Goal: Task Accomplishment & Management: Manage account settings

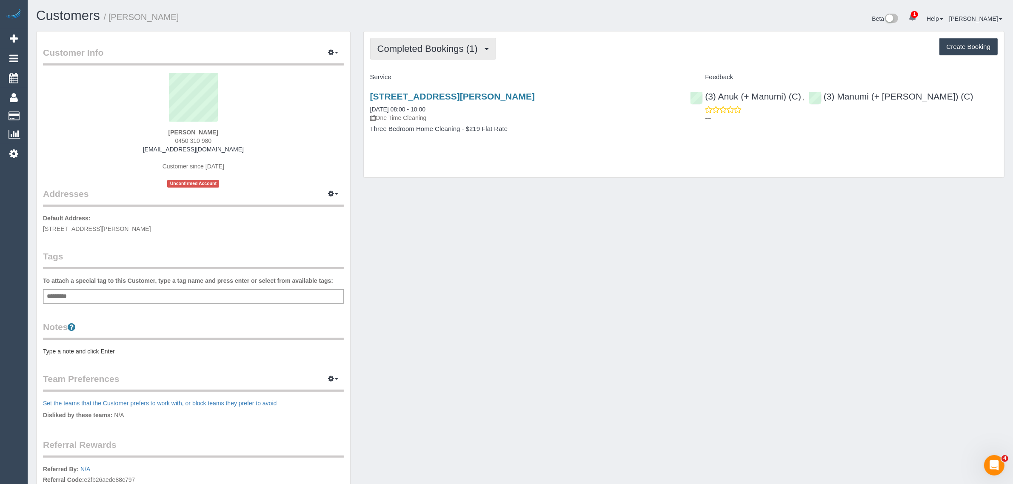
click at [450, 49] on span "Completed Bookings (1)" at bounding box center [429, 48] width 105 height 11
click at [569, 161] on div "Completed Bookings (1) Completed Bookings (1) Upcoming Bookings (0) Cancelled B…" at bounding box center [684, 104] width 640 height 146
drag, startPoint x: 447, startPoint y: 106, endPoint x: 370, endPoint y: 107, distance: 76.1
click at [370, 107] on div "28 Glover Street, Bentleigh East, VIC 3165 06/09/2025 08:00 - 10:00 One Time Cl…" at bounding box center [523, 106] width 307 height 31
copy link "06/09/2025 08:00 - 10:00"
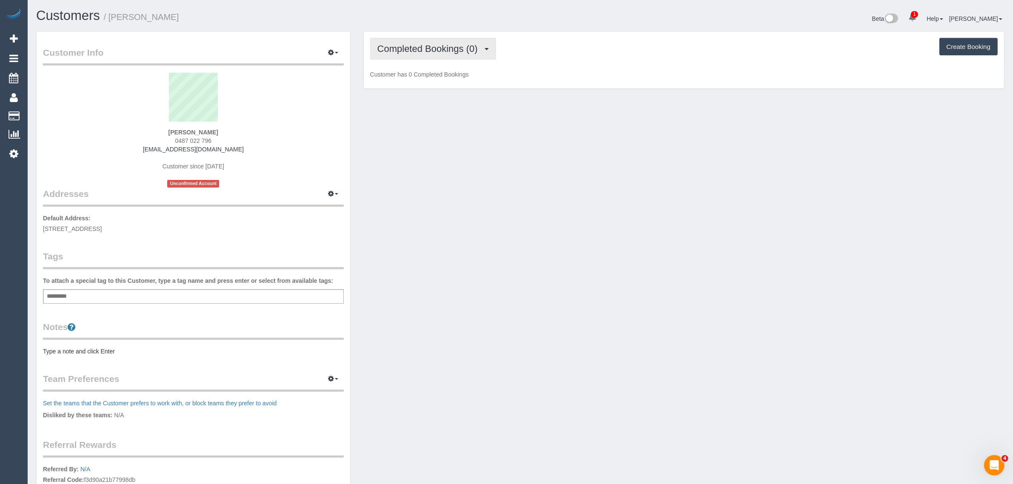
click at [453, 47] on span "Completed Bookings (0)" at bounding box center [429, 48] width 105 height 11
click at [436, 79] on link "Upcoming Bookings (1)" at bounding box center [414, 79] width 88 height 11
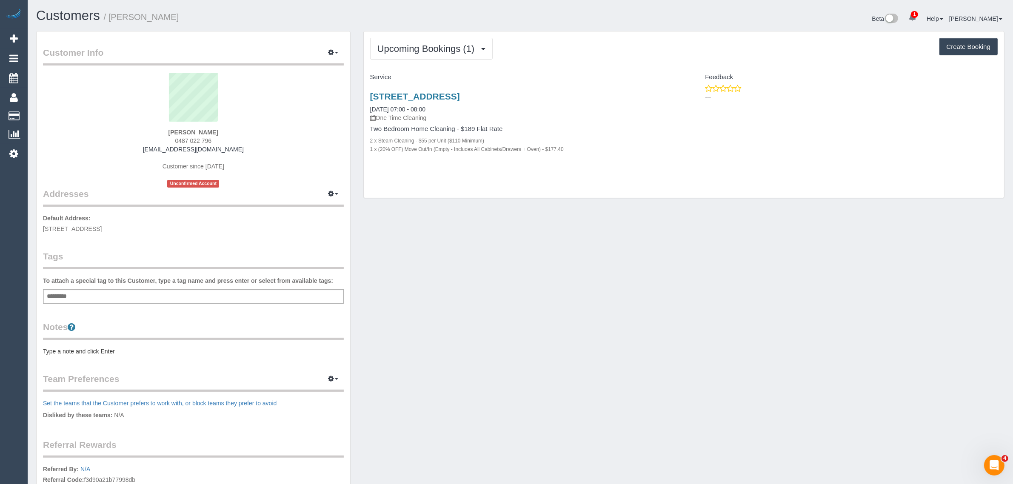
drag, startPoint x: 560, startPoint y: 245, endPoint x: 531, endPoint y: 197, distance: 55.7
click at [560, 245] on div "Customer Info Edit Contact Info Send Message Email Preferences Special Sales Ta…" at bounding box center [520, 307] width 981 height 553
drag, startPoint x: 518, startPoint y: 243, endPoint x: 485, endPoint y: 177, distance: 73.6
click at [519, 243] on div "Customer Info Edit Contact Info Send Message Email Preferences Special Sales Ta…" at bounding box center [520, 307] width 981 height 553
drag, startPoint x: 444, startPoint y: 107, endPoint x: 367, endPoint y: 108, distance: 77.4
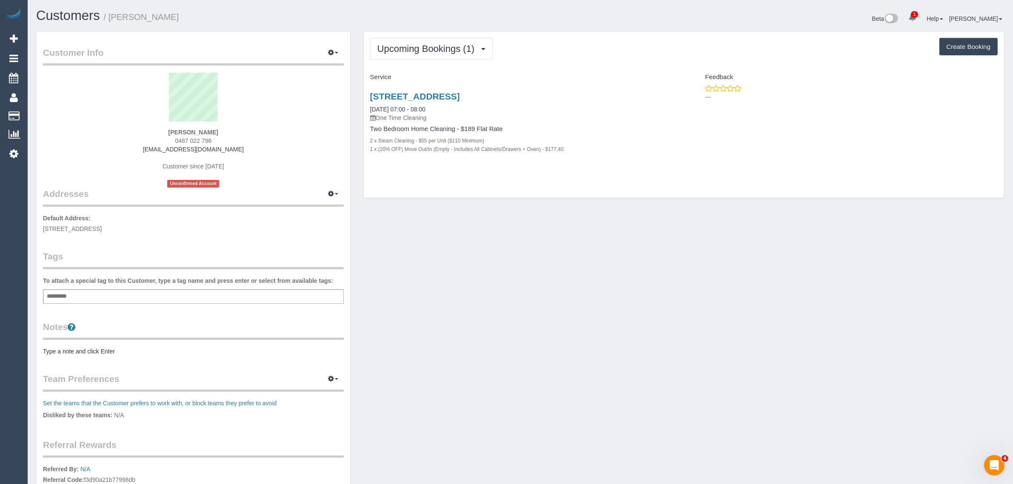
click at [367, 108] on div "311/1 Olive York Way, Brunswick West, VIC 3055 11/09/2025 07:00 - 08:00 One Tim…" at bounding box center [524, 127] width 320 height 86
copy link "11/09/2025 07:00 - 08:00"
click at [570, 222] on div "Customer Info Edit Contact Info Send Message Email Preferences Special Sales Ta…" at bounding box center [520, 307] width 981 height 553
drag, startPoint x: 184, startPoint y: 130, endPoint x: 165, endPoint y: 128, distance: 18.9
click at [165, 128] on div "Kate Walker 0487 022 796 katewalker.kw94@gmail.com Customer since 2025 Unconfir…" at bounding box center [193, 130] width 301 height 115
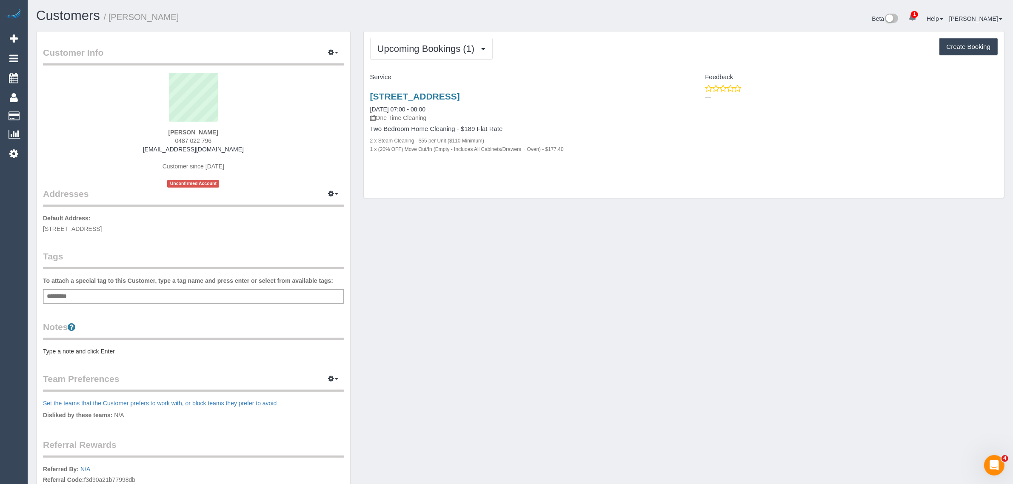
copy strong "Kate Walker"
click at [403, 98] on link "311/1 Olive York Way, Brunswick West, VIC 3055" at bounding box center [415, 96] width 90 height 10
click at [535, 202] on div "Upcoming Bookings (1) Completed Bookings (0) Upcoming Bookings (1) Cancelled Bo…" at bounding box center [684, 119] width 654 height 176
drag, startPoint x: 442, startPoint y: 105, endPoint x: 368, endPoint y: 105, distance: 74.0
click at [368, 105] on div "311/1 Olive York Way, Brunswick West, VIC 3055 11/09/2025 07:00 - 08:00 One Tim…" at bounding box center [524, 127] width 320 height 86
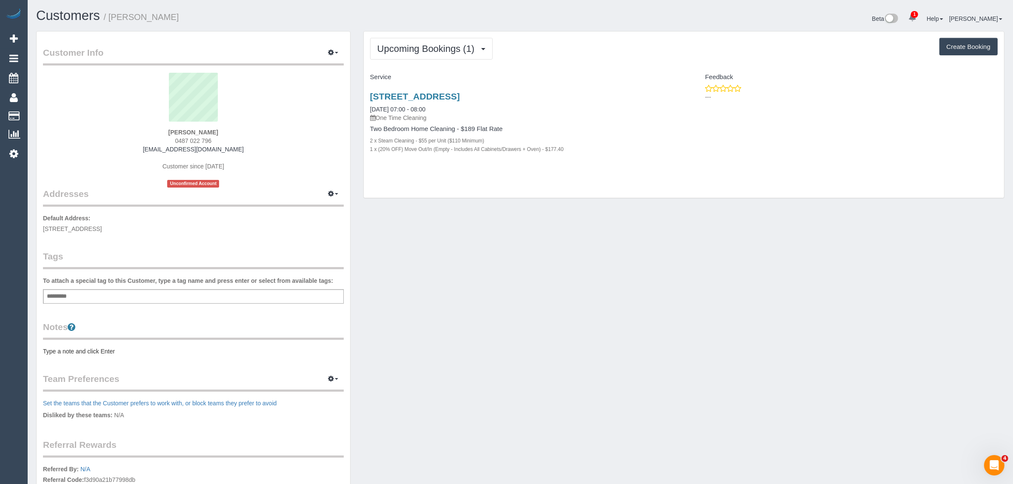
copy link "11/09/2025 07:00 - 08:00"
click at [60, 111] on link "Customers" at bounding box center [81, 116] width 106 height 17
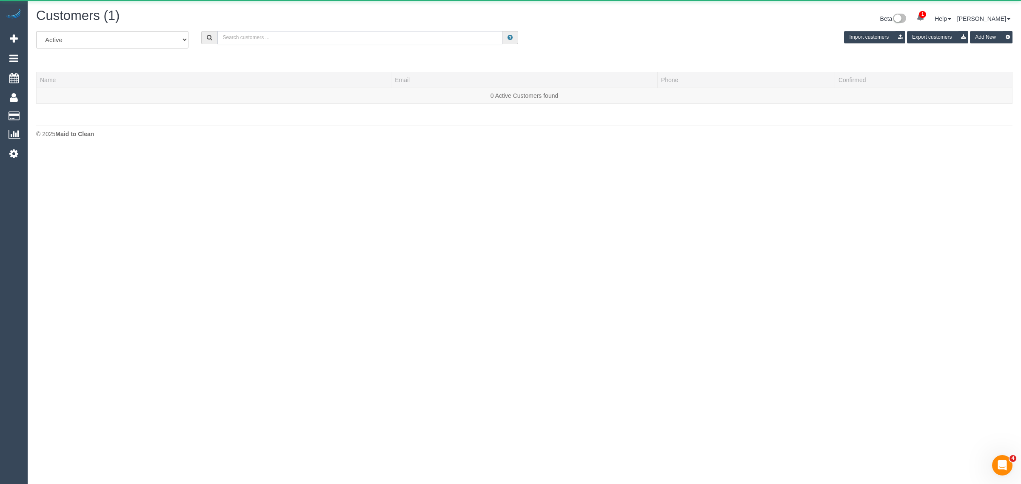
drag, startPoint x: 329, startPoint y: 36, endPoint x: 352, endPoint y: 13, distance: 33.1
click at [329, 36] on input "text" at bounding box center [359, 37] width 285 height 13
paste input "Kerrie Mould"
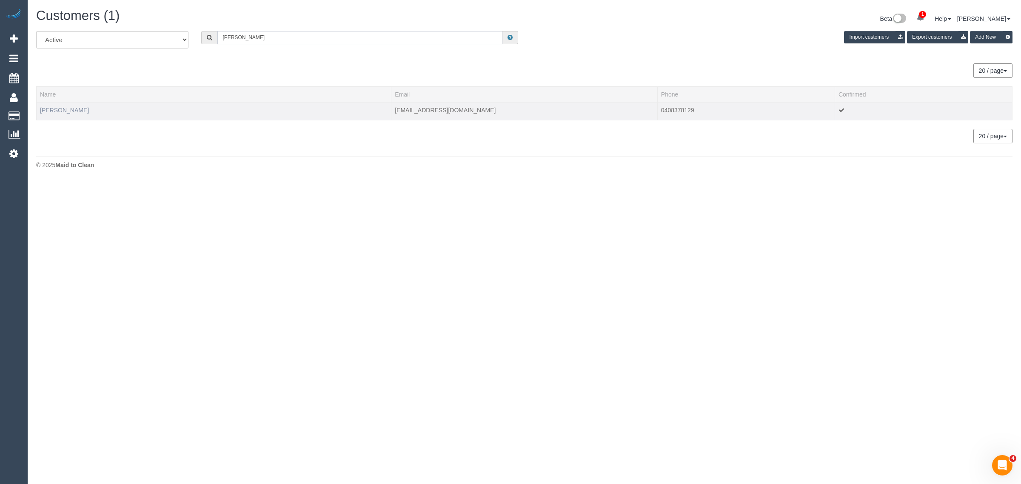
type input "Kerrie Mould"
click at [69, 107] on link "Kerrie Mould" at bounding box center [64, 110] width 49 height 7
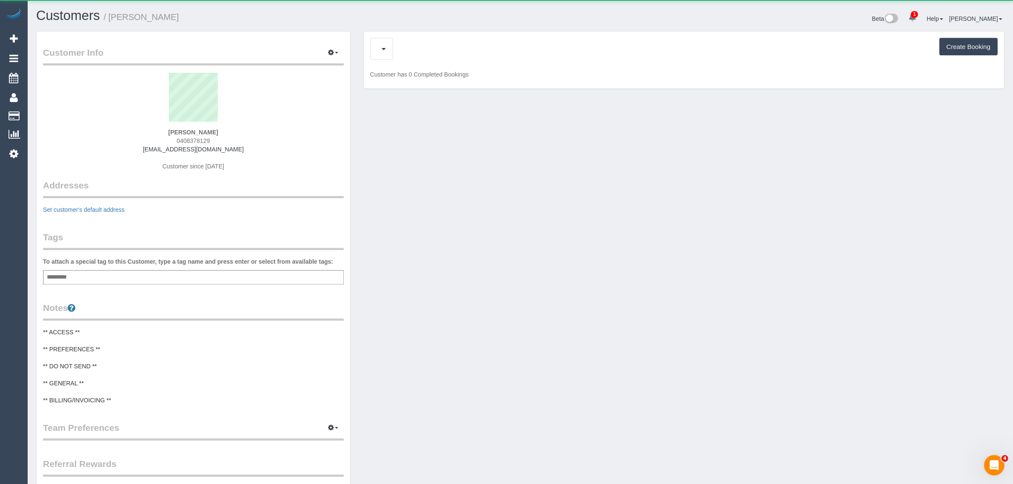
drag, startPoint x: 361, startPoint y: 240, endPoint x: 366, endPoint y: 235, distance: 7.0
click at [361, 240] on div "Customer Info Edit Contact Info Send Message Email Preferences Special Sales Ta…" at bounding box center [520, 315] width 981 height 569
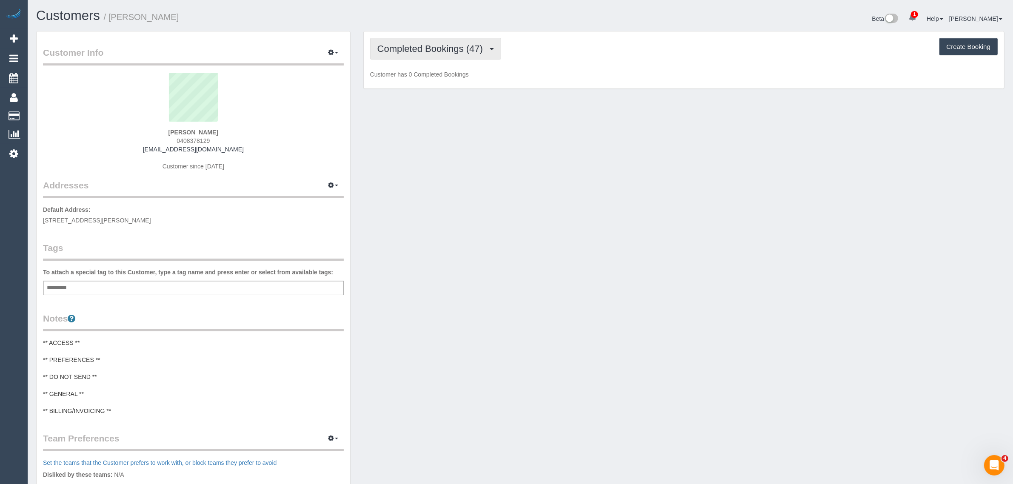
click at [443, 52] on span "Completed Bookings (47)" at bounding box center [432, 48] width 110 height 11
click at [432, 83] on link "Upcoming Bookings (11)" at bounding box center [416, 79] width 92 height 11
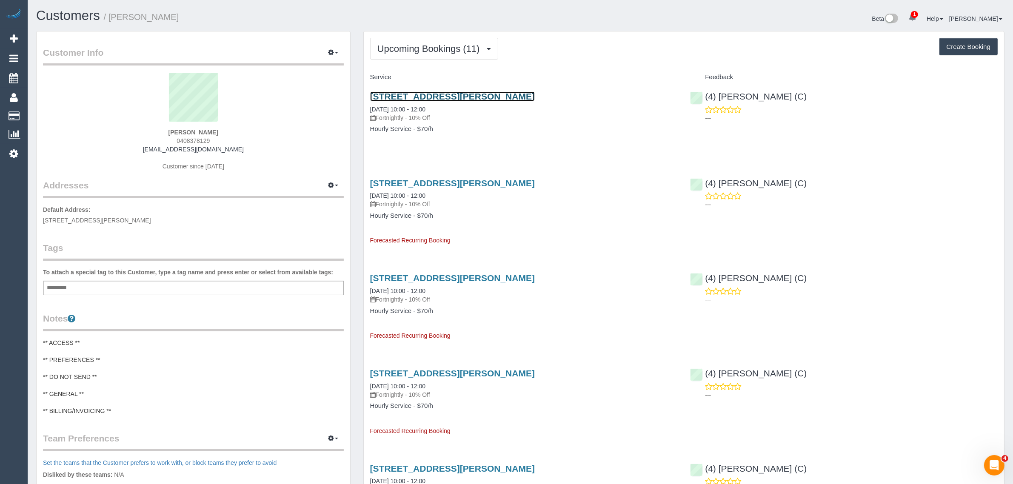
click at [424, 94] on link "36 Finch Street, Malvern East, VIC 3145" at bounding box center [452, 96] width 165 height 10
click at [515, 131] on h4 "Hourly Service - $70/h" at bounding box center [523, 128] width 307 height 7
drag, startPoint x: 362, startPoint y: 105, endPoint x: 396, endPoint y: 106, distance: 34.1
copy link "11/09/2025"
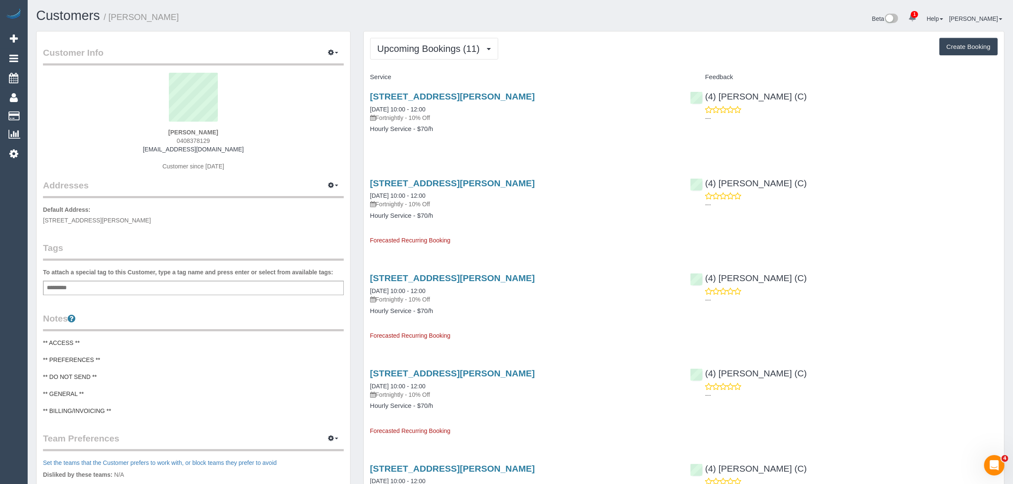
click at [478, 216] on h4 "Hourly Service - $70/h" at bounding box center [523, 215] width 307 height 7
drag, startPoint x: 367, startPoint y: 192, endPoint x: 400, endPoint y: 192, distance: 32.7
click at [400, 192] on div "36 Finch Street, Malvern East, VIC 3145 25/09/2025 10:00 - 12:00 Fortnightly - …" at bounding box center [524, 208] width 320 height 74
copy link "25/09/2025"
click at [423, 45] on span "Upcoming Bookings (11)" at bounding box center [430, 48] width 107 height 11
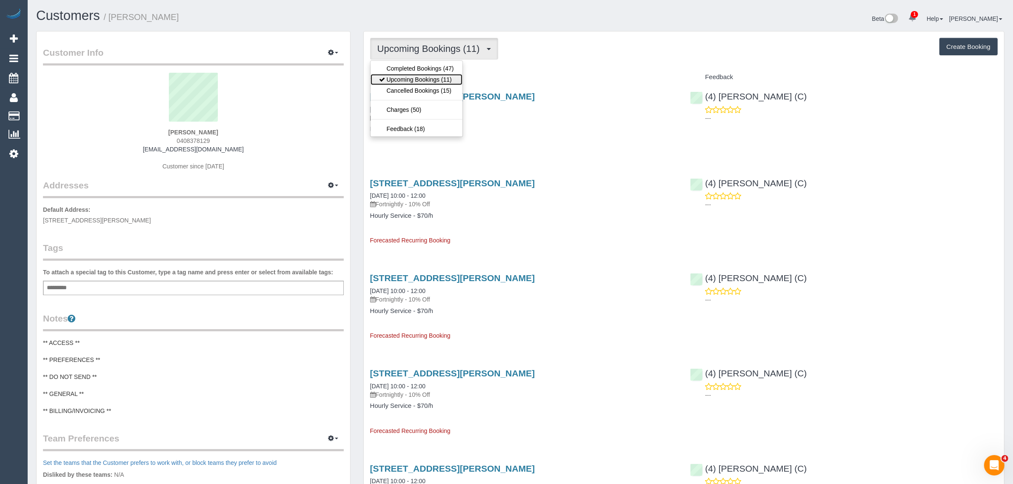
click at [403, 77] on link "Upcoming Bookings (11)" at bounding box center [416, 79] width 92 height 11
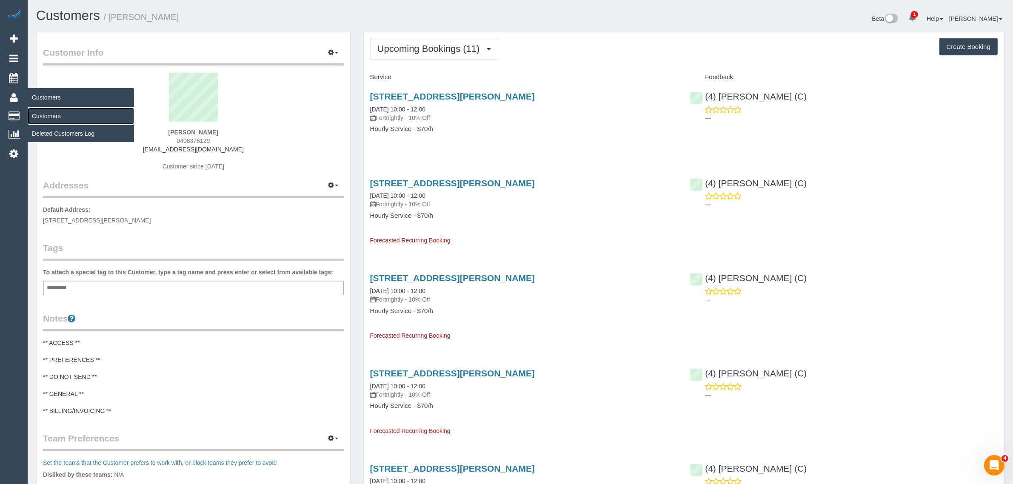
click at [45, 113] on link "Customers" at bounding box center [81, 116] width 106 height 17
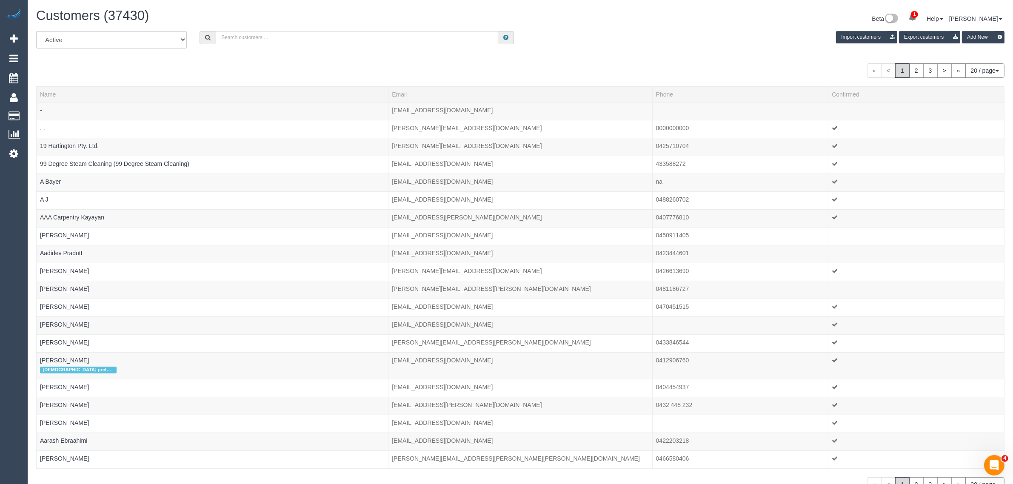
click at [231, 35] on input "text" at bounding box center [357, 37] width 282 height 13
paste input "+61468712596"
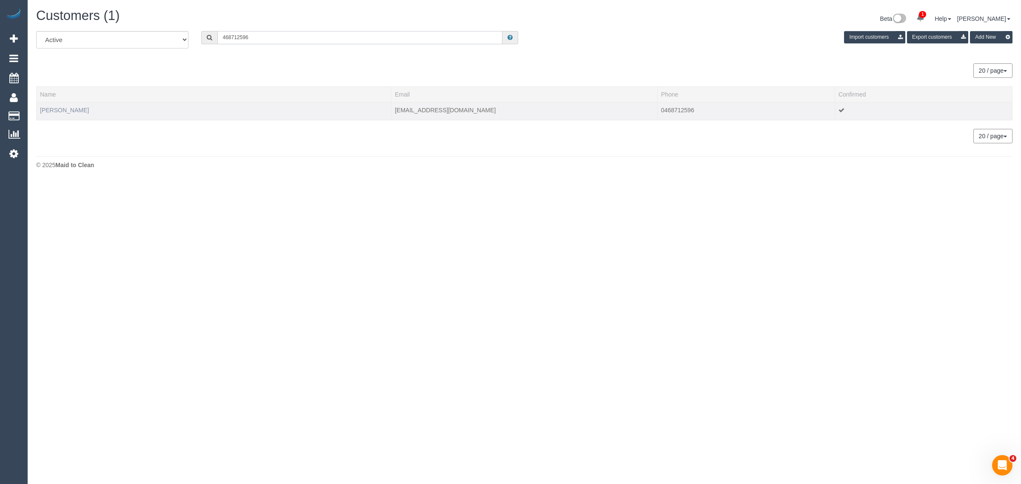
type input "468712596"
click at [70, 107] on link "Emma Witte" at bounding box center [64, 110] width 49 height 7
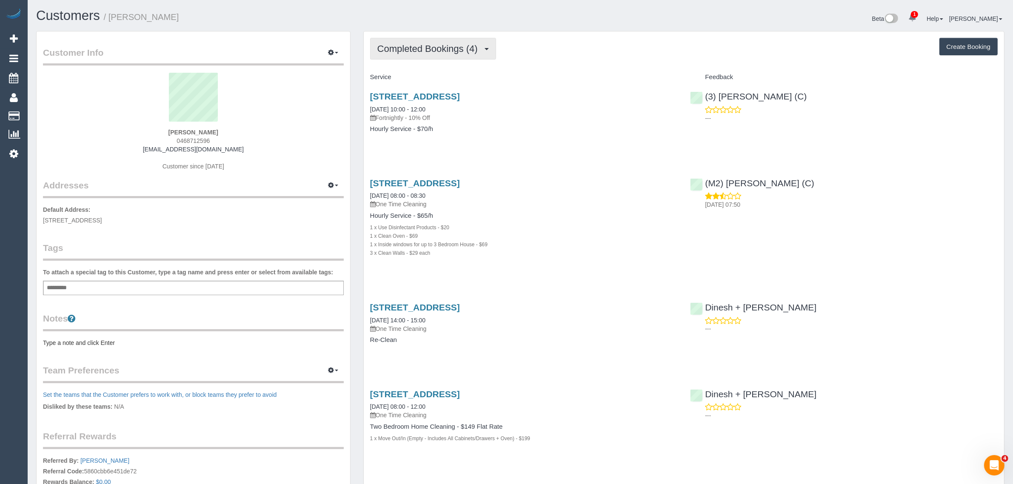
click at [445, 38] on button "Completed Bookings (4)" at bounding box center [433, 49] width 126 height 22
click at [420, 72] on link "Completed Bookings (4)" at bounding box center [415, 68] width 90 height 11
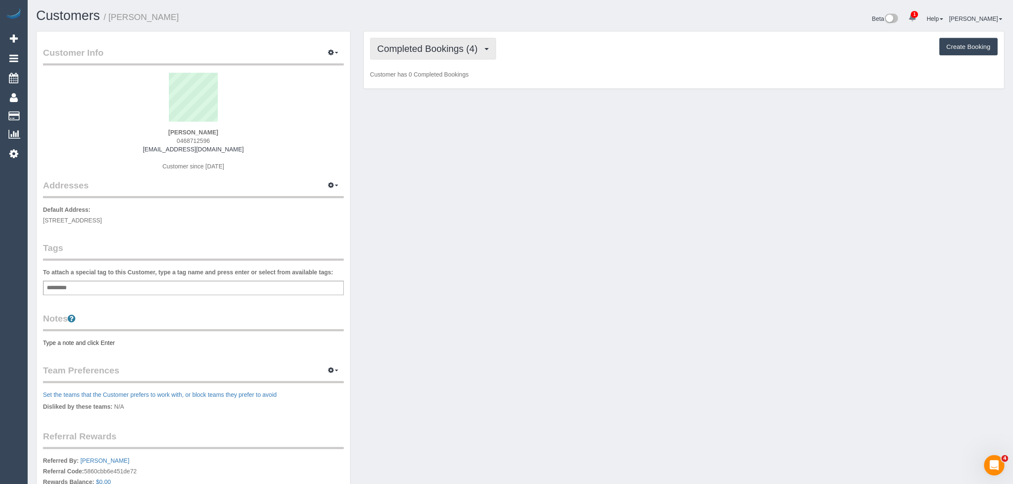
click at [438, 44] on span "Completed Bookings (4)" at bounding box center [429, 48] width 105 height 11
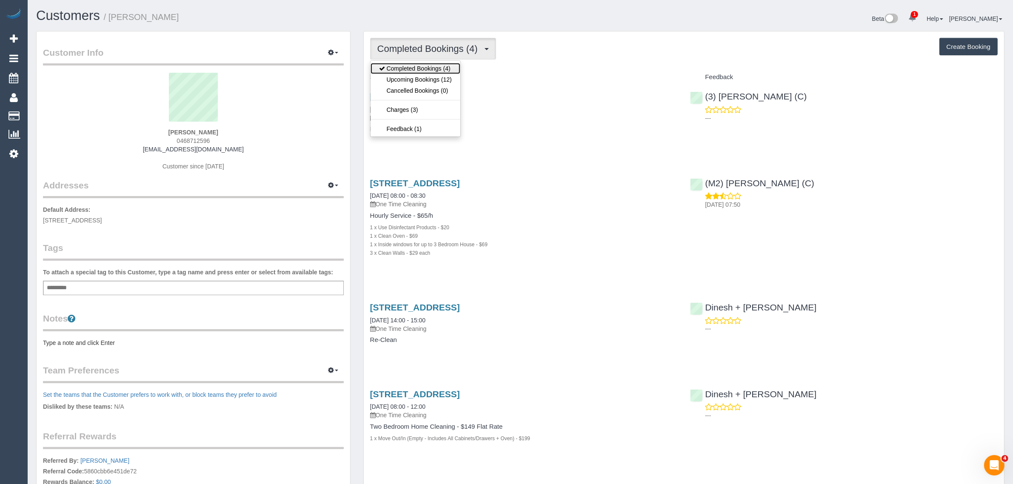
click at [417, 73] on link "Completed Bookings (4)" at bounding box center [415, 68] width 90 height 11
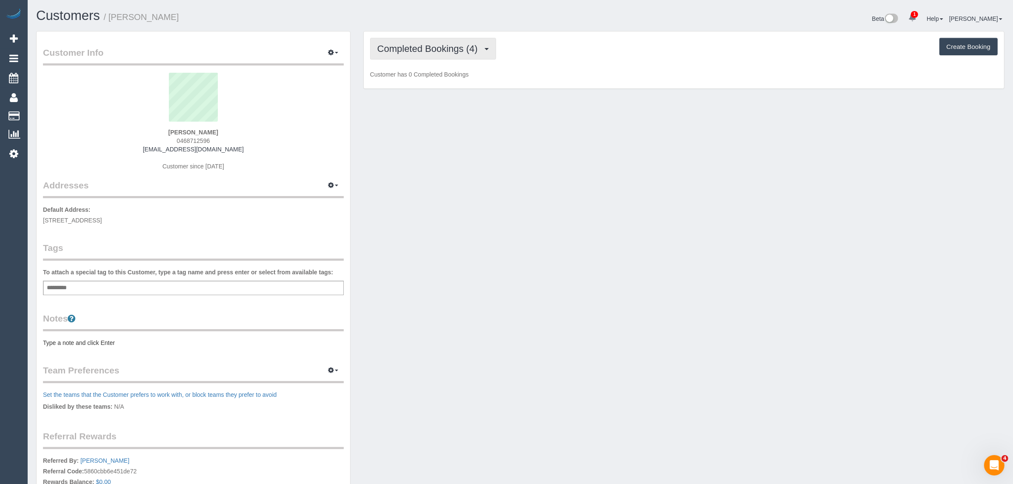
drag, startPoint x: 429, startPoint y: 54, endPoint x: 417, endPoint y: 69, distance: 19.0
click at [429, 54] on button "Completed Bookings (4)" at bounding box center [433, 49] width 126 height 22
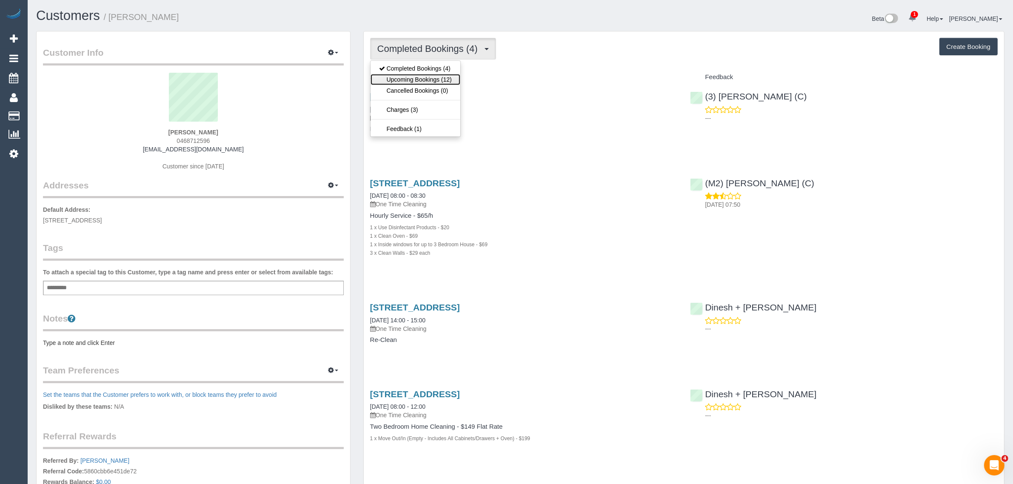
click at [409, 82] on link "Upcoming Bookings (12)" at bounding box center [415, 79] width 90 height 11
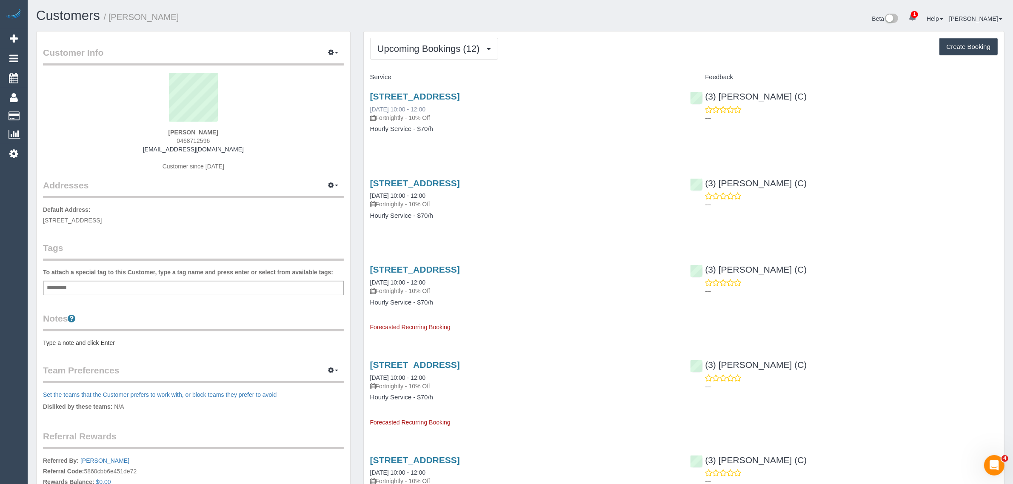
drag, startPoint x: 435, startPoint y: 112, endPoint x: 384, endPoint y: 107, distance: 51.7
click at [366, 109] on div "8 Bambury Street, 5, Boronia, VIC 3155 08/09/2025 10:00 - 12:00 Fortnightly - 1…" at bounding box center [524, 116] width 320 height 65
copy link "08/09/2025 10:00 - 12:00"
click at [826, 141] on div "8 Bambury Street, 5, Boronia, VIC 3155 08/09/2025 10:00 - 12:00 Fortnightly - 1…" at bounding box center [684, 116] width 640 height 65
drag, startPoint x: 847, startPoint y: 89, endPoint x: 718, endPoint y: 94, distance: 128.9
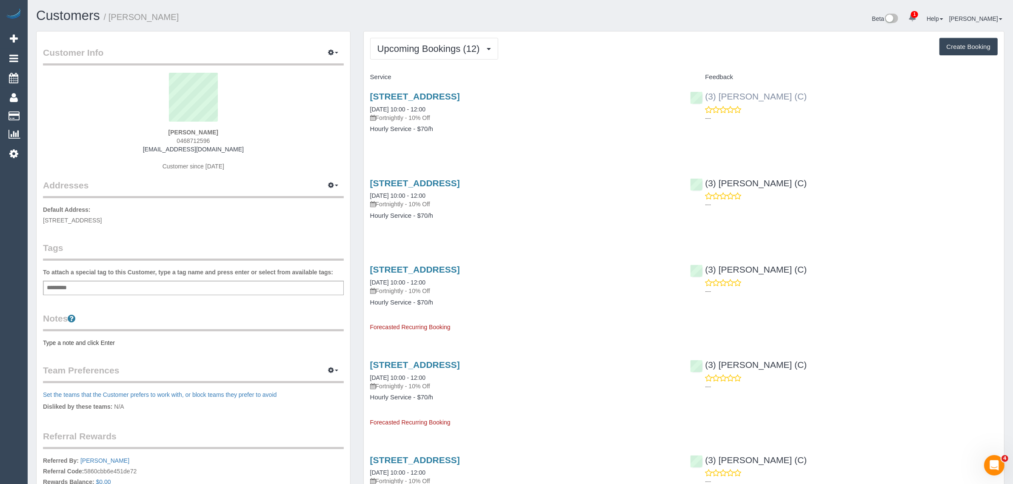
click at [718, 94] on div "(3) Thidas Wickramasinghe (C) ---" at bounding box center [843, 105] width 320 height 42
copy link "Thidas Wickramasinghe (C)"
click at [192, 132] on strong "[PERSON_NAME]" at bounding box center [193, 132] width 50 height 7
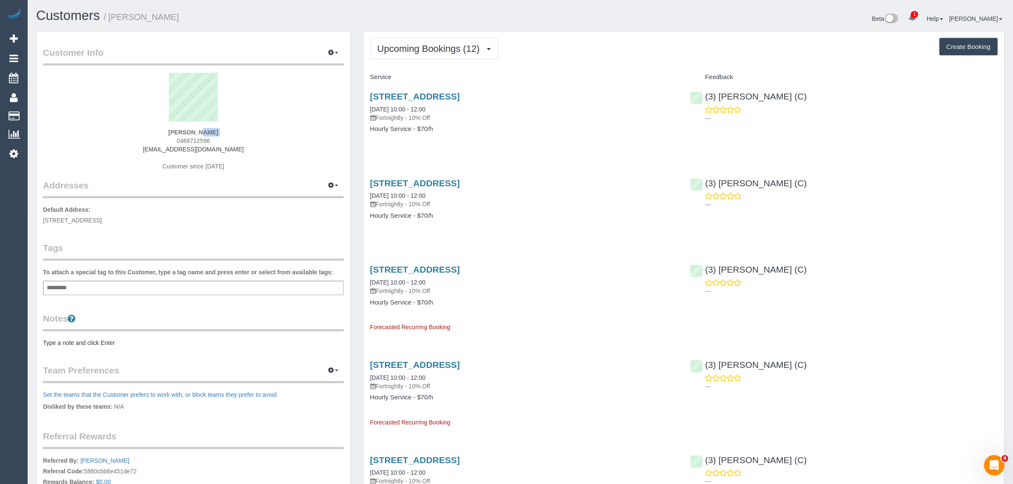
copy div "[PERSON_NAME]"
click at [102, 219] on span "8 Bambury Street, 5, Boronia, VIC 3155" at bounding box center [72, 220] width 59 height 7
copy span "Boronia"
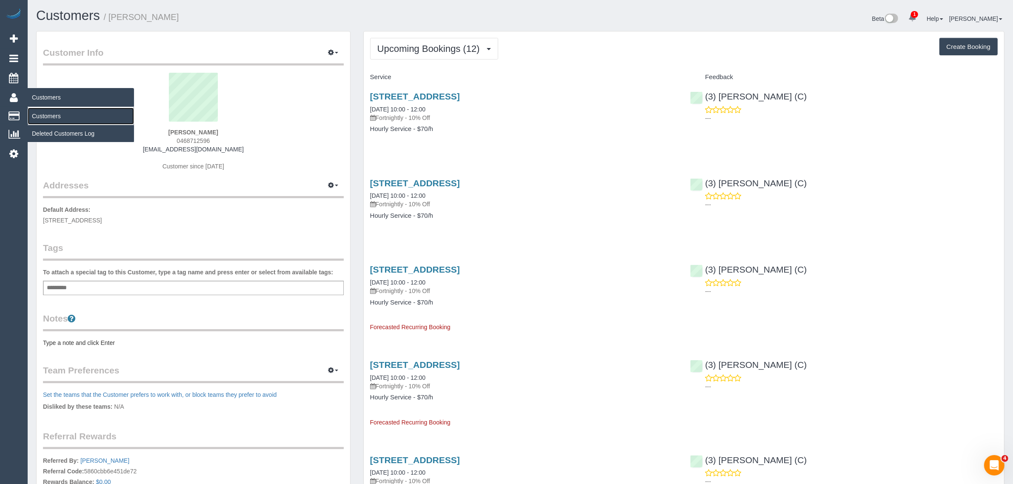
drag, startPoint x: 43, startPoint y: 113, endPoint x: 73, endPoint y: 102, distance: 31.6
click at [45, 113] on link "Customers" at bounding box center [81, 116] width 106 height 17
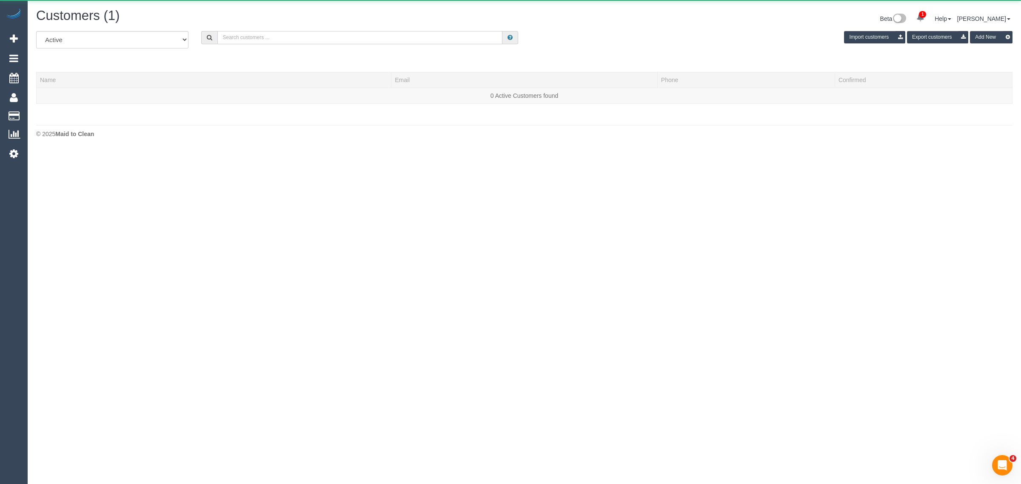
click at [330, 35] on input "text" at bounding box center [359, 37] width 285 height 13
paste input "Jane Poxon"
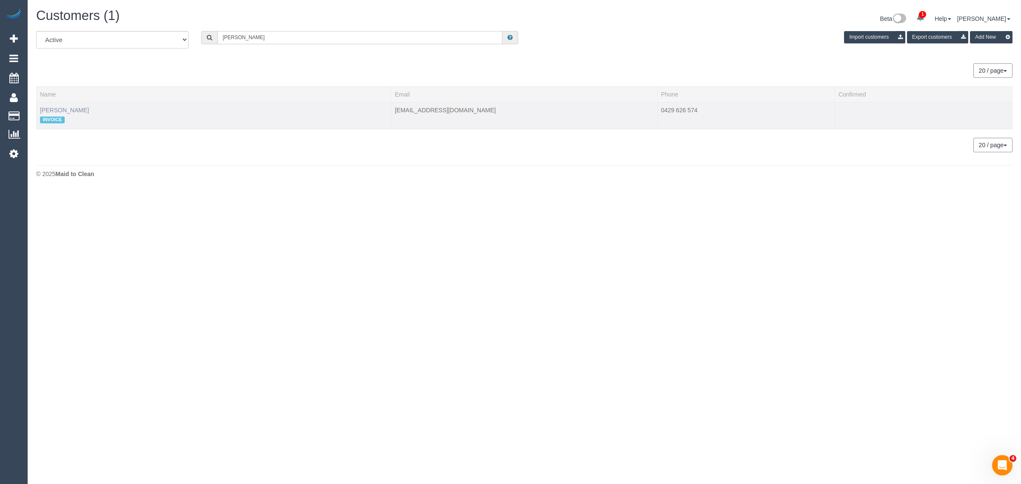
type input "Jane Poxon"
click at [53, 107] on link "Jane Poxon" at bounding box center [64, 110] width 49 height 7
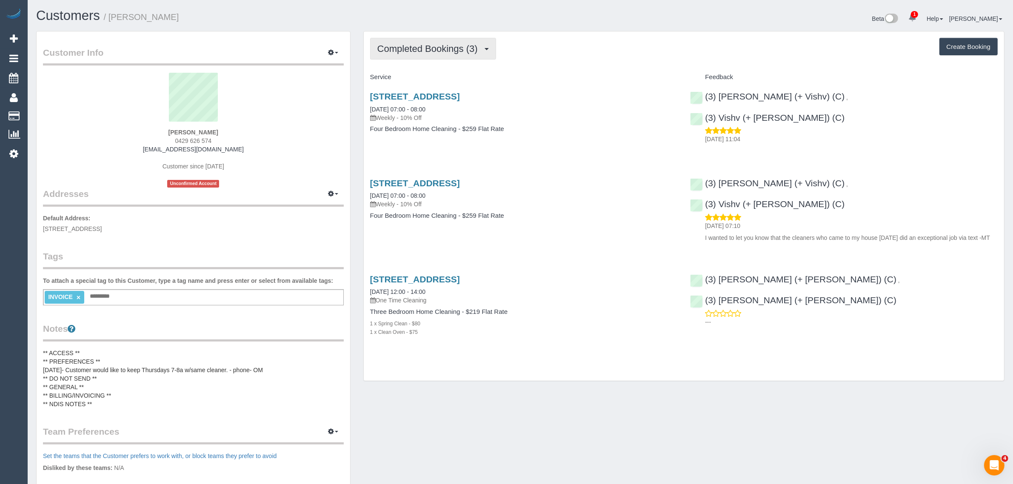
click at [444, 41] on button "Completed Bookings (3)" at bounding box center [433, 49] width 126 height 22
drag, startPoint x: 417, startPoint y: 79, endPoint x: 427, endPoint y: 79, distance: 10.2
click at [417, 79] on link "Upcoming Bookings (11)" at bounding box center [415, 79] width 90 height 11
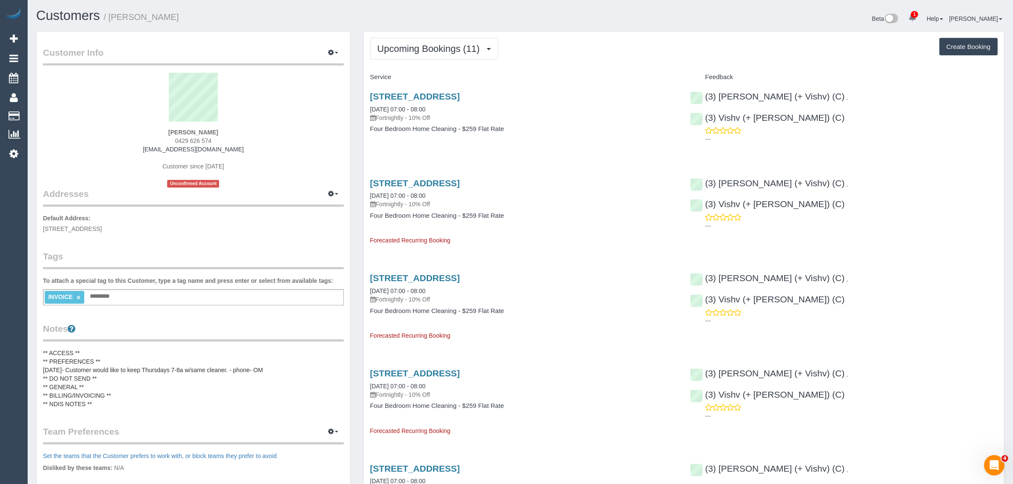
drag, startPoint x: 449, startPoint y: 111, endPoint x: 366, endPoint y: 103, distance: 83.2
click at [366, 103] on div "122 Riversdale Road,, Hawthorn, VIC 3122 11/09/2025 07:00 - 08:00 Fortnightly -…" at bounding box center [524, 116] width 320 height 65
copy link "11/09/2025 07:00 - 08:00"
drag, startPoint x: 925, startPoint y: 94, endPoint x: 821, endPoint y: 90, distance: 104.7
click at [821, 90] on div "(3) Kelvin (+ Vishv) (C) , (3) Vishv (+ Kelvin) (C) ---" at bounding box center [843, 115] width 320 height 63
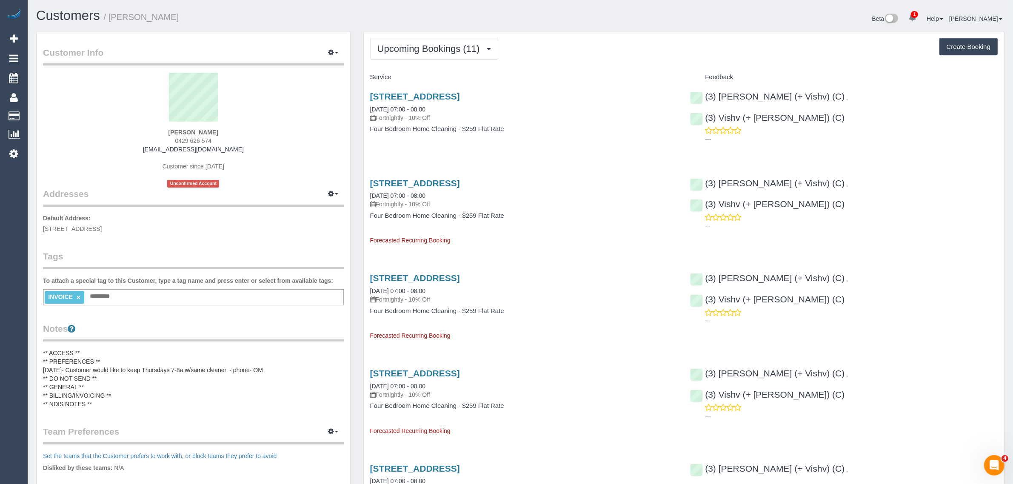
click at [532, 142] on div "122 Riversdale Road,, Hawthorn, VIC 3122 11/09/2025 07:00 - 08:00 Fortnightly -…" at bounding box center [524, 116] width 320 height 65
click at [418, 54] on button "Upcoming Bookings (11)" at bounding box center [434, 49] width 128 height 22
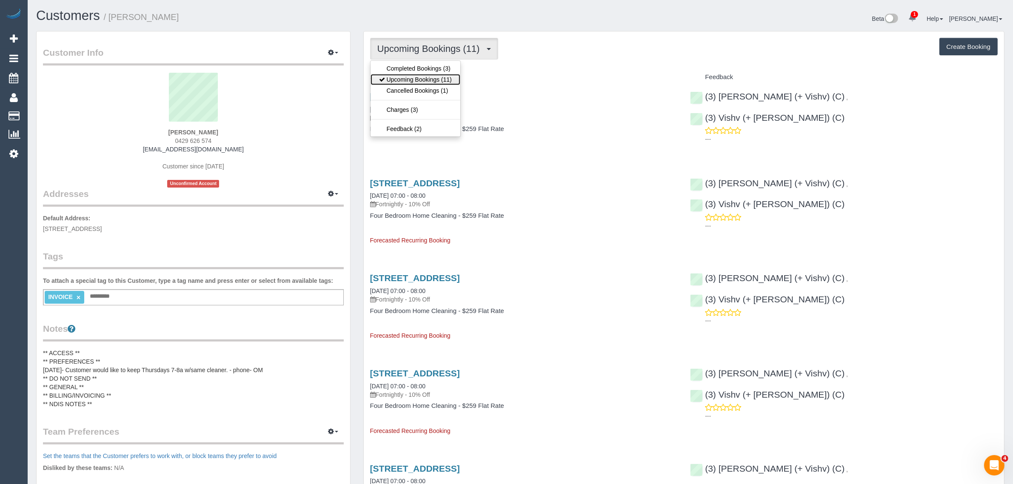
click at [413, 80] on link "Upcoming Bookings (11)" at bounding box center [415, 79] width 90 height 11
click at [421, 55] on button "Upcoming Bookings (11)" at bounding box center [434, 49] width 128 height 22
click at [418, 87] on link "Cancelled Bookings (1)" at bounding box center [415, 90] width 90 height 11
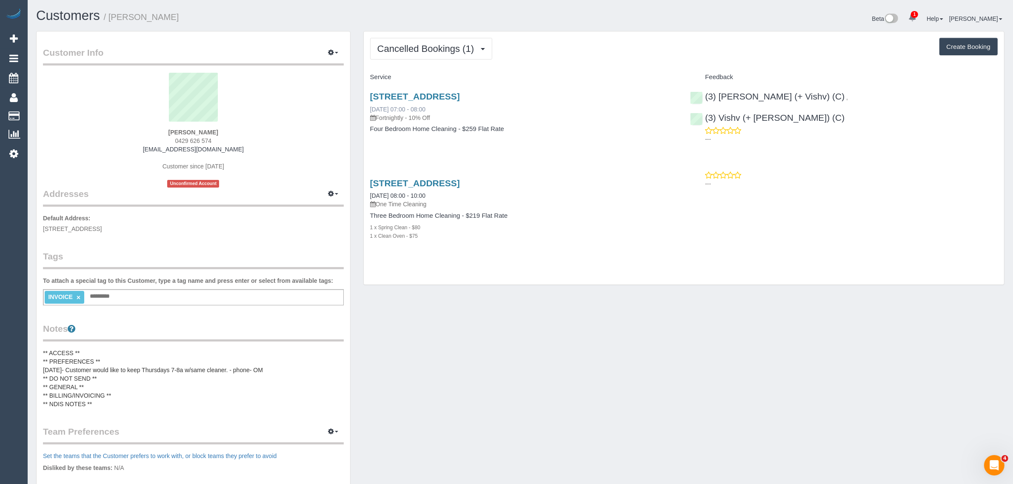
drag, startPoint x: 363, startPoint y: 109, endPoint x: 400, endPoint y: 106, distance: 37.1
click at [400, 106] on div "122 Riversdale Road,, Hawthorn, VIC 3122 11/09/2025 07:00 - 08:00 Fortnightly -…" at bounding box center [524, 116] width 320 height 65
click at [500, 314] on div "Customer Info Edit Contact Info Send Message Email Preferences Special Sales Ta…" at bounding box center [520, 338] width 981 height 614
click at [451, 47] on span "Cancelled Bookings (1)" at bounding box center [427, 48] width 101 height 11
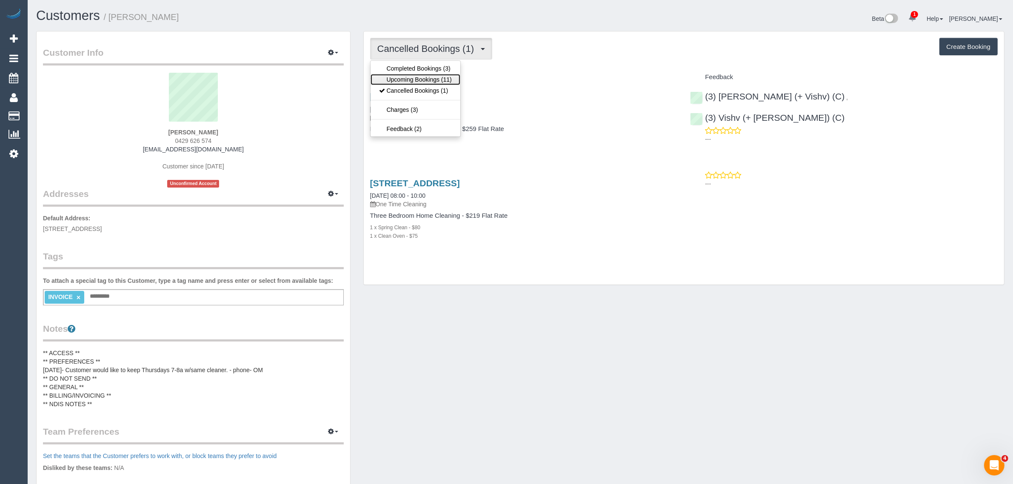
click at [431, 83] on link "Upcoming Bookings (11)" at bounding box center [415, 79] width 90 height 11
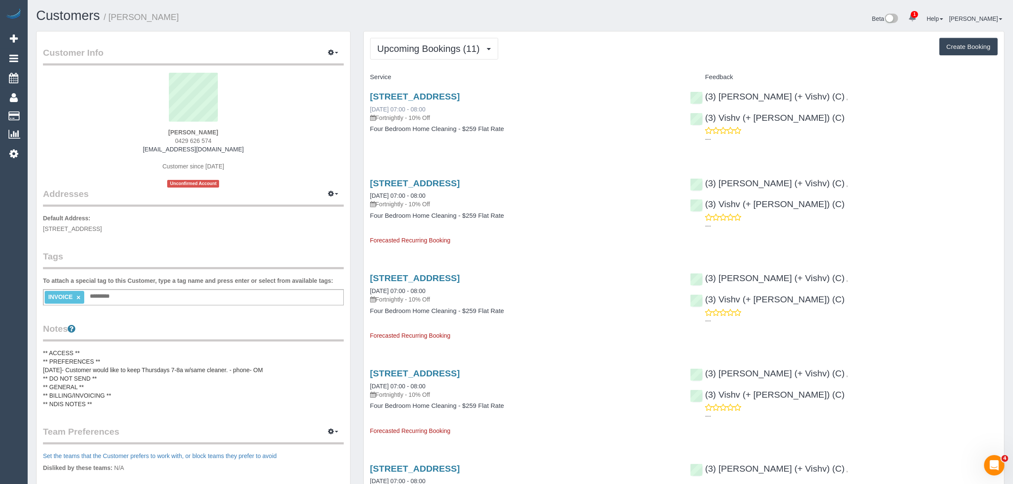
drag, startPoint x: 373, startPoint y: 109, endPoint x: 400, endPoint y: 107, distance: 26.4
click at [400, 107] on div "122 Riversdale Road,, Hawthorn, VIC 3122 25/09/2025 07:00 - 08:00 Fortnightly -…" at bounding box center [524, 116] width 320 height 65
click at [607, 82] on div "Service" at bounding box center [524, 77] width 320 height 14
click at [445, 47] on span "Upcoming Bookings (11)" at bounding box center [430, 48] width 107 height 11
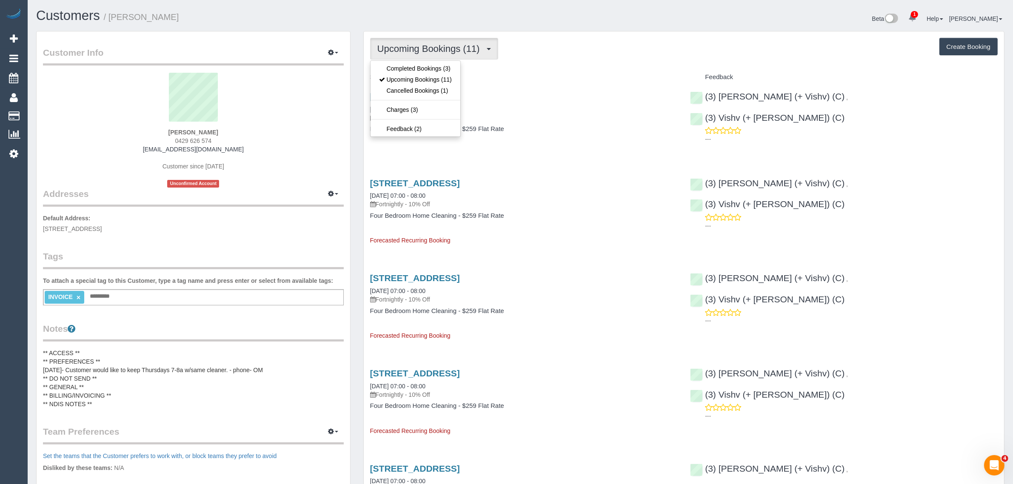
click at [564, 75] on h4 "Service" at bounding box center [523, 77] width 307 height 7
click at [412, 54] on button "Upcoming Bookings (11)" at bounding box center [434, 49] width 128 height 22
click at [405, 75] on link "Upcoming Bookings (11)" at bounding box center [415, 79] width 90 height 11
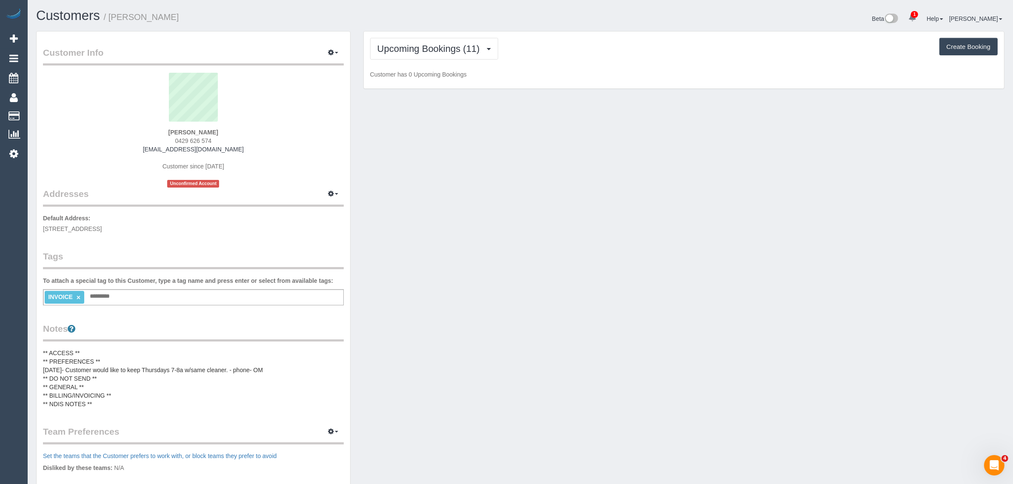
click at [340, 11] on h1 "Customers / Jane Poxon" at bounding box center [275, 16] width 478 height 14
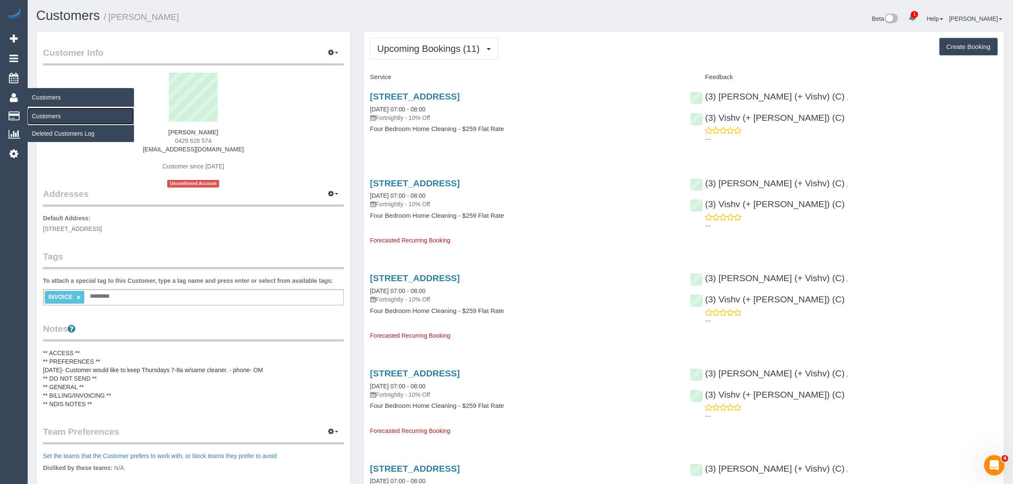
click at [63, 114] on link "Customers" at bounding box center [81, 116] width 106 height 17
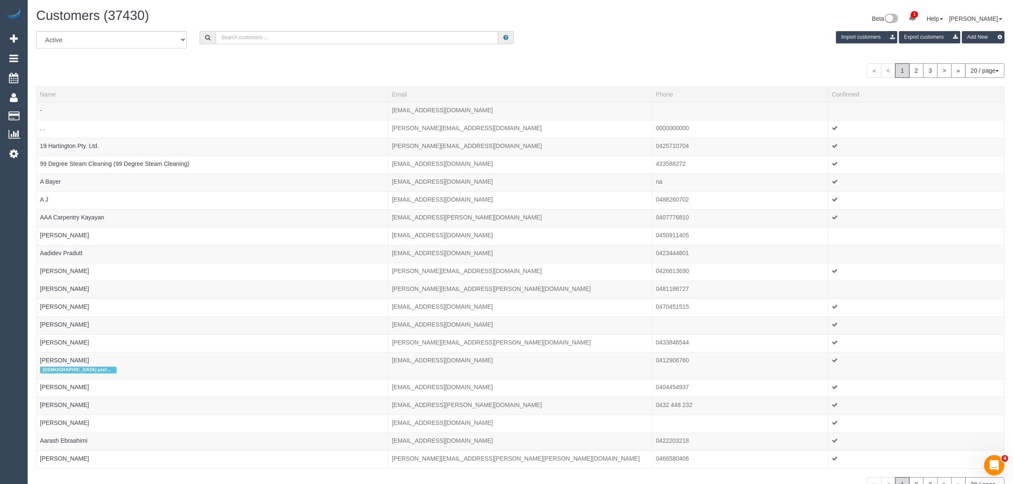
drag, startPoint x: 724, startPoint y: 37, endPoint x: 707, endPoint y: 37, distance: 17.4
click at [717, 37] on div "Import customers Export customers Add New" at bounding box center [765, 37] width 490 height 12
click at [299, 43] on div "All Active Archived Import customers Export customers Add New" at bounding box center [520, 43] width 981 height 24
paste input "+61422204533"
drag, startPoint x: 230, startPoint y: 38, endPoint x: 193, endPoint y: 30, distance: 37.0
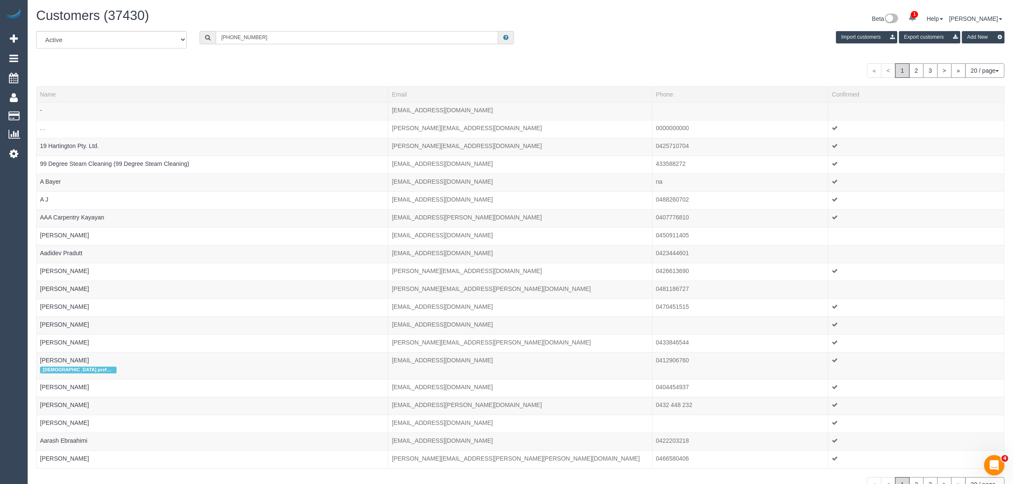
click at [193, 31] on div "+61422204533" at bounding box center [356, 37] width 327 height 13
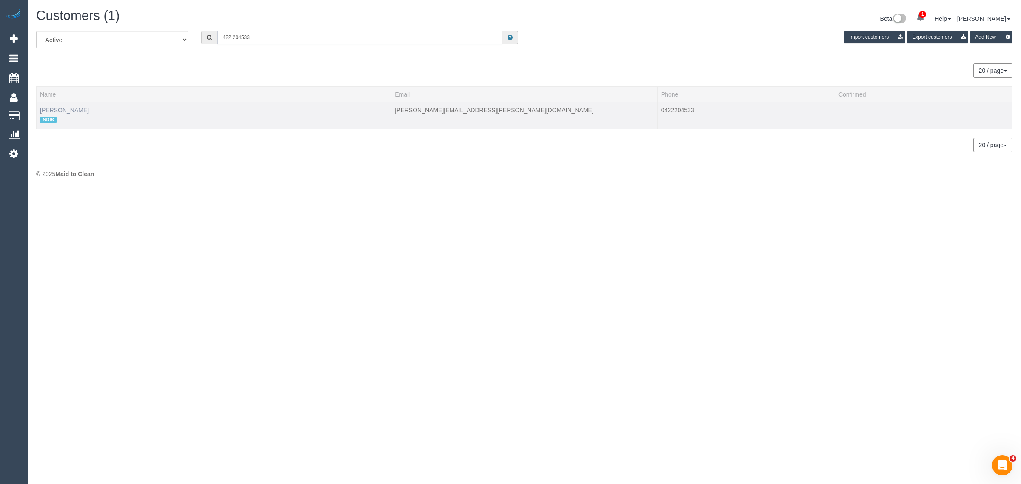
type input "422 204533"
click at [74, 110] on link "Fabian Zuncheddu" at bounding box center [64, 110] width 49 height 7
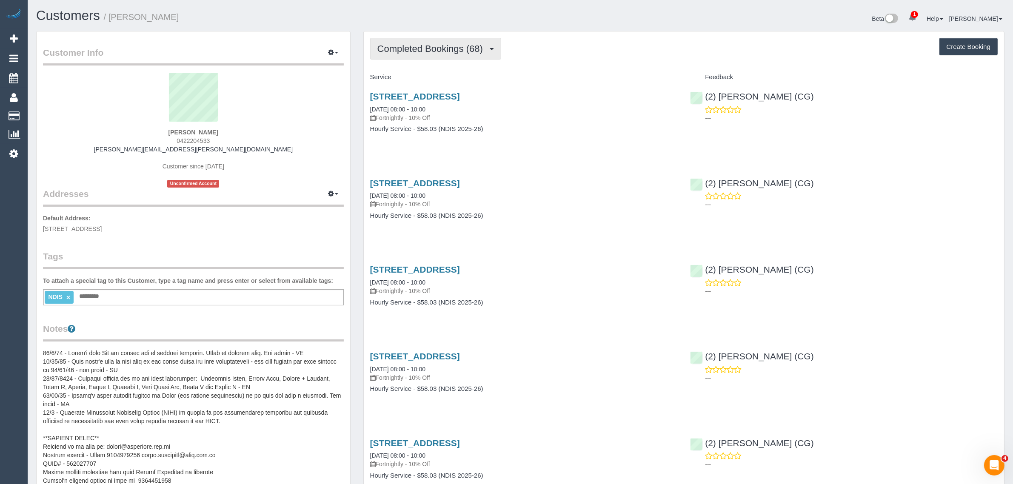
click at [421, 45] on span "Completed Bookings (68)" at bounding box center [432, 48] width 110 height 11
click at [402, 79] on link "Upcoming Bookings (11)" at bounding box center [416, 79] width 92 height 11
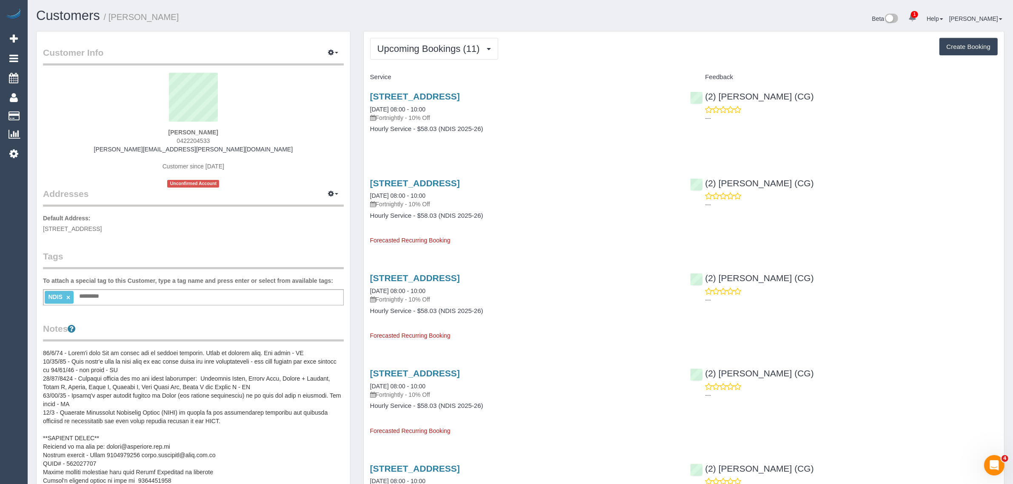
drag, startPoint x: 367, startPoint y: 108, endPoint x: 444, endPoint y: 106, distance: 77.4
click at [444, 106] on div "2/80 Argyle Street, Fawkner, VIC 3060 11/09/2025 08:00 - 10:00 Fortnightly - 10…" at bounding box center [524, 116] width 320 height 65
click at [871, 115] on p "---" at bounding box center [851, 118] width 293 height 9
click at [702, 94] on div "(2) Mohd Che Manir (CG) ---" at bounding box center [843, 105] width 320 height 42
click at [172, 130] on strong "Fabian Zuncheddu" at bounding box center [193, 132] width 50 height 7
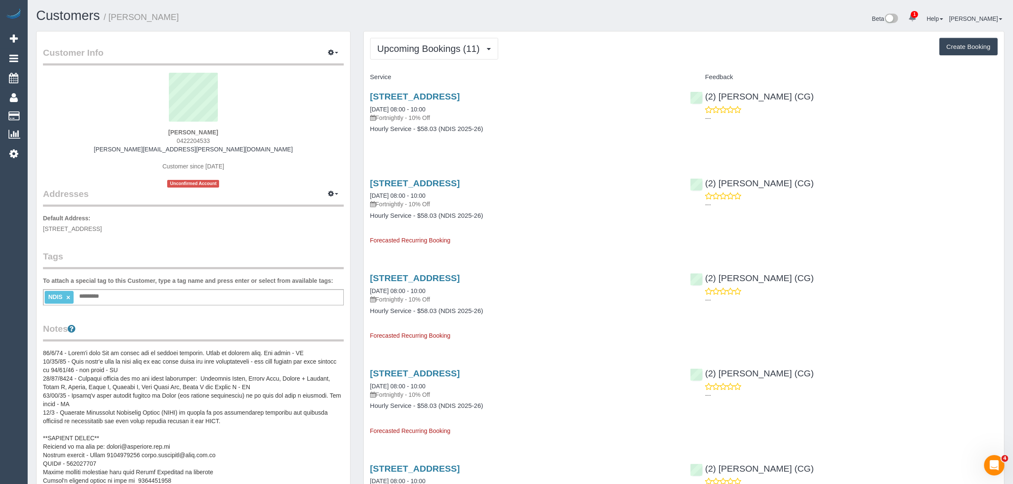
click at [172, 130] on strong "Fabian Zuncheddu" at bounding box center [193, 132] width 50 height 7
click at [51, 116] on link "Customers" at bounding box center [81, 116] width 106 height 17
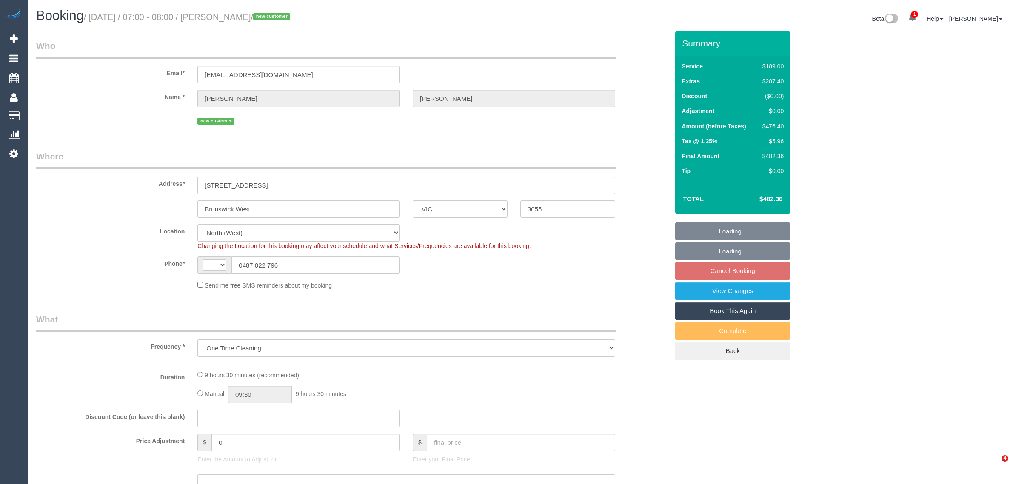
select select "VIC"
select select "string:AU"
select select "string:stripe-pm_1RvAH22GScqysDRVWlGtUO6d"
select select "number:28"
select select "number:15"
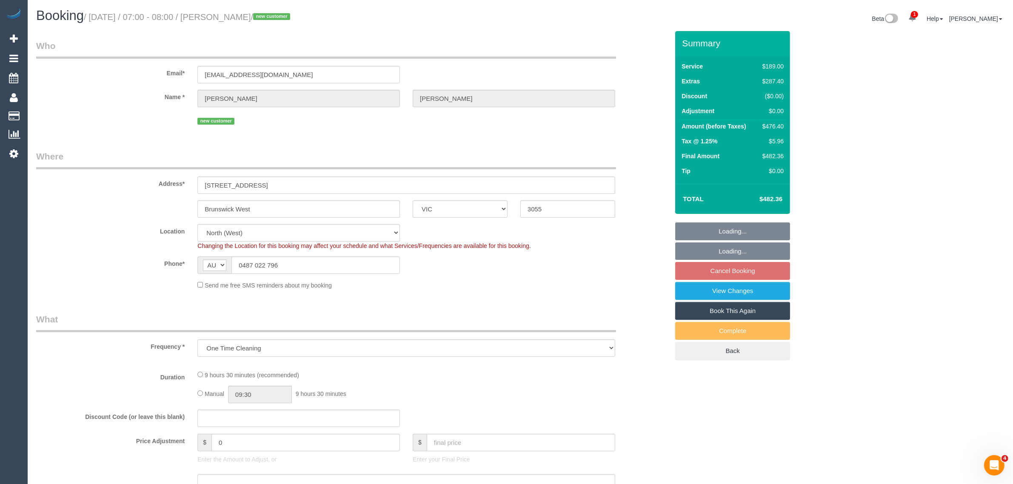
select select "number:18"
select select "number:24"
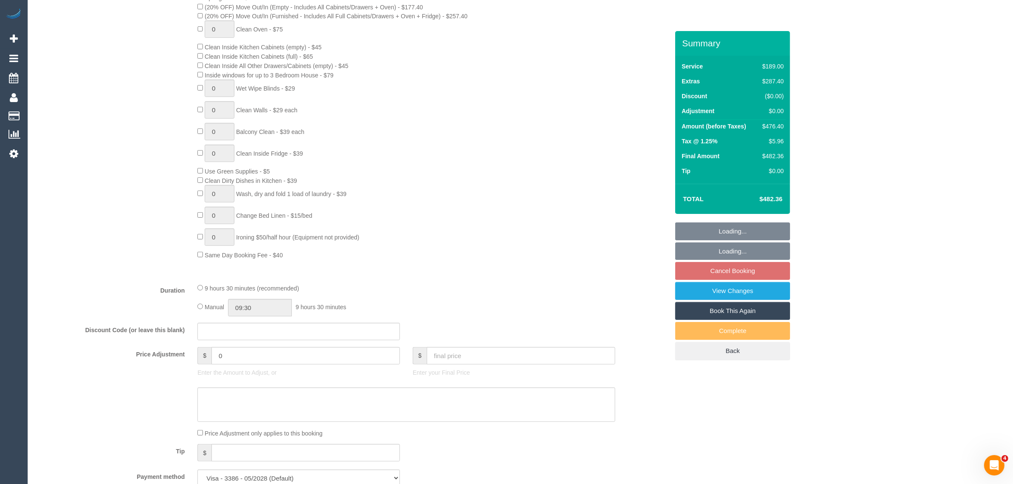
select select "object:1526"
select select "spot1"
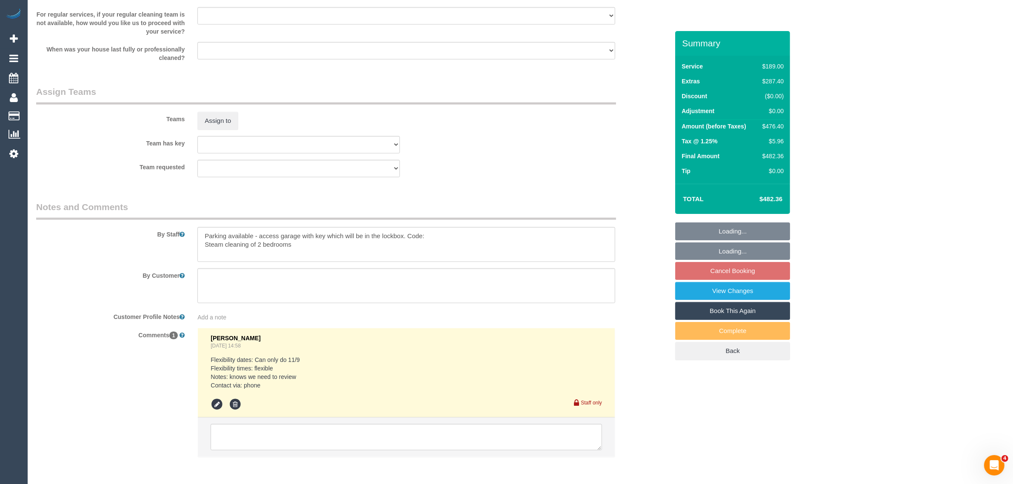
scroll to position [1225, 0]
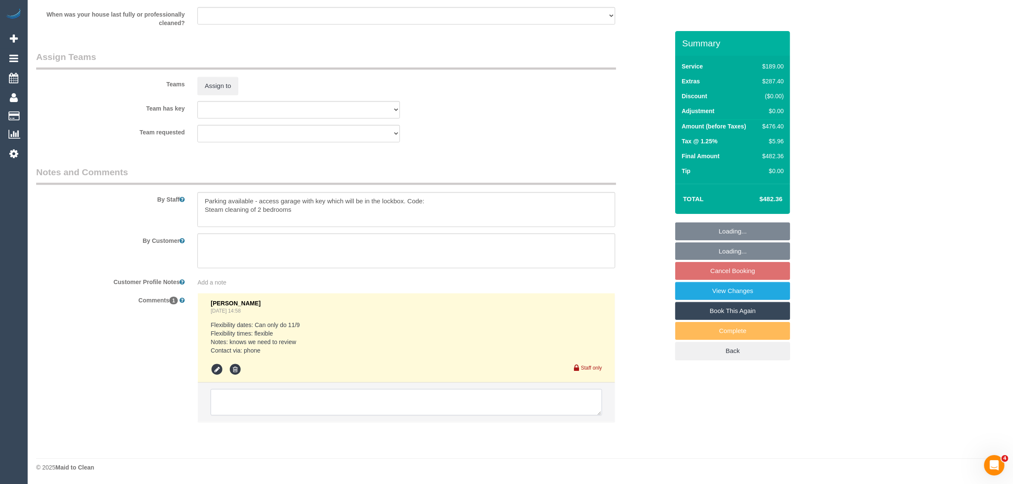
click at [499, 394] on textarea at bounding box center [405, 402] width 391 height 26
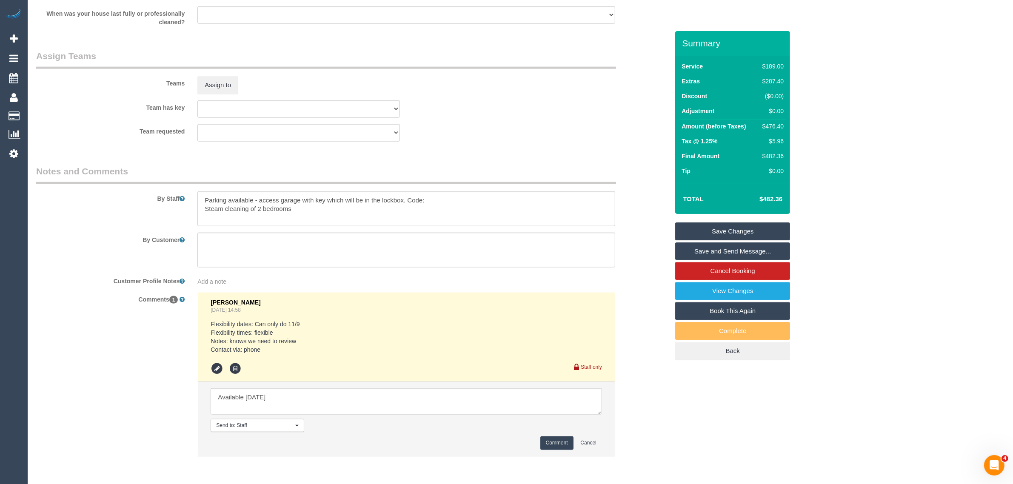
click at [365, 390] on textarea at bounding box center [405, 401] width 391 height 26
click at [247, 400] on textarea at bounding box center [405, 401] width 391 height 26
type textarea "Available from tomorrow through the"
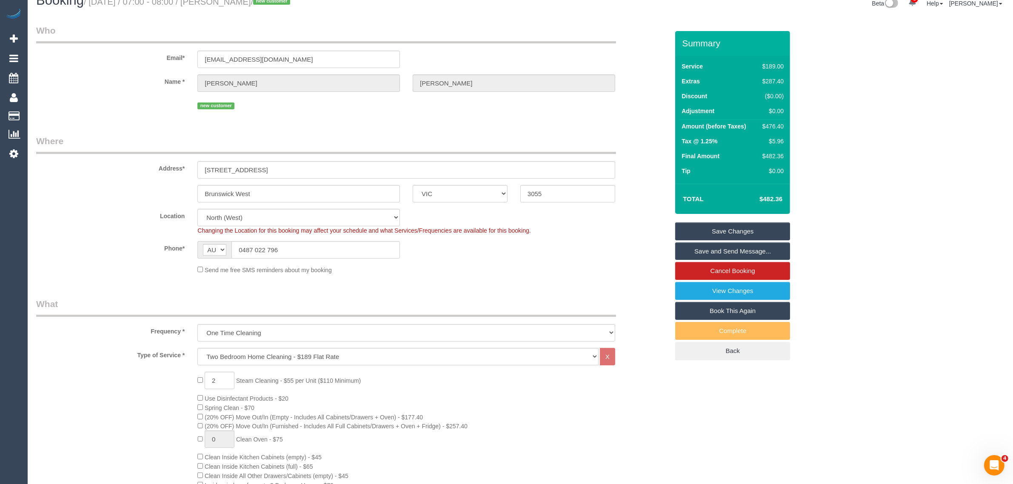
scroll to position [0, 0]
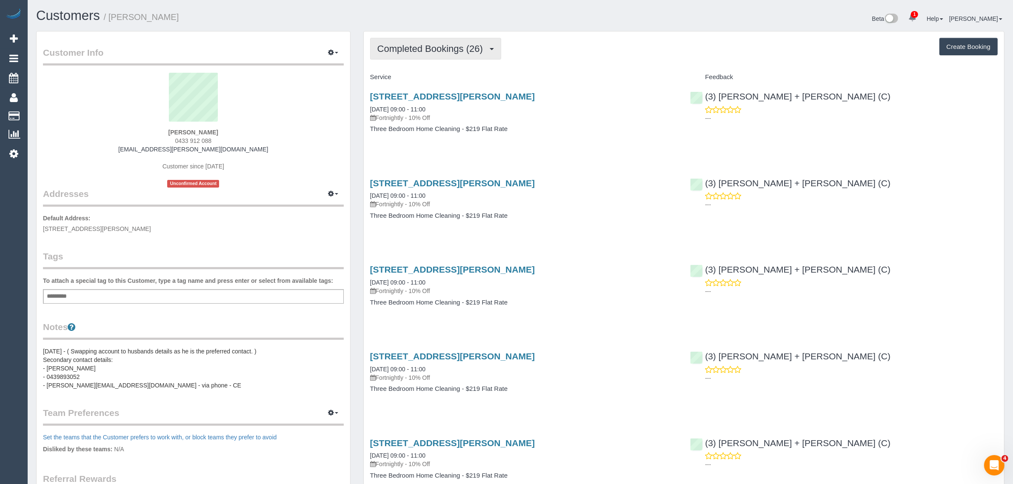
click at [387, 48] on span "Completed Bookings (26)" at bounding box center [432, 48] width 110 height 11
click at [418, 77] on link "Upcoming Bookings (11)" at bounding box center [416, 79] width 92 height 11
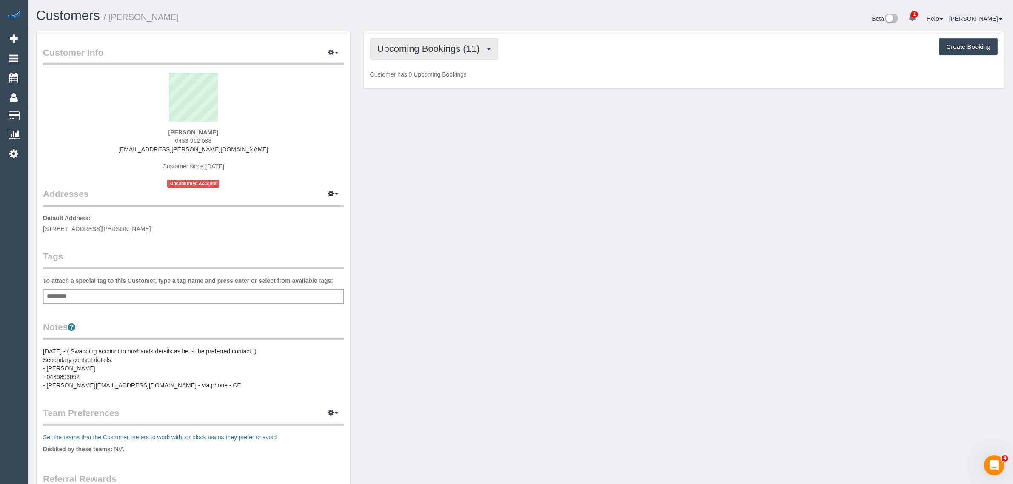
click at [419, 46] on span "Upcoming Bookings (11)" at bounding box center [430, 48] width 107 height 11
click at [421, 67] on link "Completed Bookings (26)" at bounding box center [416, 68] width 92 height 11
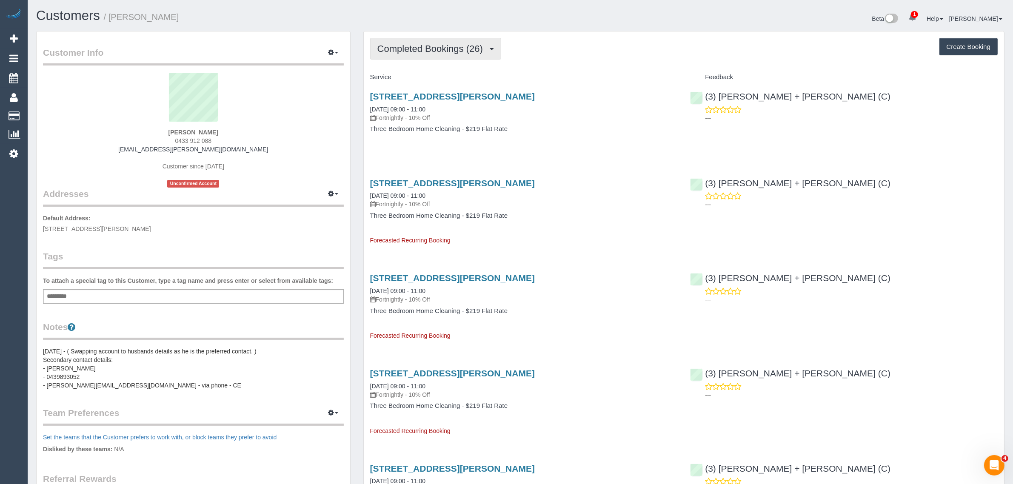
click at [438, 50] on span "Completed Bookings (26)" at bounding box center [432, 48] width 110 height 11
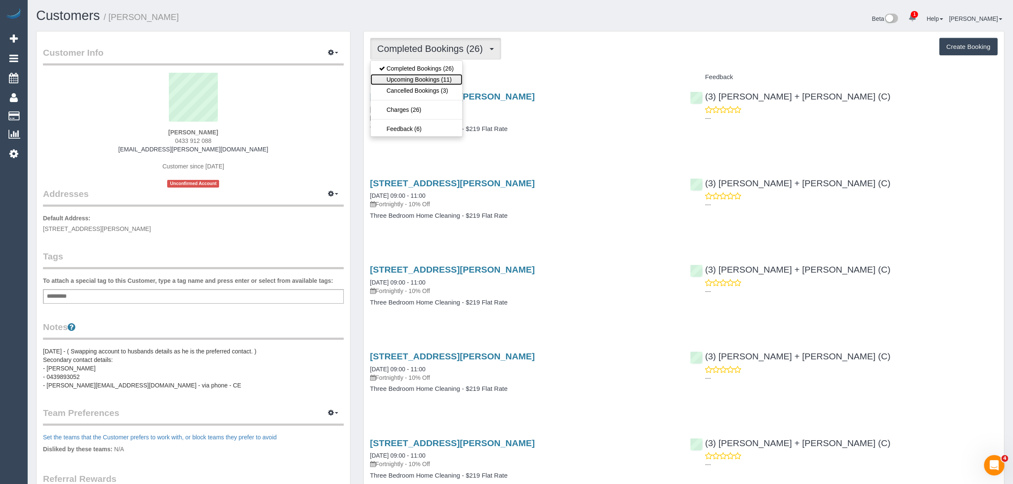
click at [432, 77] on link "Upcoming Bookings (11)" at bounding box center [416, 79] width 92 height 11
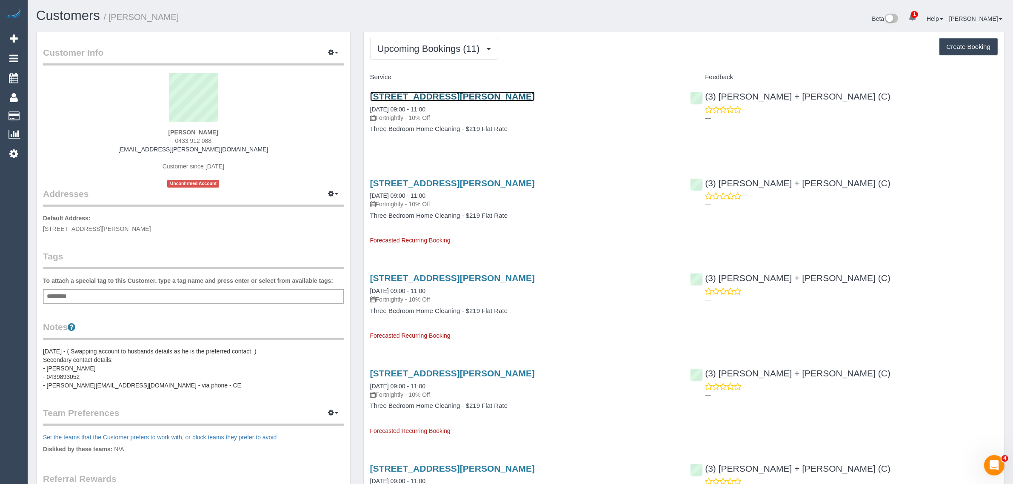
click at [415, 94] on link "29 Crook St, Brunswick, VIC 3056" at bounding box center [452, 96] width 165 height 10
click at [422, 52] on span "Upcoming Bookings (11)" at bounding box center [430, 48] width 107 height 11
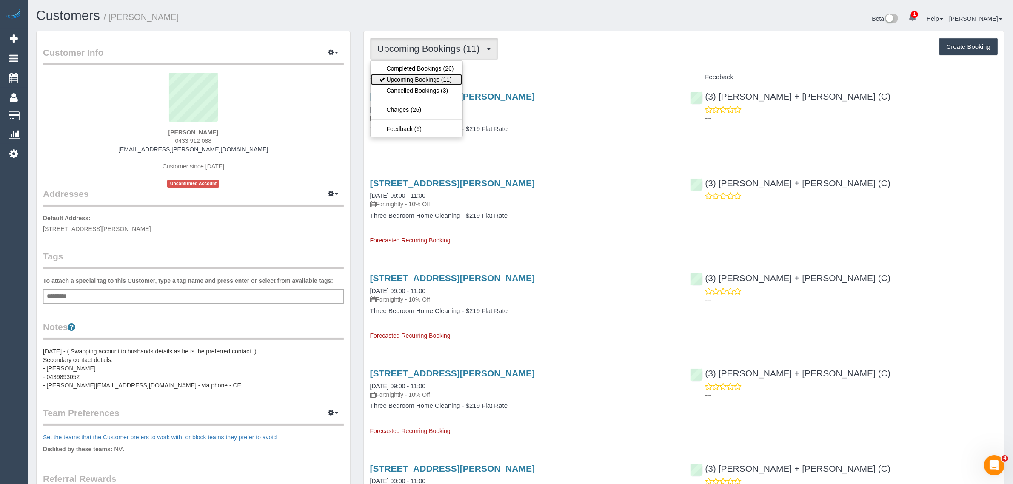
click at [412, 77] on link "Upcoming Bookings (11)" at bounding box center [416, 79] width 92 height 11
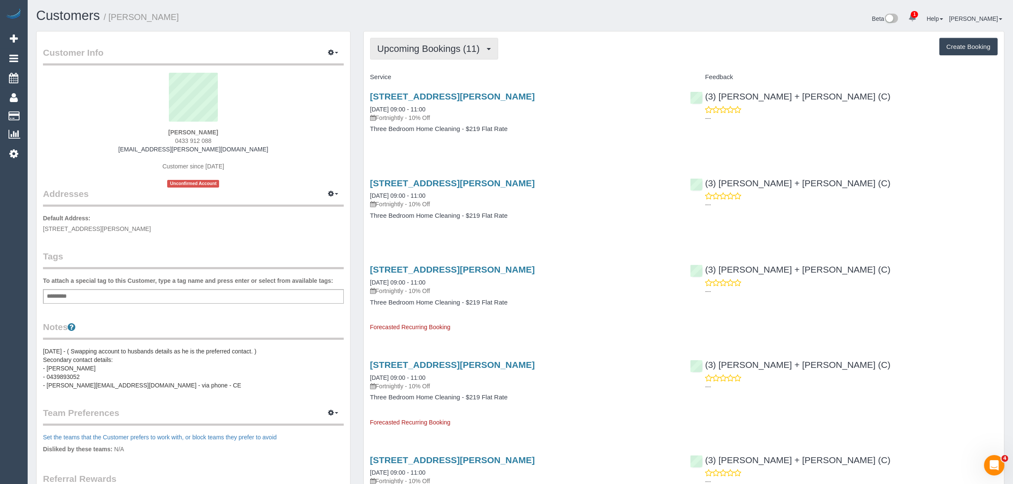
click at [421, 39] on button "Upcoming Bookings (11)" at bounding box center [434, 49] width 128 height 22
click at [402, 81] on link "Upcoming Bookings (11)" at bounding box center [416, 79] width 92 height 11
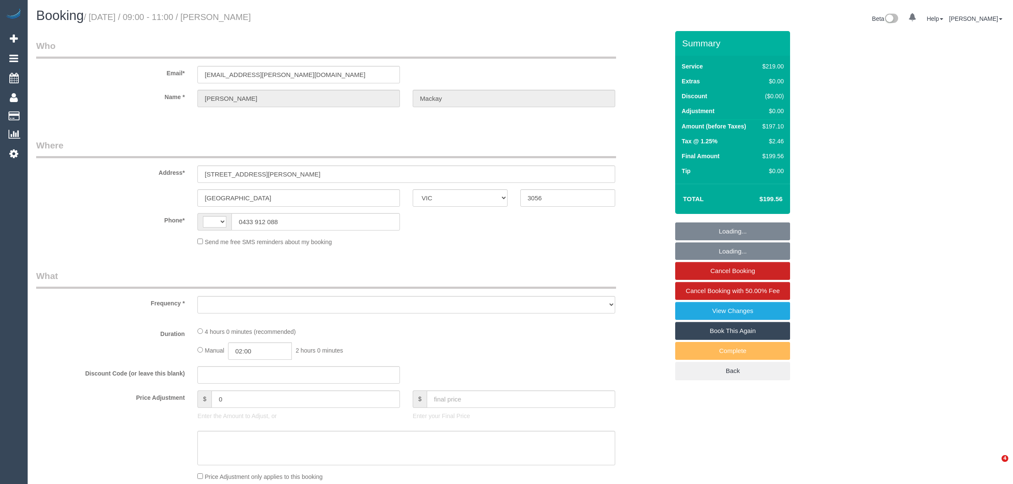
select select "VIC"
select select "string:AU"
select select "object:541"
select select "string:stripe-pm_1O765E2GScqysDRVaol5elCh"
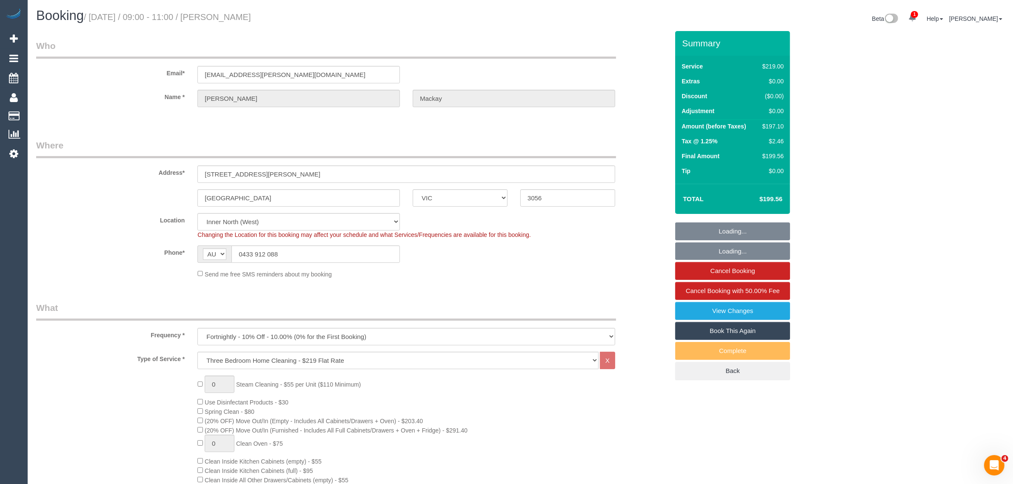
select select "number:27"
select select "number:14"
select select "number:19"
select select "number:24"
select select "number:34"
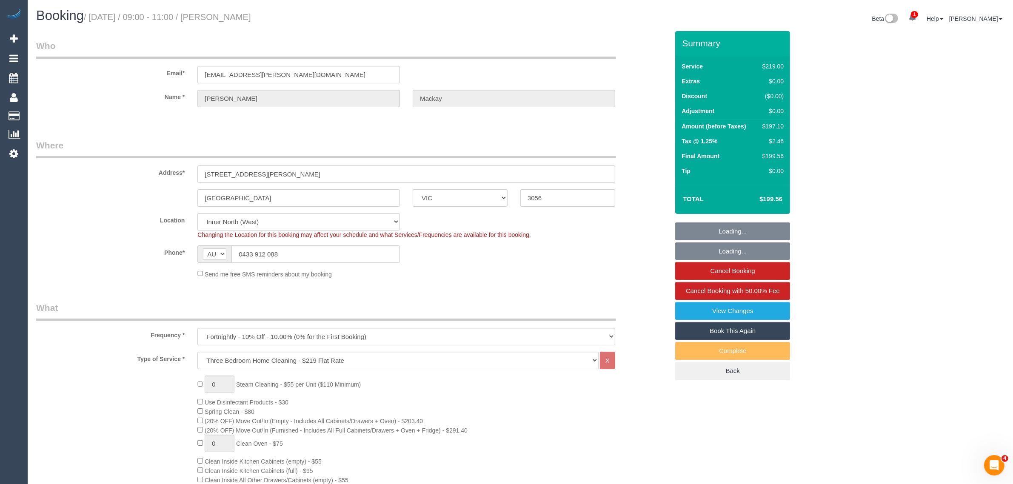
select select "number:26"
select select "object:790"
click at [568, 241] on sui-booking-location "Location [GEOGRAPHIC_DATA] (North) East (South) [GEOGRAPHIC_DATA] (East) [GEOGR…" at bounding box center [352, 245] width 632 height 65
click at [358, 248] on input "0433 912 088" at bounding box center [315, 253] width 168 height 17
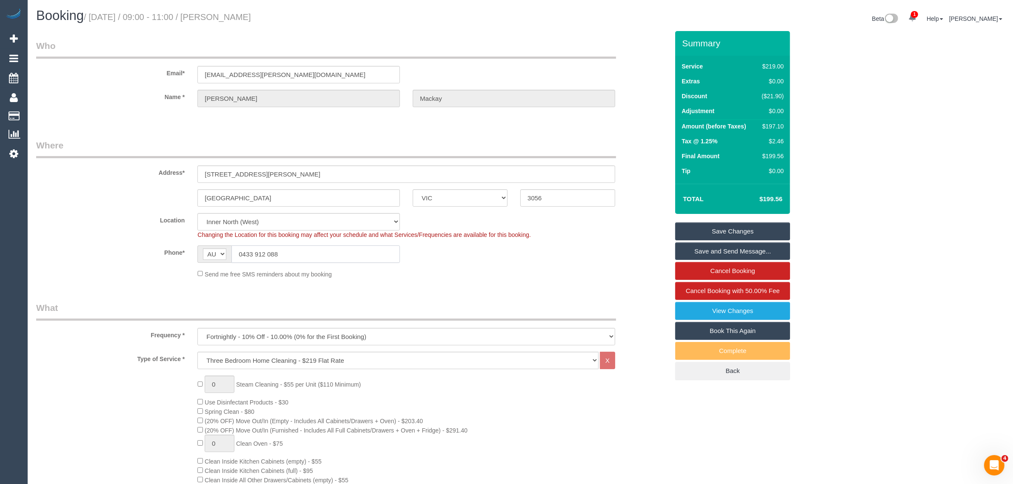
click at [358, 248] on input "0433 912 088" at bounding box center [315, 253] width 168 height 17
click at [494, 277] on div "Send me free SMS reminders about my booking" at bounding box center [406, 273] width 430 height 9
click at [131, 108] on sui-booking-customer "Email* [EMAIL_ADDRESS][PERSON_NAME][DOMAIN_NAME] Name * [PERSON_NAME][GEOGRAPHI…" at bounding box center [352, 78] width 632 height 76
click at [347, 256] on input "0433 912 088" at bounding box center [315, 253] width 168 height 17
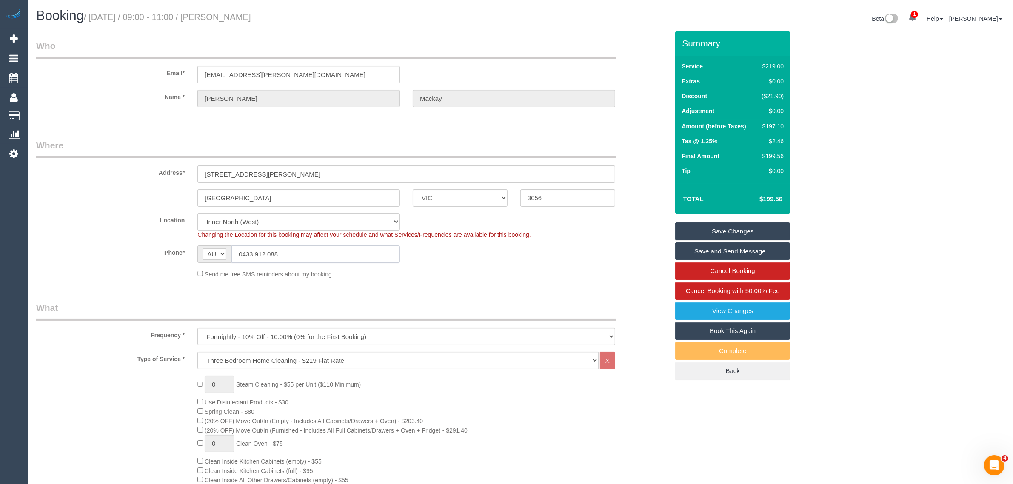
click at [347, 256] on input "0433 912 088" at bounding box center [315, 253] width 168 height 17
click at [524, 279] on fieldset "Where Address* [STREET_ADDRESS][PERSON_NAME] [GEOGRAPHIC_DATA] ACT [GEOGRAPHIC_…" at bounding box center [352, 212] width 632 height 146
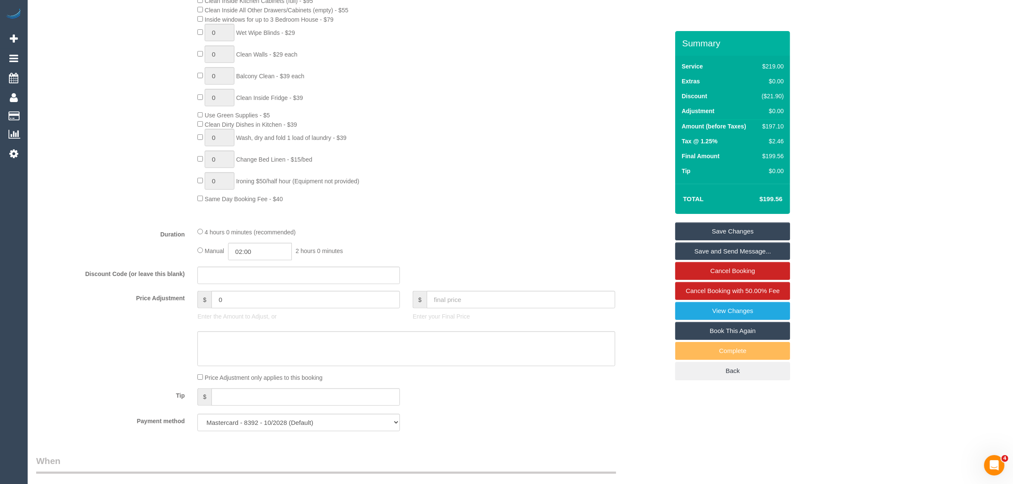
scroll to position [1209, 0]
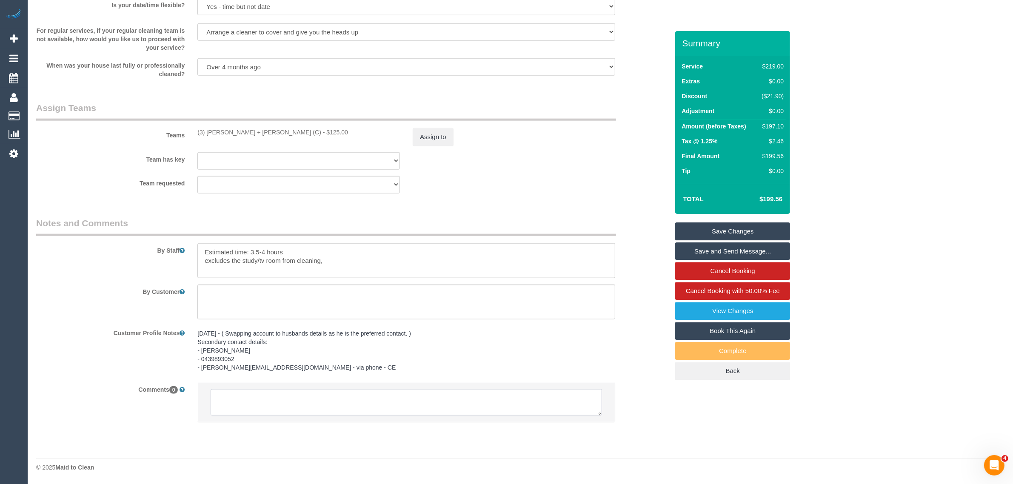
click at [450, 404] on textarea at bounding box center [405, 402] width 391 height 26
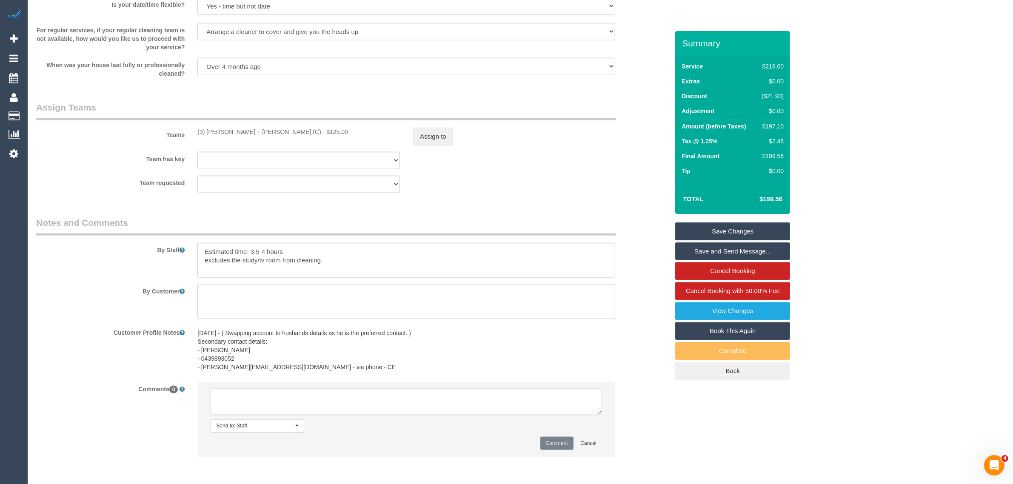
paste textarea "Cleaner(s) Unassigned: Reason Unassigned: Contact via: Which message sent: Addi…"
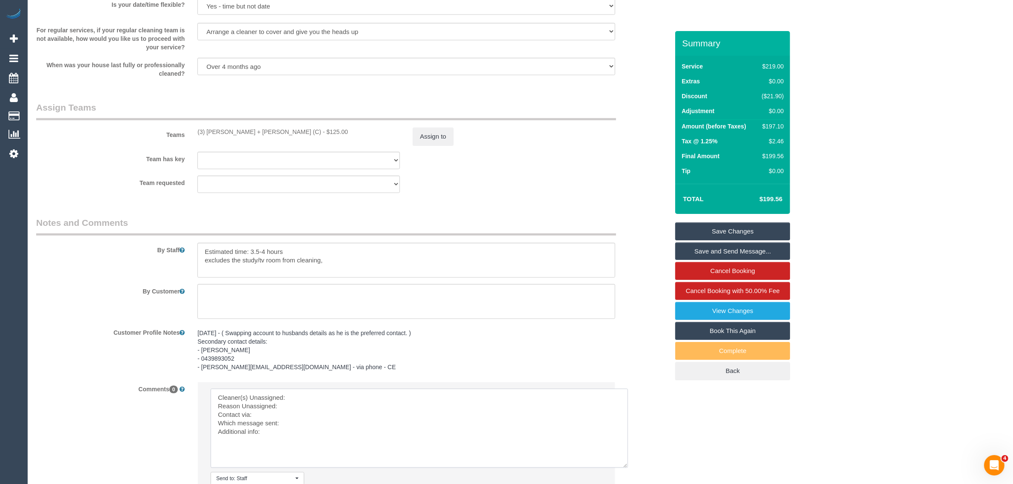
drag, startPoint x: 600, startPoint y: 409, endPoint x: 626, endPoint y: 462, distance: 59.0
click at [626, 462] on textarea at bounding box center [418, 428] width 417 height 79
click at [400, 392] on textarea at bounding box center [418, 428] width 417 height 79
drag, startPoint x: 198, startPoint y: 129, endPoint x: 253, endPoint y: 129, distance: 54.9
click at [253, 129] on div "(3) [PERSON_NAME] + [PERSON_NAME] (C) - $125.00" at bounding box center [298, 132] width 202 height 9
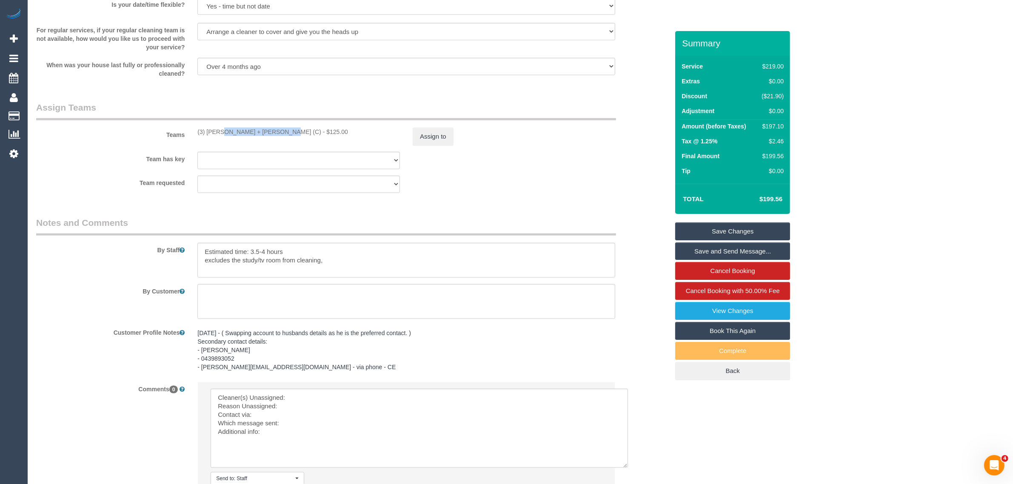
copy div "(3) [PERSON_NAME] + [PERSON_NAME] (C)"
click at [321, 406] on textarea at bounding box center [418, 428] width 417 height 79
click at [338, 395] on textarea at bounding box center [418, 428] width 417 height 79
paste textarea "(3) [PERSON_NAME] + [PERSON_NAME] (C)"
click at [302, 407] on textarea at bounding box center [418, 428] width 417 height 79
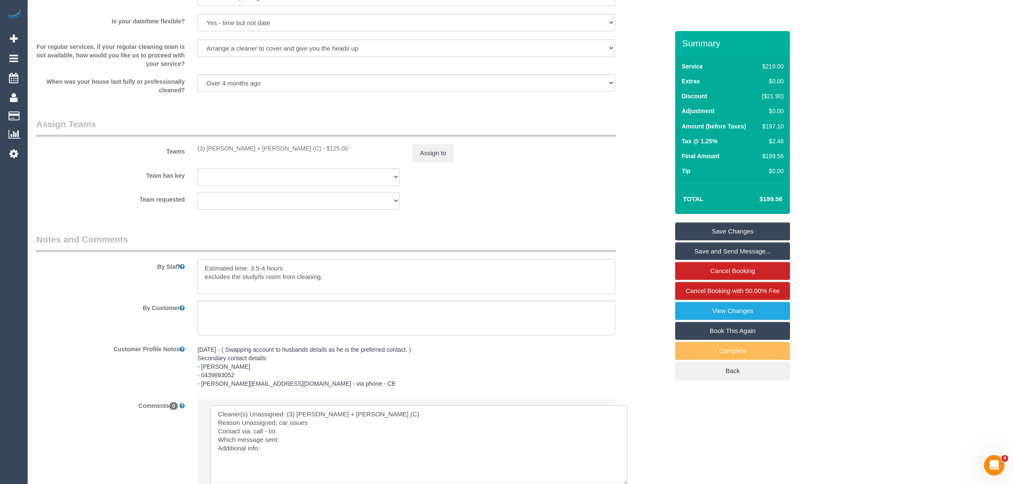
scroll to position [1209, 0]
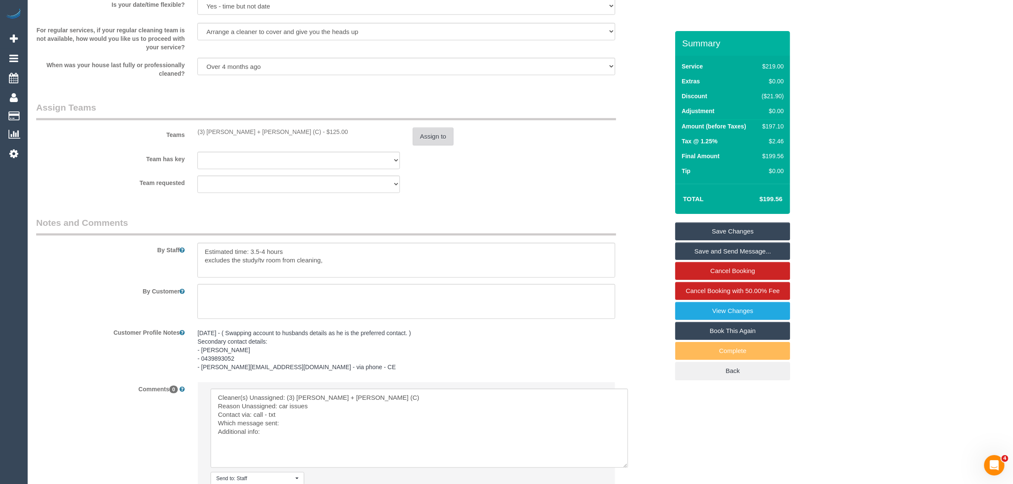
click at [444, 141] on button "Assign to" at bounding box center [432, 137] width 41 height 18
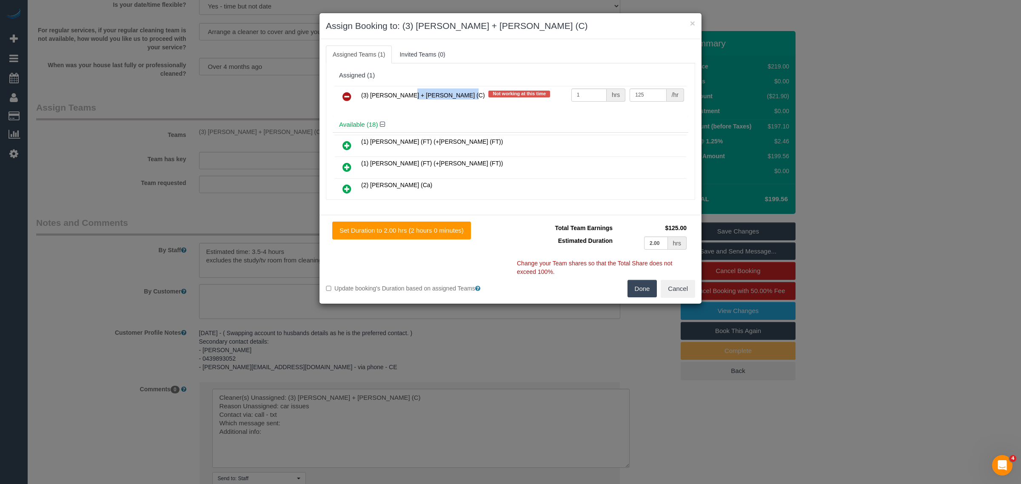
drag, startPoint x: 415, startPoint y: 94, endPoint x: 362, endPoint y: 96, distance: 52.3
click at [362, 96] on span "(3) [PERSON_NAME] + [PERSON_NAME] (C)" at bounding box center [423, 95] width 124 height 7
copy span "3) [PERSON_NAME] + Kaira (C"
click at [344, 97] on icon at bounding box center [346, 96] width 9 height 10
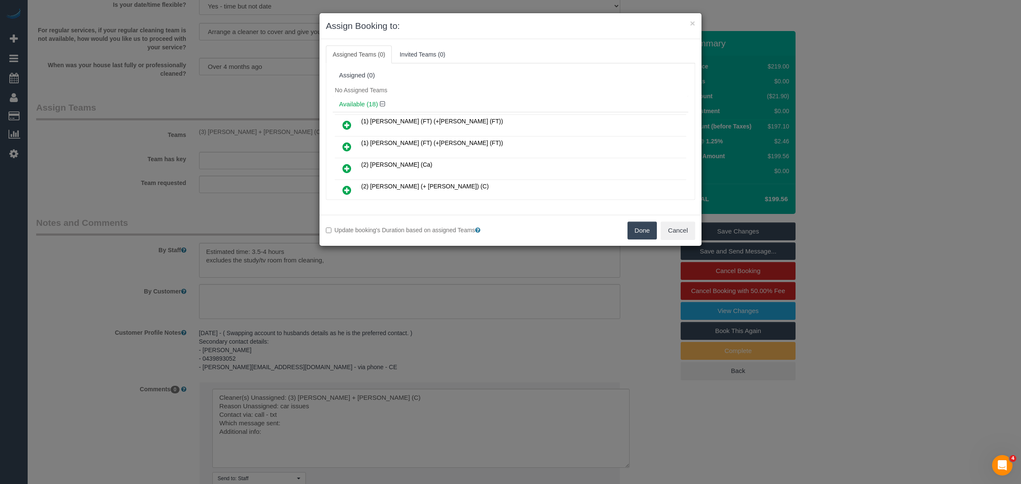
click at [639, 234] on button "Done" at bounding box center [642, 231] width 30 height 18
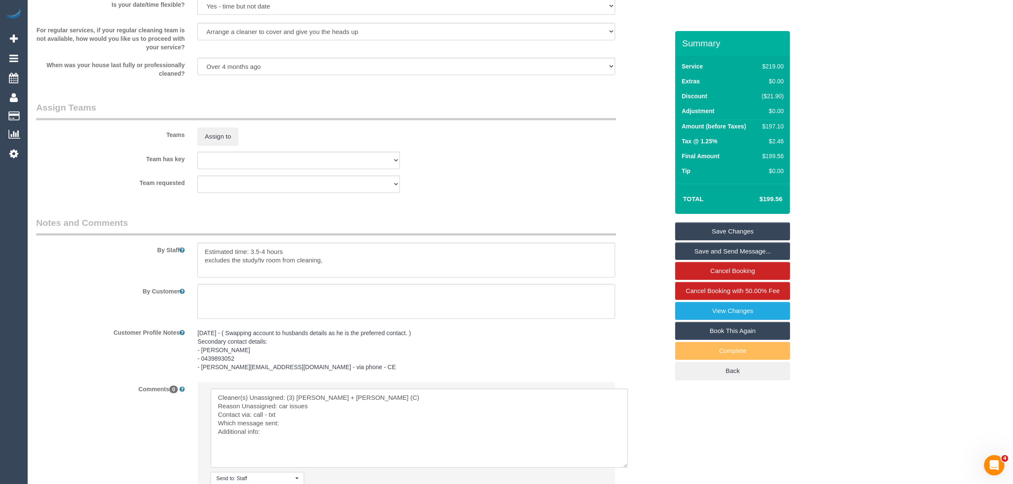
click at [347, 415] on textarea at bounding box center [418, 428] width 417 height 79
click at [343, 422] on textarea at bounding box center [418, 428] width 417 height 79
click at [319, 421] on textarea at bounding box center [418, 428] width 417 height 79
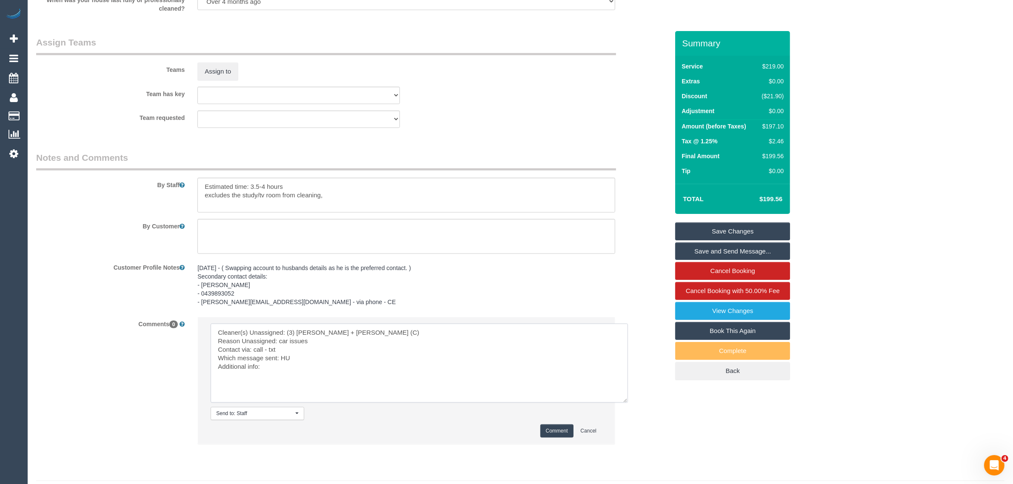
scroll to position [1297, 0]
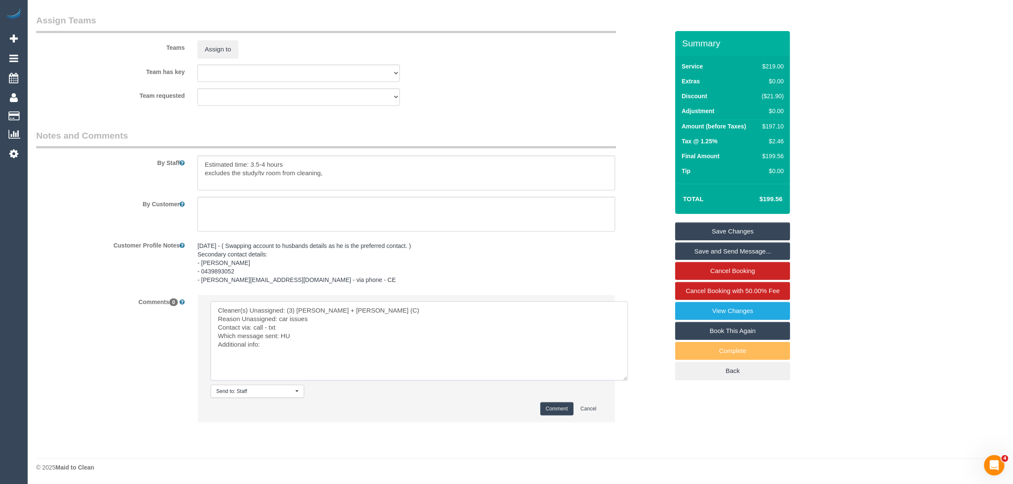
type textarea "Cleaner(s) Unassigned: (3) [PERSON_NAME] + [PERSON_NAME] (C) Reason Unassigned:…"
click at [547, 412] on button "Comment" at bounding box center [556, 408] width 33 height 13
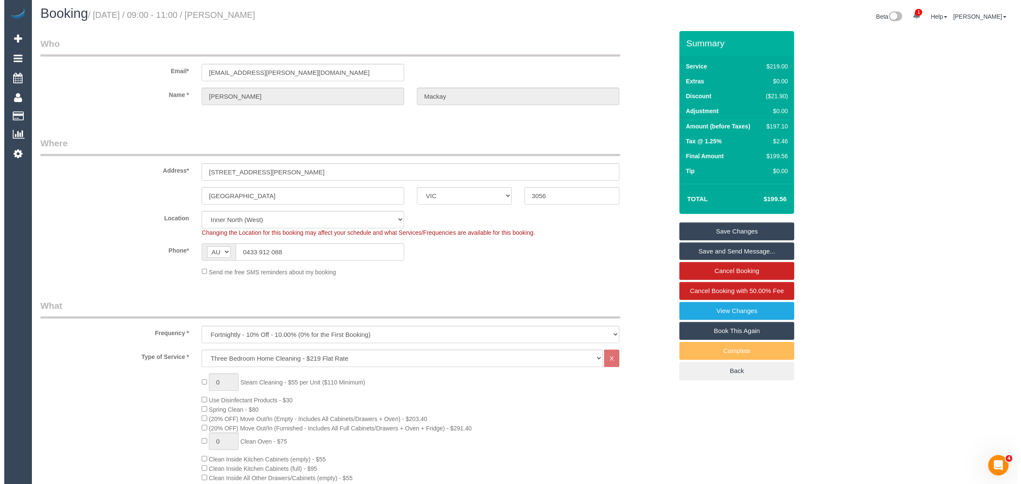
scroll to position [0, 0]
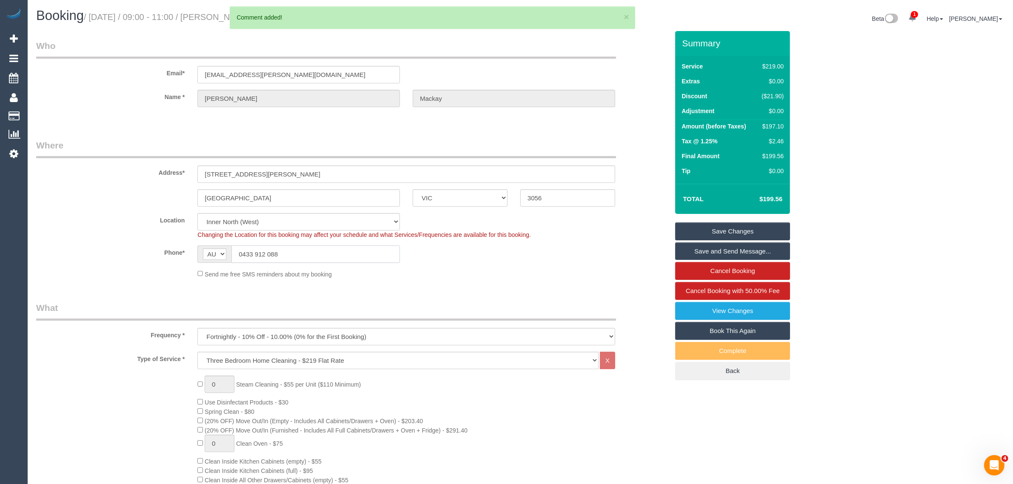
click at [347, 259] on input "0433 912 088" at bounding box center [315, 253] width 168 height 17
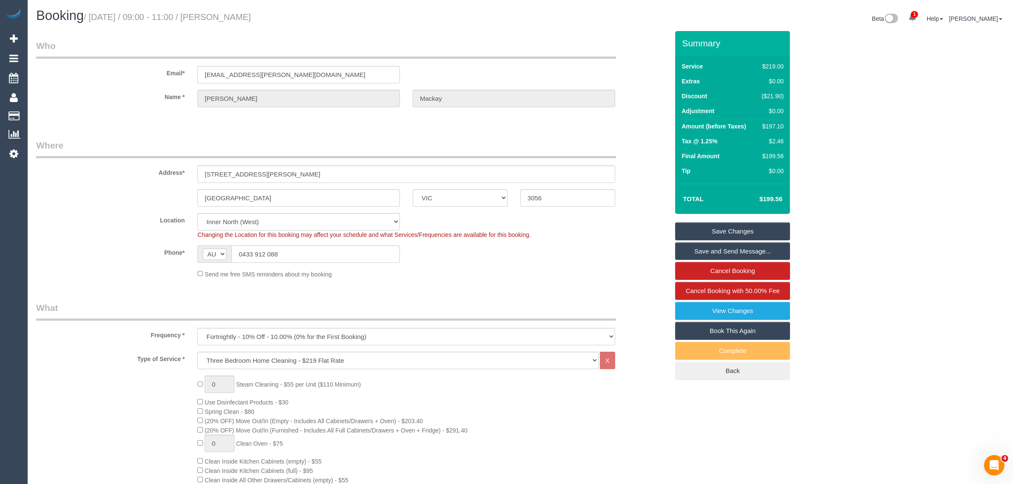
click at [476, 140] on legend "Where" at bounding box center [326, 148] width 580 height 19
click at [737, 230] on link "Save Changes" at bounding box center [732, 231] width 115 height 18
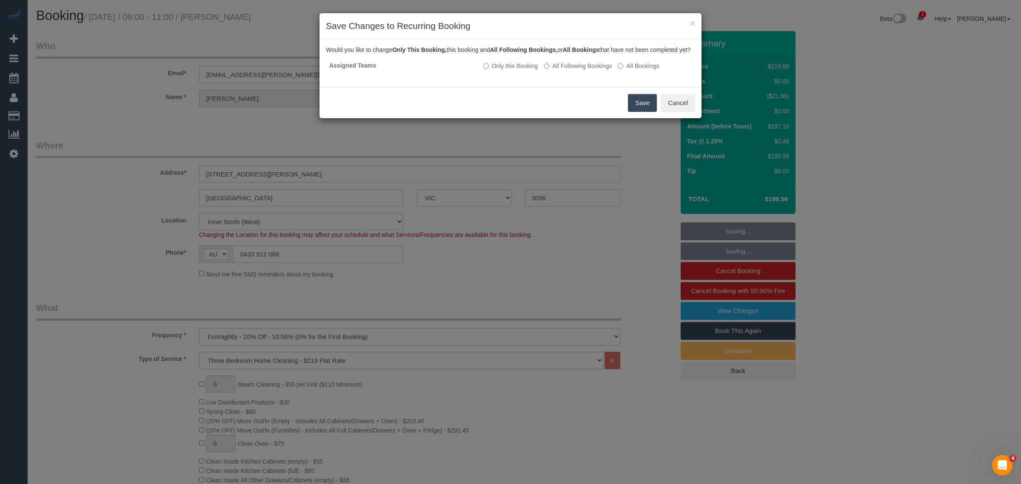
click at [637, 111] on button "Save" at bounding box center [642, 103] width 29 height 18
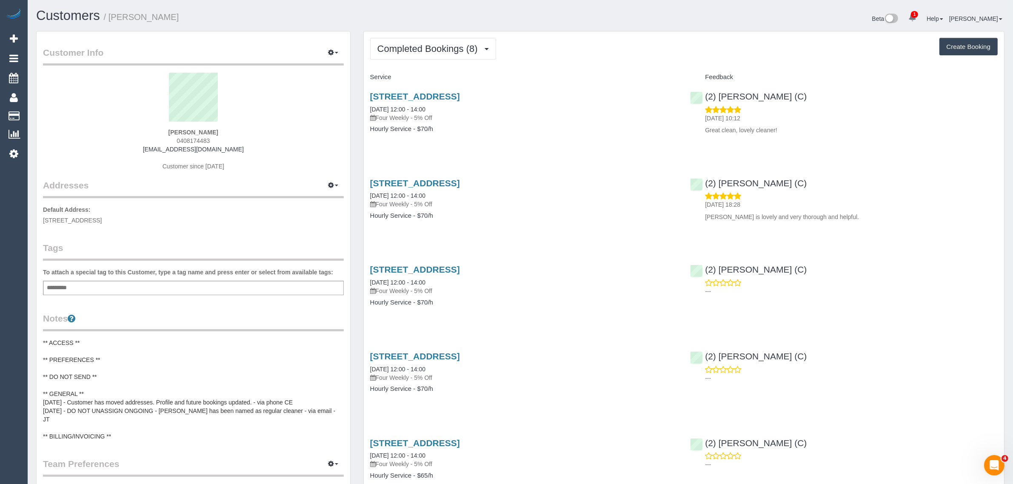
click at [634, 63] on div "Completed Bookings (8) Completed Bookings (8) Upcoming Bookings (12) Cancelled …" at bounding box center [684, 412] width 640 height 762
click at [448, 44] on span "Completed Bookings (8)" at bounding box center [429, 48] width 105 height 11
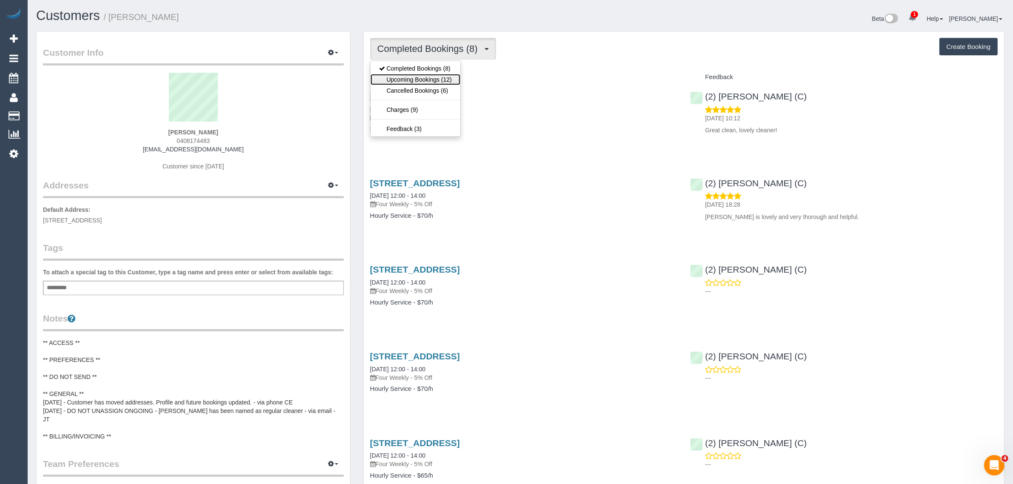
click at [444, 79] on link "Upcoming Bookings (12)" at bounding box center [415, 79] width 90 height 11
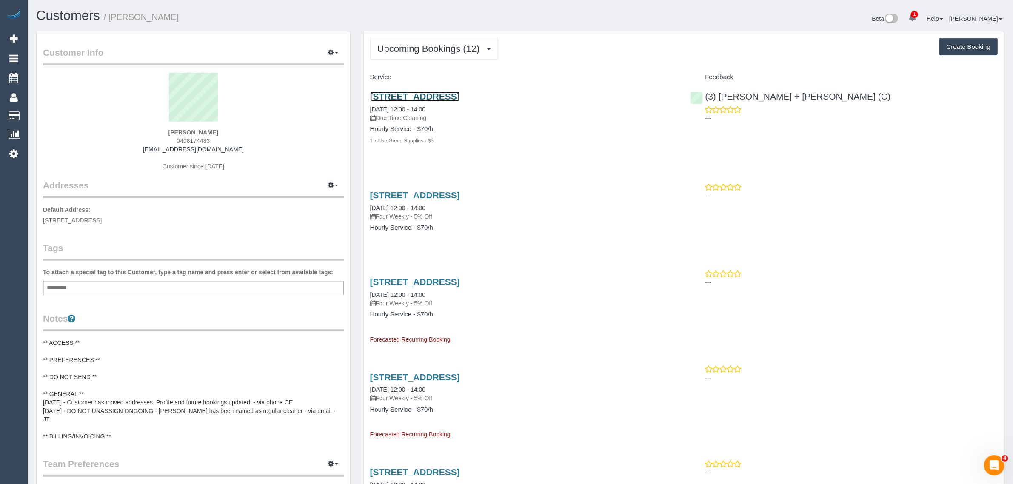
click at [443, 94] on link "147 Westgarth Street, Unit 2, Northcote, VIC 3070" at bounding box center [415, 96] width 90 height 10
click at [431, 46] on span "Upcoming Bookings (12)" at bounding box center [430, 48] width 107 height 11
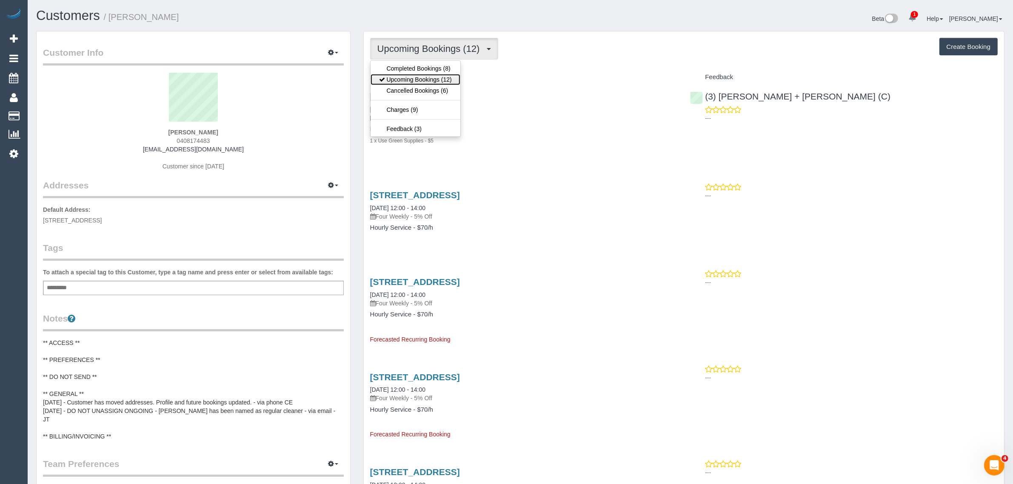
click at [404, 79] on link "Upcoming Bookings (12)" at bounding box center [415, 79] width 90 height 11
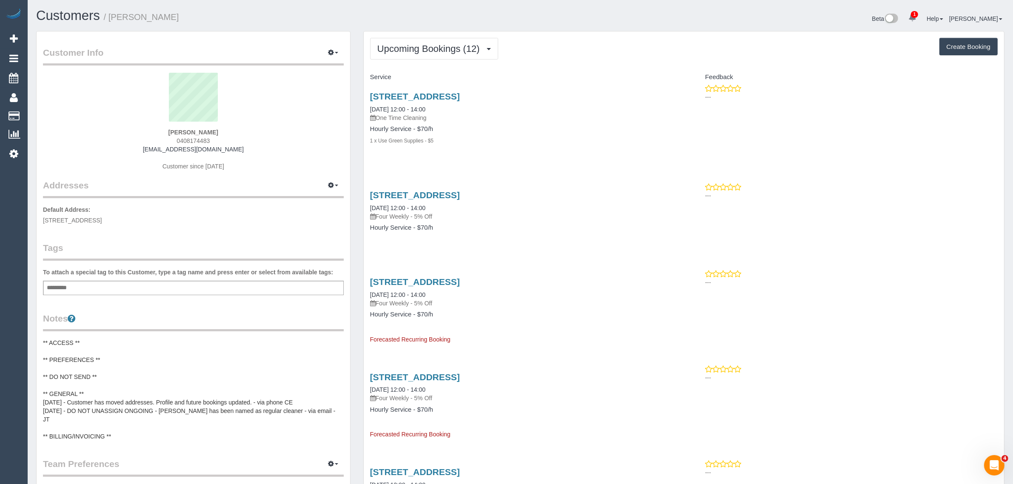
drag, startPoint x: 451, startPoint y: 110, endPoint x: 369, endPoint y: 107, distance: 82.1
click at [369, 107] on div "147 Westgarth Street, Unit 2, Northcote, VIC 3070 08/09/2025 12:00 - 14:00 One …" at bounding box center [524, 122] width 320 height 77
copy link "08/09/2025 12:00 - 14:00"
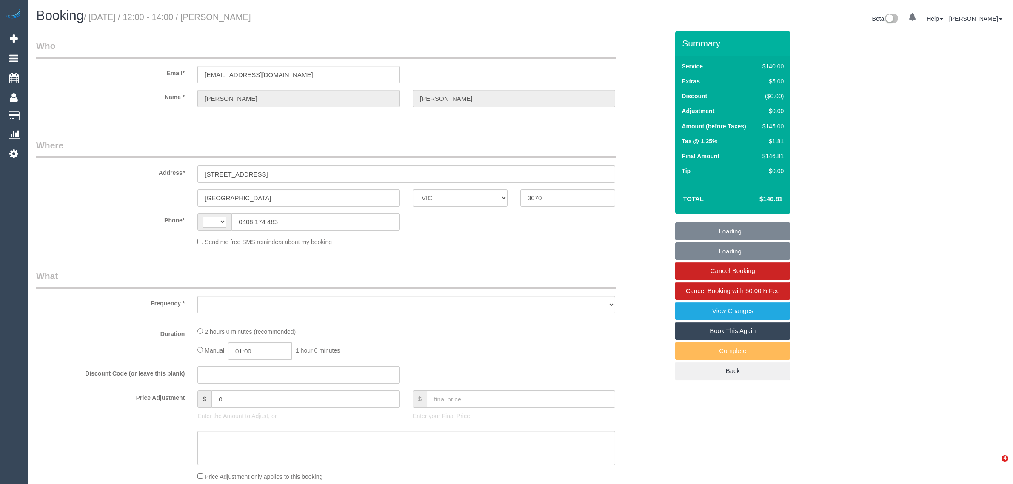
select select "VIC"
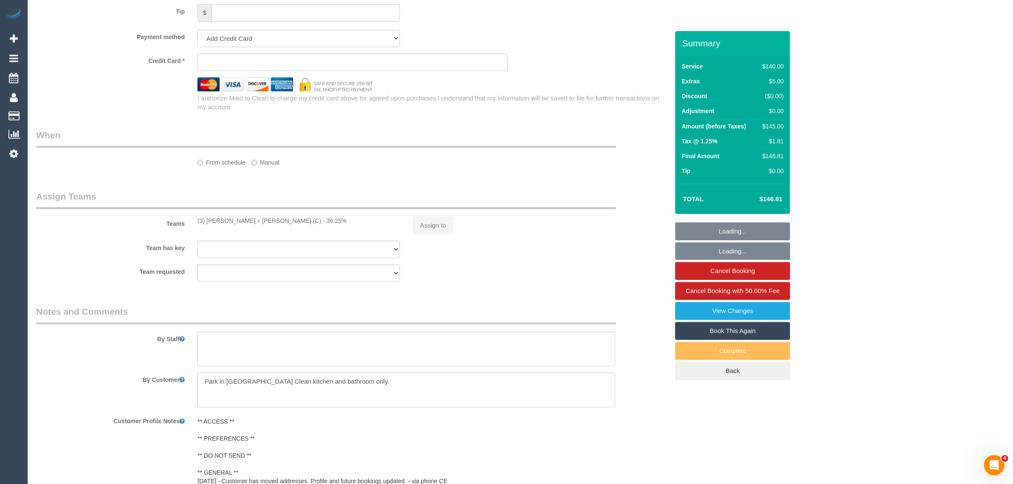
select select "object:291"
select select "string:stripe-pm_1S3v0h2GScqysDRVi0Ip3Bsa"
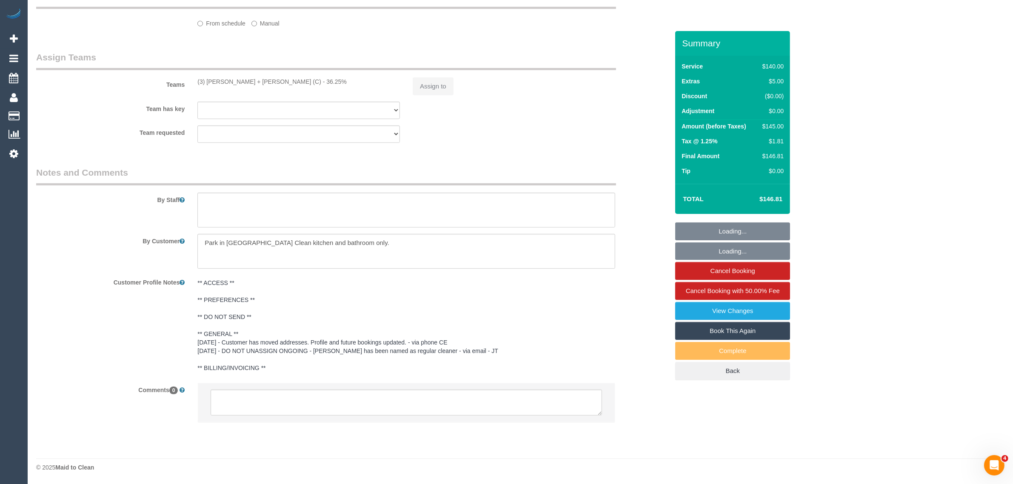
select select "string:AU"
select select "number:29"
select select "number:14"
select select "number:19"
select select "number:22"
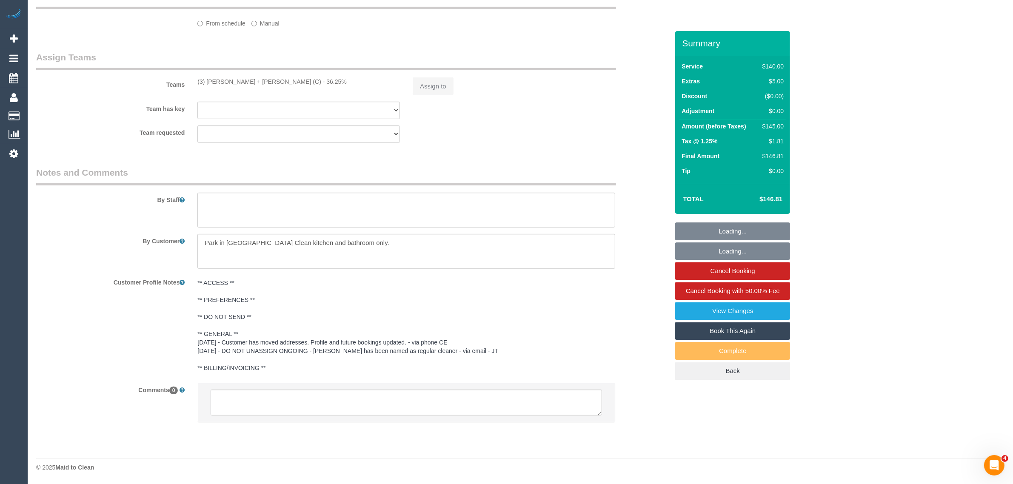
select select "number:26"
click at [448, 403] on textarea at bounding box center [405, 403] width 391 height 26
paste textarea "Cleaner(s) Unassigned: Reason Unassigned: Contact via: Which message sent: Addi…"
type textarea "Cleaner(s) Unassigned: Reason Unassigned: Contact via: Which message sent: Addi…"
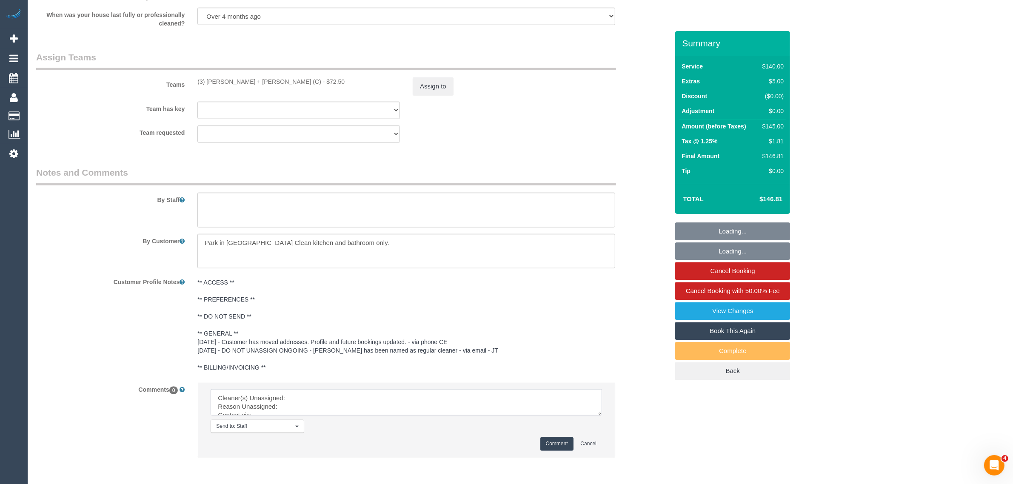
scroll to position [28, 0]
select select "object:1691"
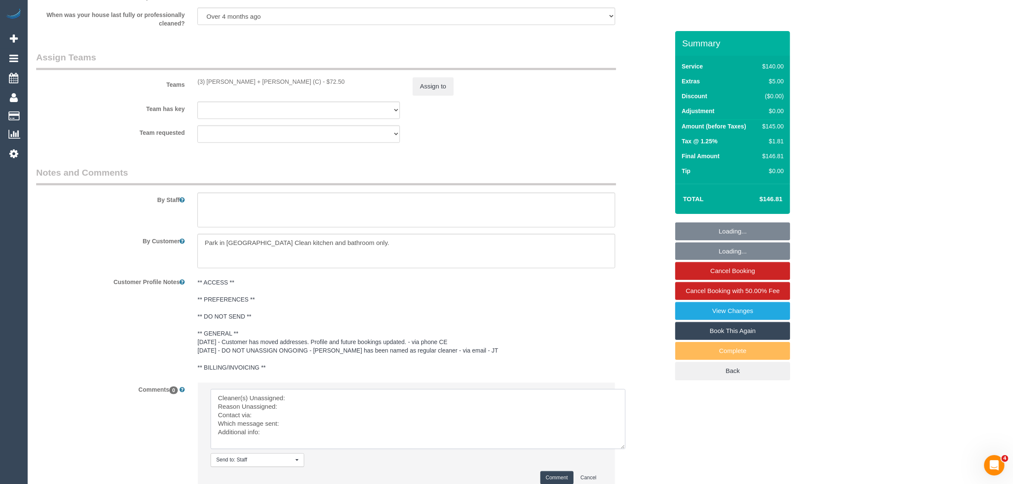
scroll to position [0, 0]
drag, startPoint x: 596, startPoint y: 411, endPoint x: 566, endPoint y: 411, distance: 29.8
click at [622, 449] on textarea at bounding box center [417, 419] width 415 height 60
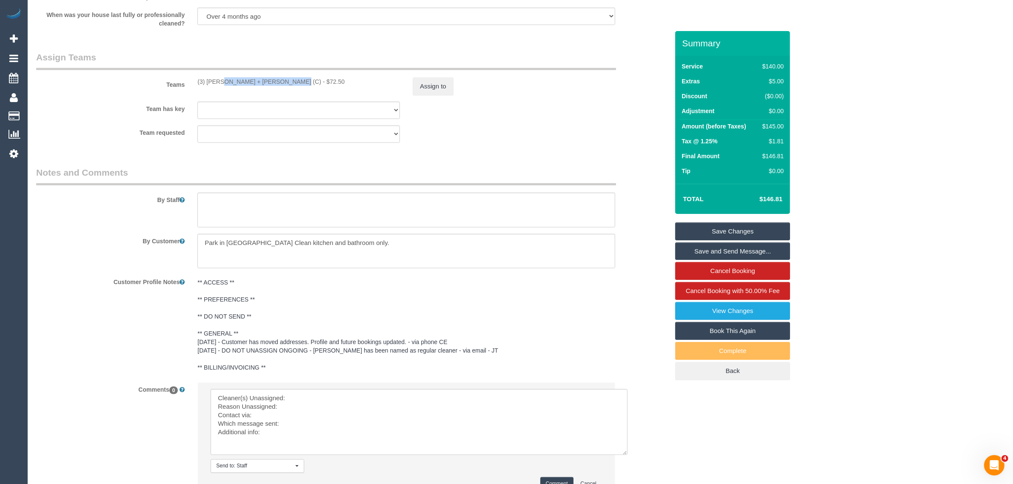
drag, startPoint x: 193, startPoint y: 80, endPoint x: 256, endPoint y: 79, distance: 63.8
click at [256, 79] on div "(3) Denis + Kaira (C) - $72.50" at bounding box center [298, 81] width 215 height 9
copy div "(3) Denis + Kaira (C) -"
click at [320, 402] on textarea at bounding box center [418, 422] width 417 height 66
paste textarea "(3) Denis + Kaira (C) -"
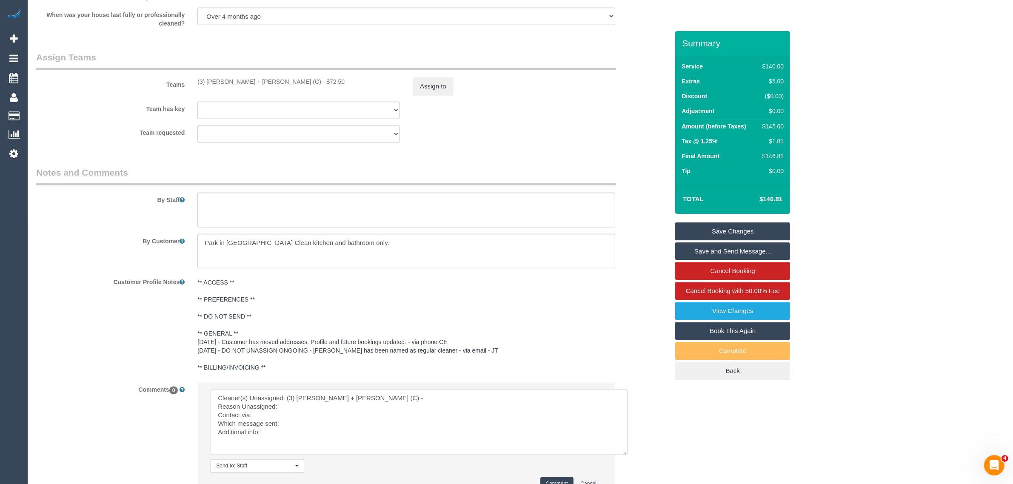
click at [303, 405] on textarea at bounding box center [418, 422] width 417 height 66
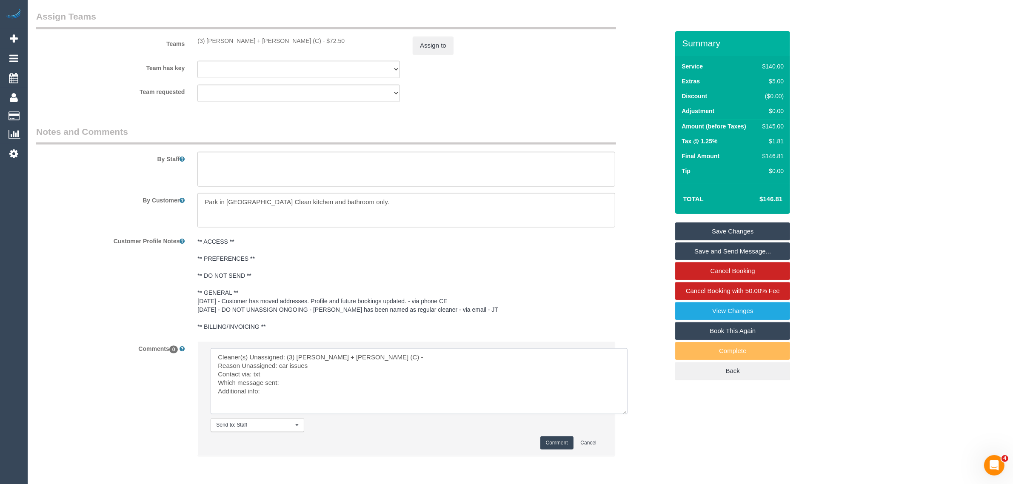
scroll to position [1312, 0]
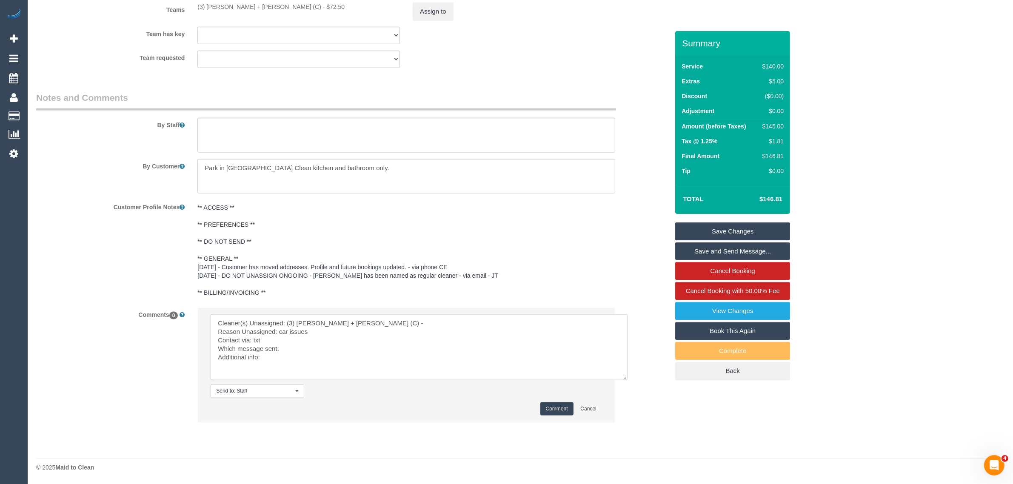
click at [370, 347] on textarea at bounding box center [418, 347] width 417 height 66
type textarea "Cleaner(s) Unassigned: (3) Denis + Kaira (C) - Reason Unassigned: car issues Co…"
click at [531, 406] on div "Comment Cancel" at bounding box center [405, 408] width 391 height 13
click at [549, 408] on button "Comment" at bounding box center [556, 408] width 33 height 13
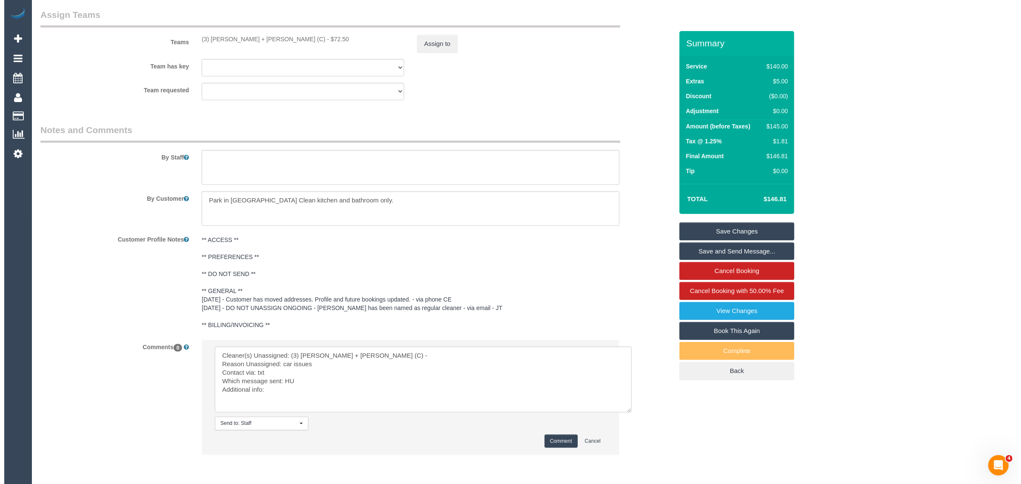
scroll to position [1099, 0]
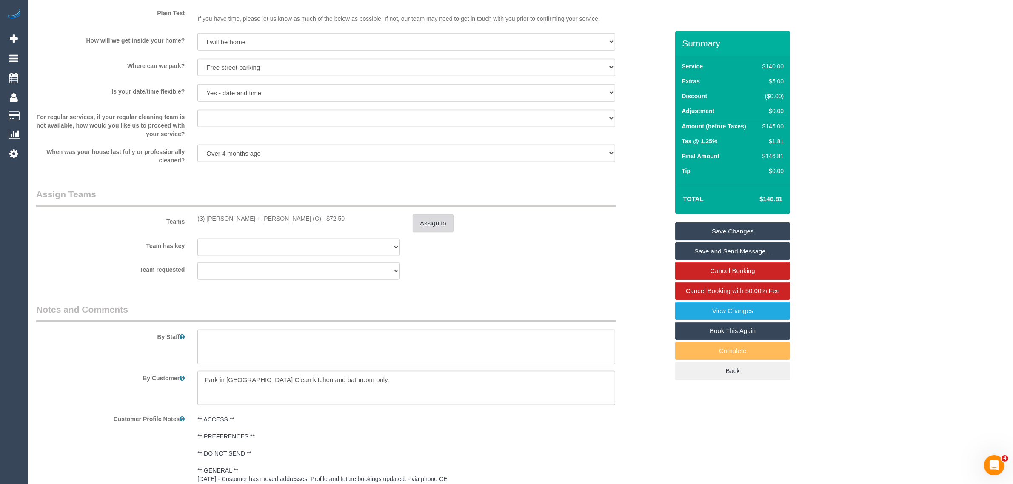
click at [444, 215] on button "Assign to" at bounding box center [432, 223] width 41 height 18
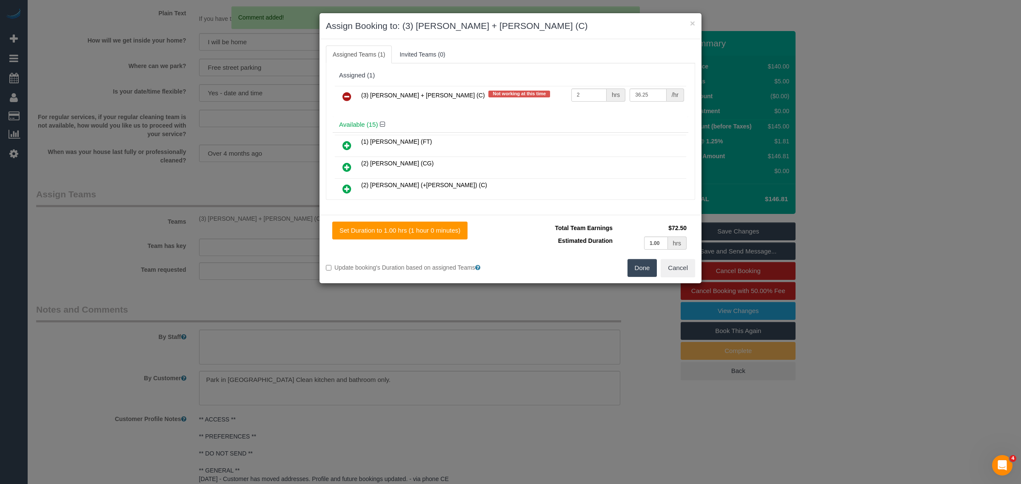
drag, startPoint x: 349, startPoint y: 99, endPoint x: 356, endPoint y: 99, distance: 6.8
click at [349, 99] on icon at bounding box center [346, 96] width 9 height 10
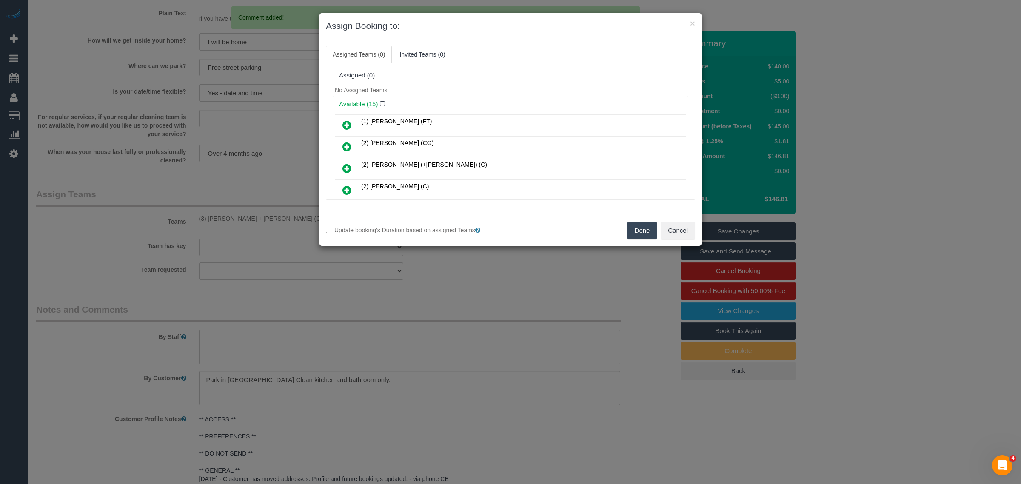
click at [637, 228] on button "Done" at bounding box center [642, 231] width 30 height 18
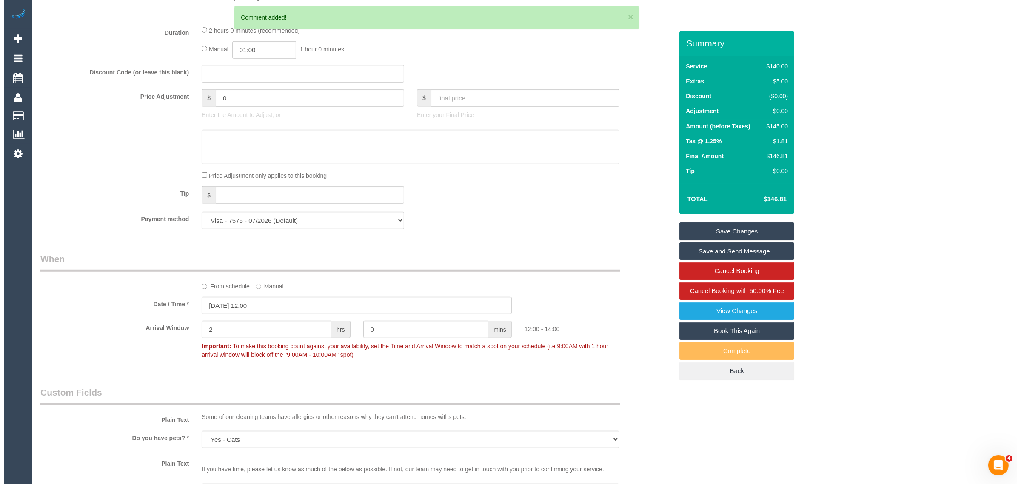
scroll to position [0, 0]
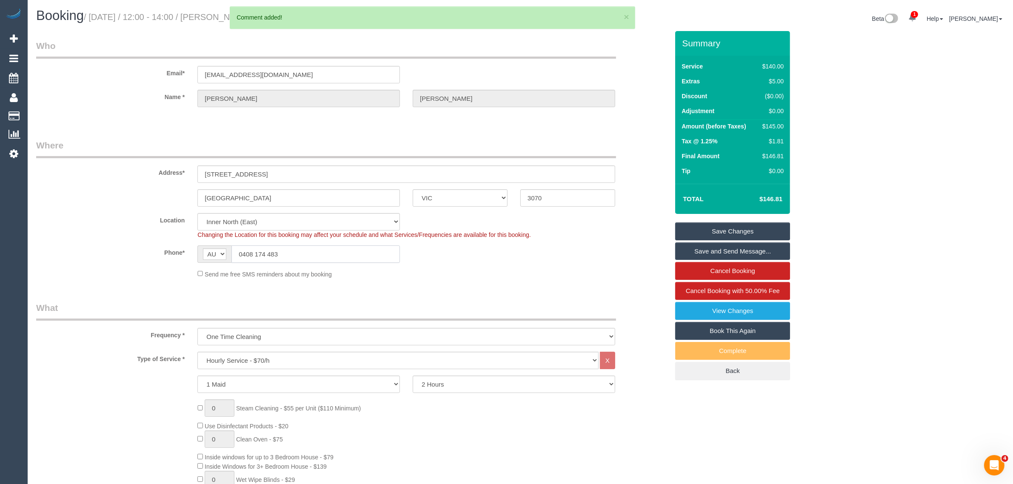
click at [343, 254] on input "0408 174 483" at bounding box center [315, 253] width 168 height 17
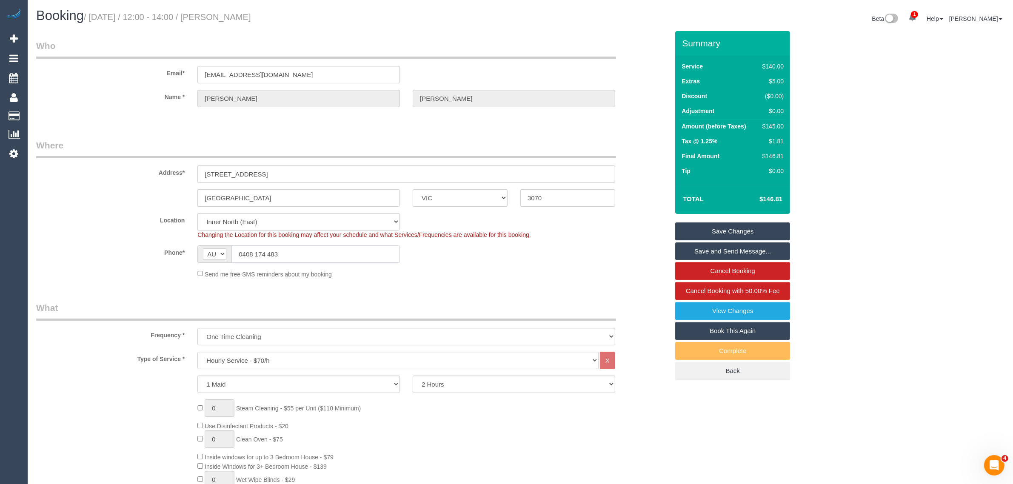
click at [343, 254] on input "0408 174 483" at bounding box center [315, 253] width 168 height 17
click at [499, 257] on div "Phone* AF AL DZ AD AO AI AQ AG AR AM AW AU AT AZ BS BH BD BB BY BE BZ BJ BM BT …" at bounding box center [352, 253] width 645 height 17
click at [700, 231] on link "Save Changes" at bounding box center [732, 231] width 115 height 18
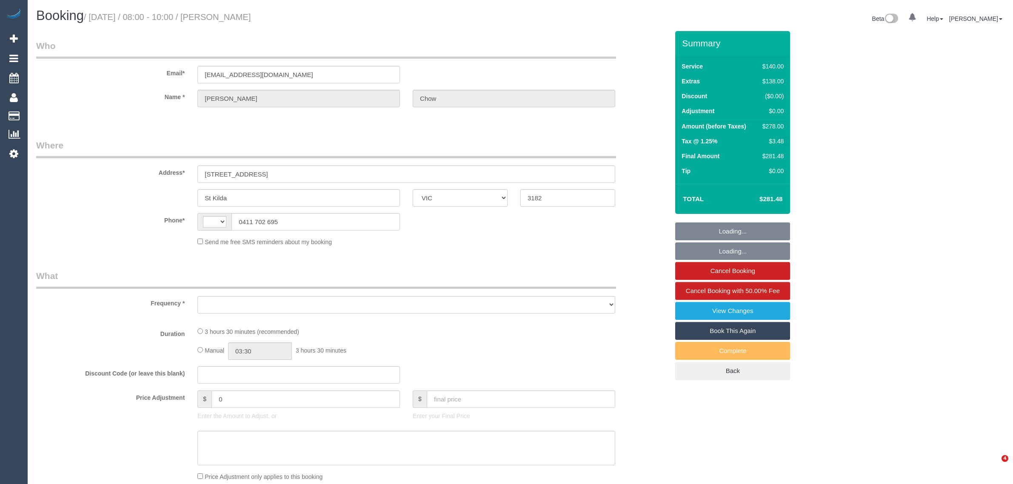
select select "VIC"
select select "string:AU"
select select "object:541"
select select "string:stripe-pm_1Rs2es2GScqysDRVLUZJbunT"
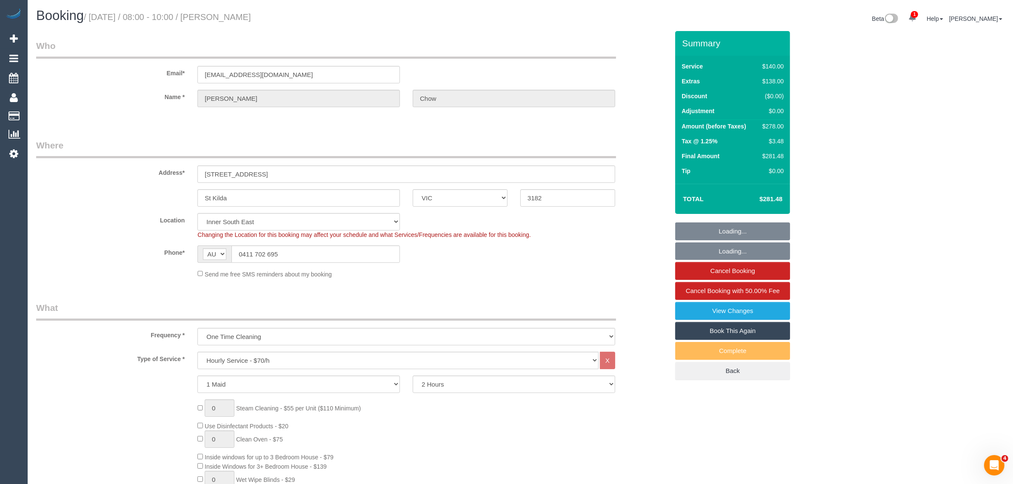
select select "number:28"
select select "number:14"
select select "number:19"
select select "number:24"
select select "number:26"
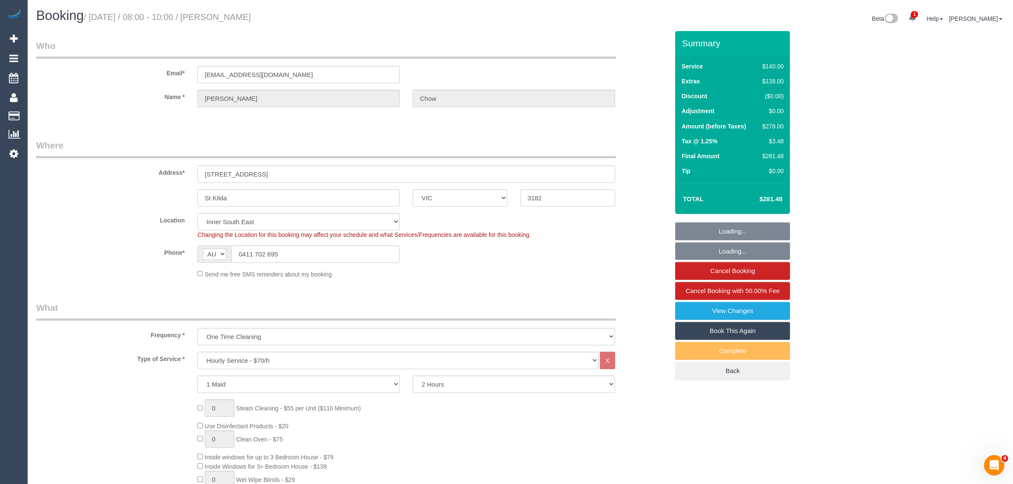
select select "object:1431"
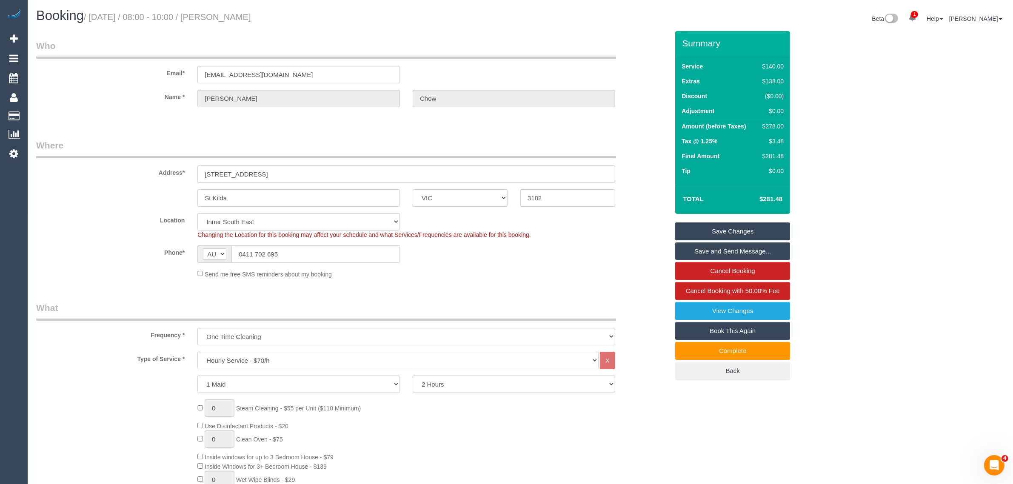
click at [285, 250] on input "0411 702 695" at bounding box center [315, 253] width 168 height 17
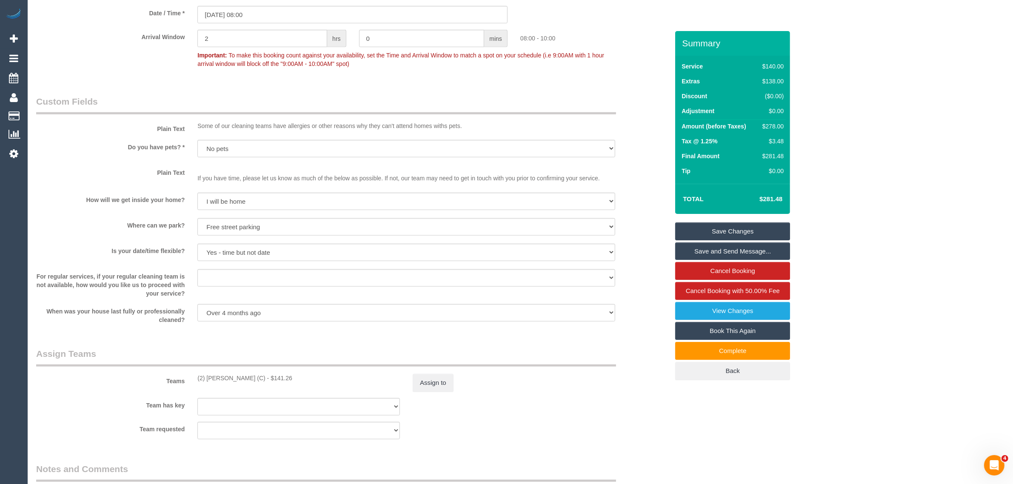
scroll to position [939, 0]
click at [96, 157] on div "Do you have pets? * Yes - Cats Yes - Dogs No pets Yes - Dogs and Cats Yes - Oth…" at bounding box center [352, 150] width 645 height 19
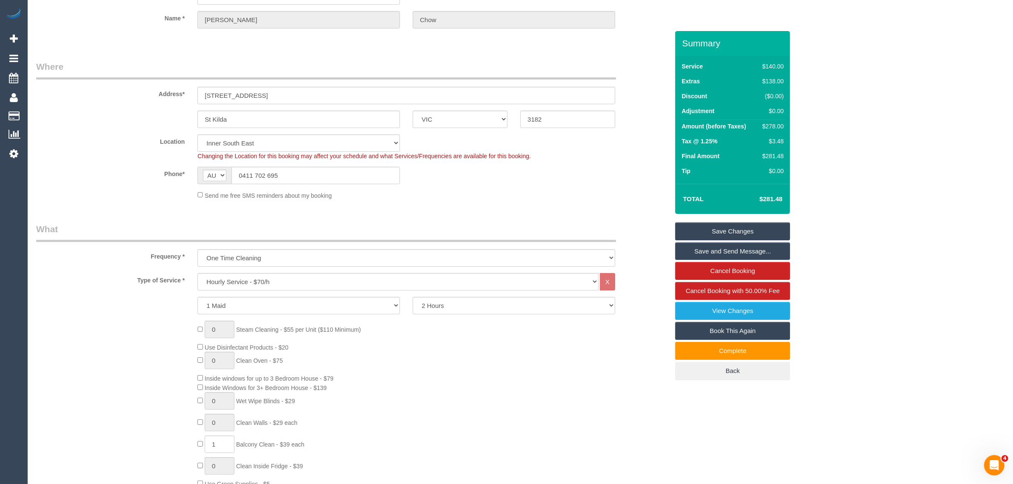
scroll to position [0, 0]
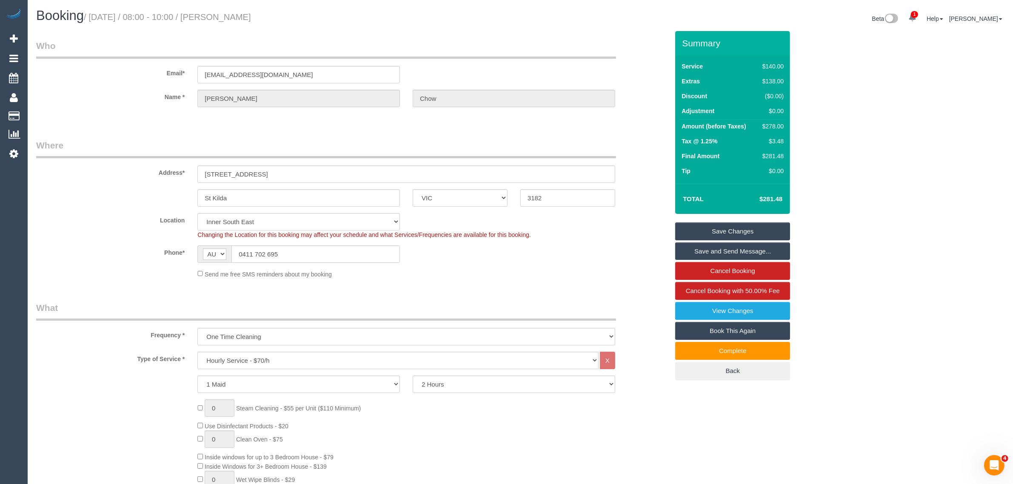
click at [309, 258] on input "0411 702 695" at bounding box center [315, 253] width 168 height 17
click at [307, 258] on input "0411 702 695" at bounding box center [315, 253] width 168 height 17
click at [319, 256] on input "0411 702 695" at bounding box center [315, 253] width 168 height 17
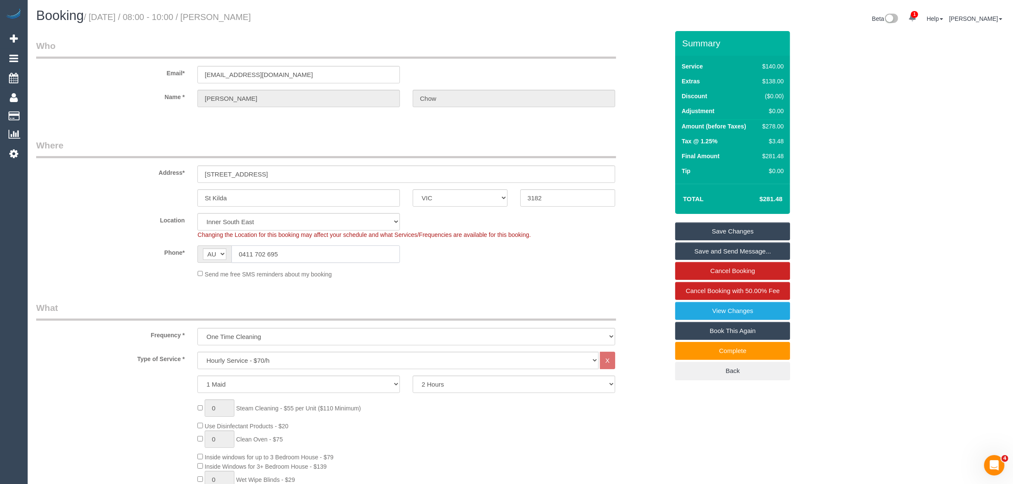
click at [319, 256] on input "0411 702 695" at bounding box center [315, 253] width 168 height 17
click at [490, 283] on fieldset "Where Address* 1211/3-5 St Kilda Road St Kilda ACT NSW NT QLD SA TAS VIC WA 318…" at bounding box center [352, 212] width 632 height 146
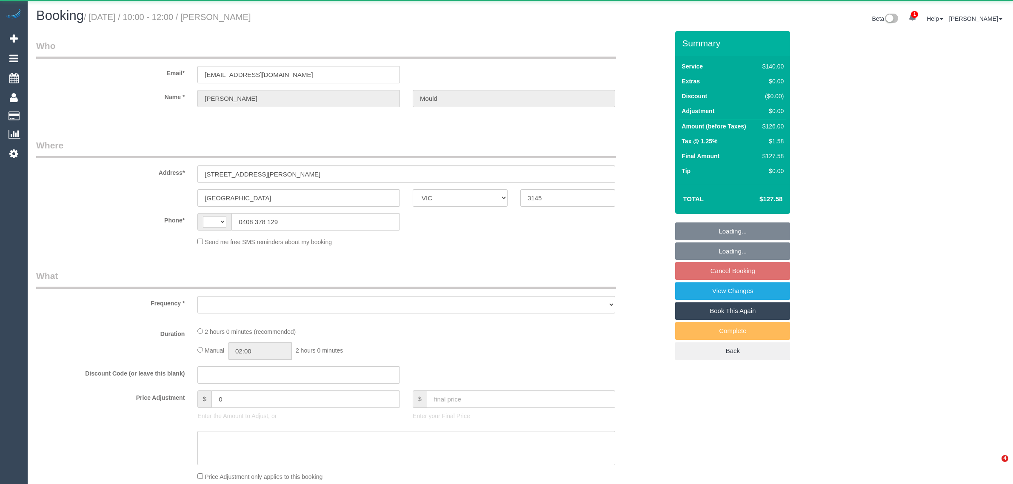
select select "VIC"
select select "string:AU"
select select "object:537"
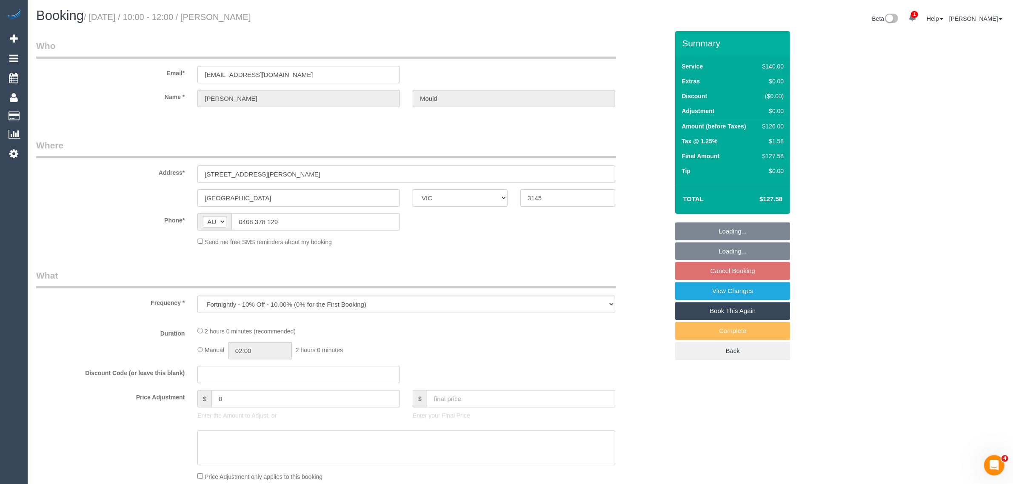
select select "number:30"
select select "number:14"
select select "number:19"
select select "number:36"
select select "number:34"
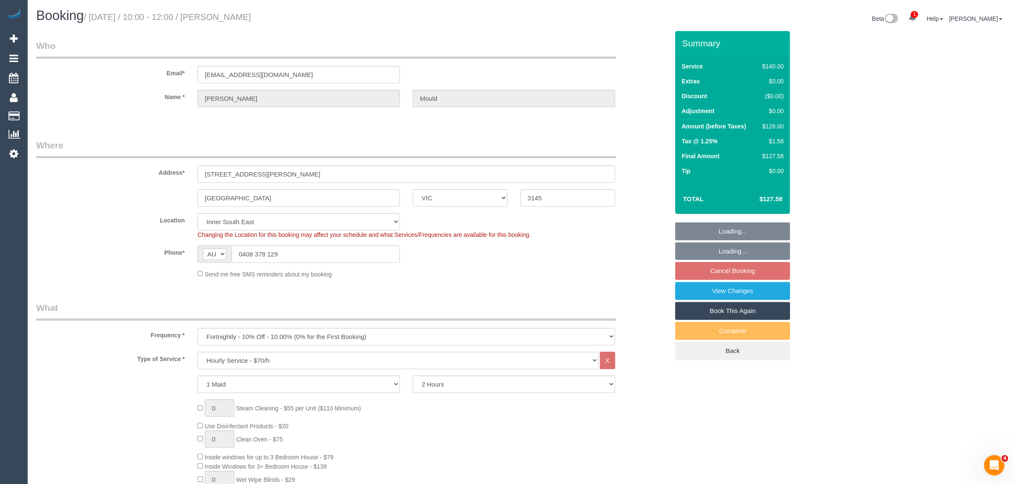
select select "object:1428"
select select "spot1"
click at [525, 145] on legend "Where" at bounding box center [326, 148] width 580 height 19
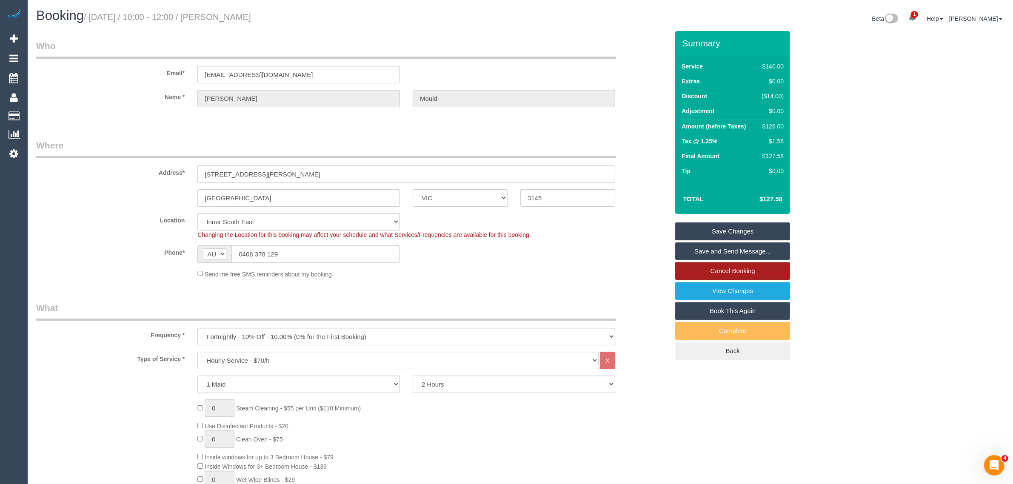
click at [697, 270] on link "Cancel Booking" at bounding box center [732, 271] width 115 height 18
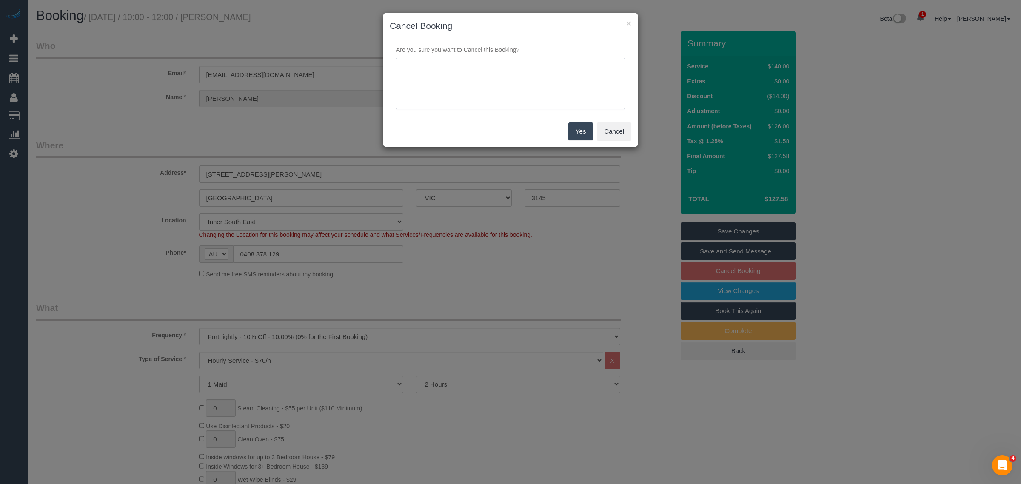
drag, startPoint x: 499, startPoint y: 105, endPoint x: 493, endPoint y: 111, distance: 7.8
click at [498, 105] on textarea at bounding box center [510, 84] width 229 height 52
type textarea "customer wants to skip via txt - KA"
click at [575, 135] on button "Yes" at bounding box center [580, 131] width 25 height 18
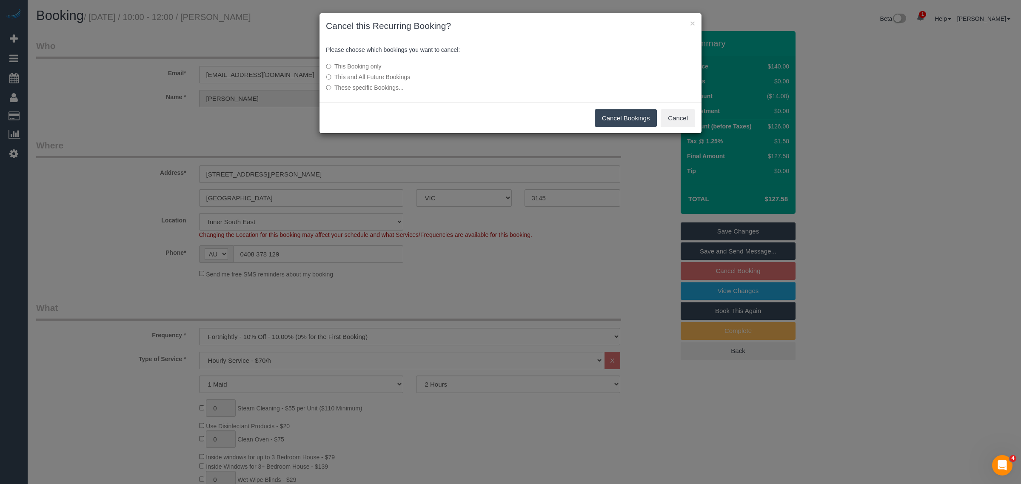
drag, startPoint x: 639, startPoint y: 119, endPoint x: 602, endPoint y: 119, distance: 37.0
click at [574, 111] on div "Cancel Bookings Cancel" at bounding box center [510, 117] width 382 height 31
click at [617, 119] on button "Cancel Bookings" at bounding box center [625, 118] width 63 height 18
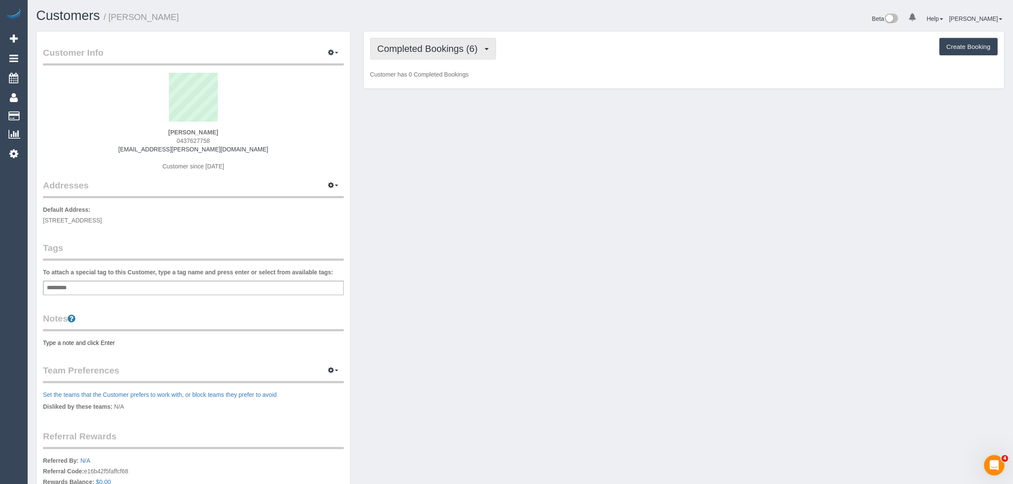
click at [437, 48] on span "Completed Bookings (6)" at bounding box center [429, 48] width 105 height 11
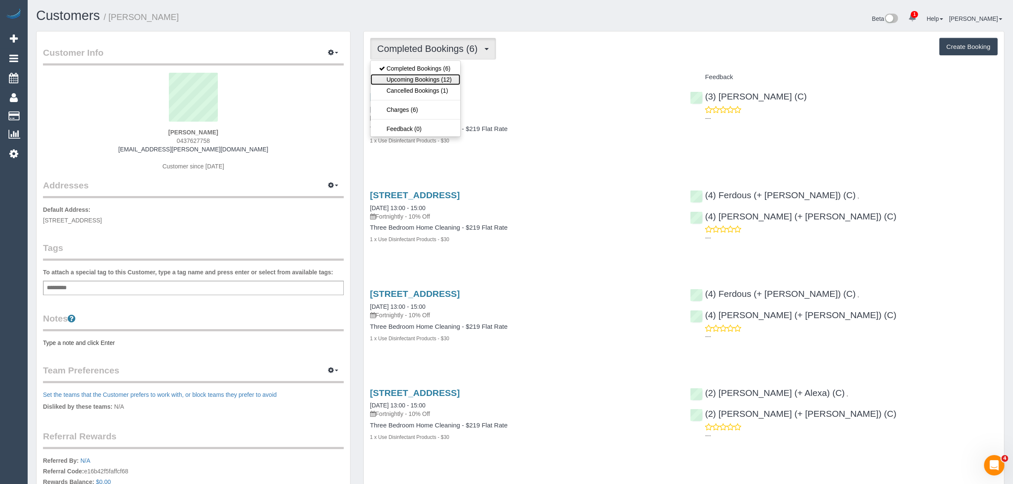
click at [420, 74] on link "Upcoming Bookings (12)" at bounding box center [415, 79] width 90 height 11
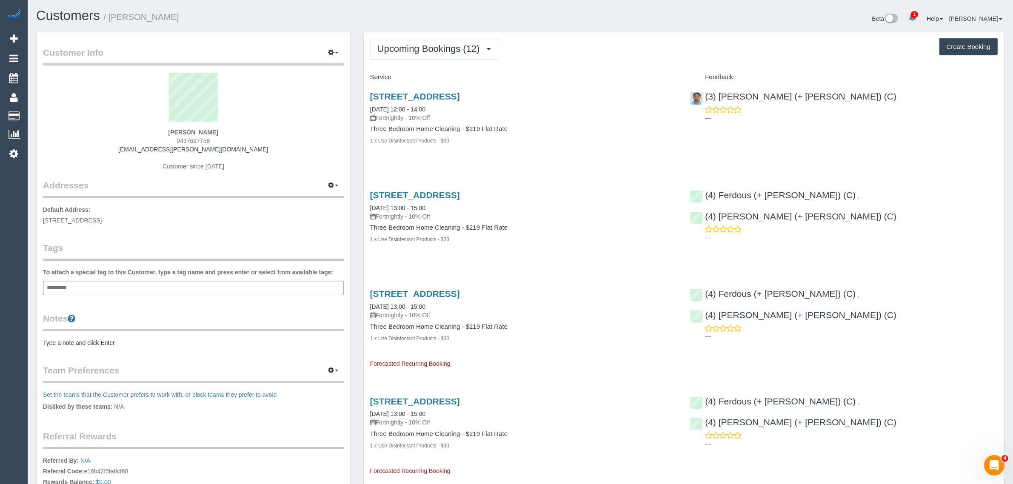
drag, startPoint x: 448, startPoint y: 106, endPoint x: 362, endPoint y: 103, distance: 86.0
copy link "08/09/2025 12:00 - 14:00"
click at [185, 137] on span "0437627758" at bounding box center [192, 140] width 33 height 7
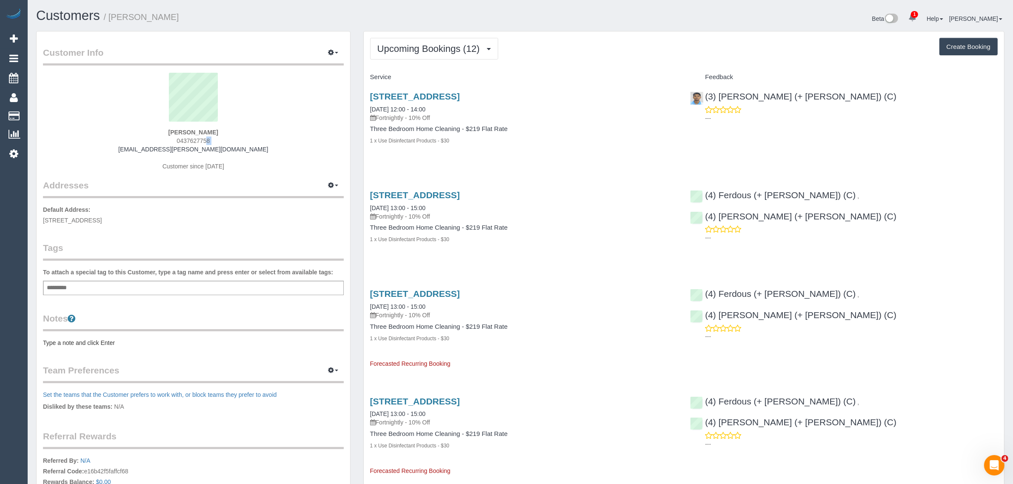
click at [185, 137] on span "0437627758" at bounding box center [192, 140] width 33 height 7
copy div "0437627758"
click at [420, 94] on link "20 Napoleon Street, Collingwood, VIC 3066" at bounding box center [415, 96] width 90 height 10
click at [417, 45] on span "Upcoming Bookings (12)" at bounding box center [430, 48] width 107 height 11
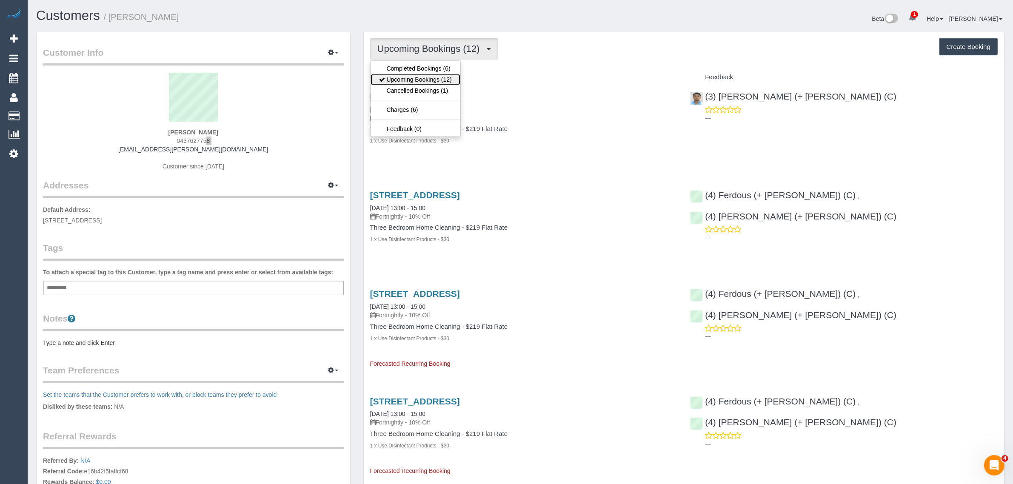
click at [417, 77] on link "Upcoming Bookings (12)" at bounding box center [415, 79] width 90 height 11
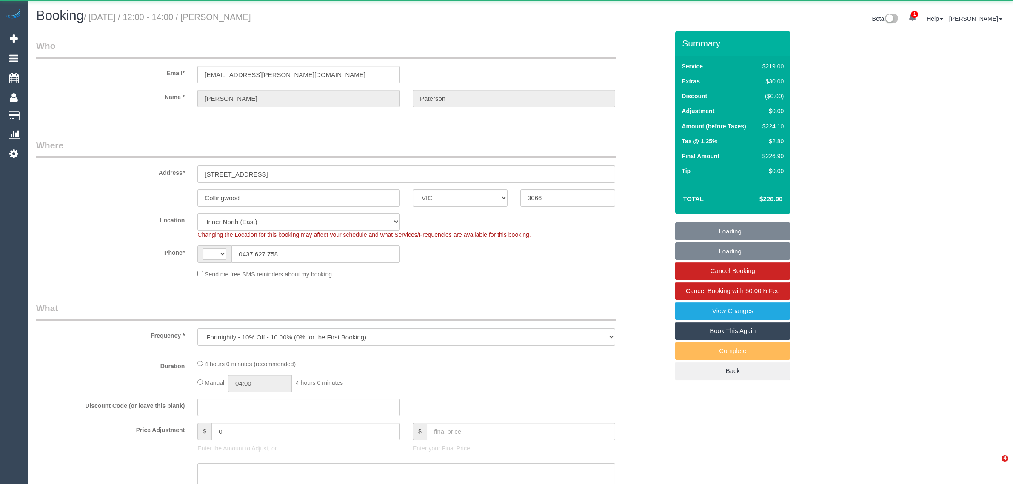
select select "VIC"
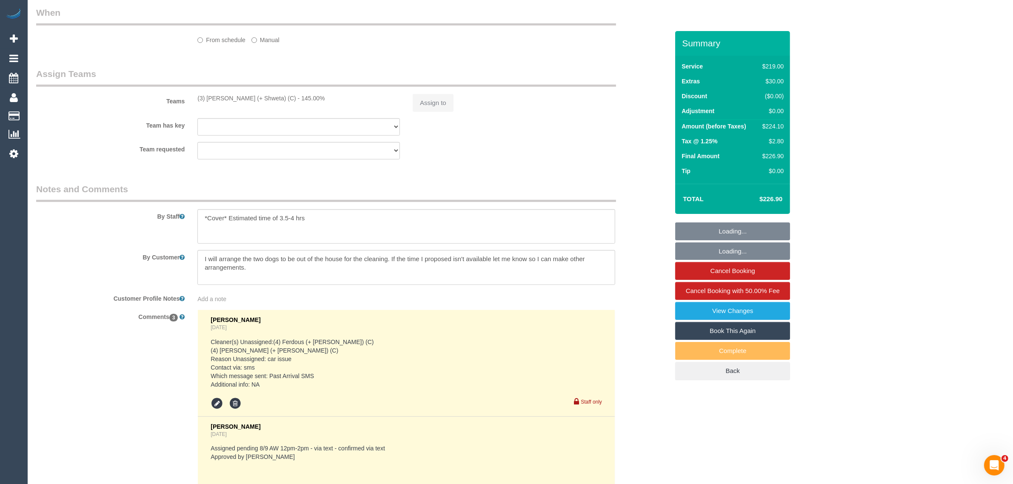
select select "object:608"
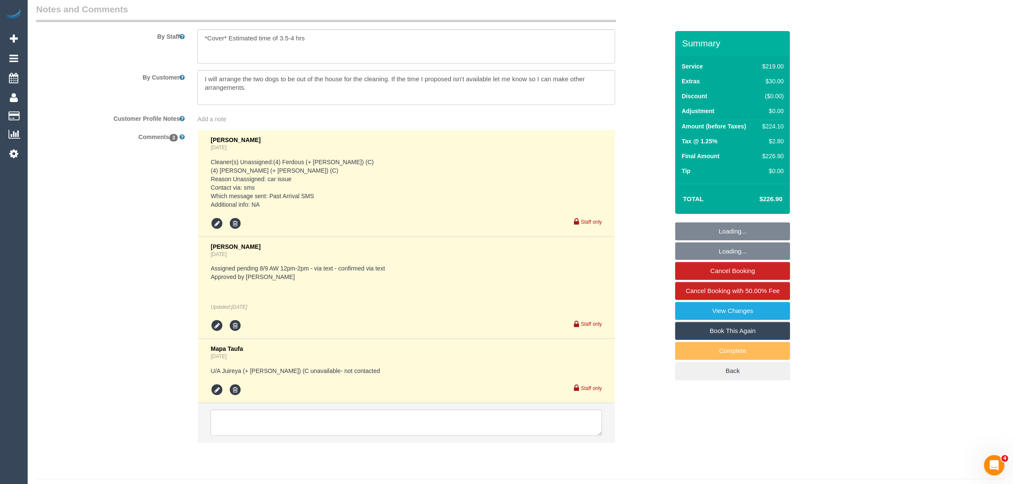
select select "string:AU"
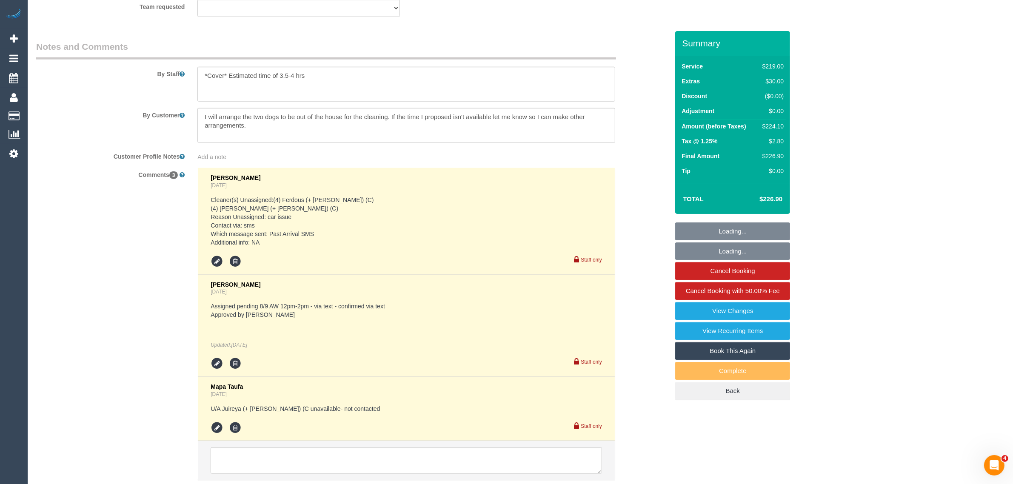
select select "string:stripe-pm_1RQ0jA2GScqysDRV7Fc9YdjG"
select select "number:30"
select select "number:14"
select select "number:18"
select select "number:36"
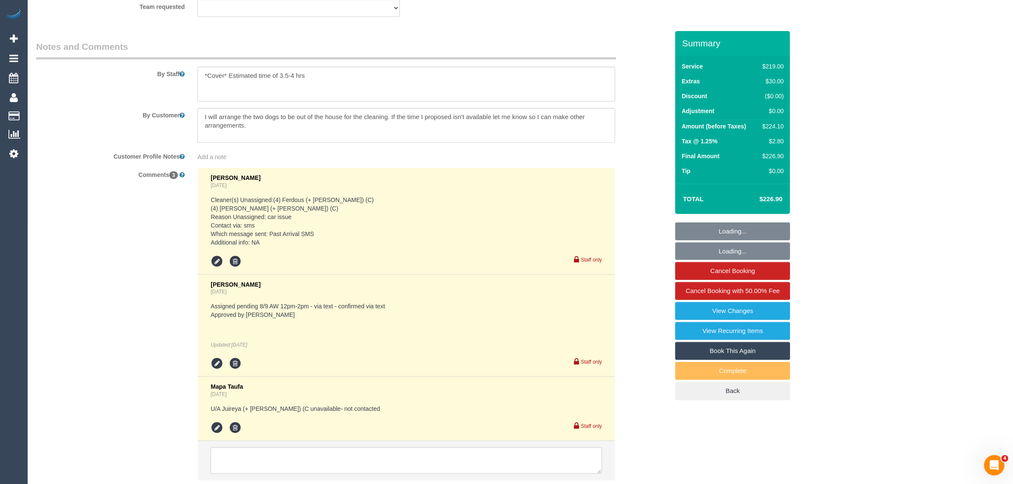
select select "number:34"
select select "number:13"
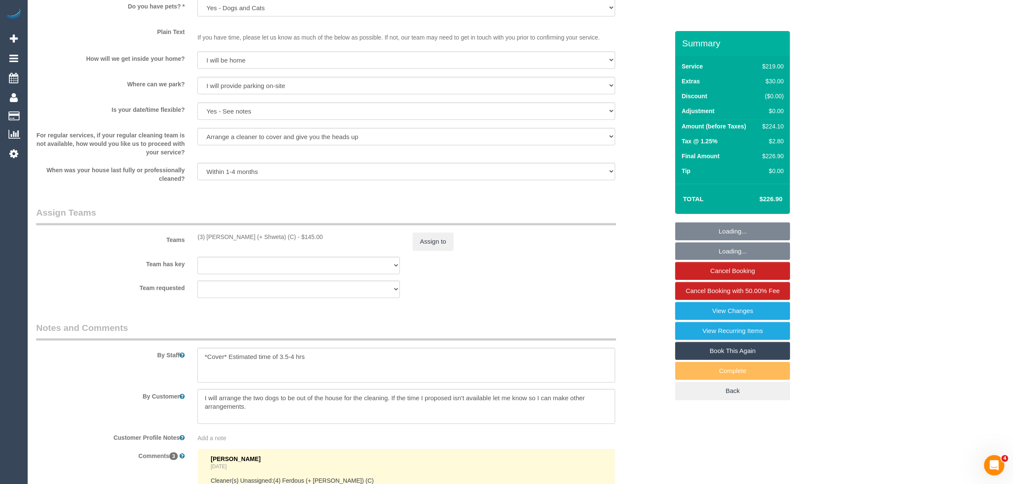
scroll to position [1457, 0]
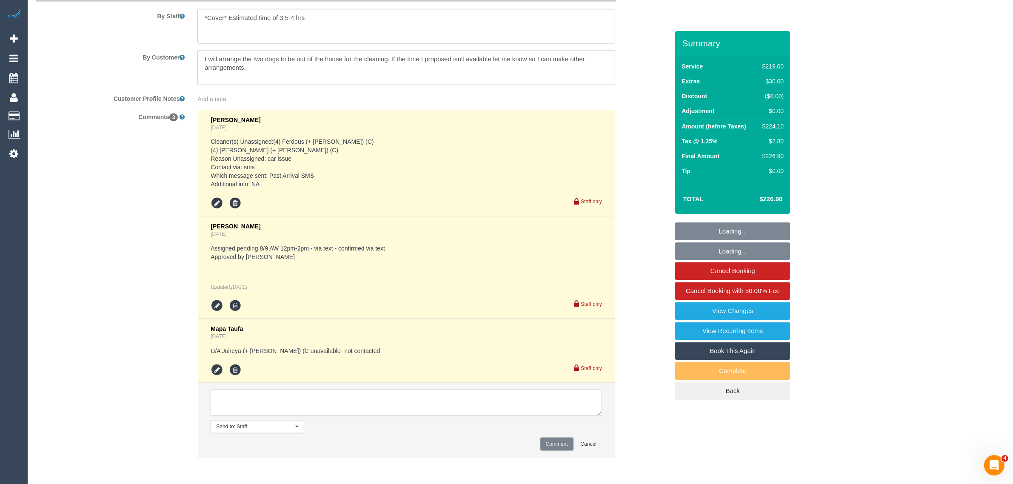
click at [402, 406] on textarea at bounding box center [405, 403] width 391 height 26
paste textarea "Cleaner(s) Unassigned: Reason Unassigned: Contact via: Which message sent: Addi…"
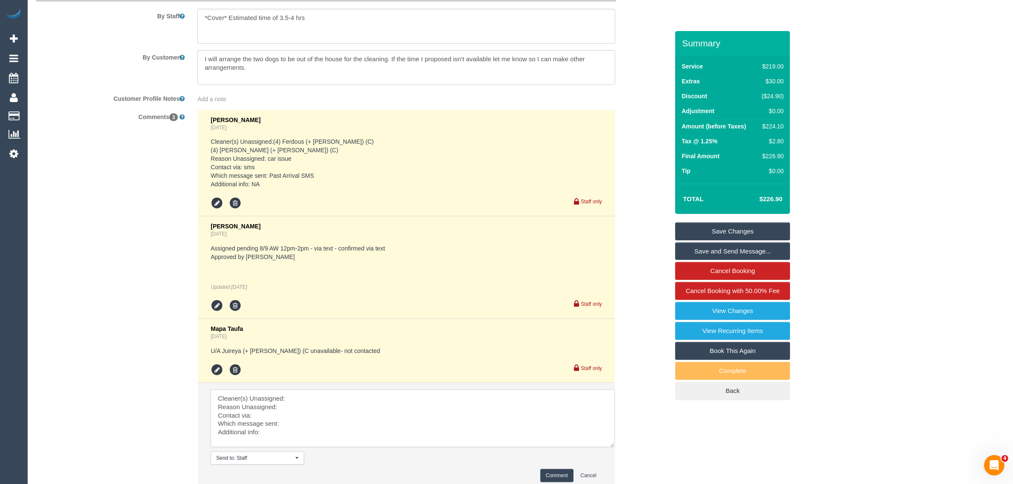
scroll to position [0, 0]
drag, startPoint x: 596, startPoint y: 415, endPoint x: 613, endPoint y: 460, distance: 48.2
click at [613, 456] on textarea at bounding box center [413, 423] width 407 height 67
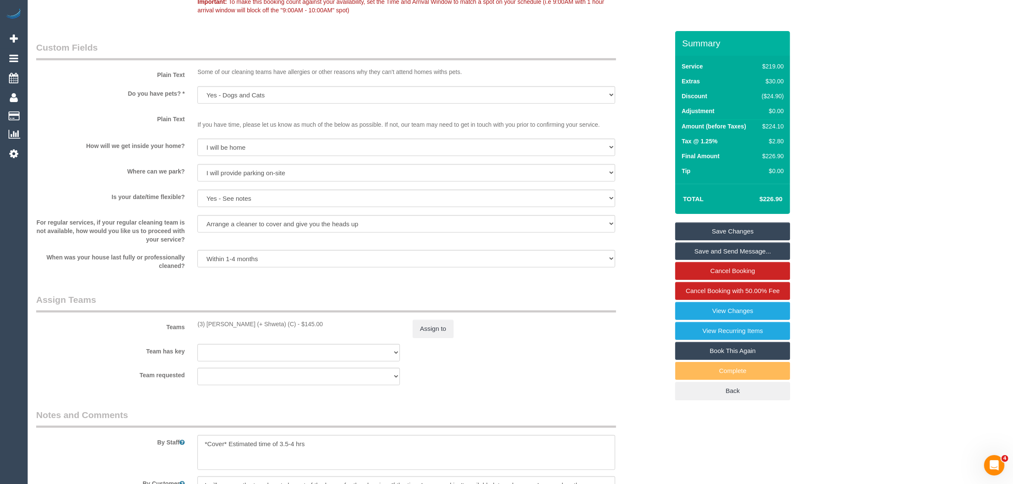
scroll to position [1112, 0]
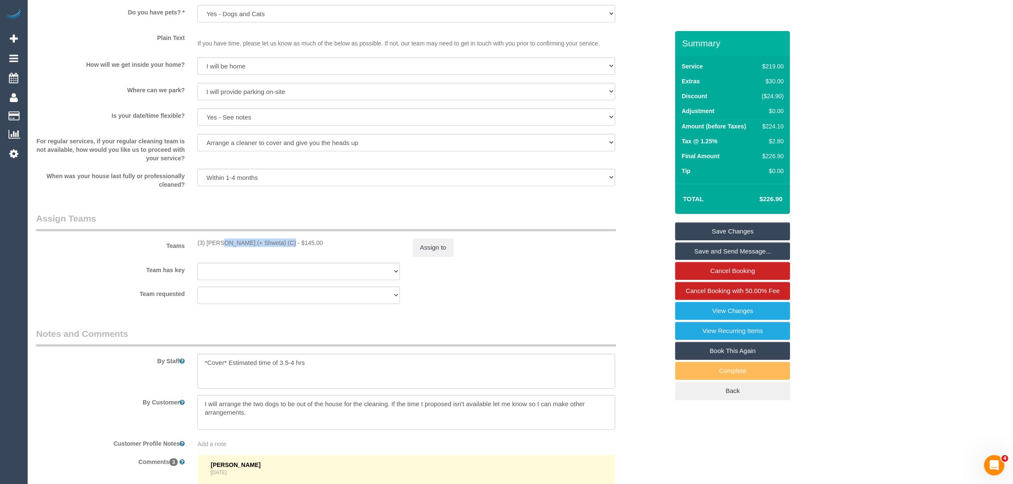
drag, startPoint x: 196, startPoint y: 245, endPoint x: 258, endPoint y: 242, distance: 62.1
click at [258, 242] on div "(3) Nihaal (+ Shweta) (C) - $145.00" at bounding box center [298, 243] width 215 height 9
copy div "(3) Nihaal (+ Shweta) ("
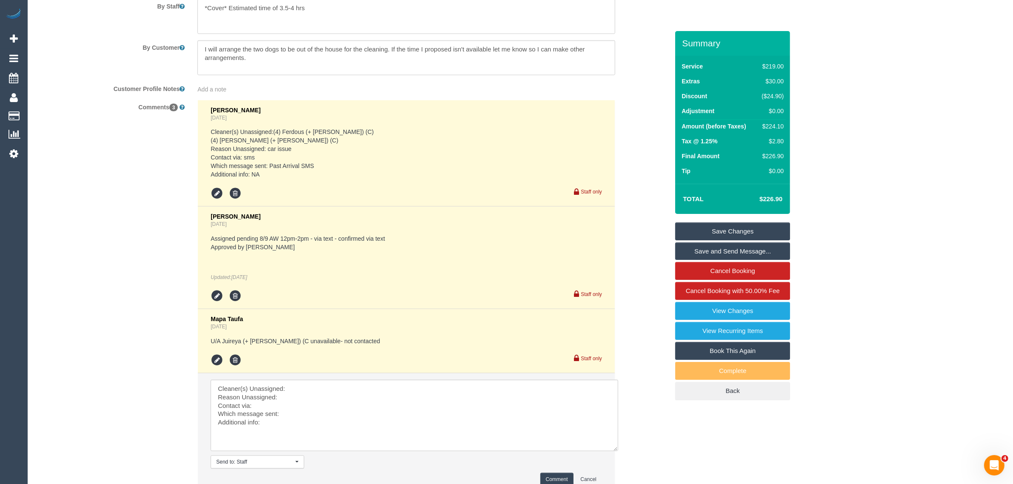
scroll to position [1538, 0]
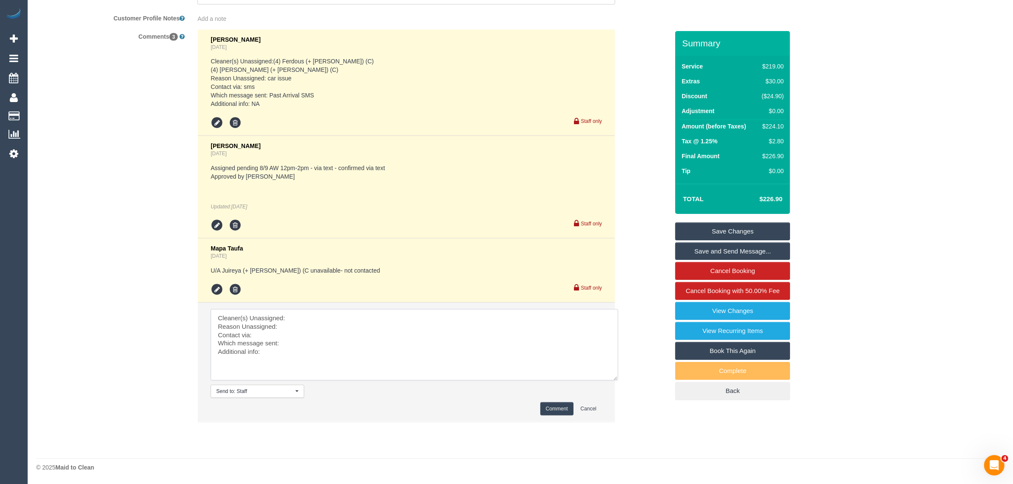
click at [325, 315] on textarea at bounding box center [413, 344] width 407 height 71
paste textarea "(3) Nihaal (+ Shweta) ("
click at [303, 327] on textarea at bounding box center [413, 344] width 407 height 71
click at [367, 319] on textarea at bounding box center [413, 344] width 407 height 71
click at [341, 346] on textarea at bounding box center [413, 344] width 407 height 71
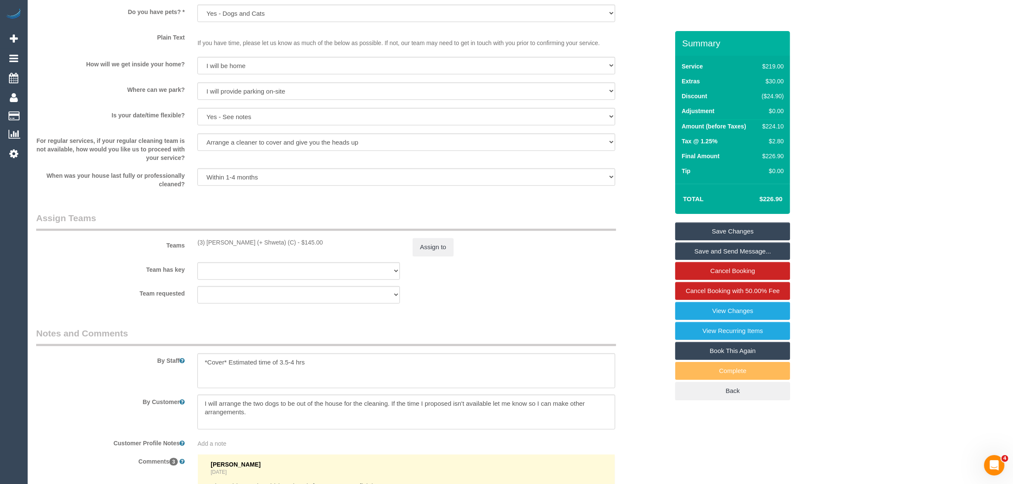
scroll to position [1112, 0]
click at [431, 249] on button "Assign to" at bounding box center [432, 248] width 41 height 18
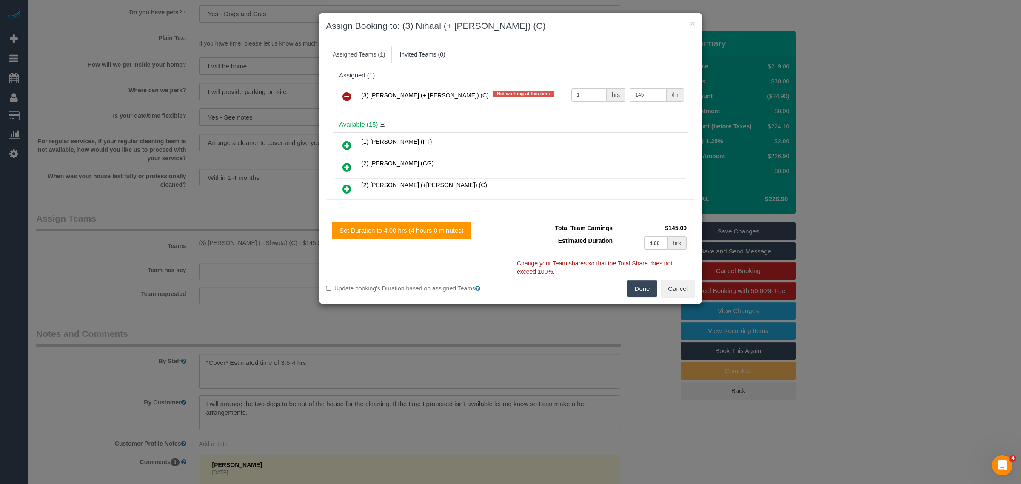
click at [351, 100] on icon at bounding box center [346, 96] width 9 height 10
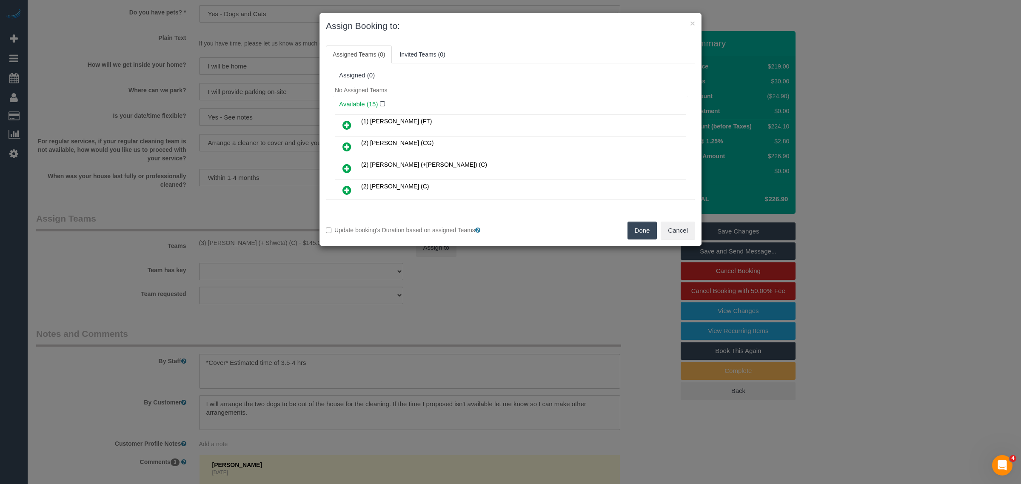
click at [645, 233] on button "Done" at bounding box center [642, 231] width 30 height 18
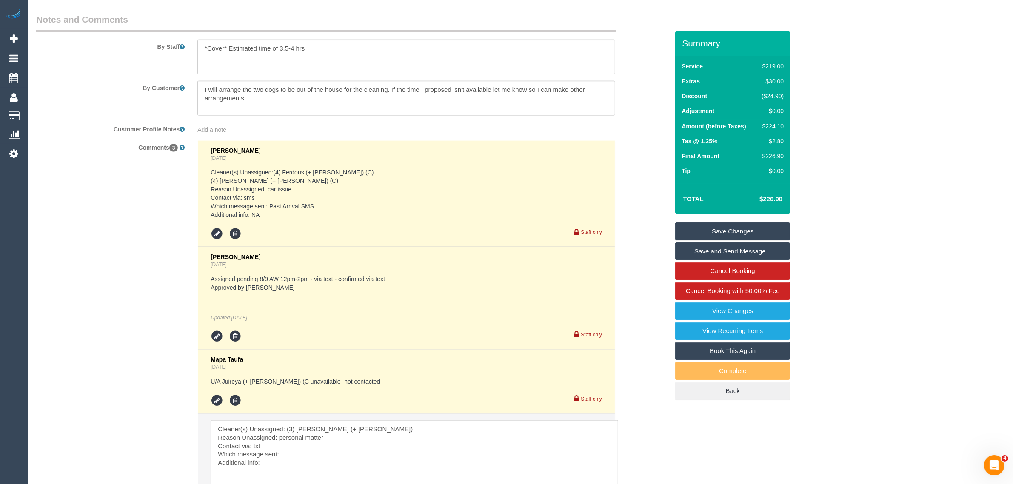
scroll to position [1538, 0]
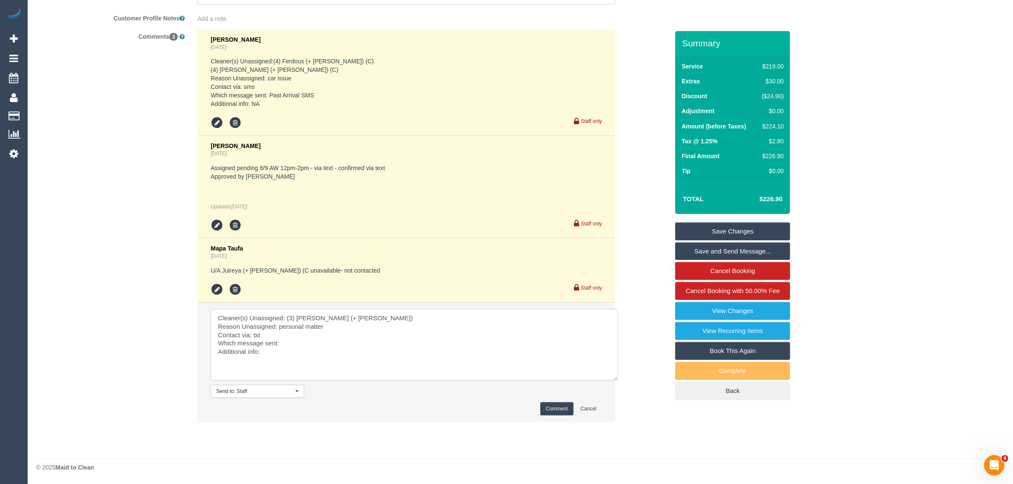
click at [358, 339] on textarea at bounding box center [413, 344] width 407 height 71
click at [342, 352] on textarea at bounding box center [413, 344] width 407 height 71
click at [294, 348] on textarea at bounding box center [413, 344] width 407 height 71
click at [298, 341] on textarea at bounding box center [413, 344] width 407 height 71
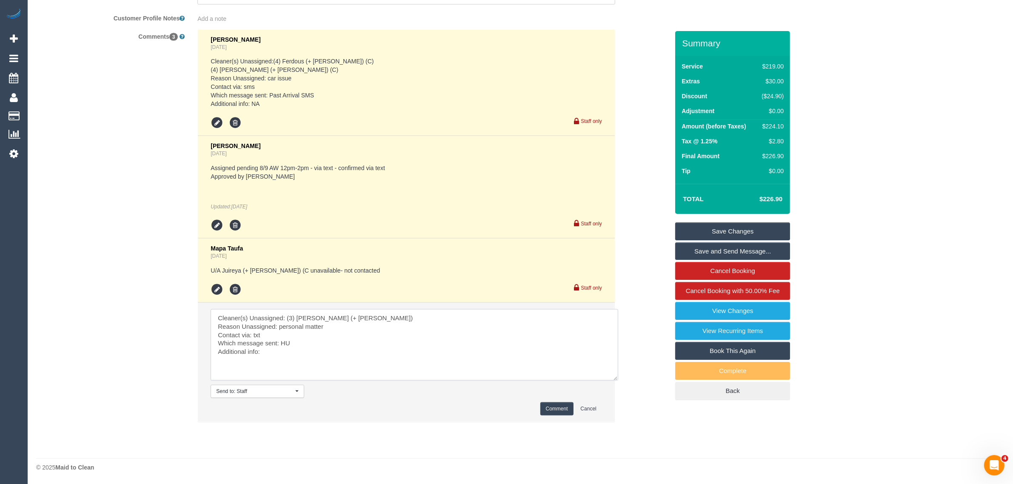
type textarea "Cleaner(s) Unassigned: (3) Nihaal (+ Shweta) Reason Unassigned: personal matter…"
click at [551, 407] on button "Comment" at bounding box center [556, 408] width 33 height 13
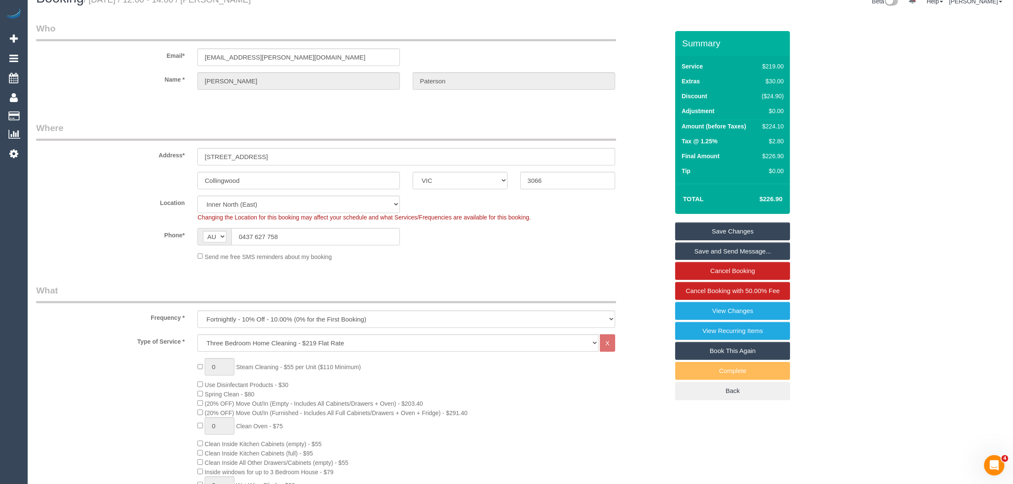
scroll to position [0, 0]
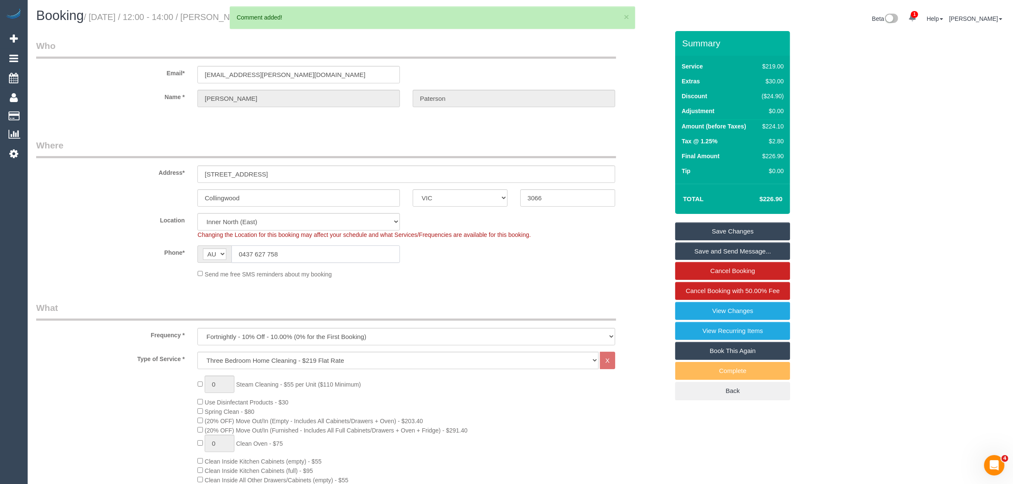
click at [331, 256] on input "0437 627 758" at bounding box center [315, 253] width 168 height 17
click at [332, 256] on input "0437 627 758" at bounding box center [315, 253] width 168 height 17
click at [447, 283] on fieldset "Where Address* 20 Napoleon Street Collingwood ACT NSW NT QLD SA TAS VIC WA 3066…" at bounding box center [352, 212] width 632 height 146
drag, startPoint x: 522, startPoint y: 276, endPoint x: 552, endPoint y: 286, distance: 31.7
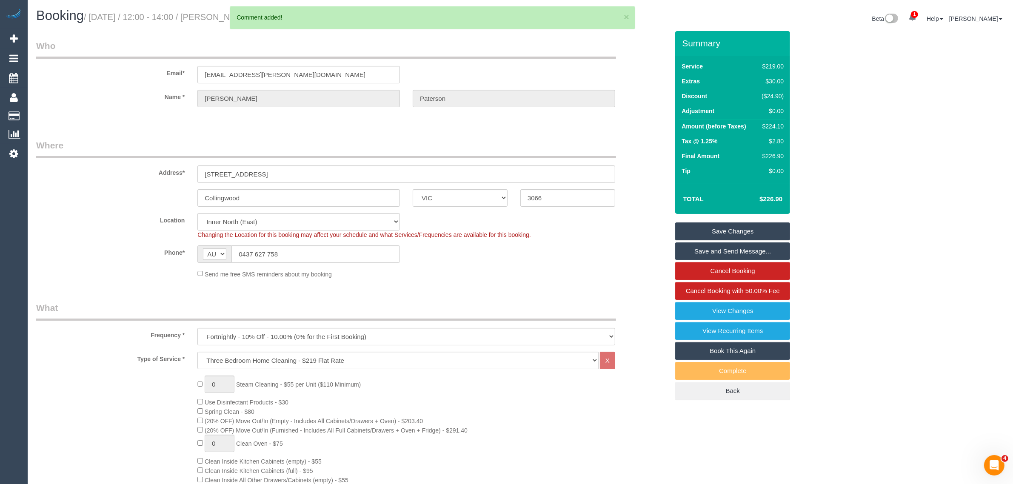
click at [522, 276] on div "Send me free SMS reminders about my booking" at bounding box center [406, 273] width 430 height 9
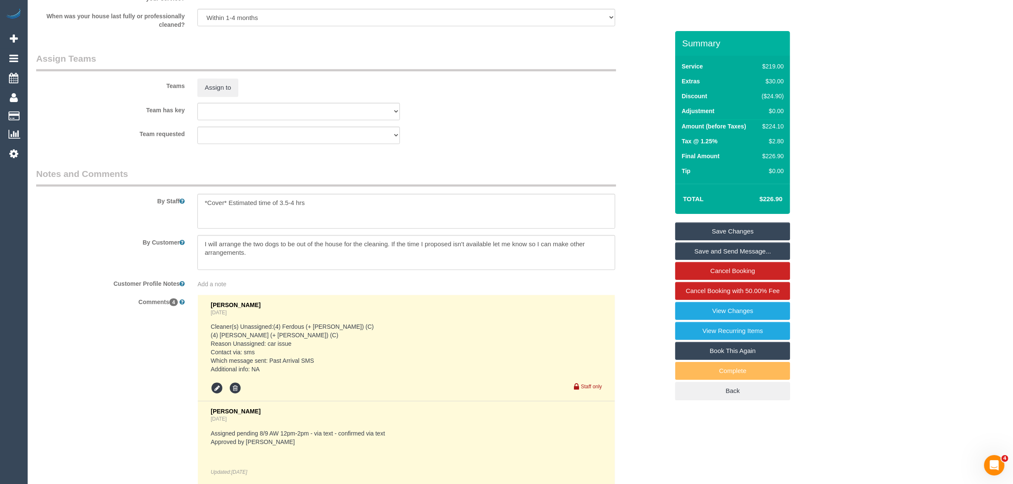
scroll to position [1600, 0]
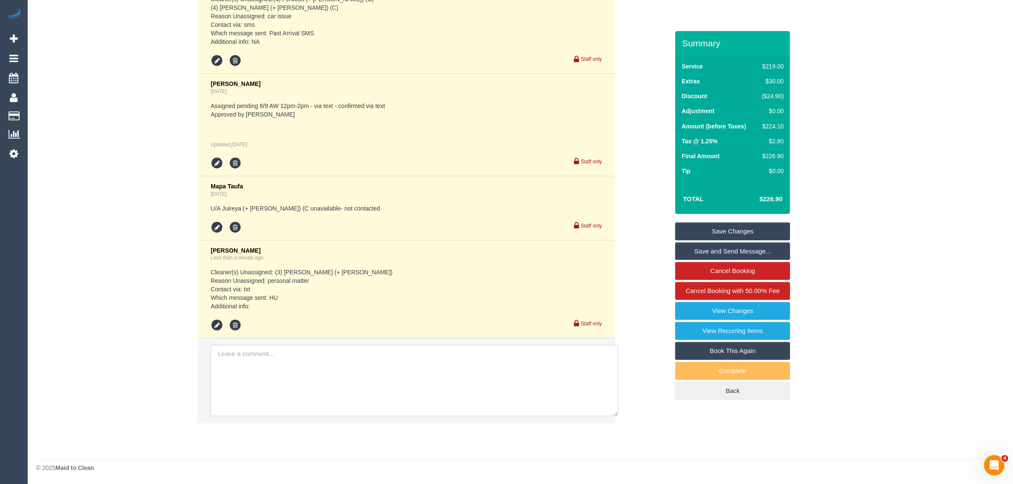
click at [715, 228] on link "Save Changes" at bounding box center [732, 231] width 115 height 18
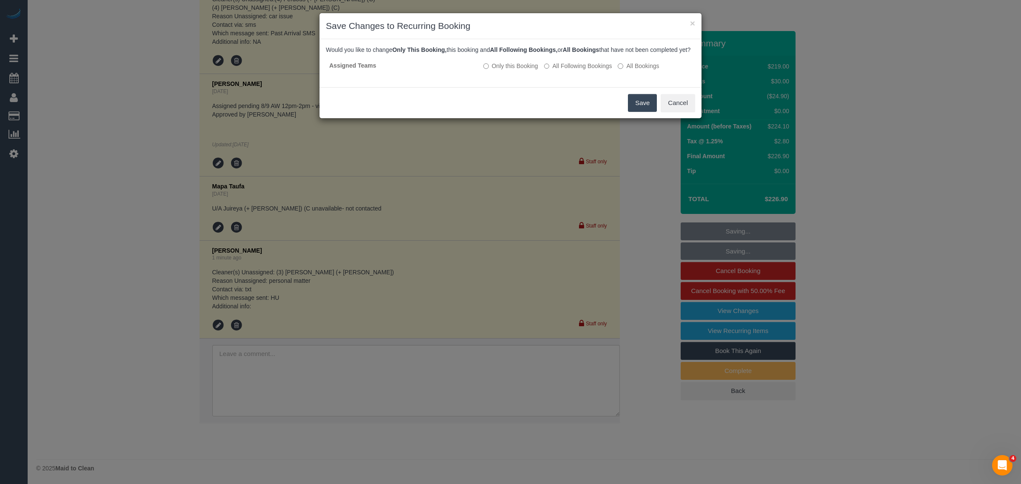
click at [639, 112] on button "Save" at bounding box center [642, 103] width 29 height 18
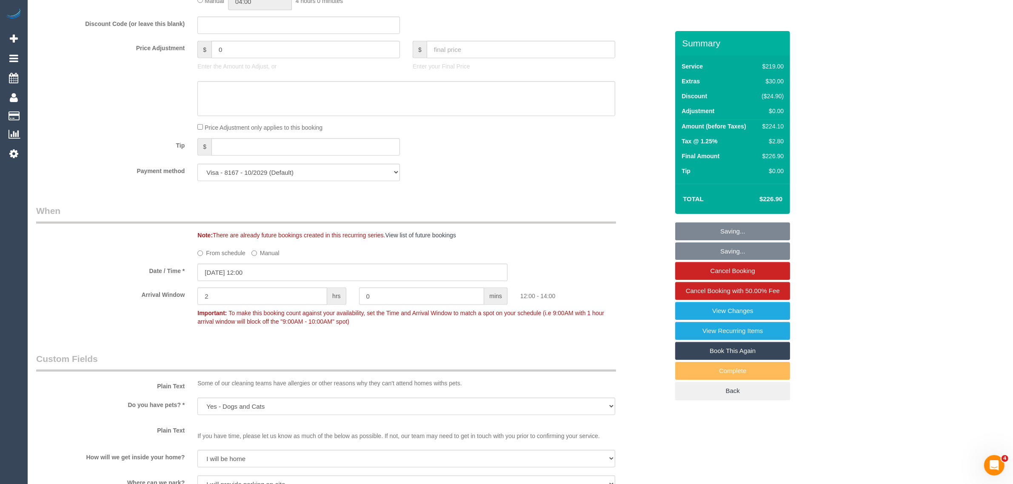
scroll to position [111, 0]
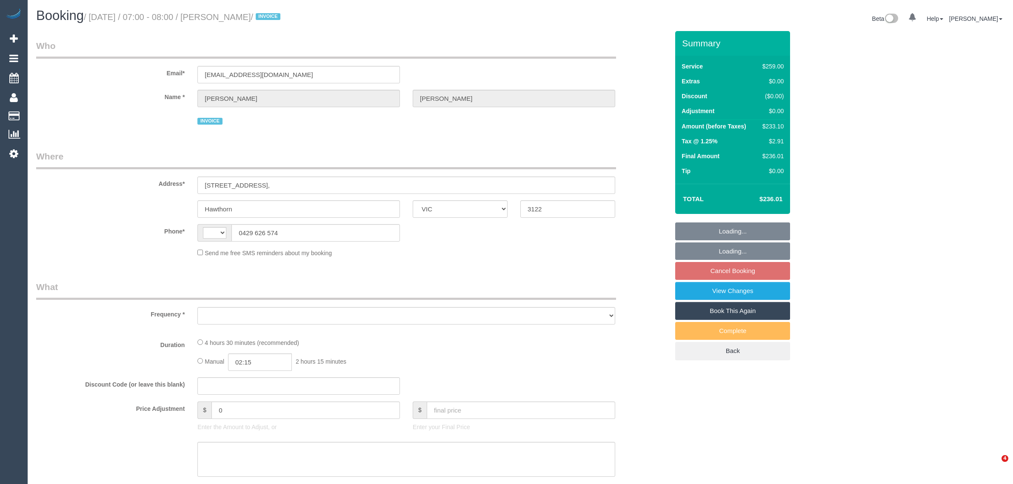
select select "VIC"
select select "object:303"
select select "string:AU"
select select "string:stripe-pm_1RxIeQ2GScqysDRVw75gSNaL"
select select "number:29"
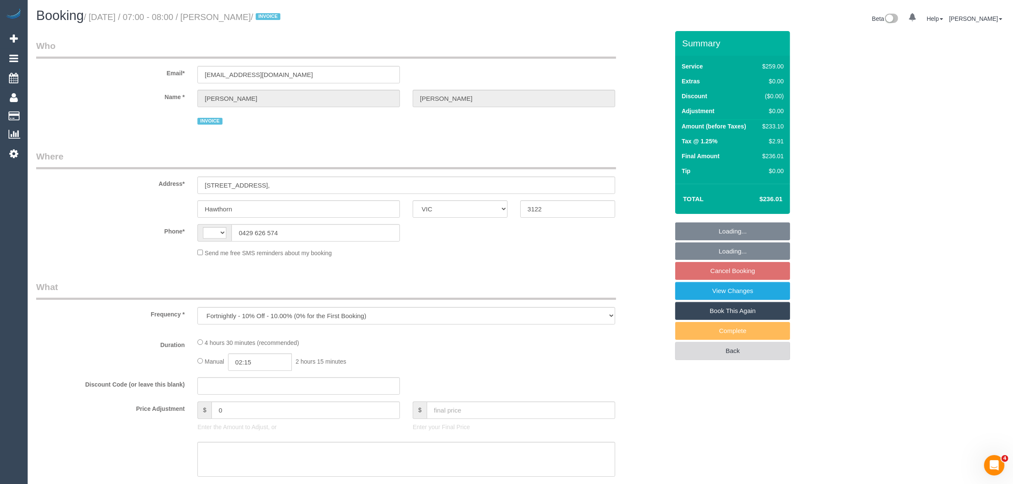
select select "number:14"
select select "number:19"
select select "number:25"
select select "number:33"
select select "number:12"
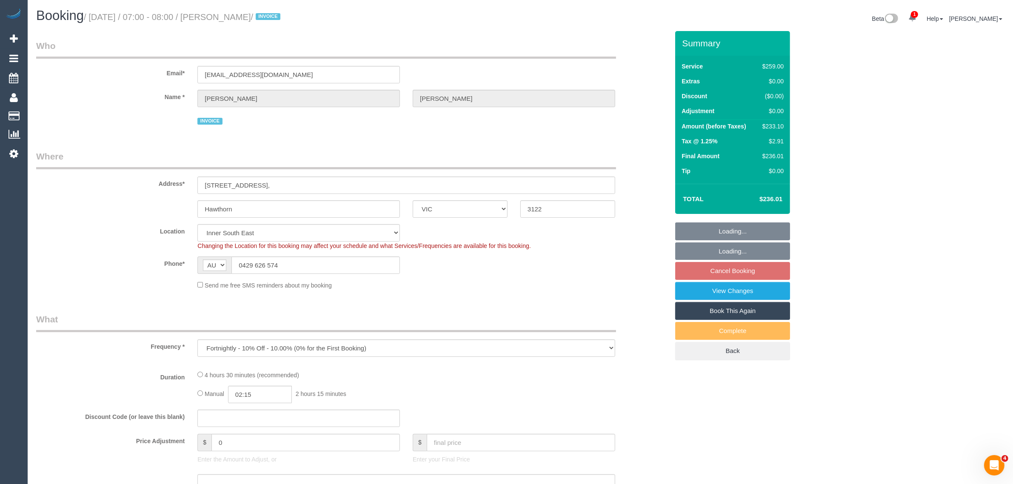
select select "object:727"
select select "spot1"
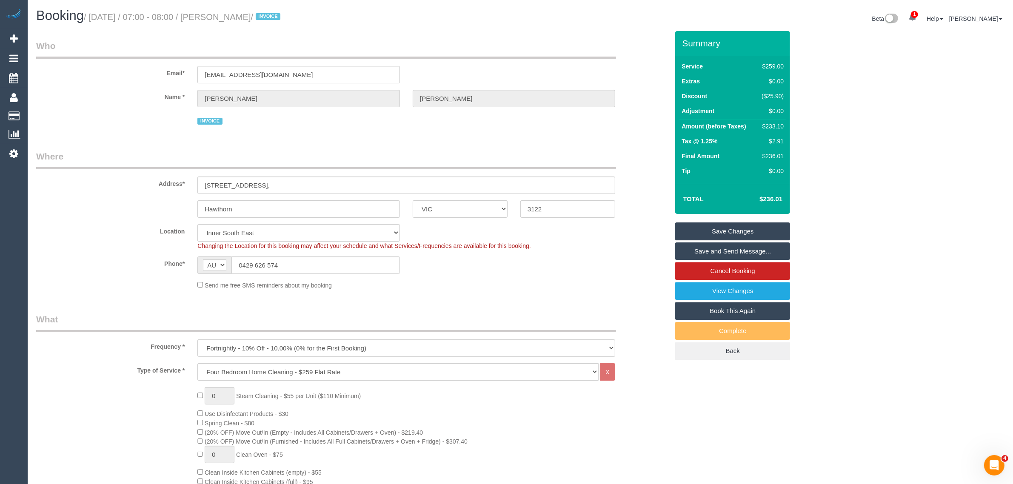
click at [84, 262] on label "Phone*" at bounding box center [110, 261] width 161 height 11
click at [723, 271] on link "Cancel Booking" at bounding box center [732, 271] width 115 height 18
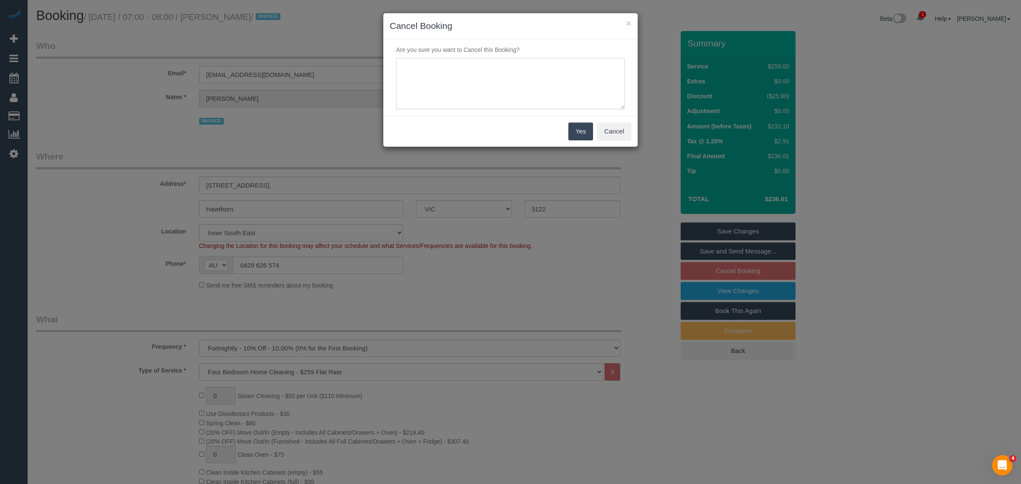
click at [486, 98] on textarea at bounding box center [510, 84] width 229 height 52
type textarea "customer wants to skip via txt - KA"
click at [587, 132] on button "Yes" at bounding box center [580, 131] width 25 height 18
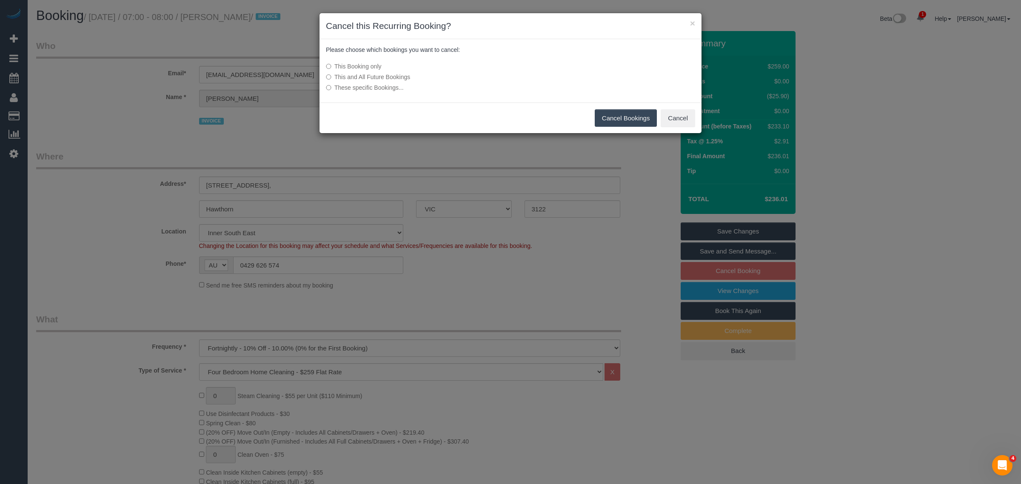
click at [634, 118] on button "Cancel Bookings" at bounding box center [625, 118] width 63 height 18
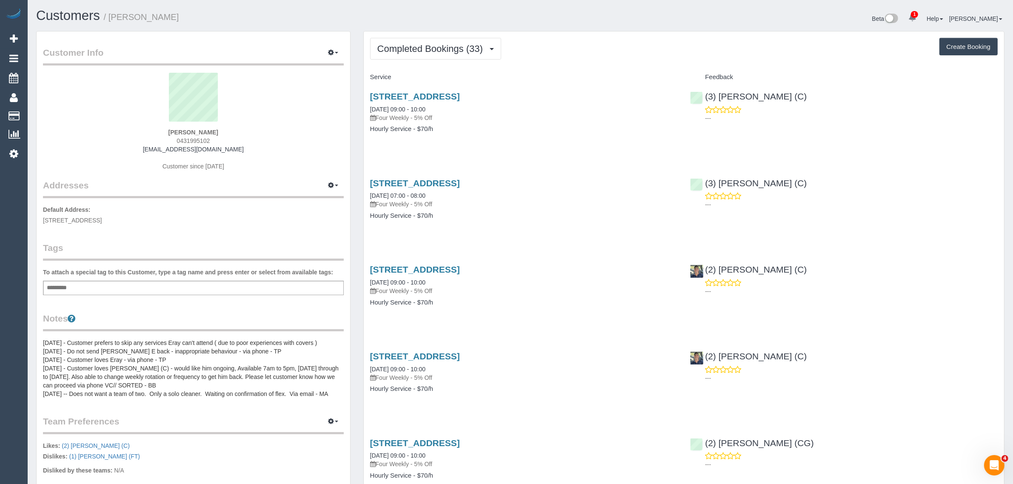
click at [187, 137] on span "0431995102" at bounding box center [192, 140] width 33 height 7
copy div "0431995102"
click at [441, 49] on span "Completed Bookings (33)" at bounding box center [432, 48] width 110 height 11
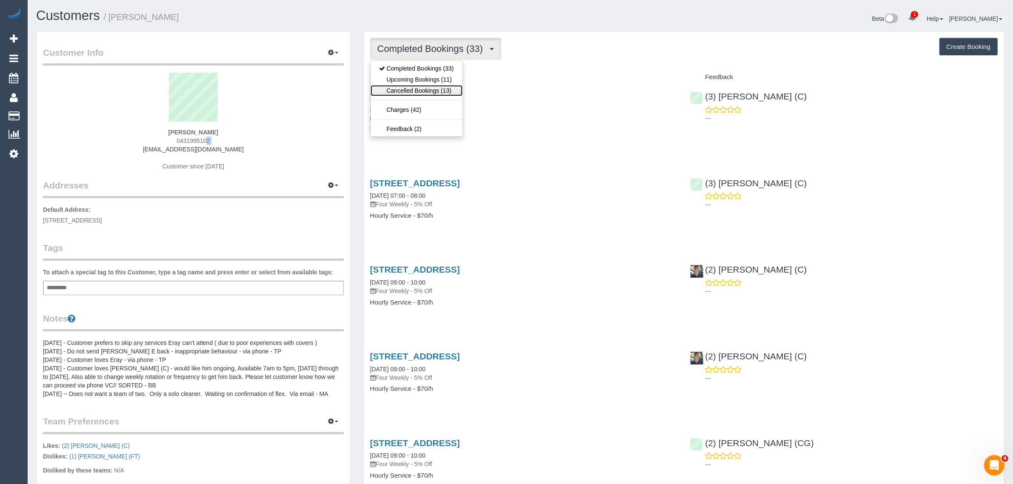
click at [413, 90] on link "Cancelled Bookings (13)" at bounding box center [416, 90] width 92 height 11
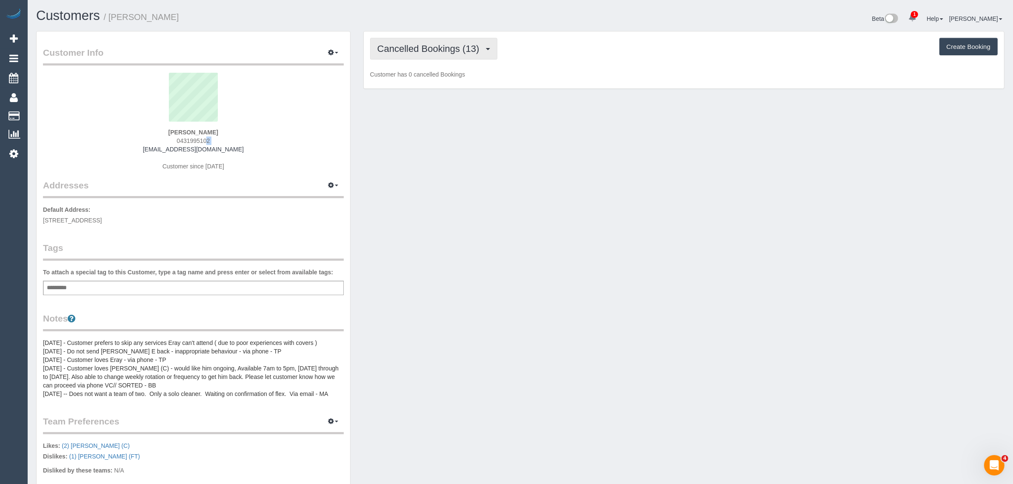
click at [444, 46] on span "Cancelled Bookings (13)" at bounding box center [430, 48] width 106 height 11
click at [420, 77] on link "Upcoming Bookings (11)" at bounding box center [416, 79] width 92 height 11
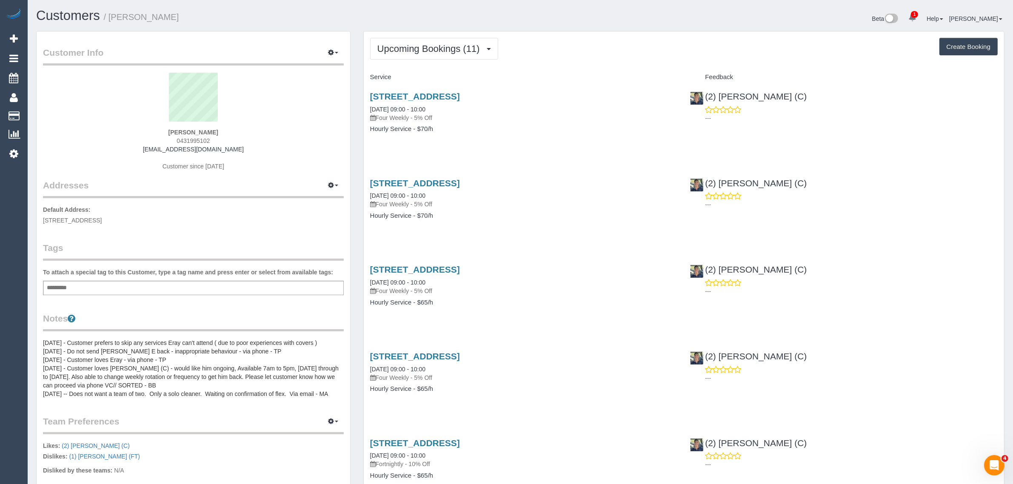
click at [730, 19] on div "Beta 1 Your Notifications You have 0 alerts × You have 1 to charge for 08/09/20…" at bounding box center [765, 20] width 490 height 23
click at [734, 12] on div "Beta 1 Your Notifications You have 0 alerts × You have 1 to charge for 08/09/20…" at bounding box center [765, 20] width 490 height 23
click at [458, 41] on button "Upcoming Bookings (11)" at bounding box center [434, 49] width 128 height 22
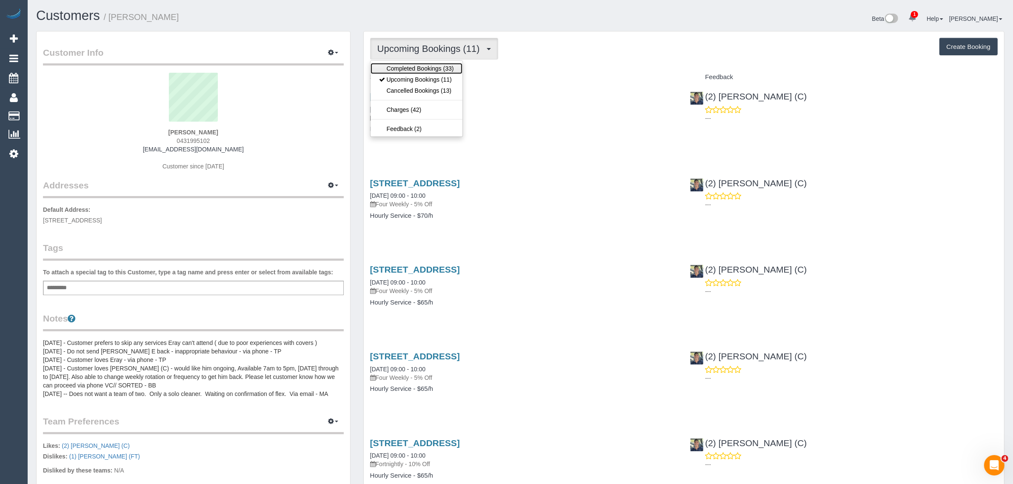
click at [427, 66] on link "Completed Bookings (33)" at bounding box center [416, 68] width 92 height 11
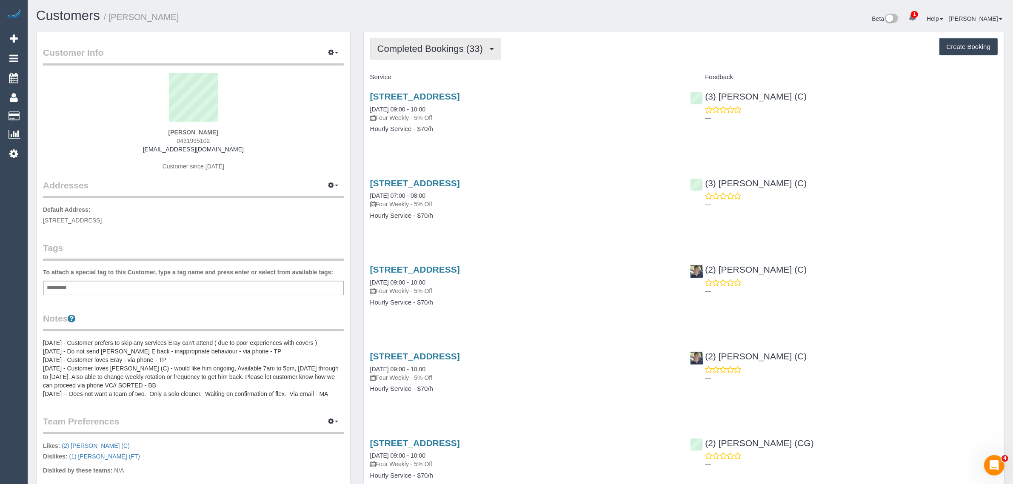
click at [481, 43] on span "Completed Bookings (33)" at bounding box center [432, 48] width 110 height 11
click at [428, 82] on link "Upcoming Bookings (11)" at bounding box center [416, 79] width 92 height 11
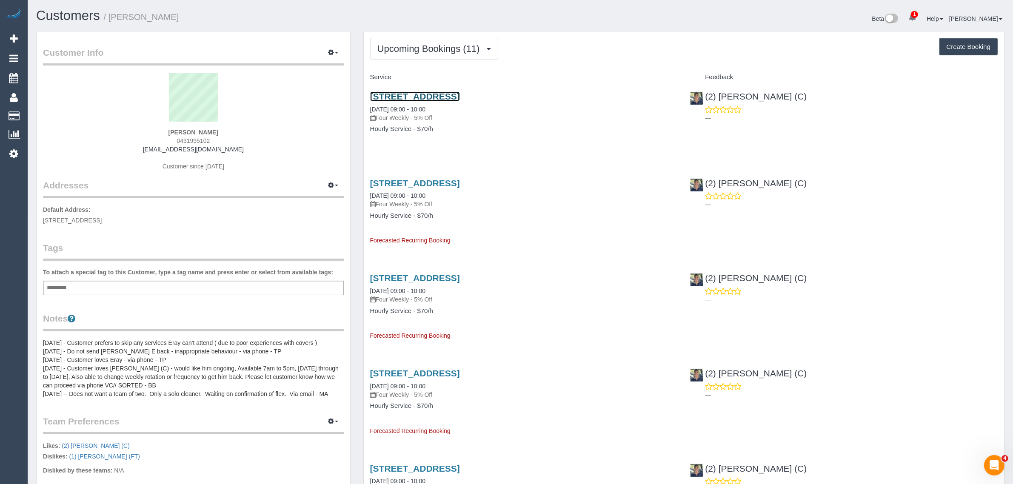
click at [439, 93] on link "[STREET_ADDRESS]" at bounding box center [415, 96] width 90 height 10
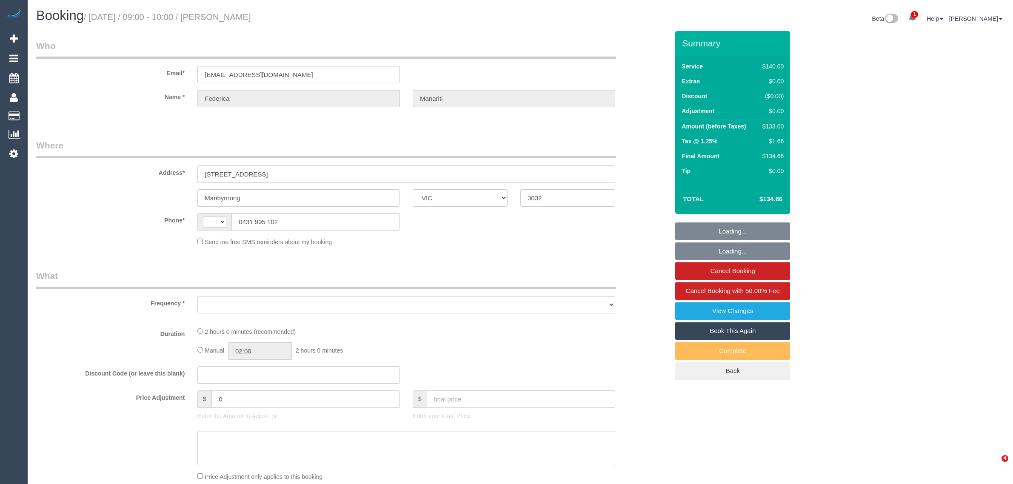
select select "VIC"
select select "string:AU"
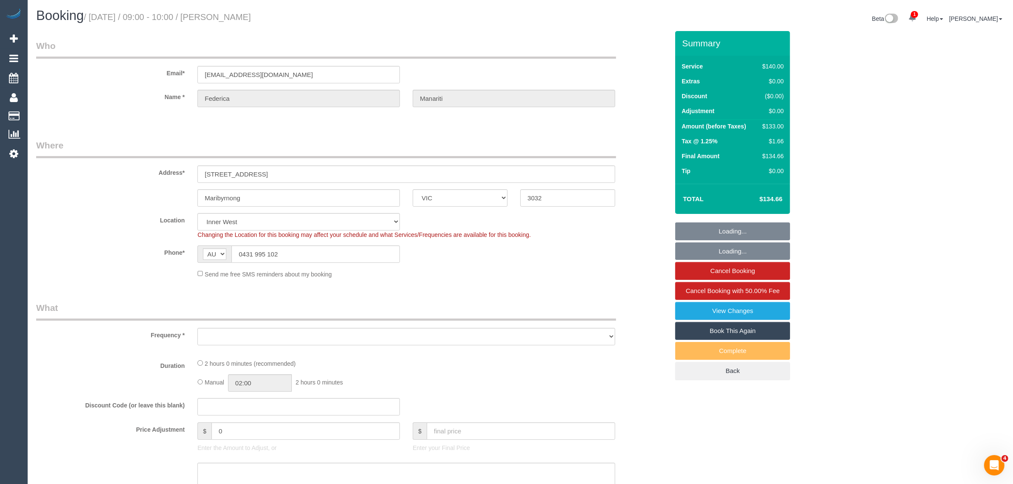
select select "object:853"
select select "string:stripe-pm_1Mbjyc2GScqysDRV6cEHfFJ4"
select select "number:28"
select select "number:14"
select select "number:18"
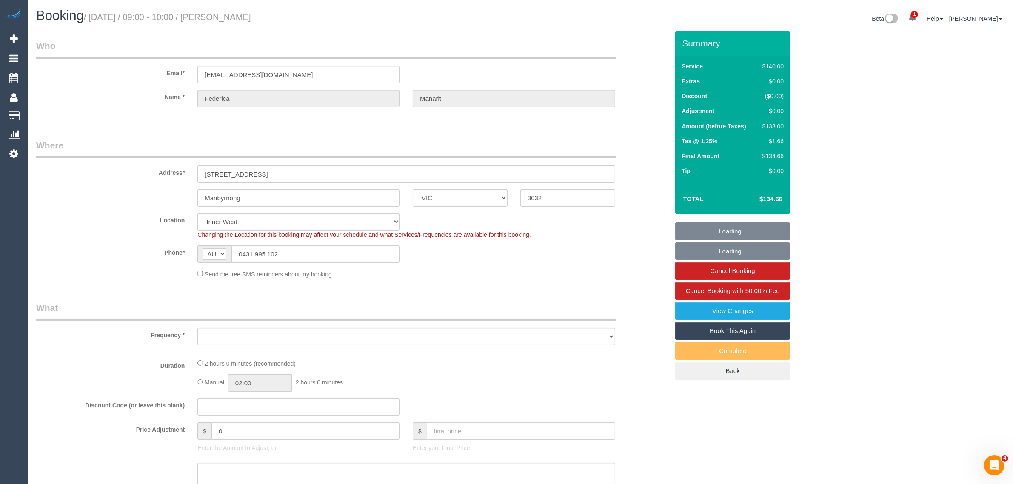
select select "number:25"
select select "number:34"
select select "number:12"
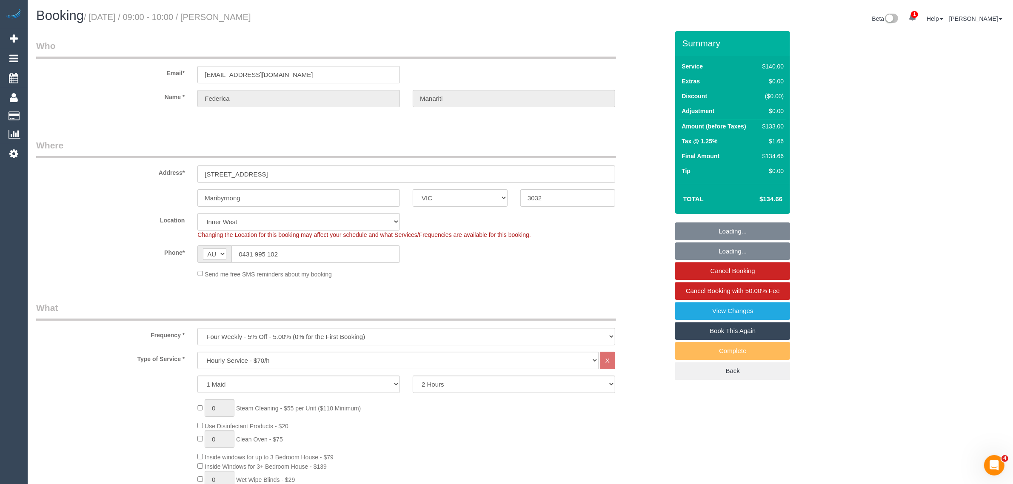
select select "object:858"
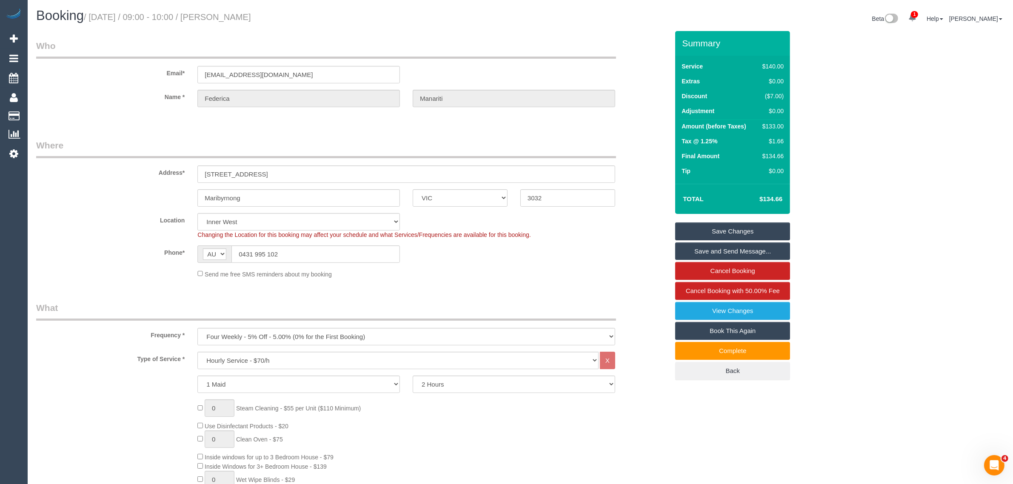
drag, startPoint x: 513, startPoint y: 128, endPoint x: 483, endPoint y: 114, distance: 32.9
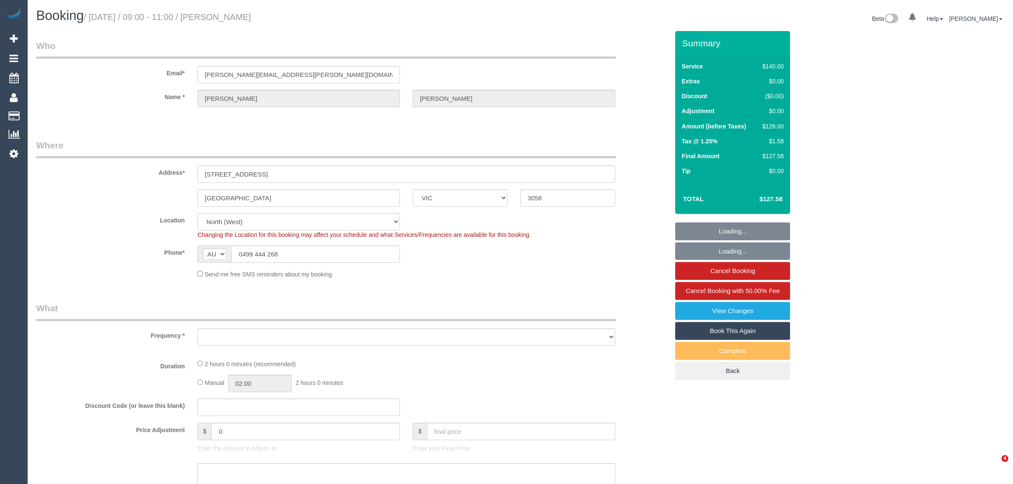
select select "VIC"
select select "object:543"
select select "number:28"
select select "number:14"
select select "number:19"
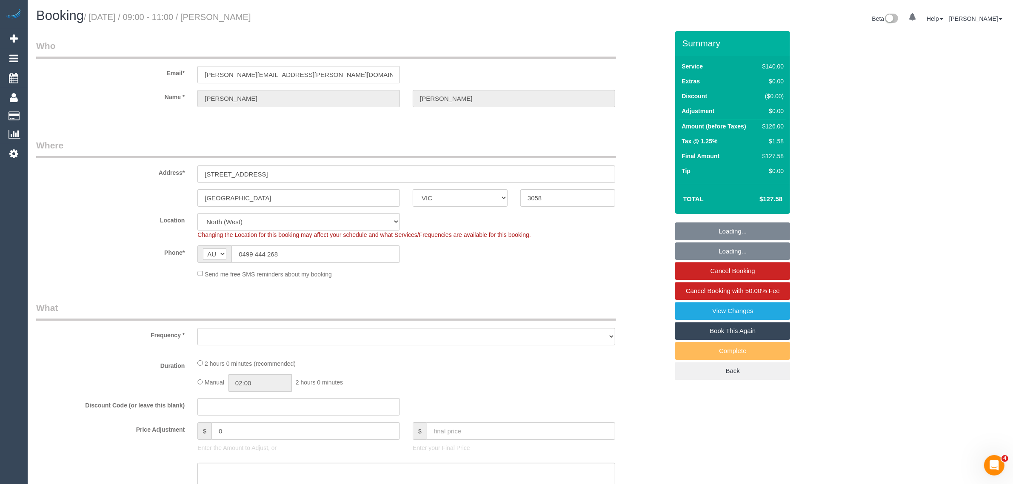
select select "number:24"
select select "number:11"
select select "object:858"
select select "string:stripe-pm_1Q2icv2GScqysDRVyUOq8cBM"
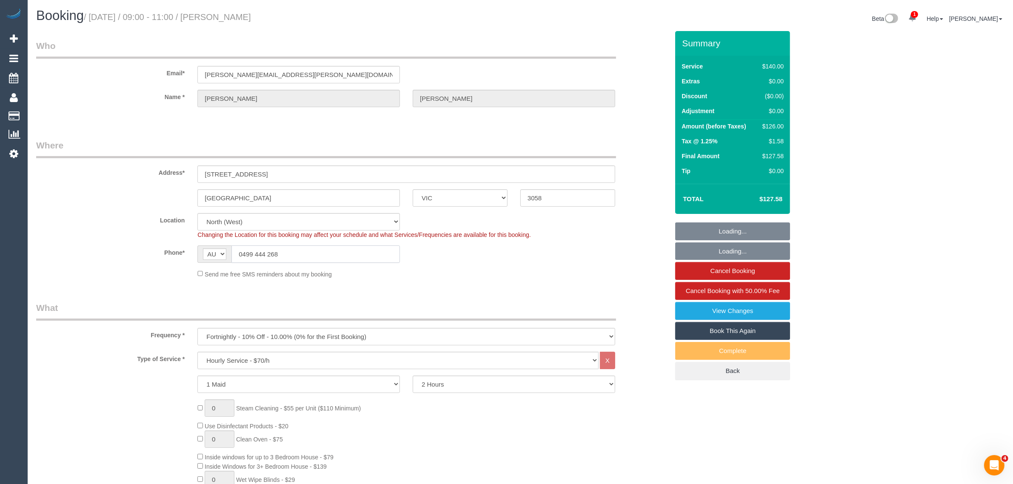
click at [317, 255] on input "0499 444 268" at bounding box center [315, 253] width 168 height 17
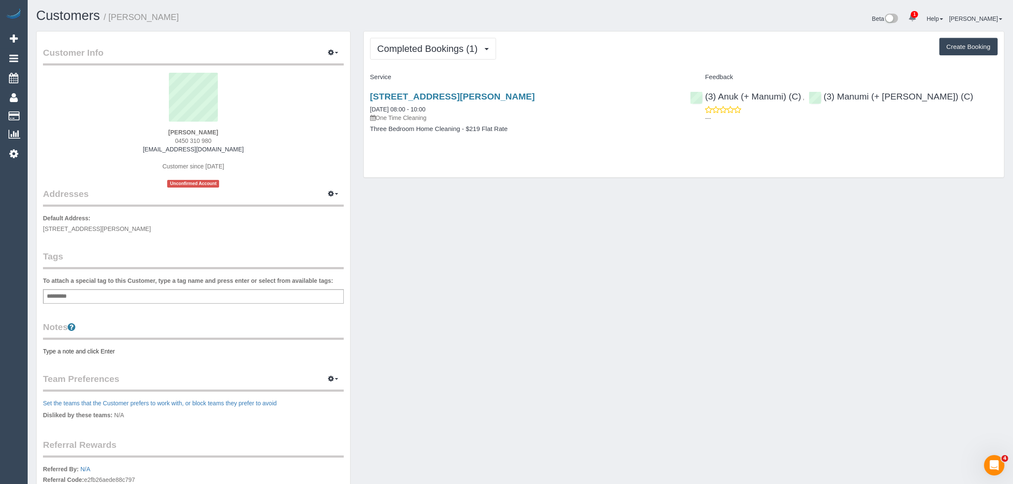
scroll to position [128, 0]
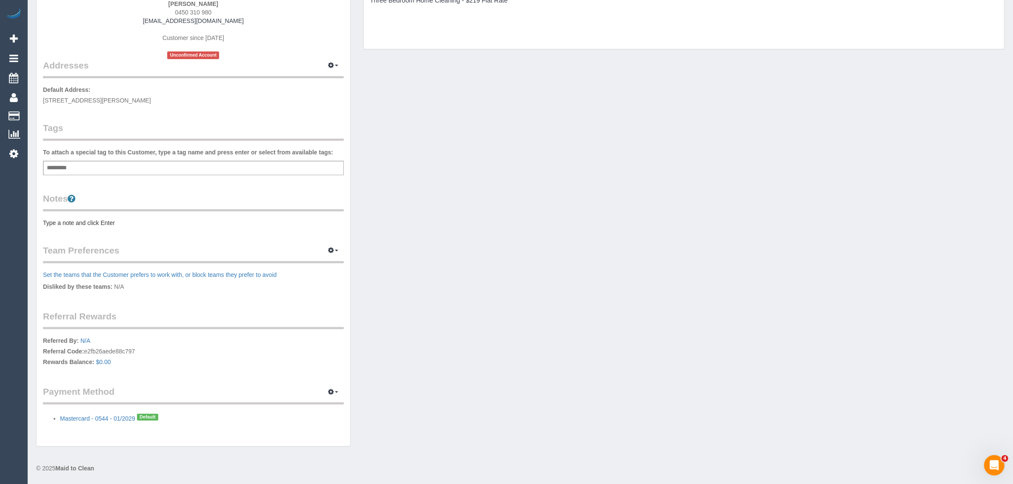
click at [138, 240] on div "Customer Info Edit Contact Info Send Message Email Preferences Special Sales Ta…" at bounding box center [193, 174] width 313 height 543
click at [111, 222] on pre "Type a note and click Enter" at bounding box center [193, 223] width 301 height 9
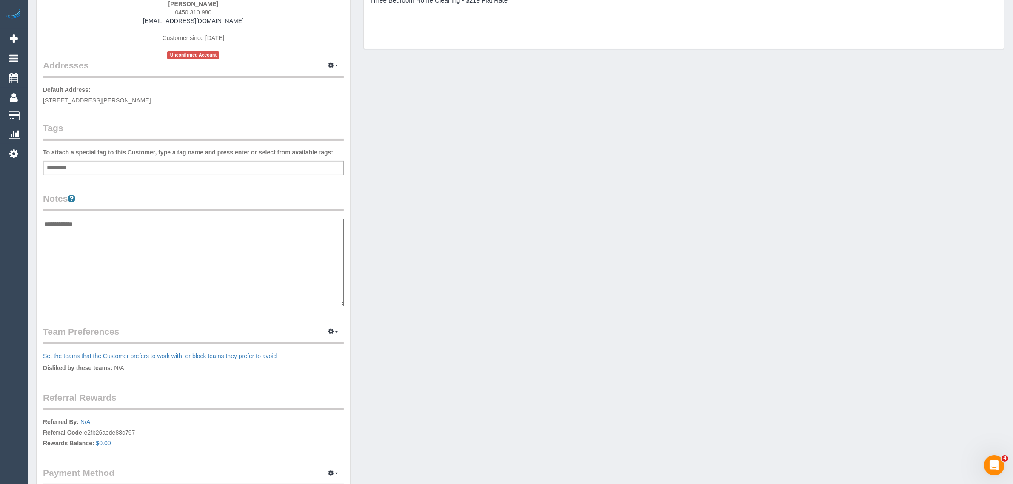
paste textarea "**********"
type textarea "**********"
click at [332, 188] on div "Customer Info Edit Contact Info Send Message Email Preferences Special Sales Ta…" at bounding box center [193, 215] width 313 height 625
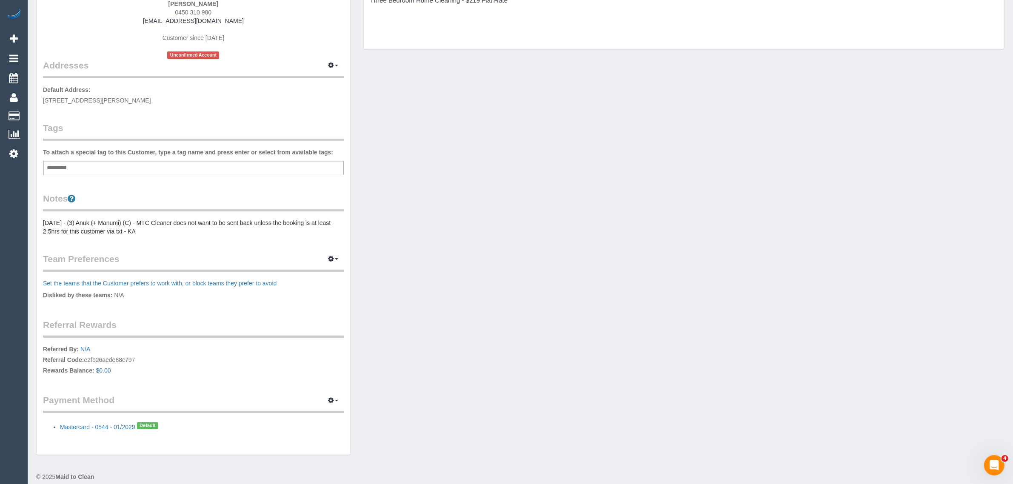
drag, startPoint x: 431, startPoint y: 232, endPoint x: 424, endPoint y: 239, distance: 9.3
click at [432, 233] on div "Customer Info Edit Contact Info Send Message Email Preferences Special Sales Ta…" at bounding box center [520, 183] width 981 height 561
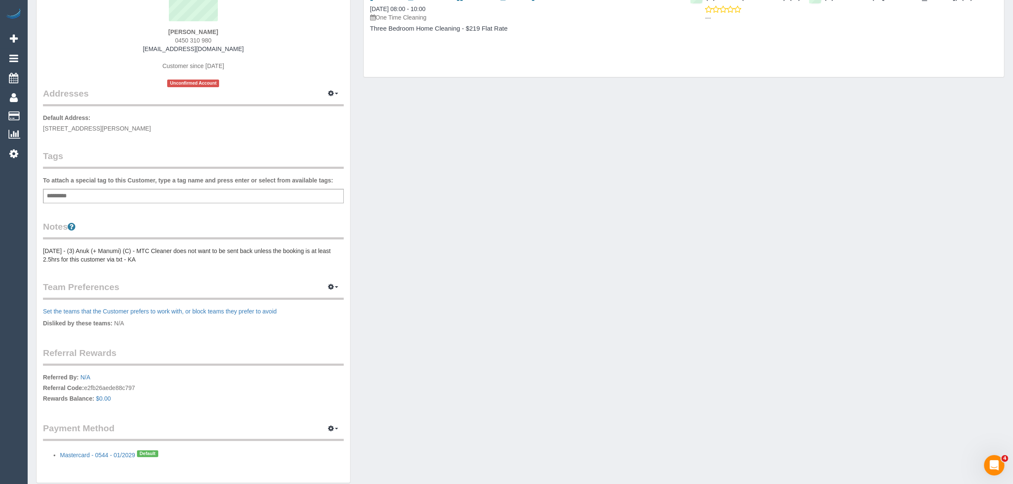
scroll to position [137, 0]
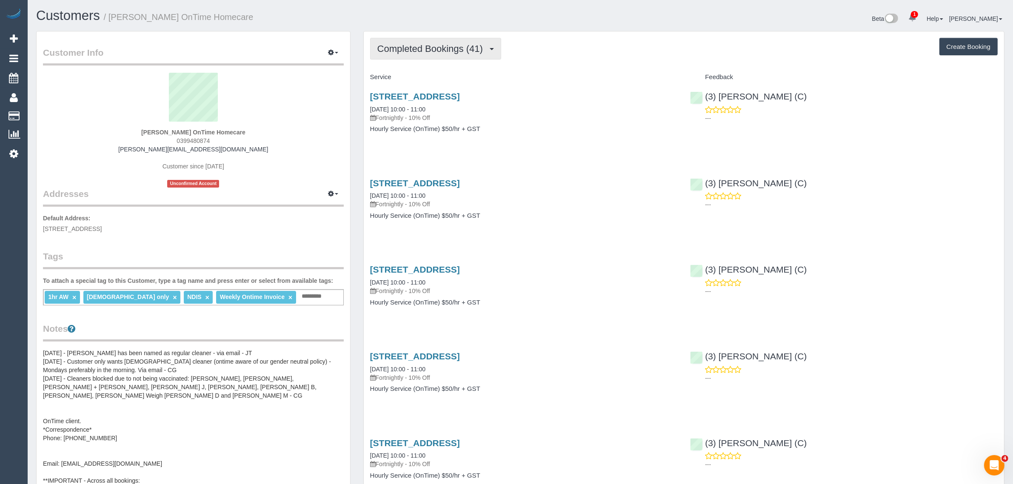
click at [441, 50] on span "Completed Bookings (41)" at bounding box center [432, 48] width 110 height 11
click at [430, 80] on link "Upcoming Bookings (11)" at bounding box center [416, 79] width 92 height 11
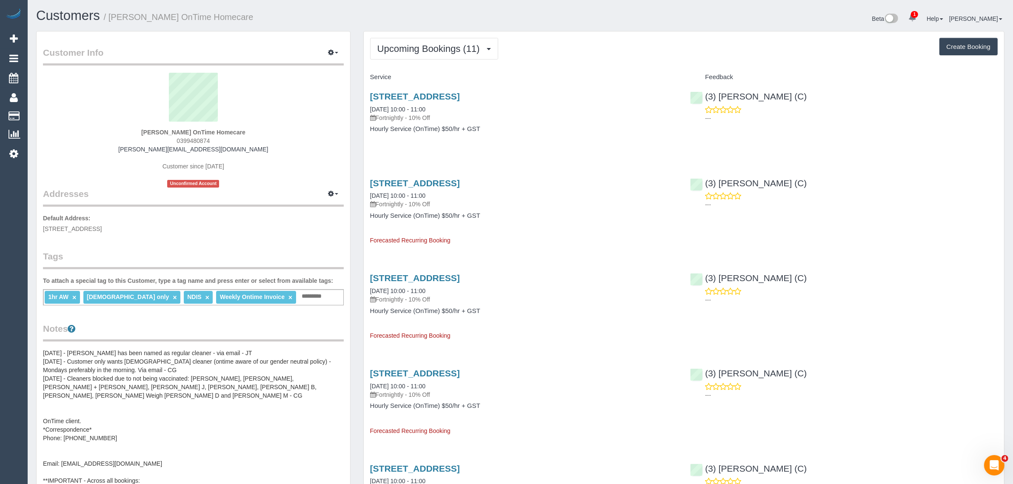
drag, startPoint x: 457, startPoint y: 111, endPoint x: 361, endPoint y: 105, distance: 95.9
copy link "08/09/2025 10:00 - 11:00"
click at [196, 134] on strong "Maryanne Vella OnTime Homecare" at bounding box center [193, 132] width 104 height 7
click at [194, 142] on span "0399480874" at bounding box center [192, 140] width 33 height 7
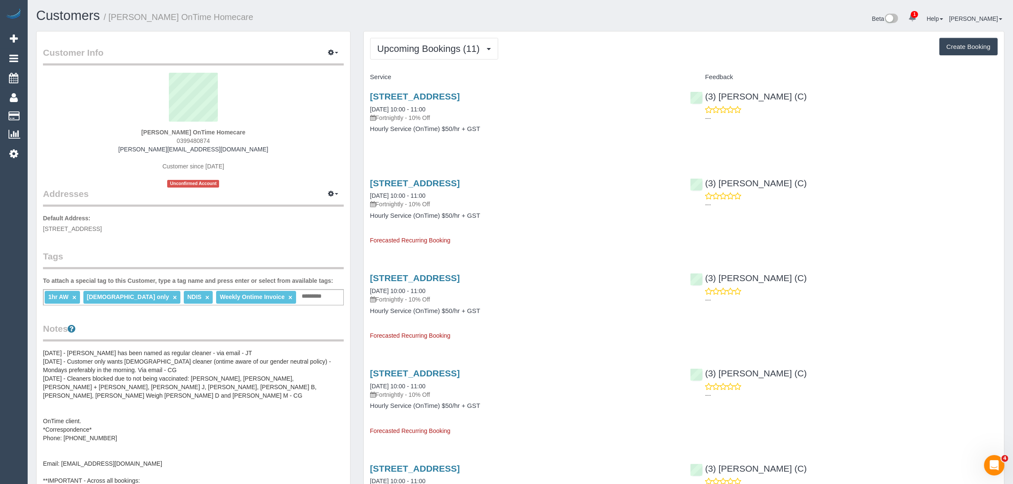
click at [194, 142] on span "0399480874" at bounding box center [192, 140] width 33 height 7
click at [195, 142] on span "0399480874" at bounding box center [192, 140] width 33 height 7
copy div "0399480874"
click at [437, 50] on span "Upcoming Bookings (11)" at bounding box center [430, 48] width 107 height 11
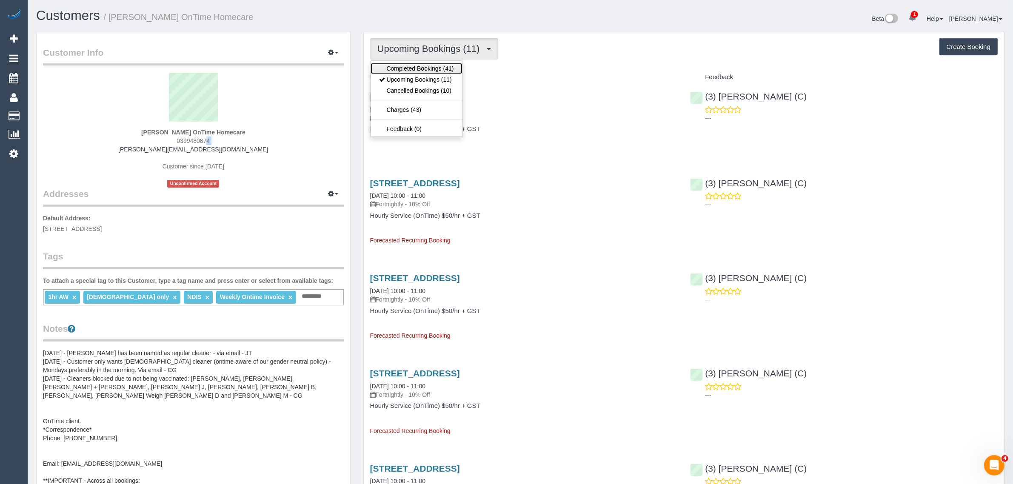
click at [426, 72] on link "Completed Bookings (41)" at bounding box center [416, 68] width 92 height 11
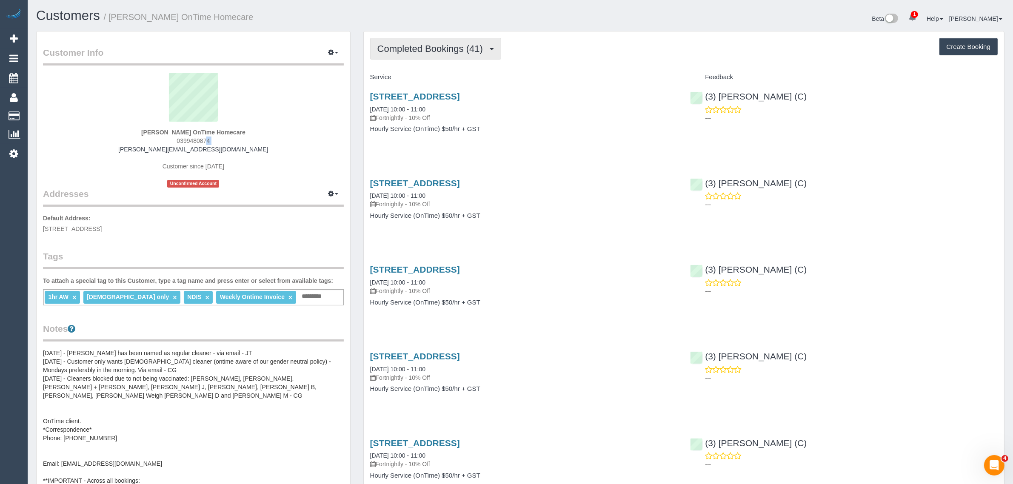
click at [439, 45] on span "Completed Bookings (41)" at bounding box center [432, 48] width 110 height 11
click at [417, 79] on link "Upcoming Bookings (11)" at bounding box center [416, 79] width 92 height 11
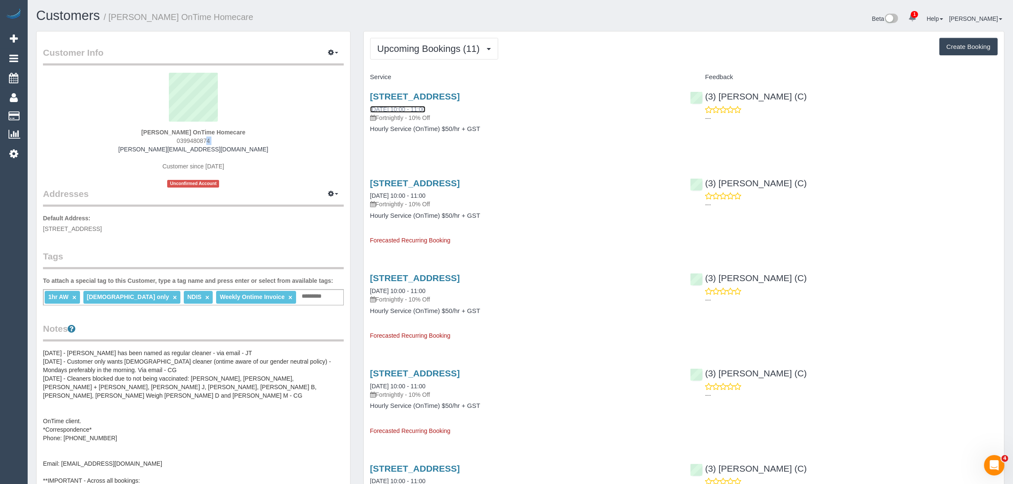
click at [419, 109] on link "08/09/2025 10:00 - 11:00" at bounding box center [397, 109] width 55 height 7
click at [403, 49] on span "Upcoming Bookings (11)" at bounding box center [430, 48] width 107 height 11
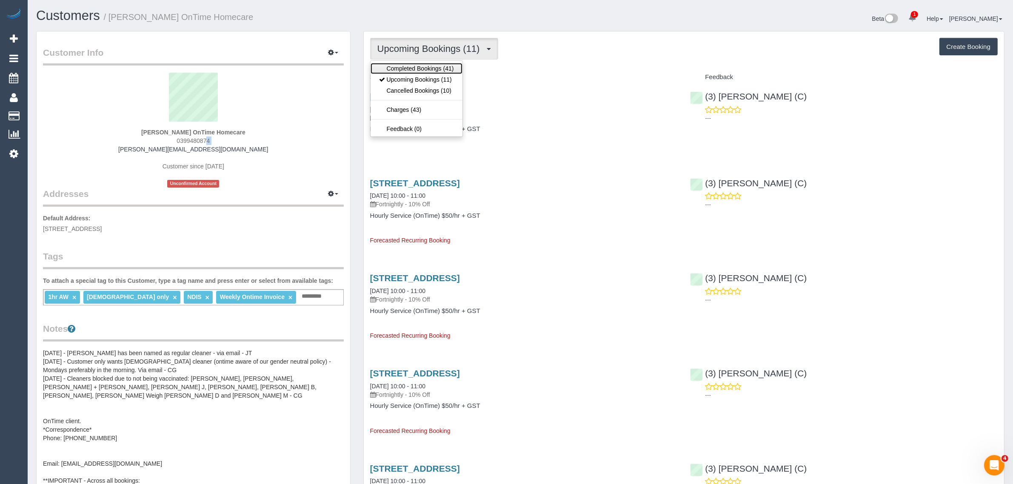
click at [409, 65] on link "Completed Bookings (41)" at bounding box center [416, 68] width 92 height 11
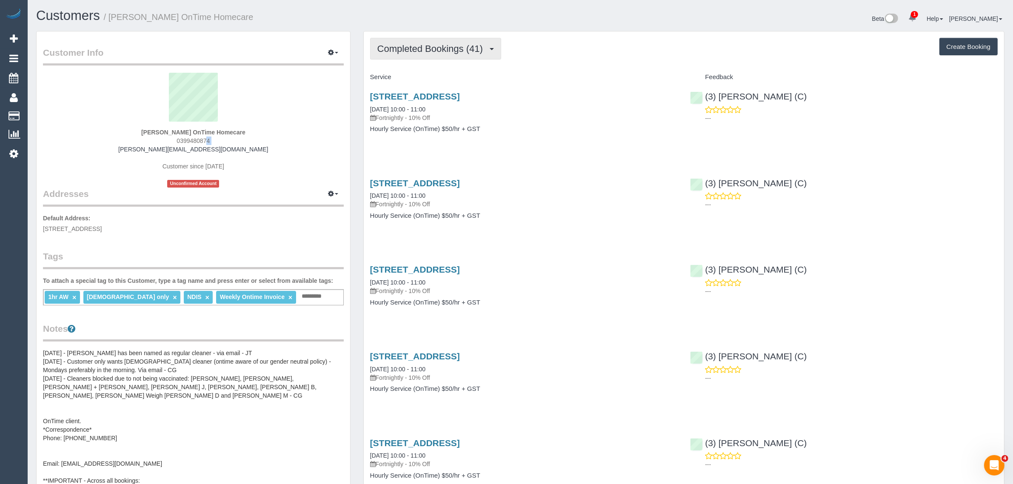
click at [461, 48] on span "Completed Bookings (41)" at bounding box center [432, 48] width 110 height 11
click at [432, 76] on link "Upcoming Bookings (11)" at bounding box center [416, 79] width 92 height 11
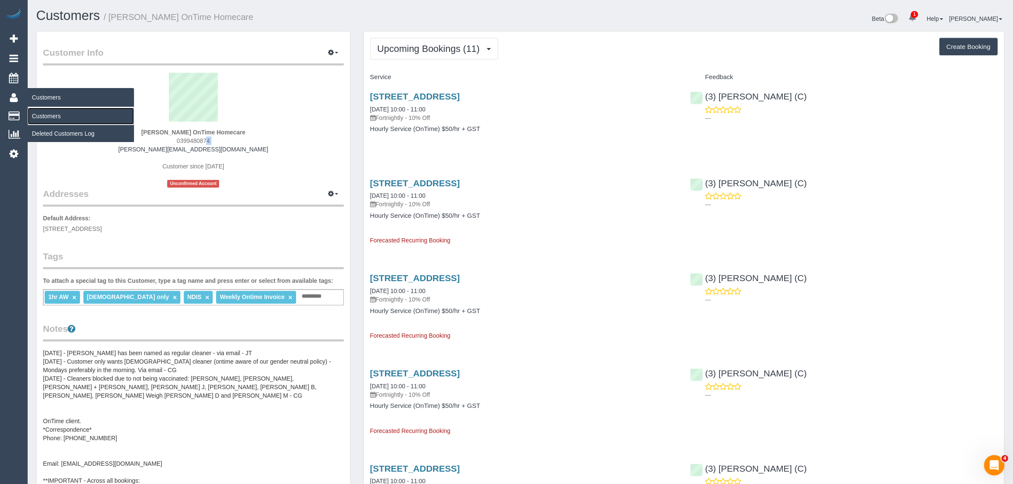
click at [52, 111] on link "Customers" at bounding box center [81, 116] width 106 height 17
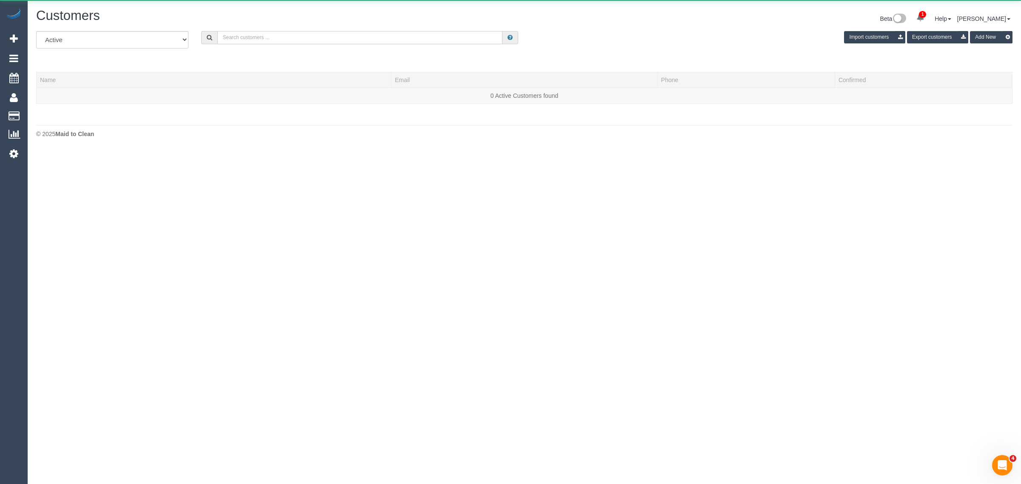
click at [265, 36] on input "text" at bounding box center [359, 37] width 285 height 13
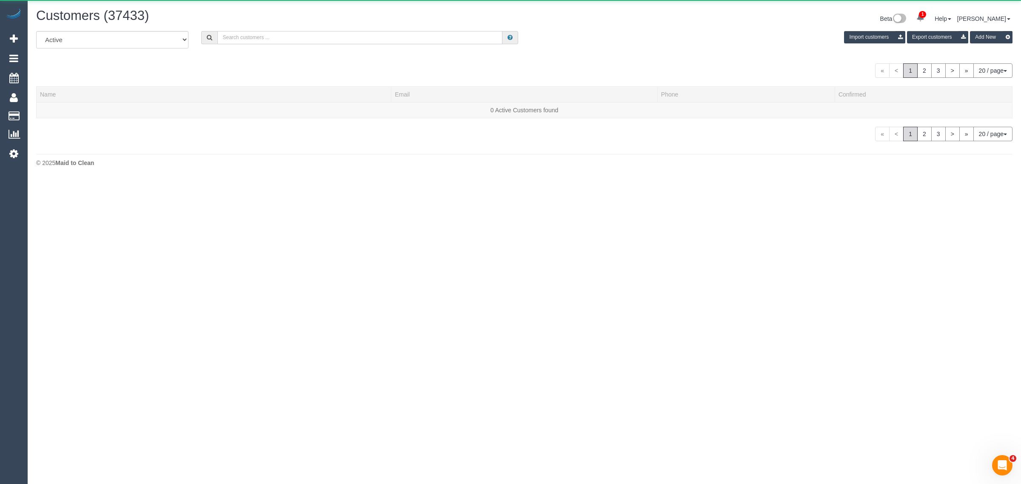
paste input "+61468712596"
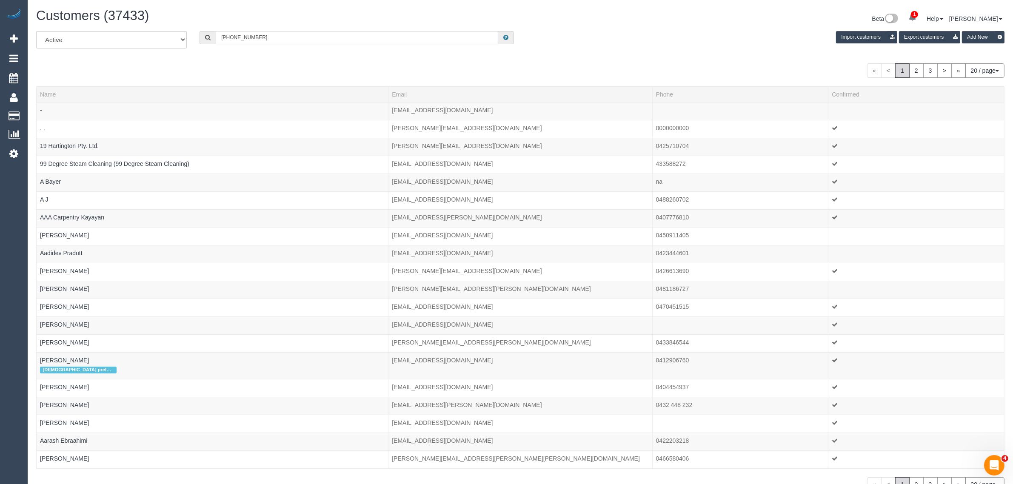
drag, startPoint x: 233, startPoint y: 37, endPoint x: 205, endPoint y: 23, distance: 30.8
click at [201, 34] on div "+61468712596" at bounding box center [356, 37] width 314 height 13
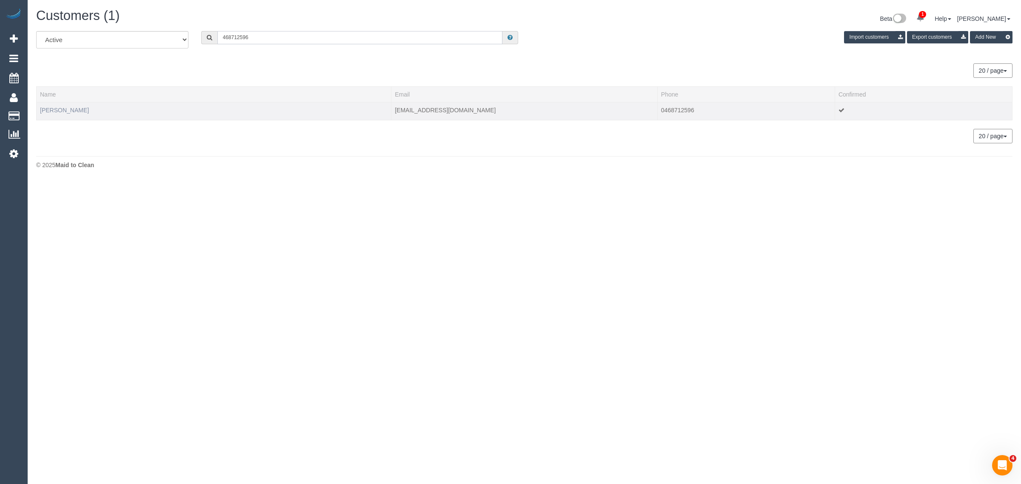
type input "468712596"
click at [51, 111] on link "Emma Witte" at bounding box center [64, 110] width 49 height 7
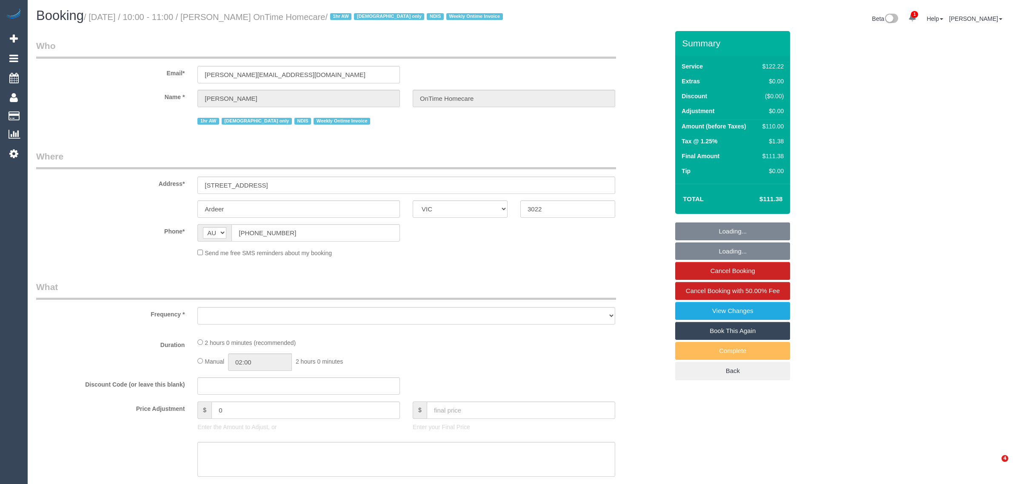
select select "VIC"
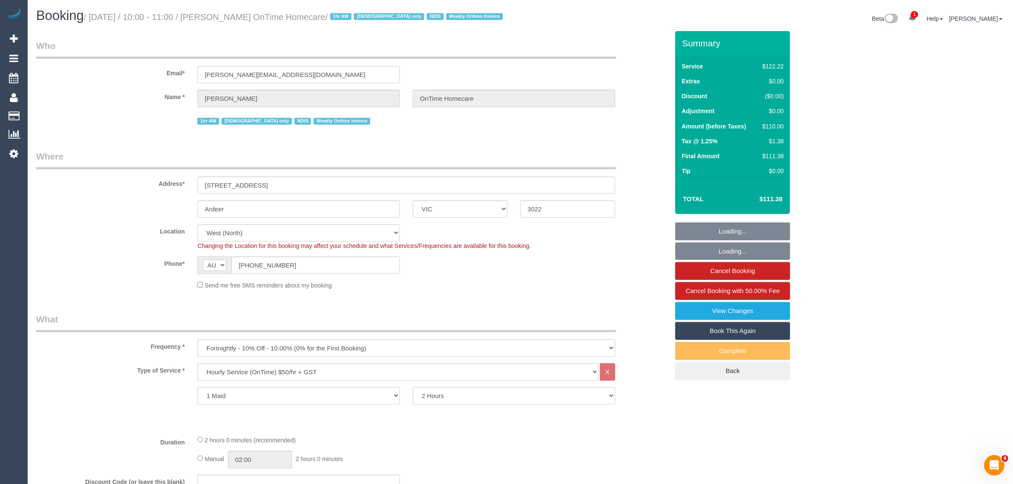
select select "object:612"
select select "number:28"
select select "number:14"
select select "number:19"
select select "number:25"
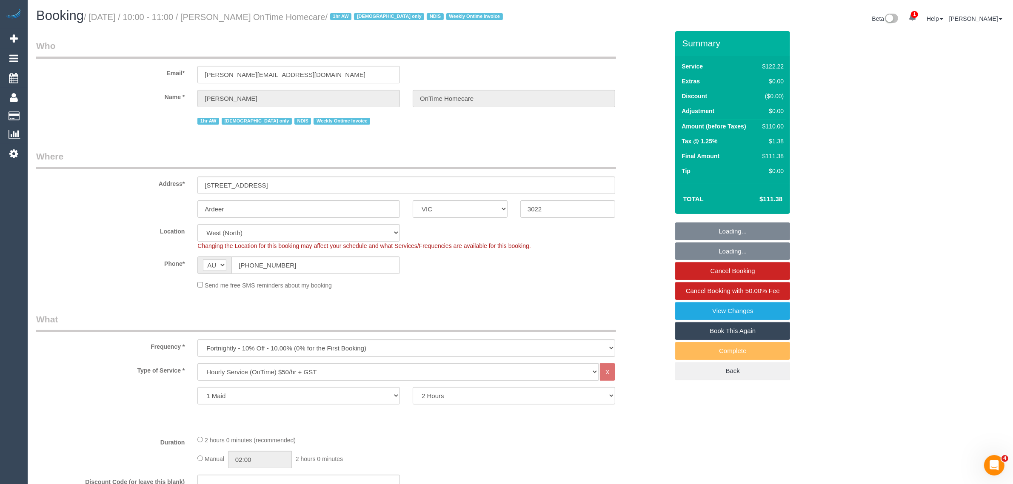
select select "number:35"
click at [337, 258] on input "[PHONE_NUMBER]" at bounding box center [315, 264] width 168 height 17
click at [337, 259] on input "[PHONE_NUMBER]" at bounding box center [315, 264] width 168 height 17
click at [337, 262] on input "[PHONE_NUMBER]" at bounding box center [315, 264] width 168 height 17
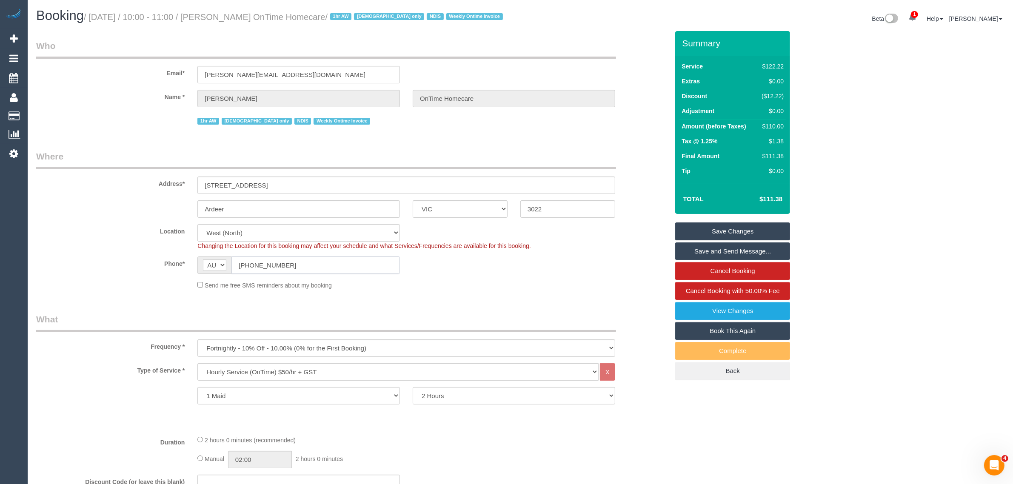
click at [337, 262] on input "[PHONE_NUMBER]" at bounding box center [315, 264] width 168 height 17
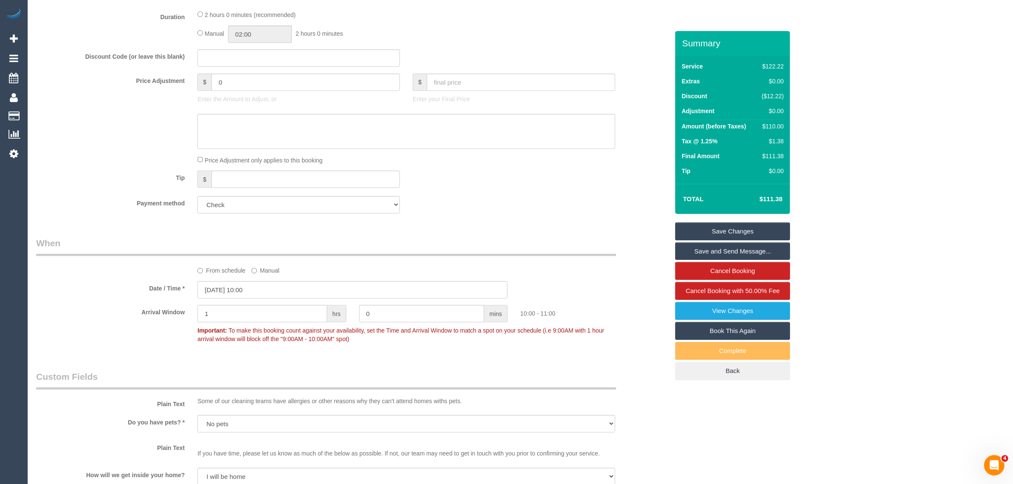
scroll to position [1063, 0]
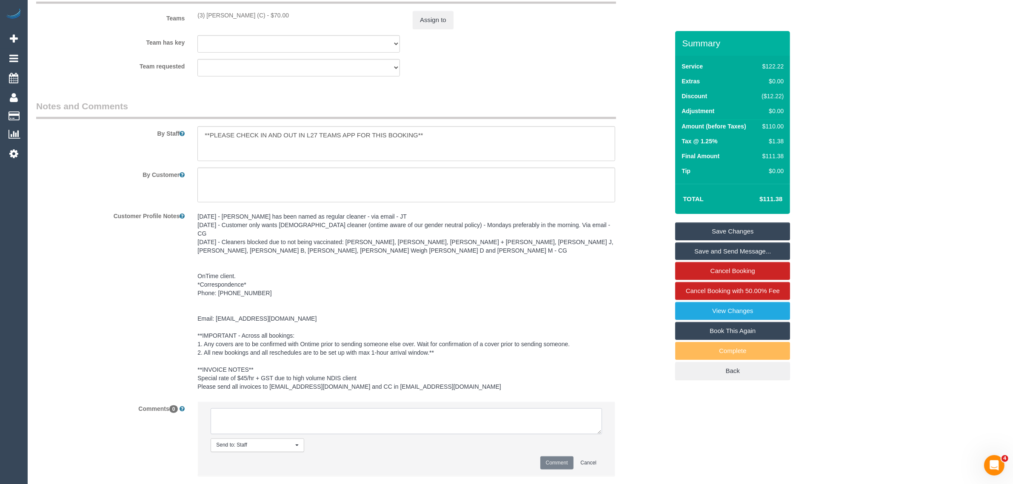
click at [492, 413] on textarea at bounding box center [405, 421] width 391 height 26
click at [630, 188] on div "By Customer" at bounding box center [352, 185] width 645 height 35
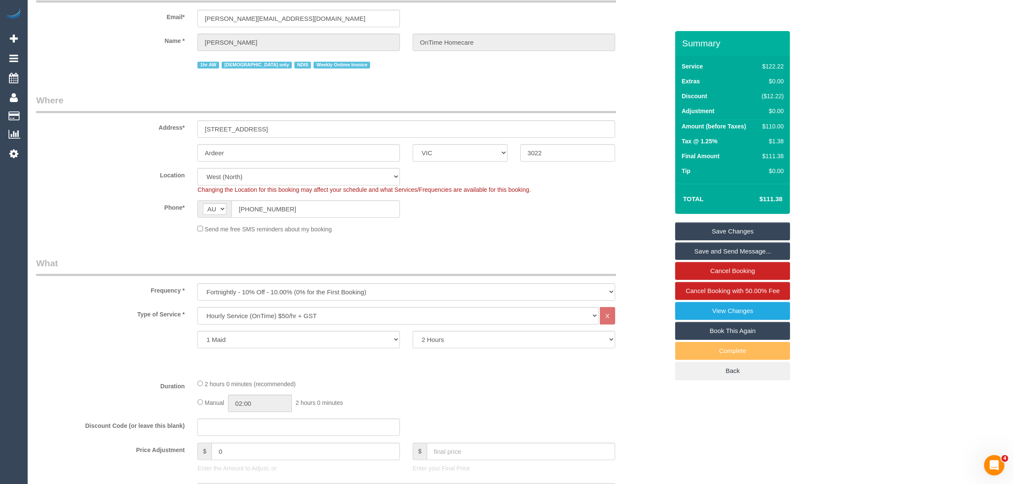
scroll to position [0, 0]
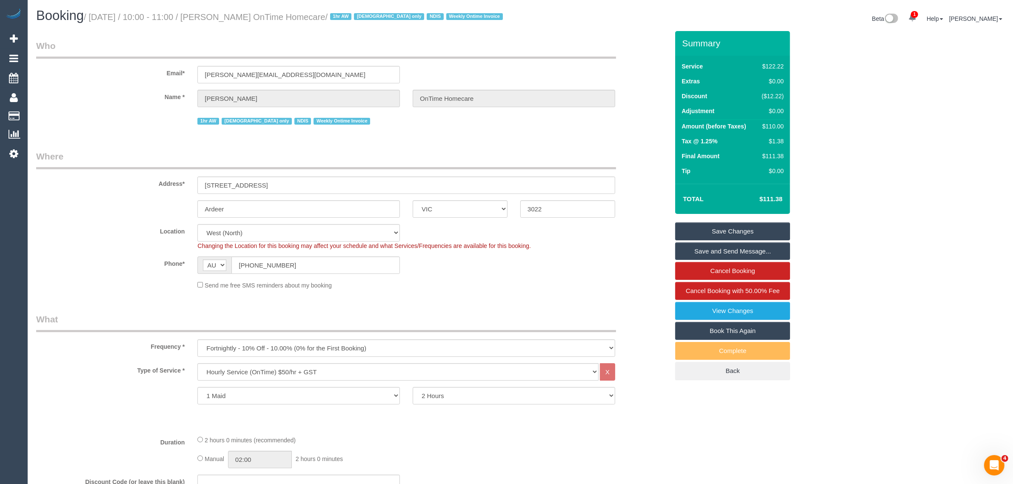
click at [645, 256] on div "Phone* AF AL DZ AD AO AI AQ AG AR AM AW AU AT AZ BS BH BD BB BY BE BZ BJ BM BT …" at bounding box center [352, 264] width 645 height 17
click at [642, 247] on div "Location Office City East (North) East (South) Inner East Inner North (East) In…" at bounding box center [352, 237] width 645 height 26
click at [495, 160] on legend "Where" at bounding box center [326, 159] width 580 height 19
click at [569, 41] on legend "Who" at bounding box center [326, 49] width 580 height 19
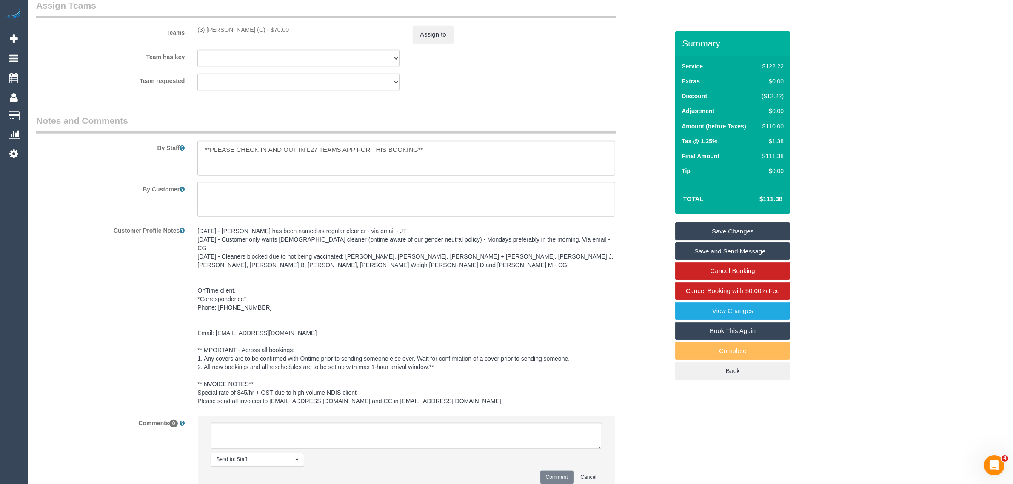
scroll to position [1109, 0]
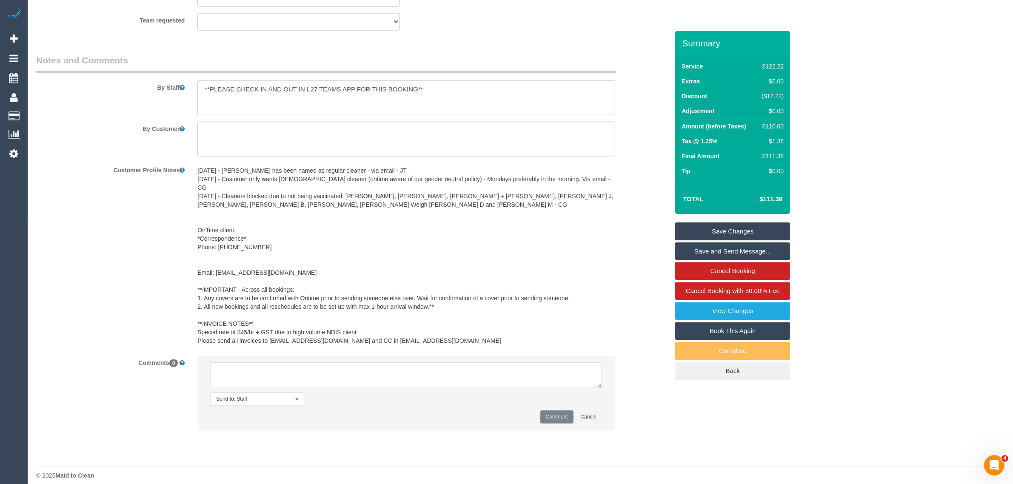
click at [617, 239] on div "07/01/25 - Gwendolyn has been named as regular cleaner - via email - JT 18/09/2…" at bounding box center [406, 256] width 430 height 186
click at [466, 362] on textarea at bounding box center [405, 375] width 391 height 26
click at [628, 149] on div "By Customer" at bounding box center [352, 139] width 645 height 35
click at [387, 364] on textarea at bounding box center [405, 375] width 391 height 26
paste textarea "Cleaner(s) Unassigned: Reason Unassigned: Contact via: Which message sent: Addi…"
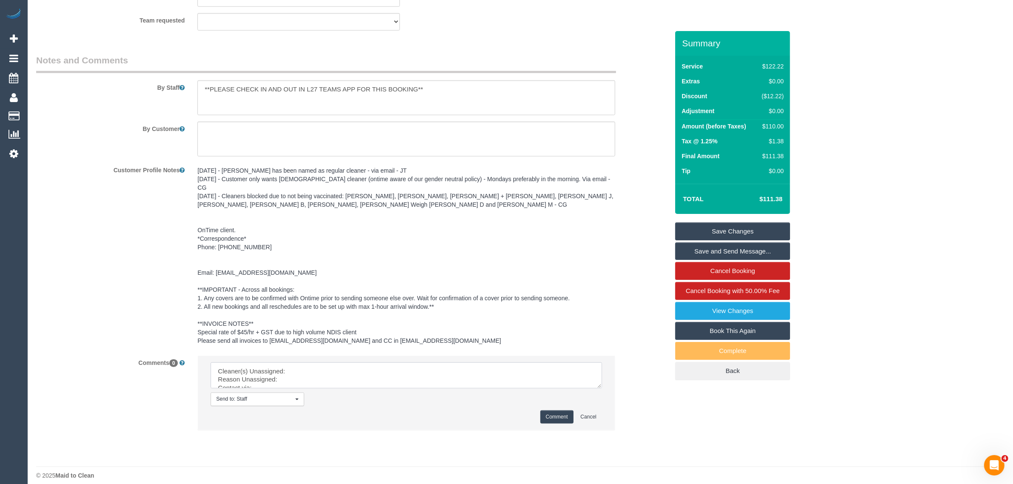
scroll to position [28, 0]
click at [597, 382] on li "Send to: Staff Nothing selected Send to: Staff Send to: Customer Send to: Team …" at bounding box center [406, 393] width 417 height 74
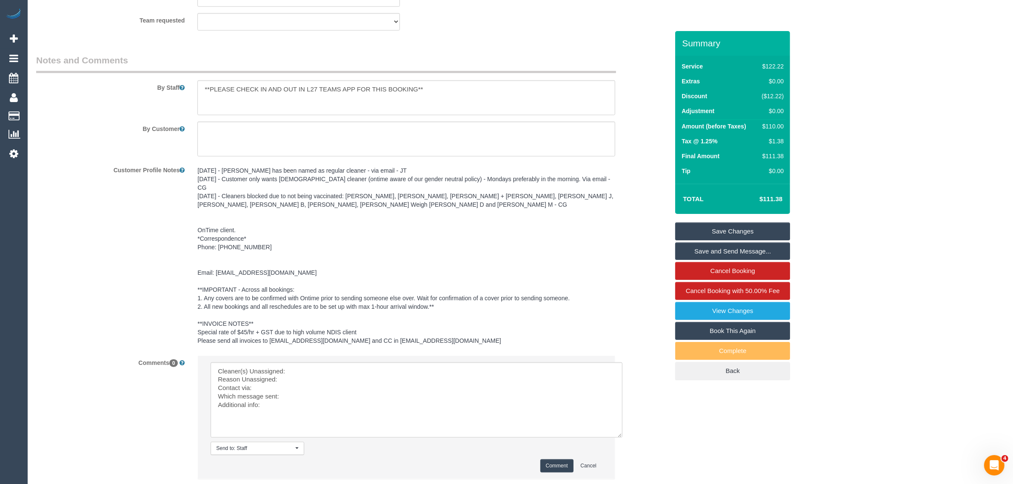
drag, startPoint x: 598, startPoint y: 373, endPoint x: 552, endPoint y: 398, distance: 52.5
click at [583, 409] on textarea at bounding box center [416, 399] width 412 height 75
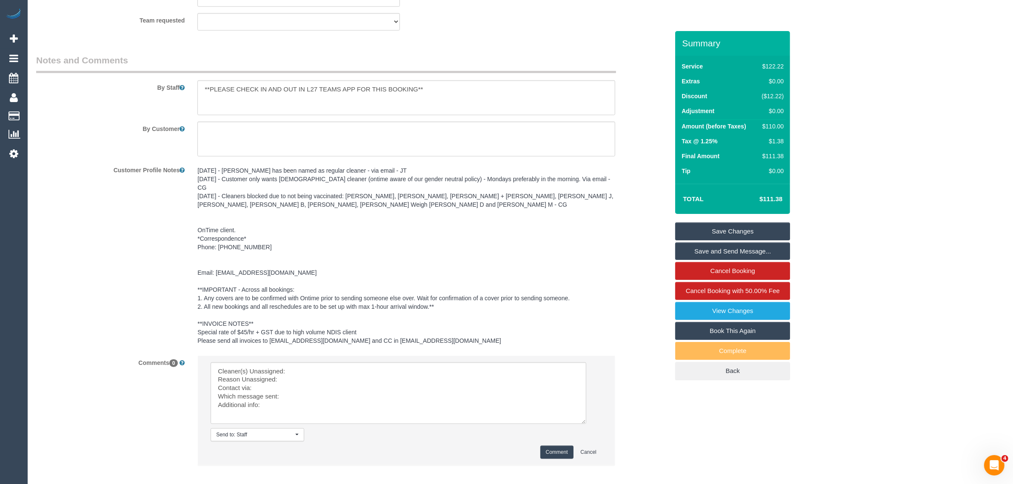
scroll to position [684, 0]
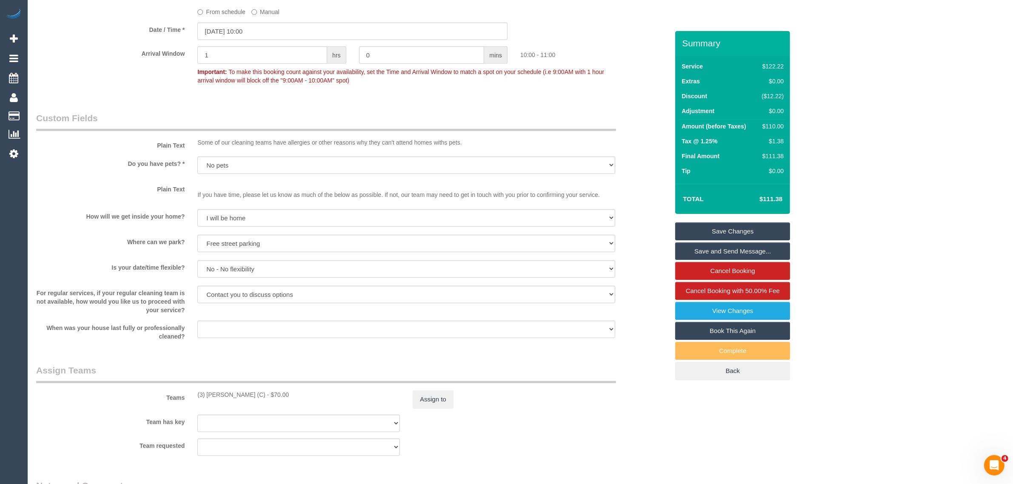
drag, startPoint x: 195, startPoint y: 392, endPoint x: 261, endPoint y: 390, distance: 66.0
click at [261, 390] on div "(3) Gwendolyn Allen (C) - $70.00" at bounding box center [298, 394] width 215 height 9
copy div "(3) [PERSON_NAME] (C)"
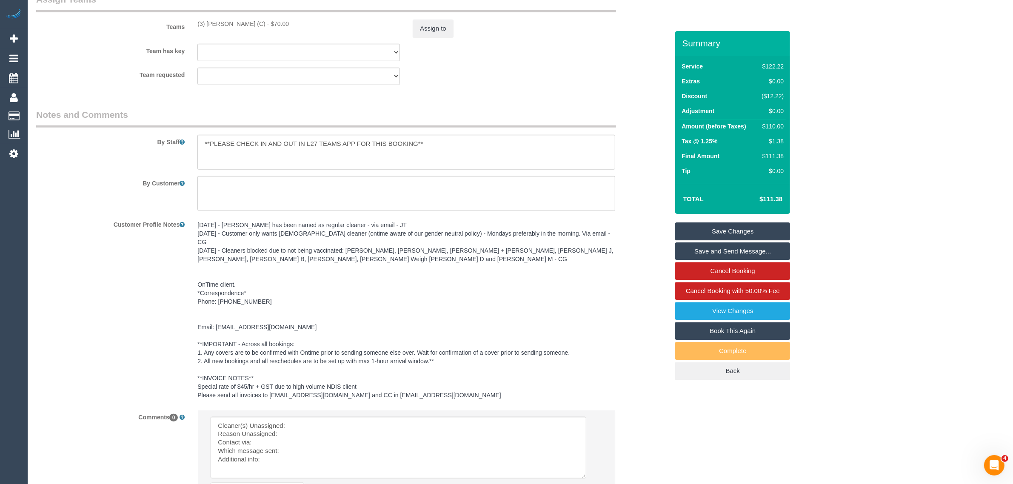
scroll to position [1109, 0]
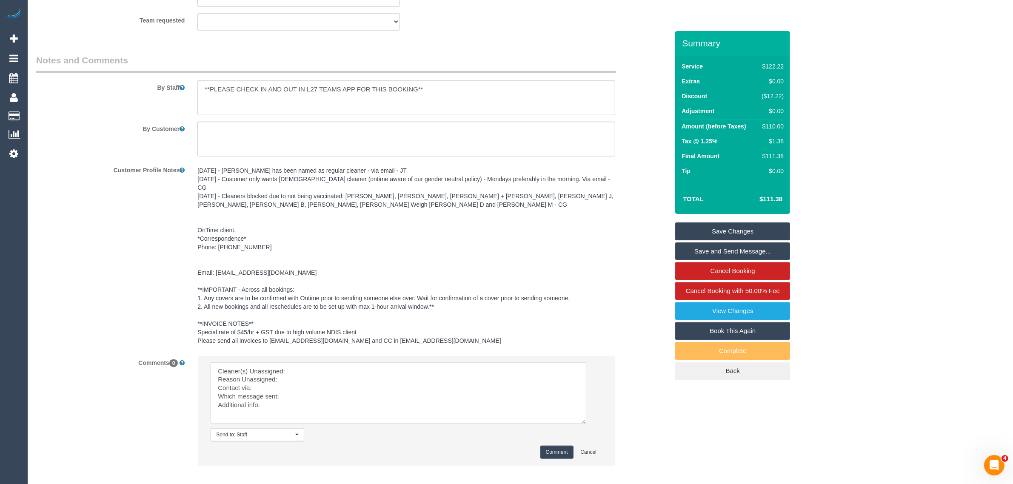
click at [318, 362] on textarea at bounding box center [397, 393] width 375 height 62
paste textarea "(3) [PERSON_NAME] (C)"
click at [301, 373] on textarea at bounding box center [397, 393] width 375 height 62
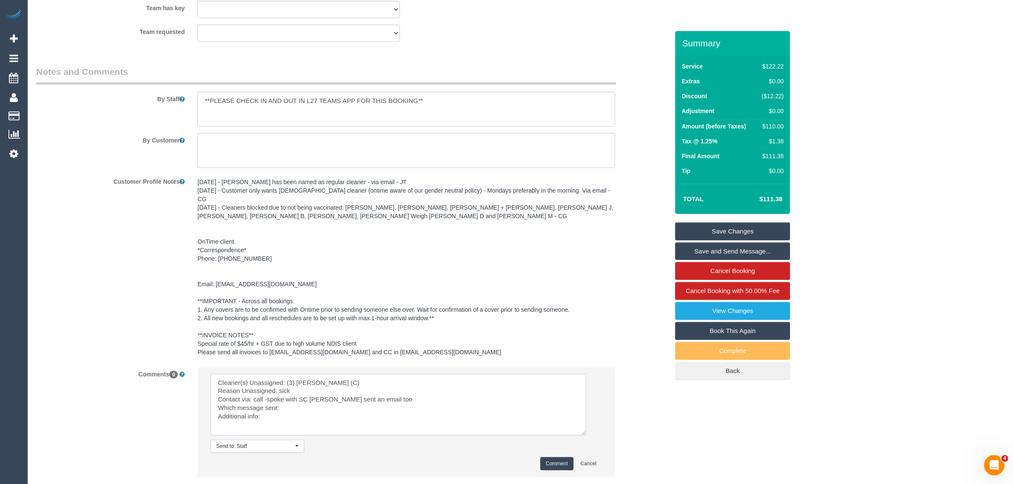
scroll to position [1144, 0]
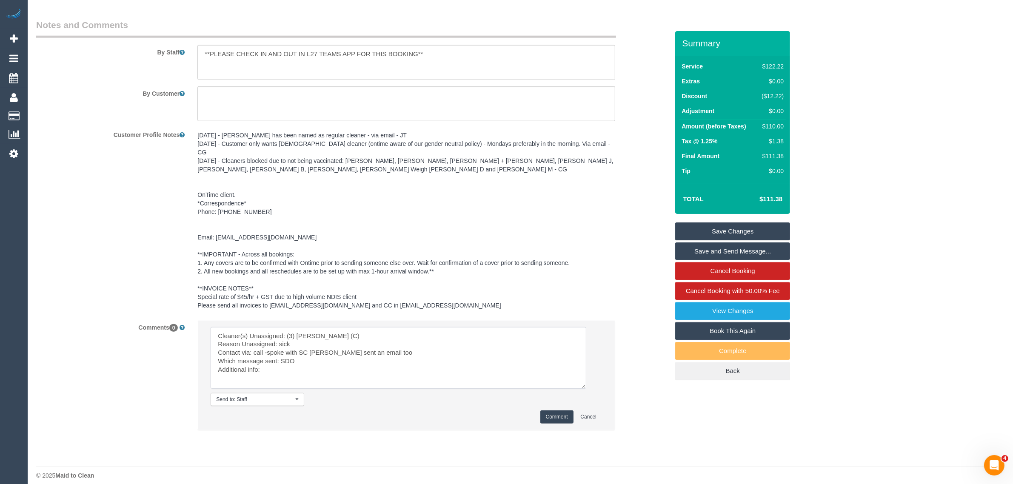
click at [295, 365] on textarea at bounding box center [397, 358] width 375 height 62
click at [326, 357] on textarea at bounding box center [397, 358] width 375 height 62
click at [311, 362] on textarea at bounding box center [397, 358] width 375 height 62
paste textarea "spoke with SC Karen - wants to know when Gwen's next availability. Hoping we ca…"
type textarea "Cleaner(s) Unassigned: (3) Gwendolyn Allen (C) Reason Unassigned: sick Contact …"
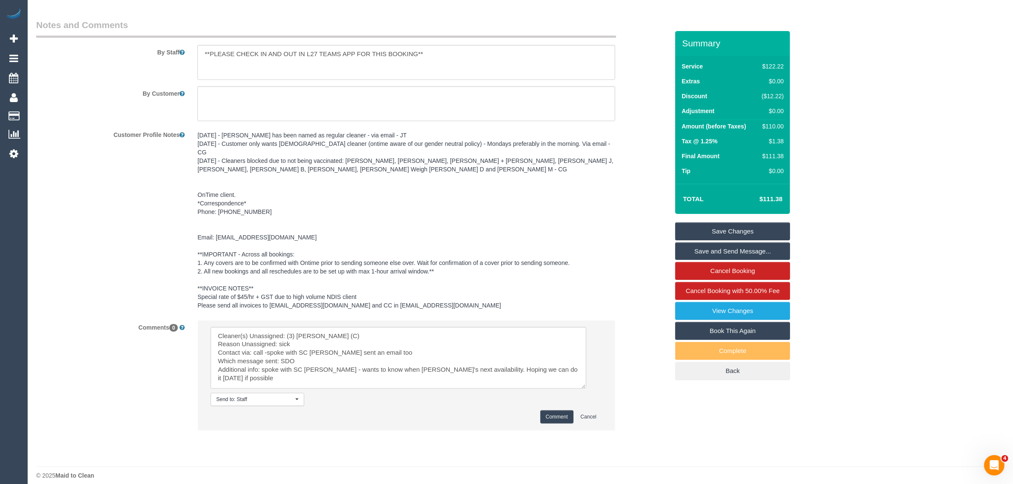
click at [560, 410] on button "Comment" at bounding box center [556, 416] width 33 height 13
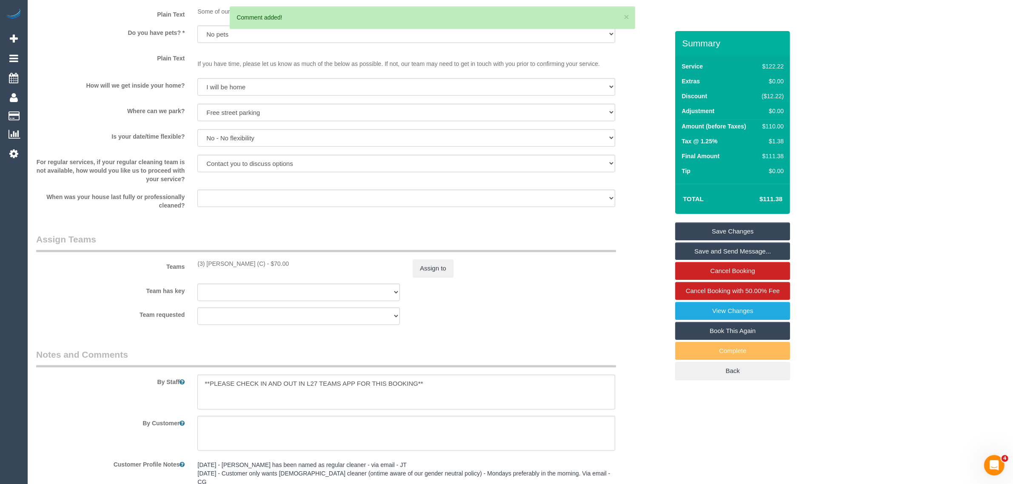
scroll to position [719, 0]
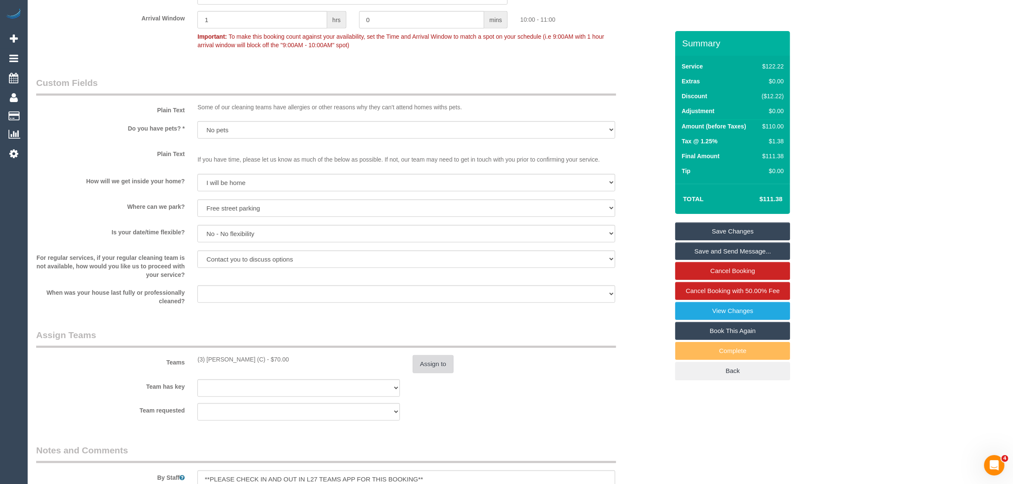
click at [420, 362] on button "Assign to" at bounding box center [432, 364] width 41 height 18
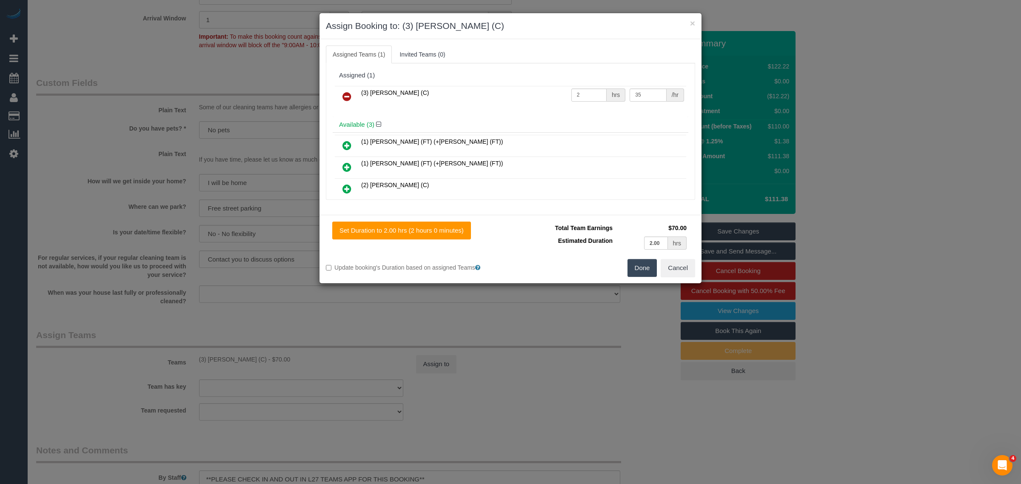
click at [350, 98] on icon at bounding box center [346, 96] width 9 height 10
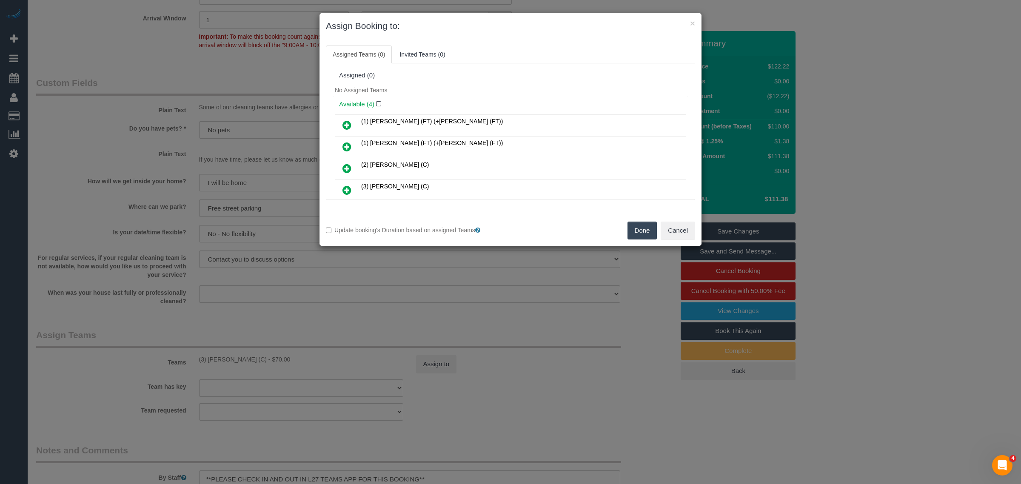
click at [635, 225] on button "Done" at bounding box center [642, 231] width 30 height 18
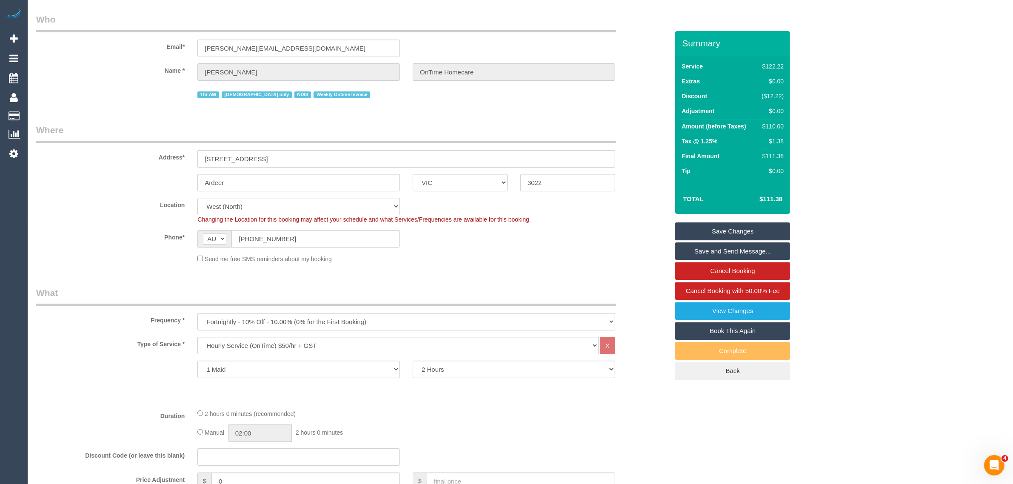
scroll to position [0, 0]
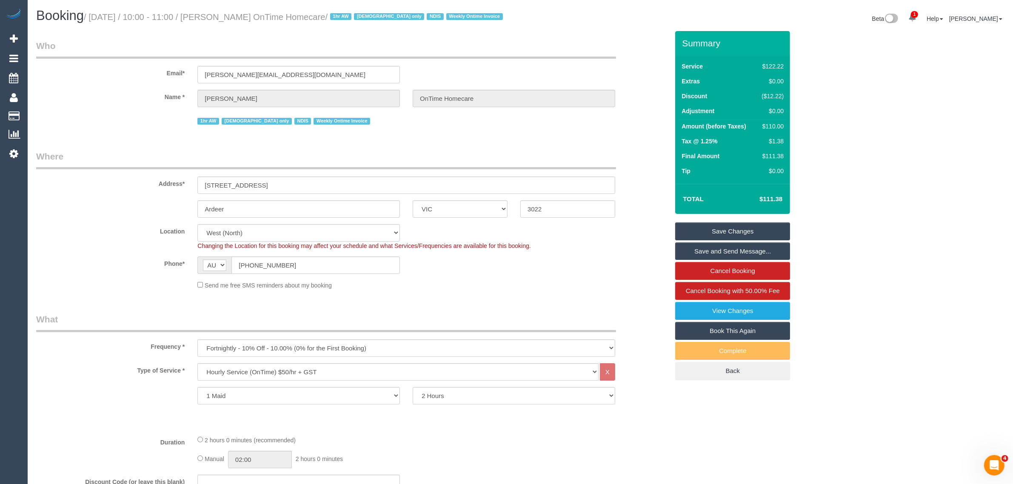
click at [636, 247] on div "Location Office City East (North) East (South) Inner East Inner North (East) In…" at bounding box center [352, 237] width 645 height 26
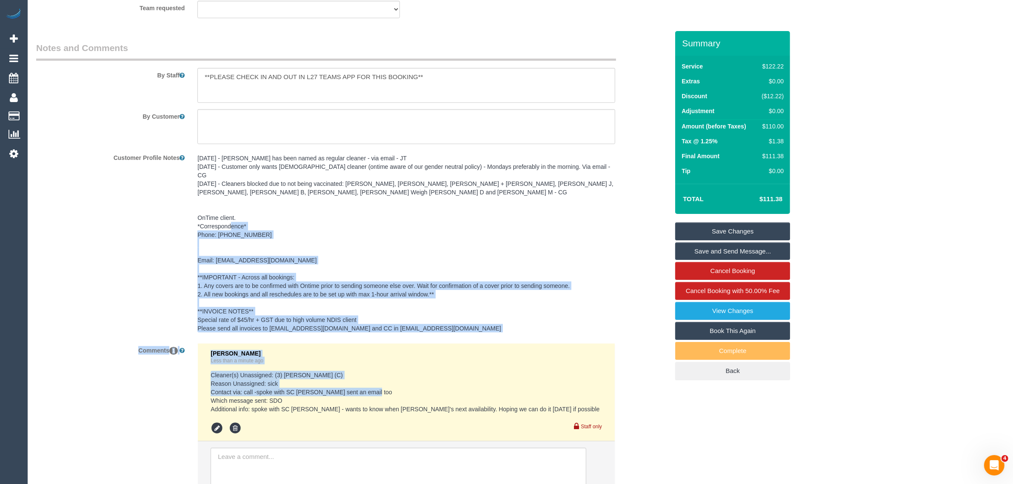
scroll to position [1207, 0]
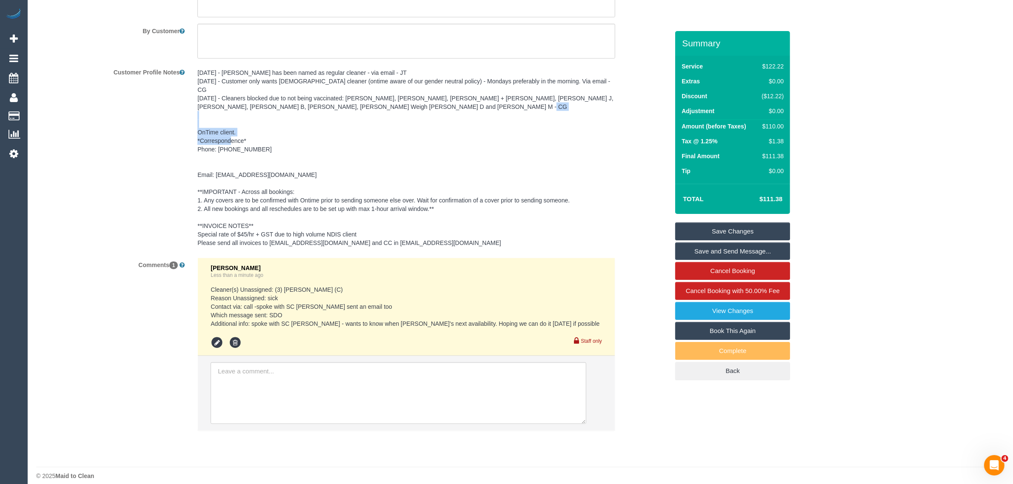
drag, startPoint x: 322, startPoint y: 307, endPoint x: 216, endPoint y: 167, distance: 176.4
click at [216, 167] on pre "07/01/25 - Gwendolyn has been named as regular cleaner - via email - JT 18/09/2…" at bounding box center [406, 157] width 418 height 179
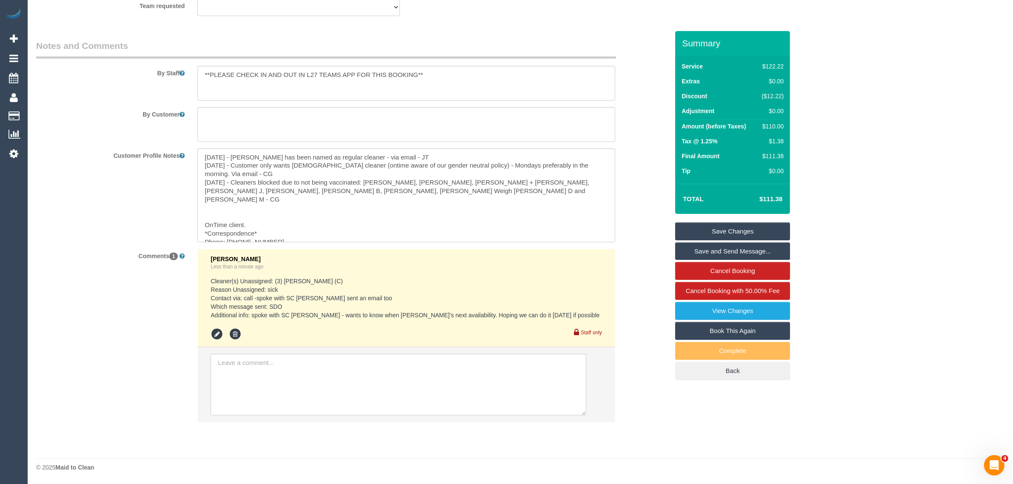
scroll to position [1123, 0]
copy pre "homecare@ontimehealthcare.com.au"
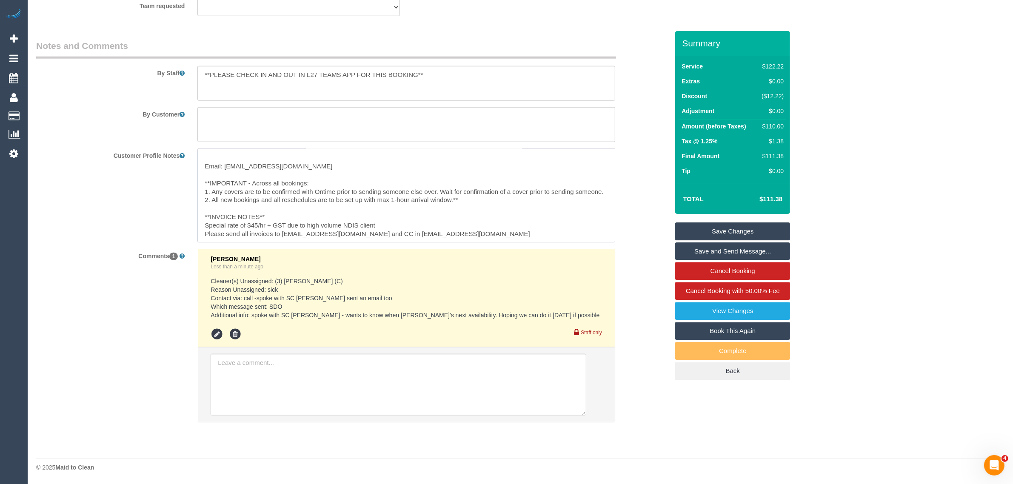
click at [284, 154] on textarea "07/01/25 - Gwendolyn has been named as regular cleaner - via email - JT 18/09/2…" at bounding box center [406, 195] width 418 height 94
drag, startPoint x: 335, startPoint y: 161, endPoint x: 225, endPoint y: 160, distance: 110.6
click at [225, 160] on textarea "07/01/25 - Gwendolyn has been named as regular cleaner - via email - JT 18/09/2…" at bounding box center [406, 195] width 418 height 94
click at [630, 244] on sui-booking-comments "By Staff By Customer Customer Profile Notes Comments 1 Kimberly Arjona Less tha…" at bounding box center [352, 235] width 632 height 391
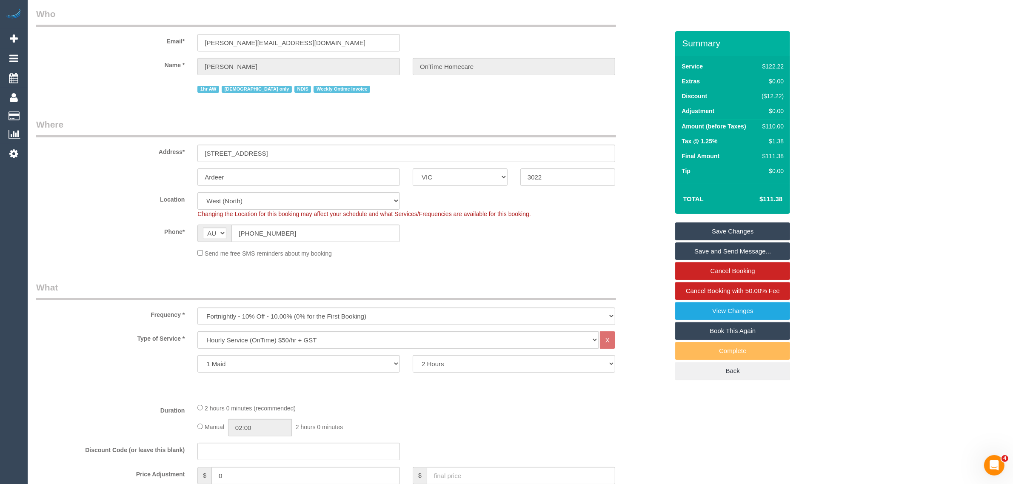
scroll to position [0, 0]
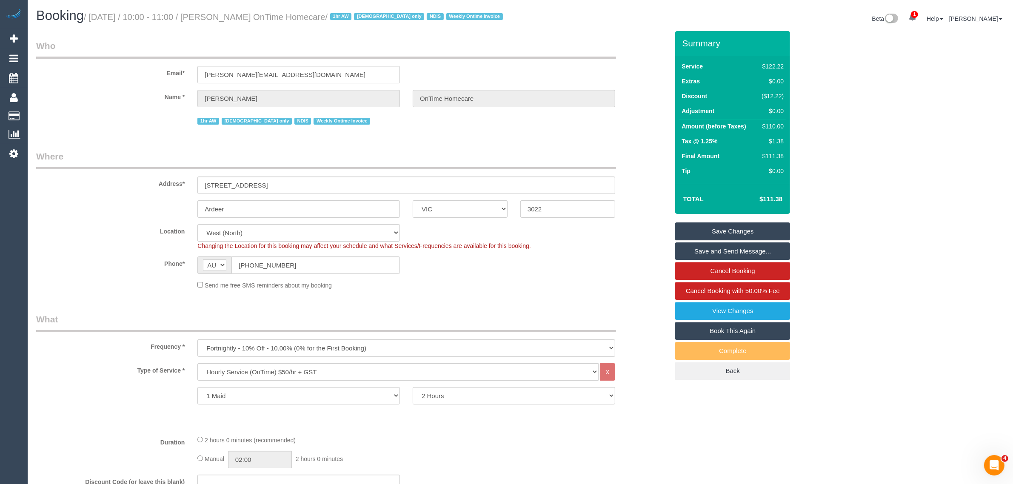
click at [247, 15] on small "/ September 08, 2025 / 10:00 - 11:00 / Maryanne Vella OnTime Homecare / 1hr AW …" at bounding box center [294, 16] width 421 height 9
copy small "Maryanne Vella"
click at [303, 260] on input "(03) 9948 0874" at bounding box center [315, 264] width 168 height 17
click at [283, 205] on input "Ardeer" at bounding box center [298, 208] width 202 height 17
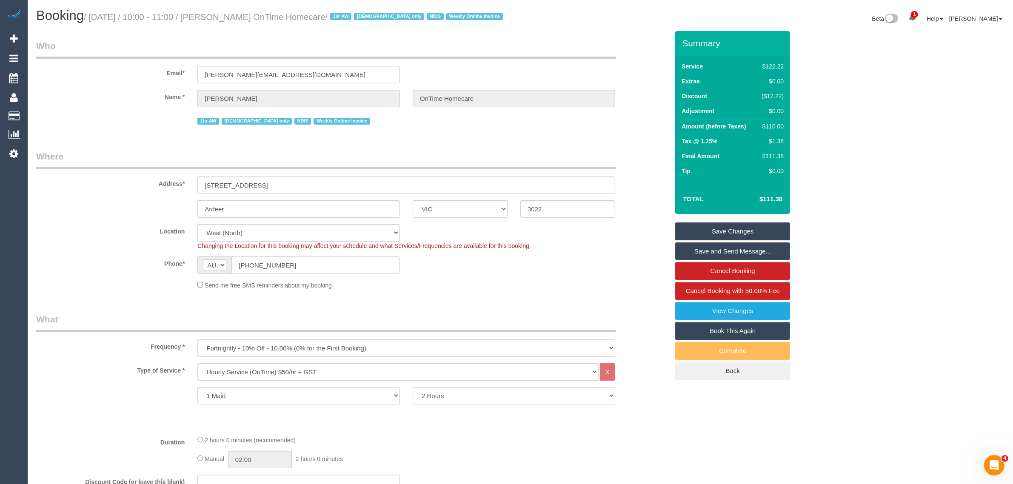
click at [283, 205] on input "Ardeer" at bounding box center [298, 208] width 202 height 17
drag, startPoint x: 234, startPoint y: 15, endPoint x: 297, endPoint y: 16, distance: 62.9
click at [297, 16] on small "/ September 08, 2025 / 10:00 - 11:00 / Maryanne Vella OnTime Homecare / 1hr AW …" at bounding box center [294, 16] width 421 height 9
copy small "Maryanne Vella"
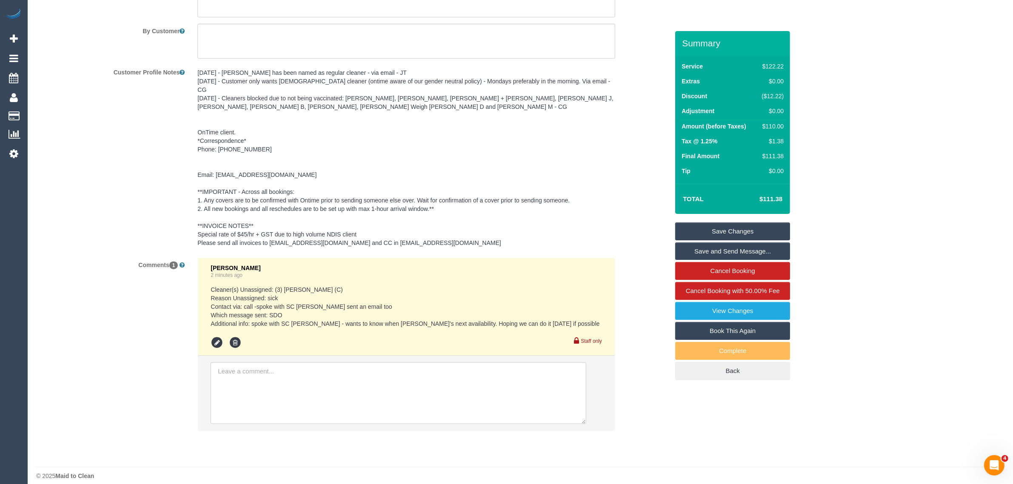
scroll to position [782, 0]
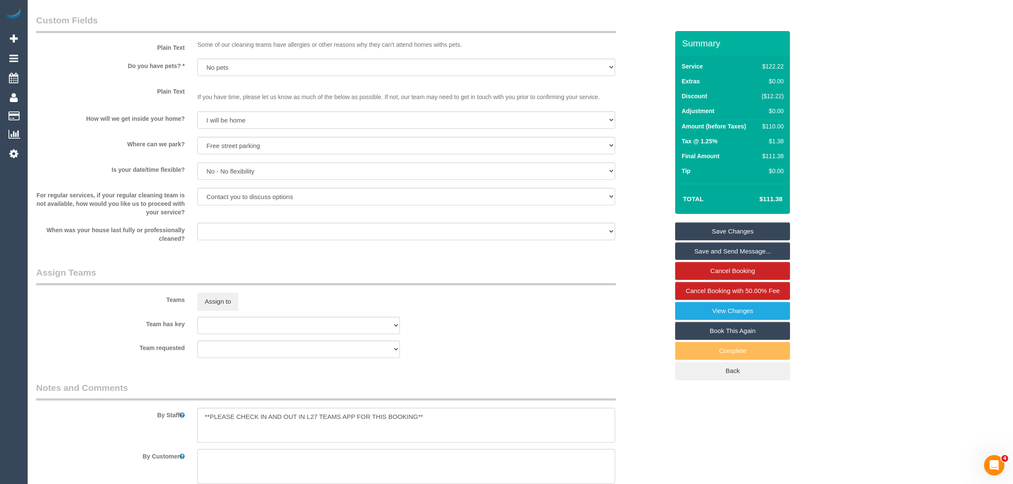
click at [697, 227] on link "Save Changes" at bounding box center [732, 231] width 115 height 18
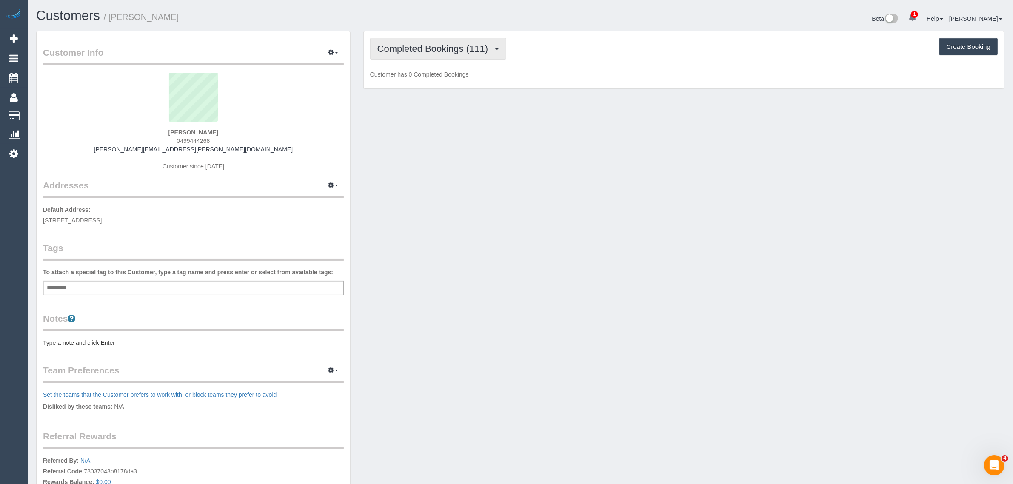
click at [447, 49] on span "Completed Bookings (111)" at bounding box center [434, 48] width 115 height 11
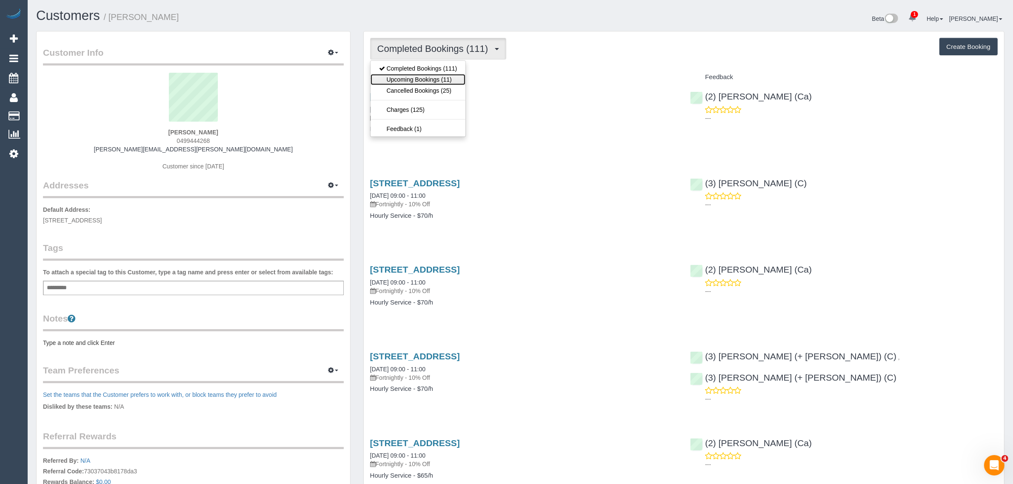
click at [435, 80] on link "Upcoming Bookings (11)" at bounding box center [417, 79] width 95 height 11
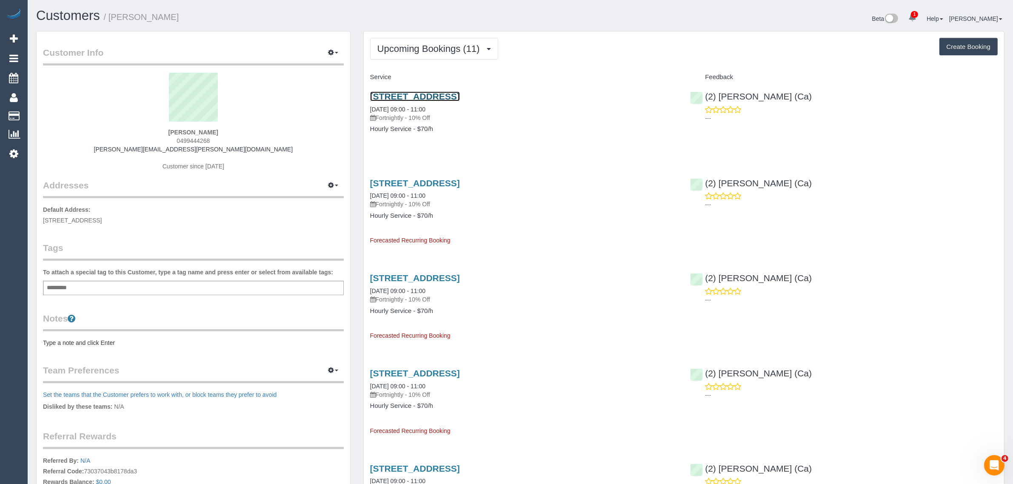
click at [413, 94] on link "[STREET_ADDRESS]" at bounding box center [415, 96] width 90 height 10
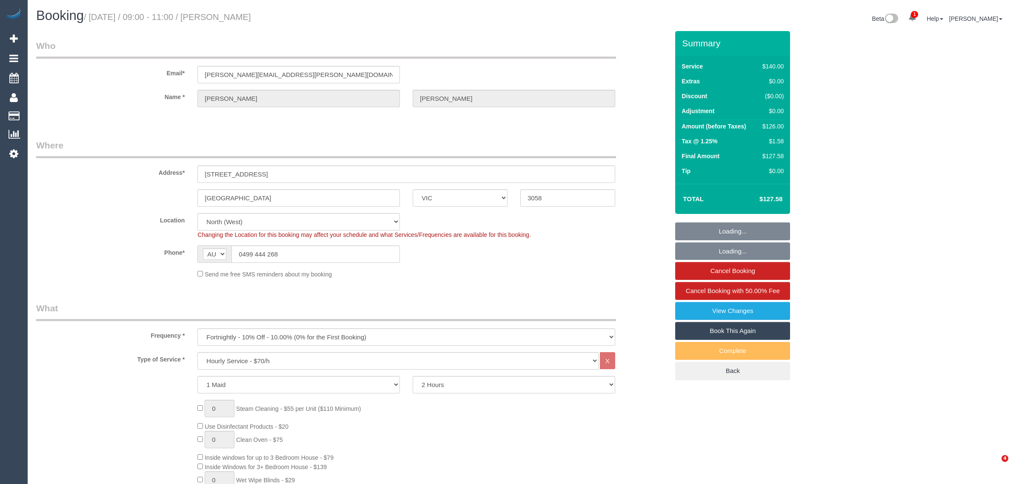
select select "VIC"
select select "number:28"
select select "number:14"
select select "number:19"
select select "number:24"
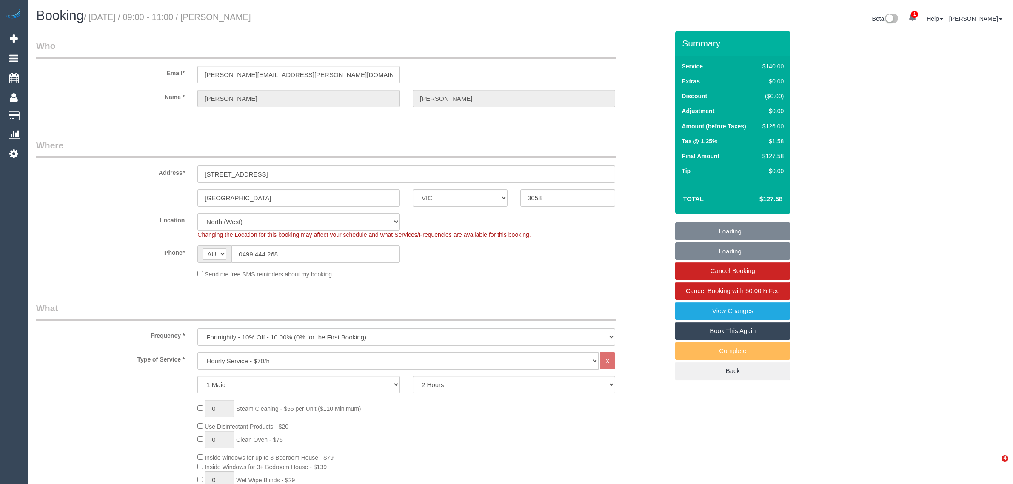
select select "number:11"
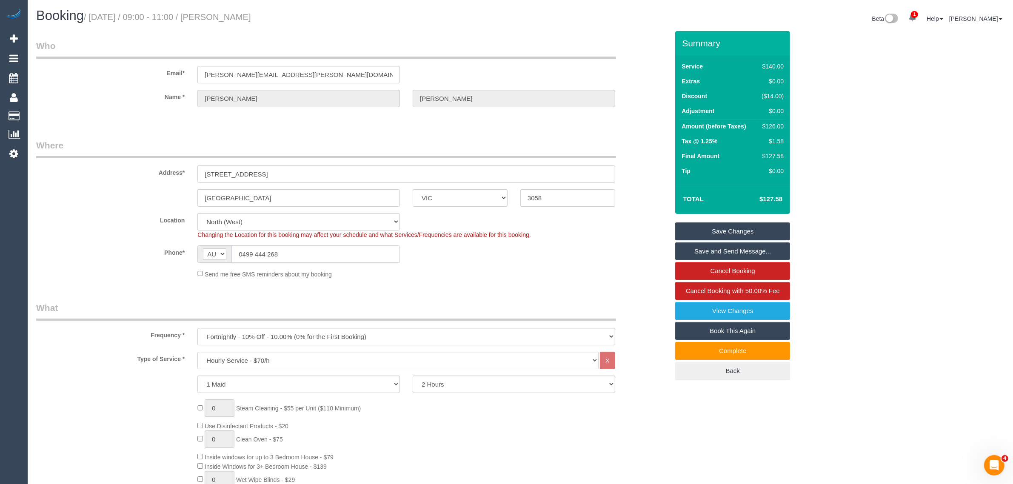
click at [303, 261] on input "0499 444 268" at bounding box center [315, 253] width 168 height 17
click at [303, 260] on input "0499 444 268" at bounding box center [315, 253] width 168 height 17
click at [454, 268] on sui-booking-location "Location [GEOGRAPHIC_DATA] (North) East (South) [GEOGRAPHIC_DATA] (East) [GEOGR…" at bounding box center [352, 245] width 632 height 65
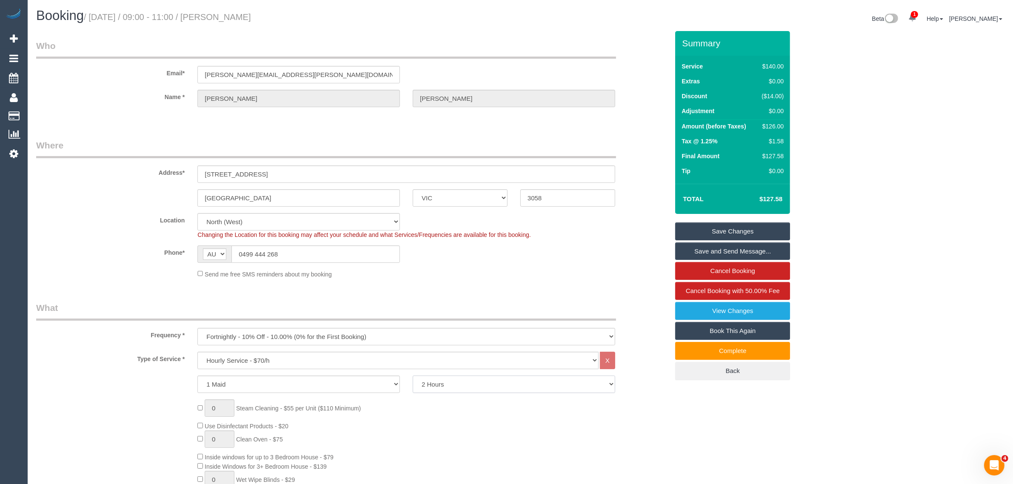
click at [469, 380] on select "2 Hours 2.5 Hours 3 Hours 3.5 Hours 4 Hours 4.5 Hours 5 Hours 5.5 Hours 6 Hours…" at bounding box center [513, 383] width 202 height 17
click at [575, 275] on div "Send me free SMS reminders about my booking" at bounding box center [406, 273] width 430 height 9
click at [334, 197] on input "[GEOGRAPHIC_DATA]" at bounding box center [298, 197] width 202 height 17
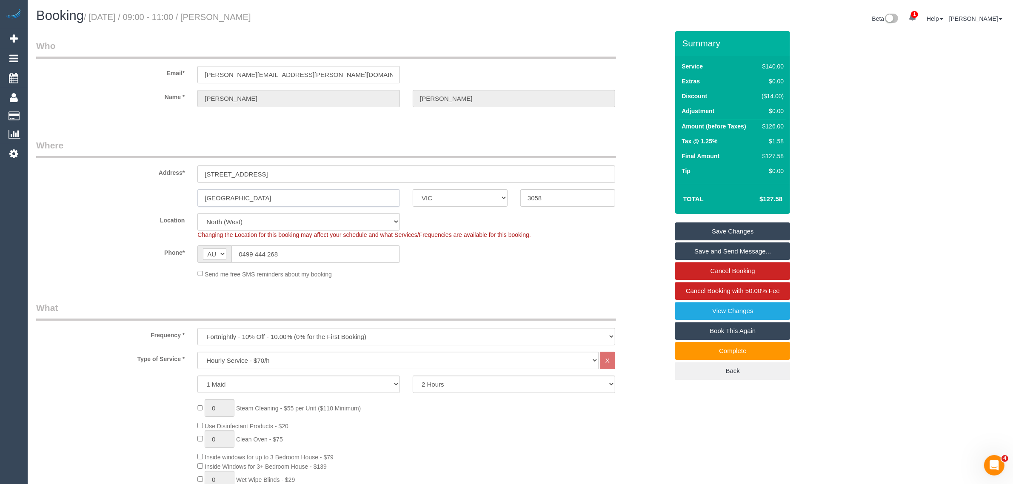
click at [334, 197] on input "[GEOGRAPHIC_DATA]" at bounding box center [298, 197] width 202 height 17
click at [717, 290] on span "Cancel Booking with 50.00% Fee" at bounding box center [732, 290] width 94 height 7
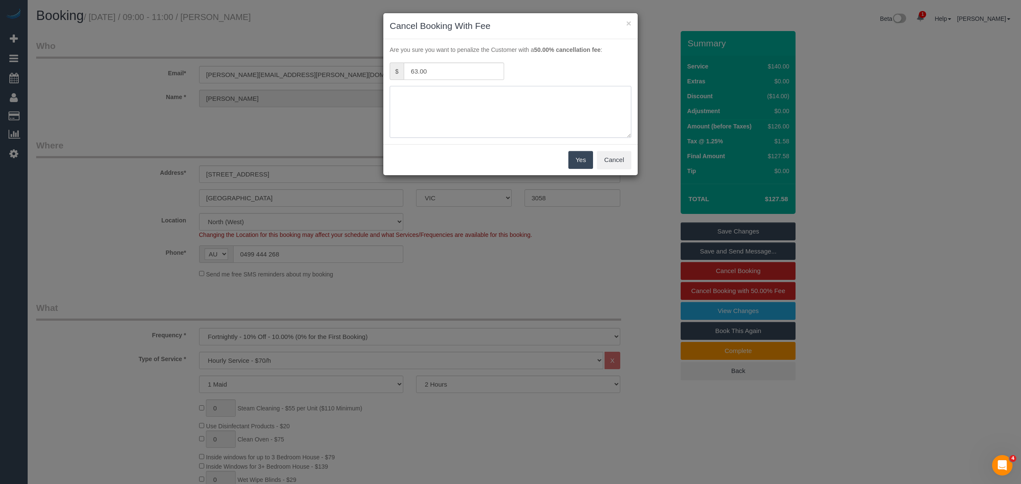
click at [519, 116] on textarea at bounding box center [511, 112] width 242 height 52
type textarea "c"
type textarea "no access via call and txt - KA"
click at [582, 156] on button "Yes" at bounding box center [580, 160] width 25 height 18
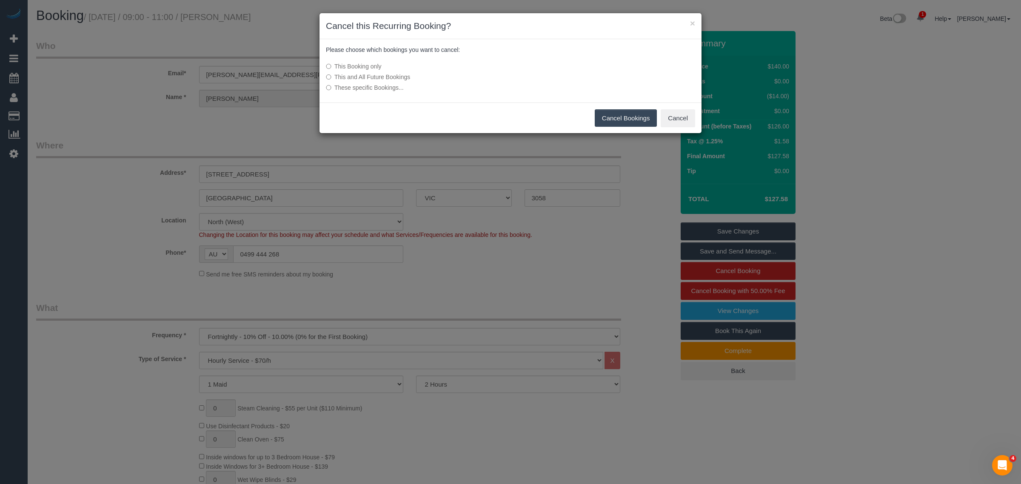
drag, startPoint x: 618, startPoint y: 123, endPoint x: 600, endPoint y: 114, distance: 19.8
click at [618, 123] on button "Cancel Bookings" at bounding box center [625, 118] width 63 height 18
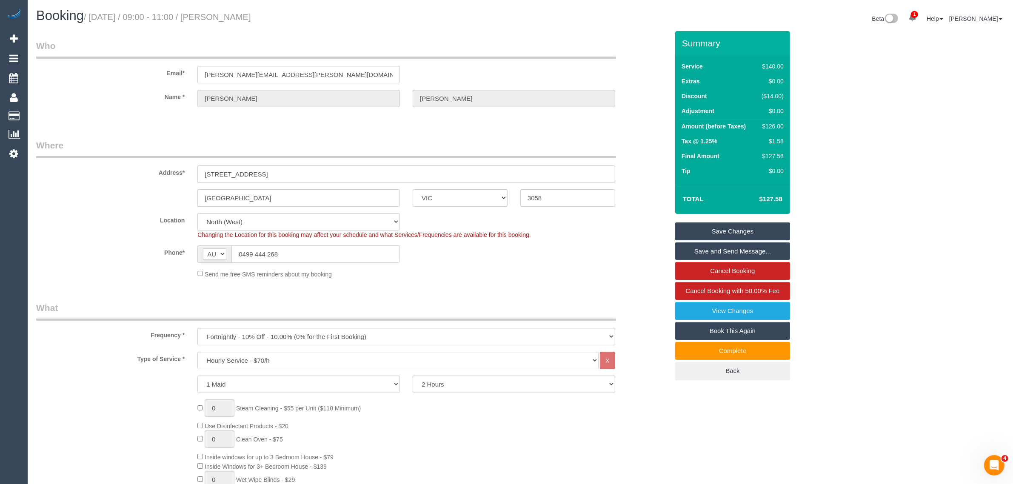
drag, startPoint x: 541, startPoint y: 57, endPoint x: 534, endPoint y: 48, distance: 11.8
click at [541, 57] on legend "Who" at bounding box center [326, 49] width 580 height 19
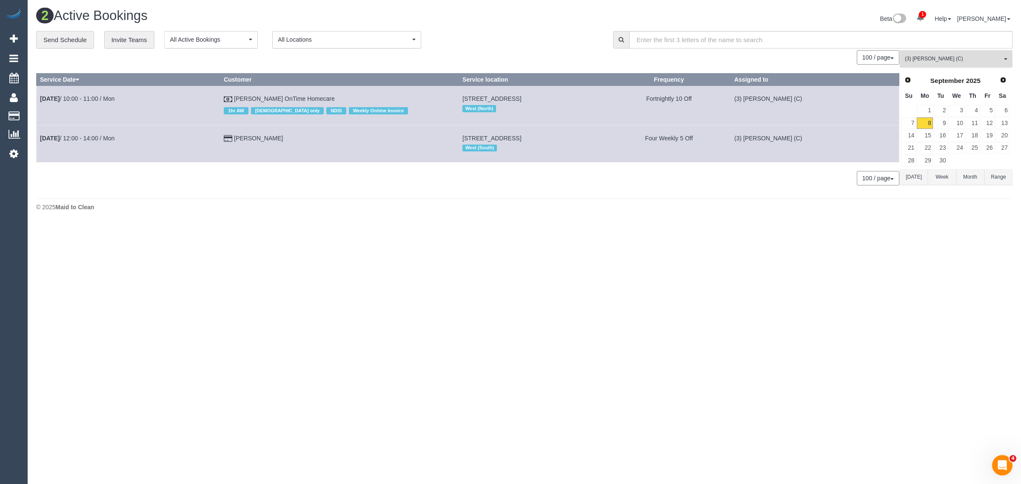
click at [969, 54] on button "(3) [PERSON_NAME] (C) All Teams" at bounding box center [955, 58] width 113 height 17
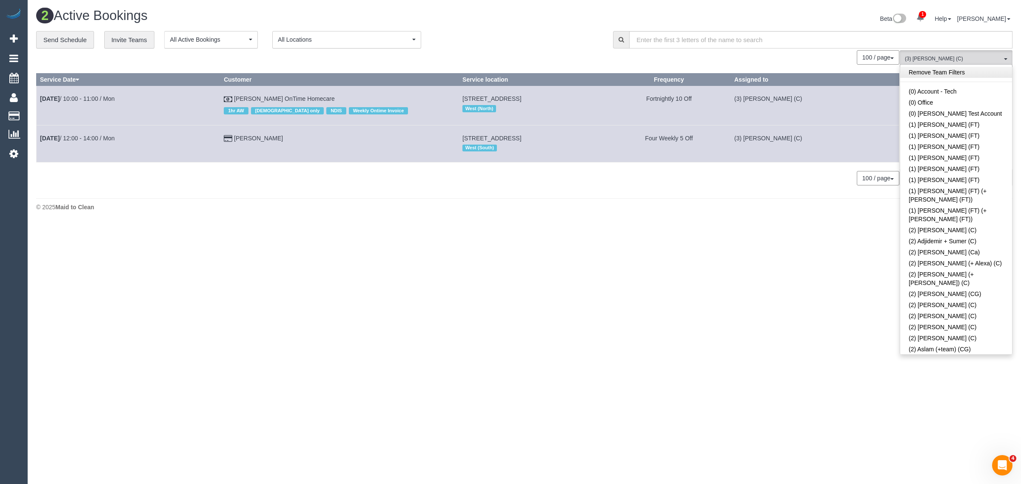
click at [973, 70] on link "Remove Team Filters" at bounding box center [956, 72] width 112 height 11
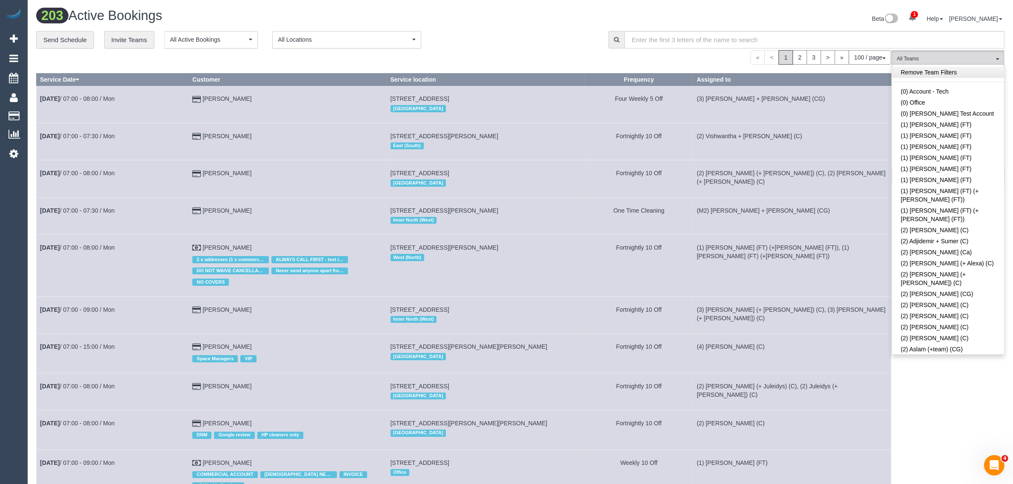
click at [943, 68] on link "Remove Team Filters" at bounding box center [948, 72] width 112 height 11
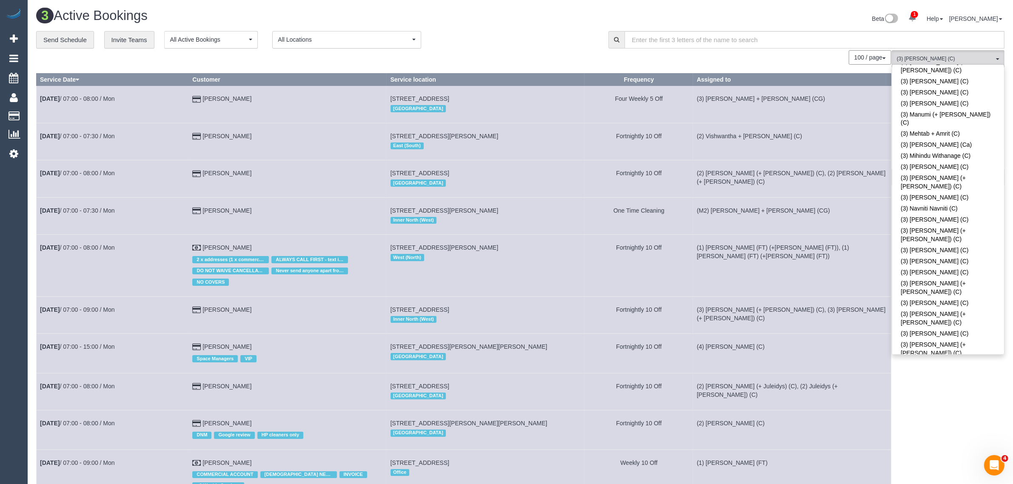
click at [532, 40] on div "**********" at bounding box center [315, 40] width 559 height 18
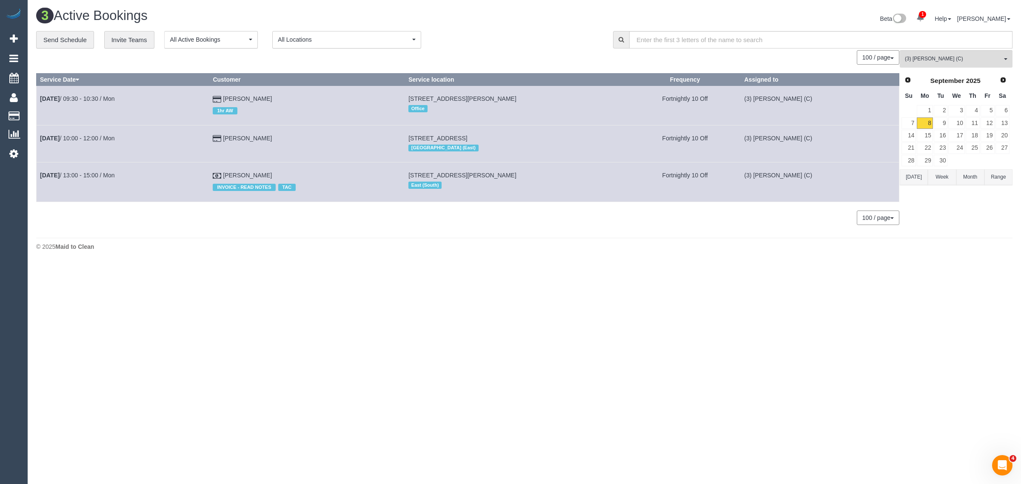
click at [645, 313] on body "1 Beta Your Notifications You have 0 alerts × You have 1 to charge for [DATE] A…" at bounding box center [510, 242] width 1021 height 484
click at [368, 246] on div "© 2025 Maid to Clean" at bounding box center [524, 246] width 976 height 9
click at [957, 55] on span "(3) [PERSON_NAME] (C)" at bounding box center [952, 58] width 97 height 7
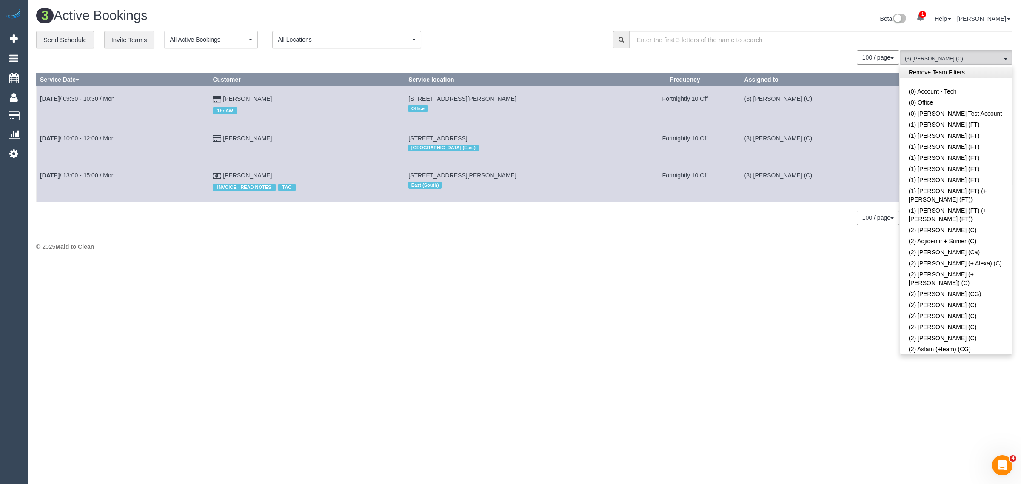
click at [965, 68] on link "Remove Team Filters" at bounding box center [956, 72] width 112 height 11
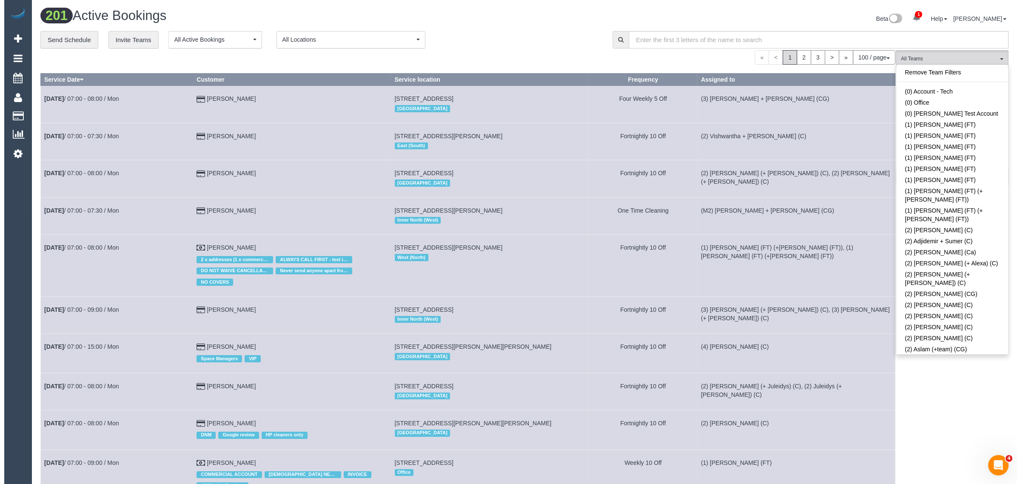
scroll to position [1636, 0]
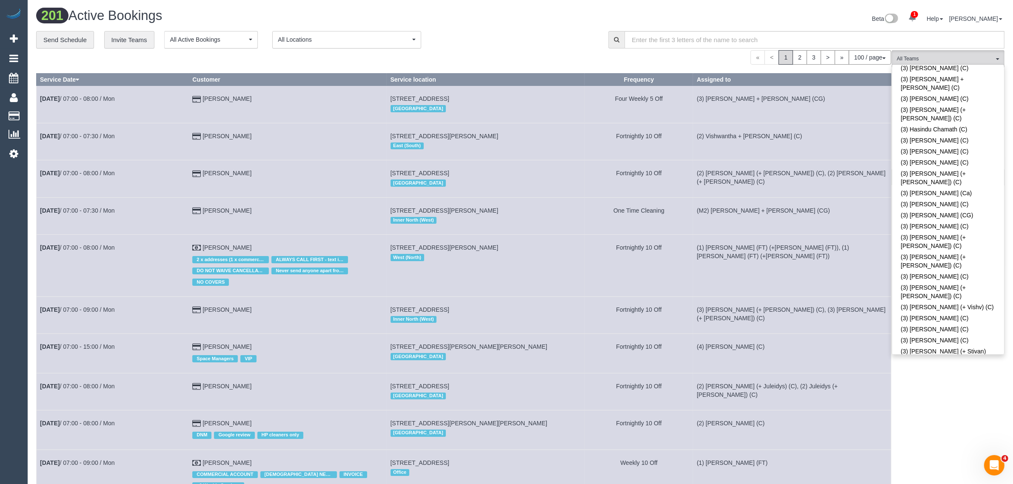
click at [540, 41] on div "**********" at bounding box center [315, 40] width 559 height 18
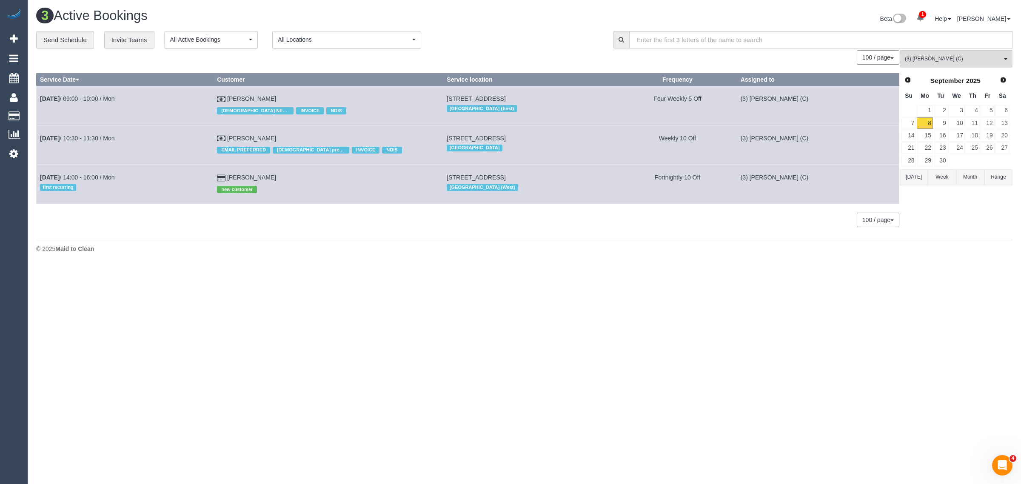
click at [746, 387] on body "1 Beta Your Notifications You have 0 alerts × You have 1 to charge for 08/09/20…" at bounding box center [510, 242] width 1021 height 484
click at [403, 257] on div "3 Active Bookings Beta 1 Your Notifications You have 0 alerts × You have 1 to c…" at bounding box center [524, 132] width 993 height 265
drag, startPoint x: 290, startPoint y: 134, endPoint x: 37, endPoint y: 137, distance: 253.0
click at [37, 137] on tr "Sep 8th / 10:30 - 11:30 / Mon Jessie Townsend EMAIL PREFERRED Female preferred …" at bounding box center [468, 144] width 862 height 39
copy tr "Sep 8th / 10:30 - 11:30 / Mon Jessie Townsend"
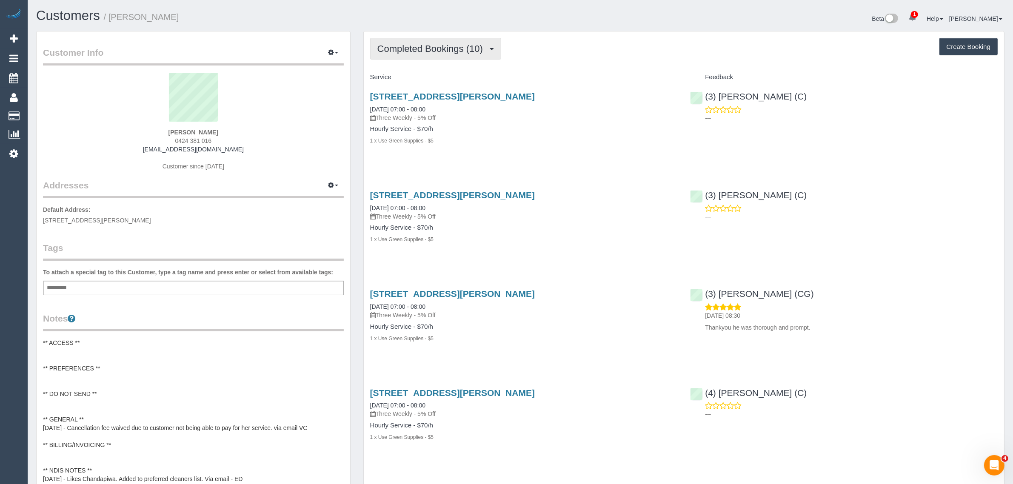
click at [438, 51] on span "Completed Bookings (10)" at bounding box center [432, 48] width 110 height 11
click at [423, 92] on link "Cancelled Bookings (3)" at bounding box center [416, 90] width 92 height 11
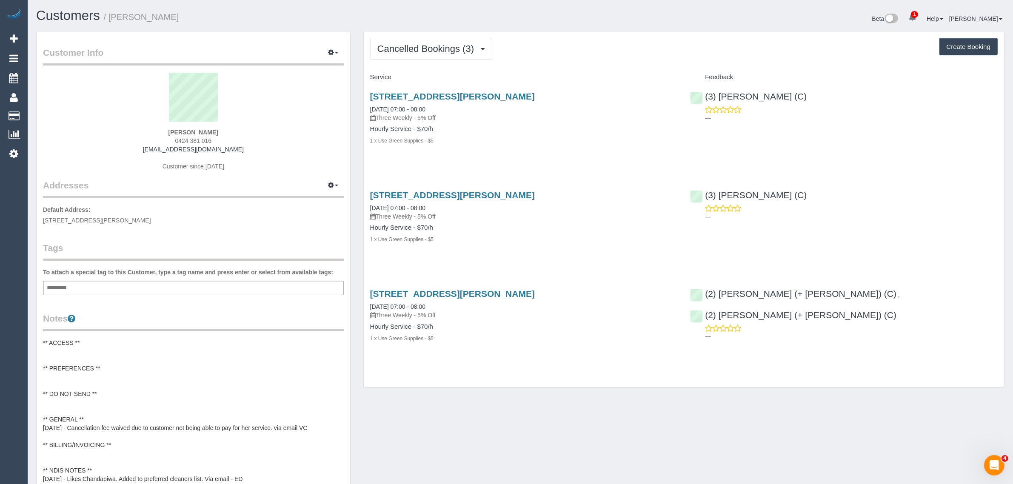
drag, startPoint x: 222, startPoint y: 132, endPoint x: 171, endPoint y: 130, distance: 51.1
click at [171, 130] on div "tanya salehian 0424 381 016 tamarindartstudio@gmail.com Customer since 2024" at bounding box center [193, 126] width 301 height 106
copy strong "tanya salehian"
drag, startPoint x: 579, startPoint y: 94, endPoint x: 368, endPoint y: 93, distance: 210.9
click at [368, 93] on div "Unit 4/64 Glen Orme Avenue, Ormond, VIC 3204 08/09/2025 07:00 - 08:00 Three Wee…" at bounding box center [524, 122] width 320 height 77
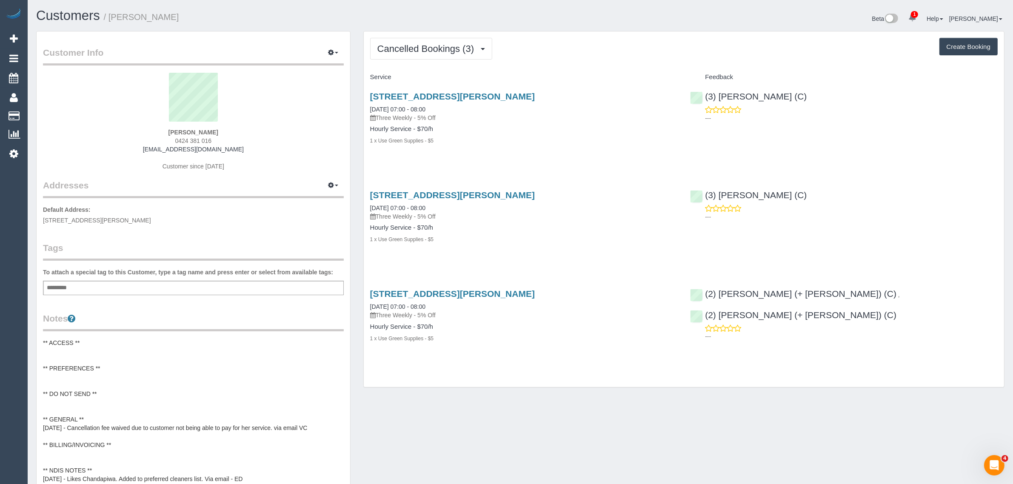
copy link "Unit 4/64 Glen Orme Avenue, Ormond, VIC 3204"
click at [573, 134] on div "Hourly Service - $70/h 1 x Use Green Supplies - $5" at bounding box center [523, 134] width 307 height 19
drag, startPoint x: 437, startPoint y: 109, endPoint x: 401, endPoint y: 109, distance: 36.1
click at [401, 109] on div "Unit 4/64 Glen Orme Avenue, Ormond, VIC 3204 08/09/2025 07:00 - 08:00 Three Wee…" at bounding box center [523, 106] width 307 height 31
copy link "07:00 - 08:00"
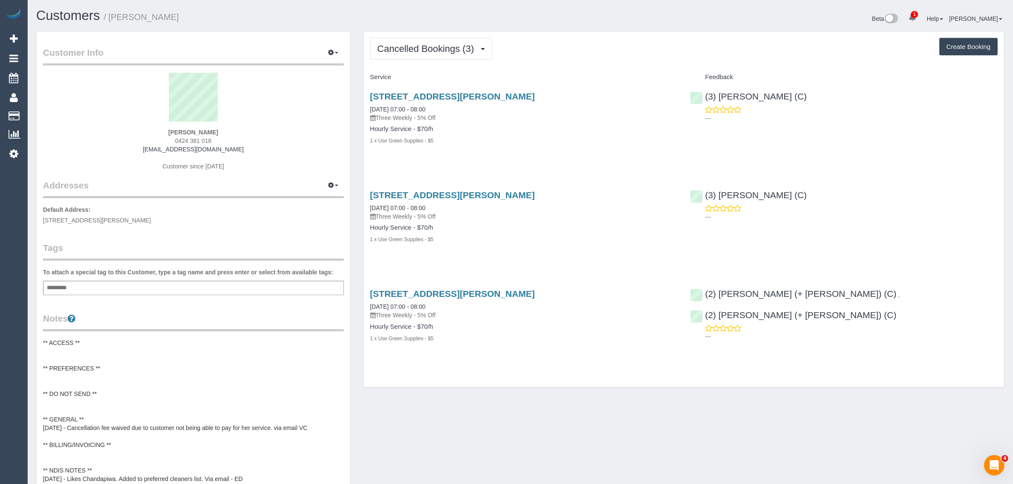
click at [452, 107] on div "Unit 4/64 Glen Orme Avenue, Ormond, VIC 3204 08/09/2025 07:00 - 08:00 Three Wee…" at bounding box center [523, 106] width 307 height 31
click at [441, 108] on div "Unit 4/64 Glen Orme Avenue, Ormond, VIC 3204 08/09/2025 07:00 - 08:00 Three Wee…" at bounding box center [523, 106] width 307 height 31
copy link "08/09/2025 07:00 - 08:00"
drag, startPoint x: 368, startPoint y: 106, endPoint x: 436, endPoint y: 105, distance: 68.1
click at [436, 105] on div "Unit 4/64 Glen Orme Avenue, Ormond, VIC 3204 08/09/2025 07:00 - 08:00 Three Wee…" at bounding box center [524, 122] width 320 height 77
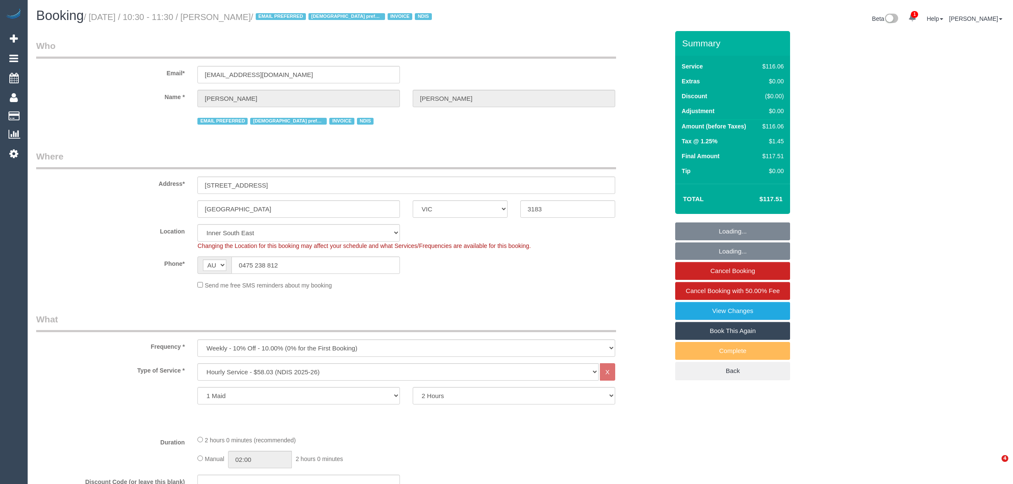
select select "VIC"
select select "number:29"
select select "number:14"
select select "number:19"
select select "number:25"
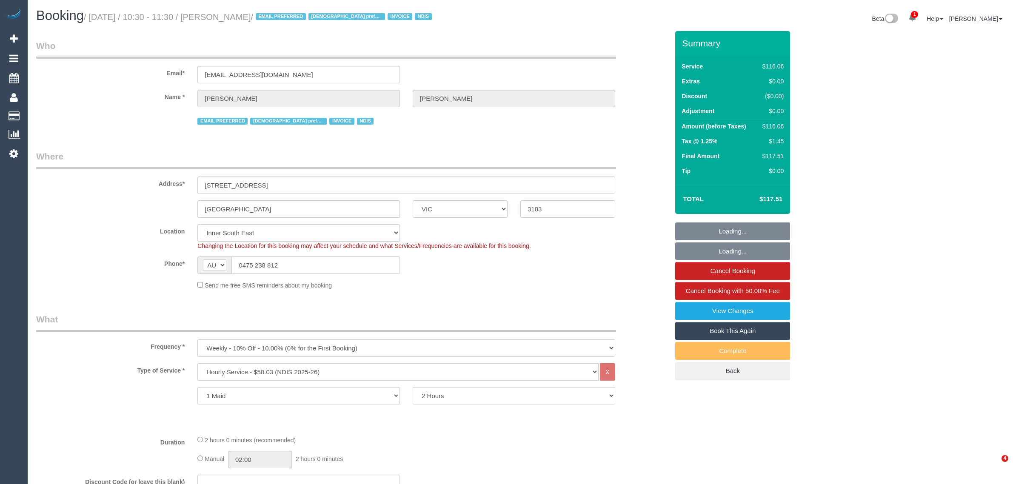
select select "number:35"
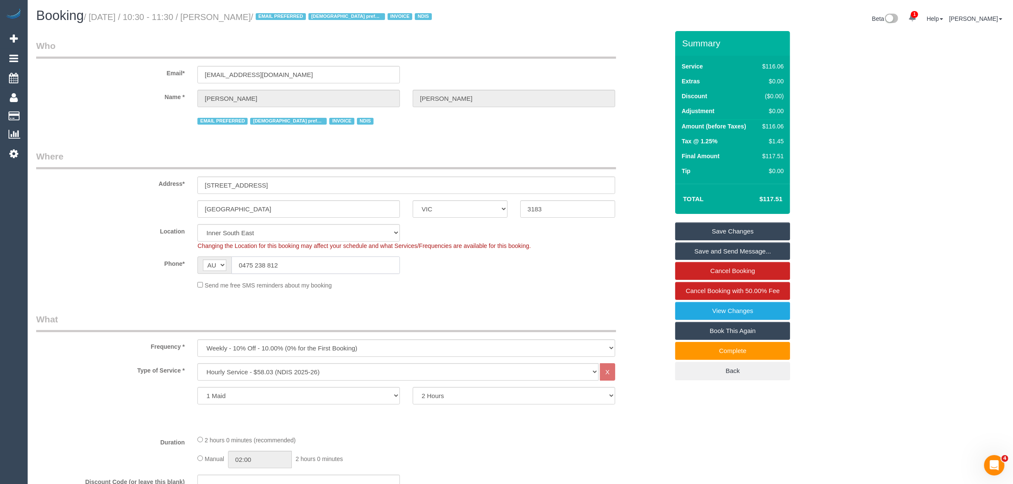
click at [347, 270] on input "0475 238 812" at bounding box center [315, 264] width 168 height 17
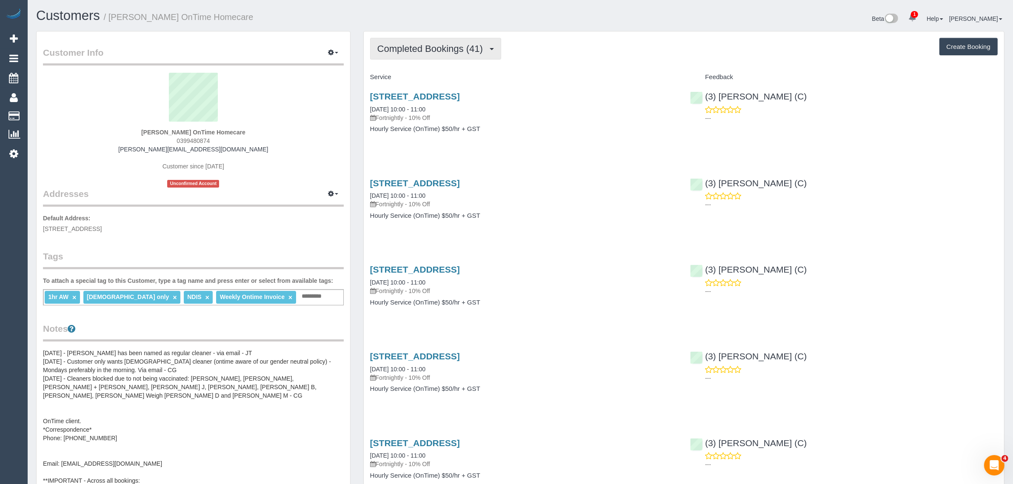
click at [434, 50] on span "Completed Bookings (41)" at bounding box center [432, 48] width 110 height 11
click at [416, 75] on link "Upcoming Bookings (11)" at bounding box center [416, 79] width 92 height 11
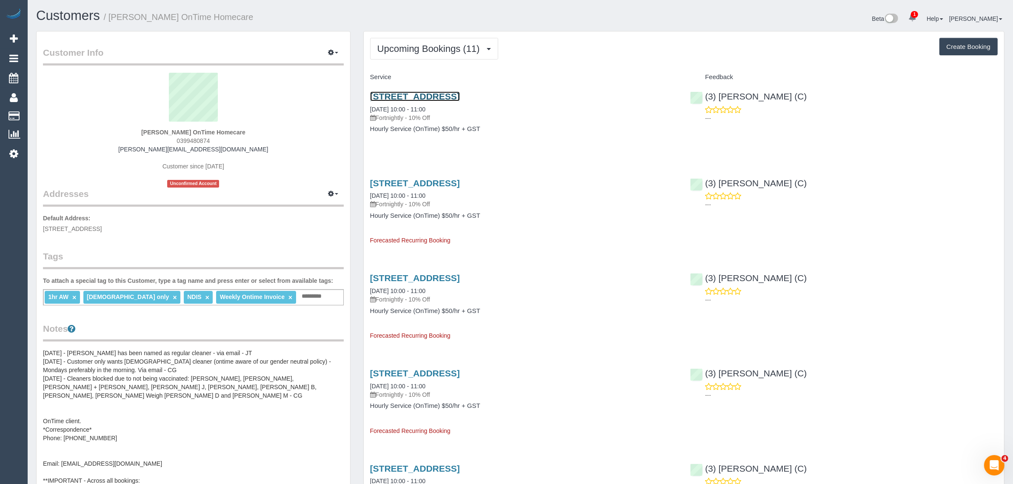
click at [447, 92] on link "56 Yallourn Street, Ardeer, VIC 3022" at bounding box center [415, 96] width 90 height 10
click at [431, 43] on span "Upcoming Bookings (11)" at bounding box center [430, 48] width 107 height 11
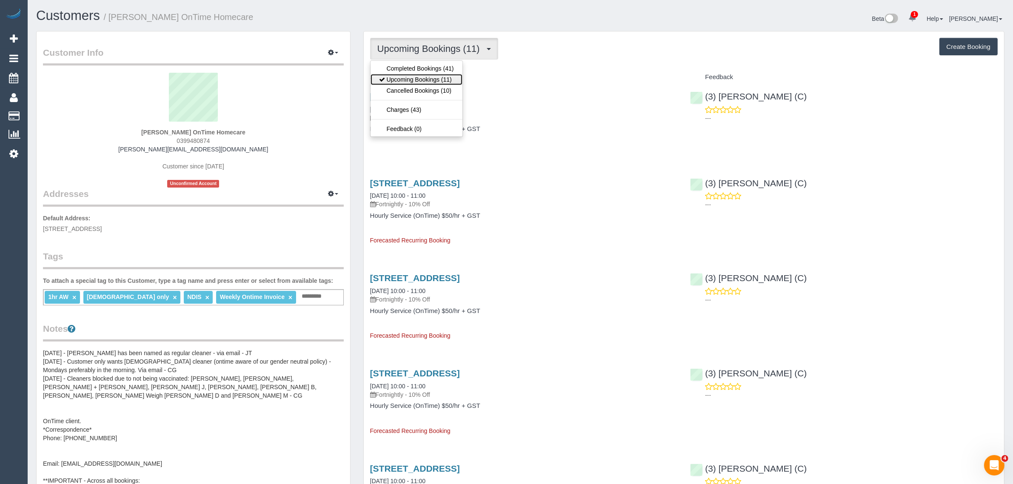
click at [427, 74] on link "Upcoming Bookings (11)" at bounding box center [416, 79] width 92 height 11
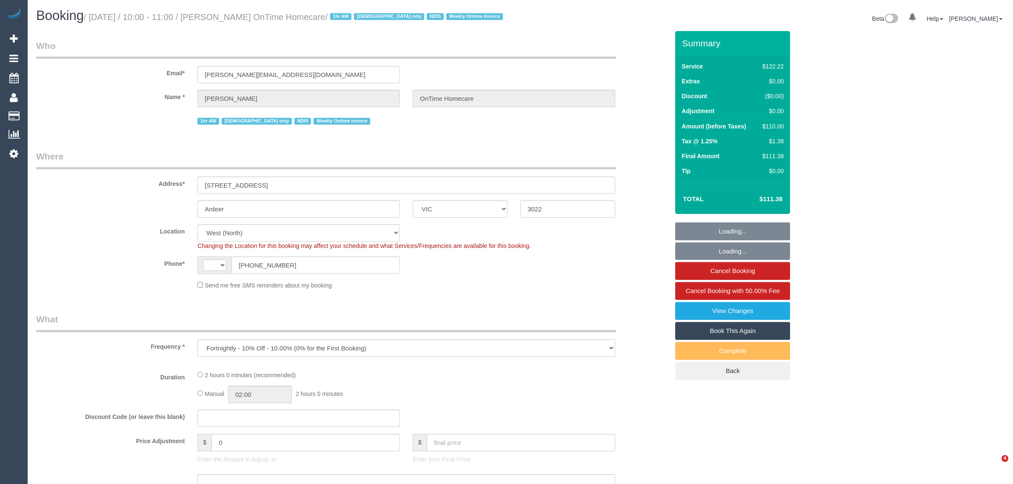
select select "VIC"
select select "number:28"
select select "number:14"
select select "number:19"
select select "number:25"
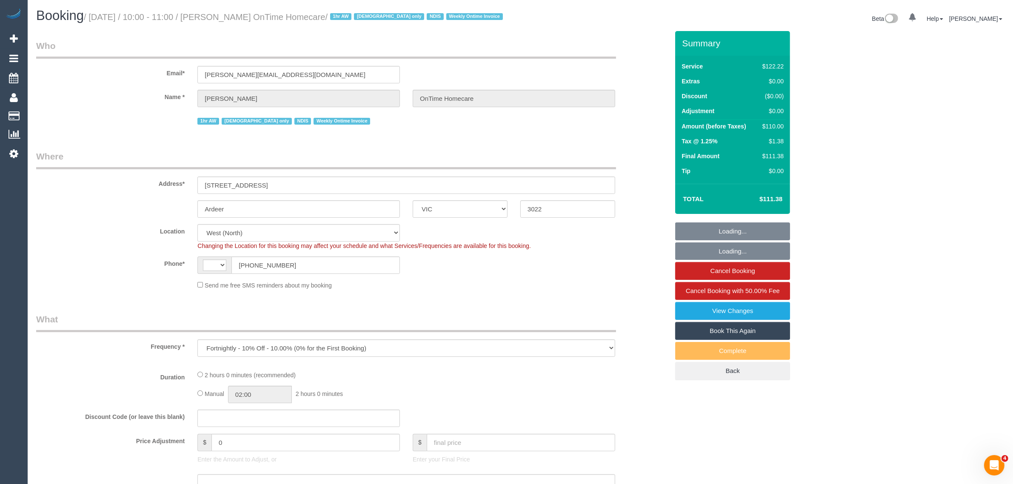
select select "number:35"
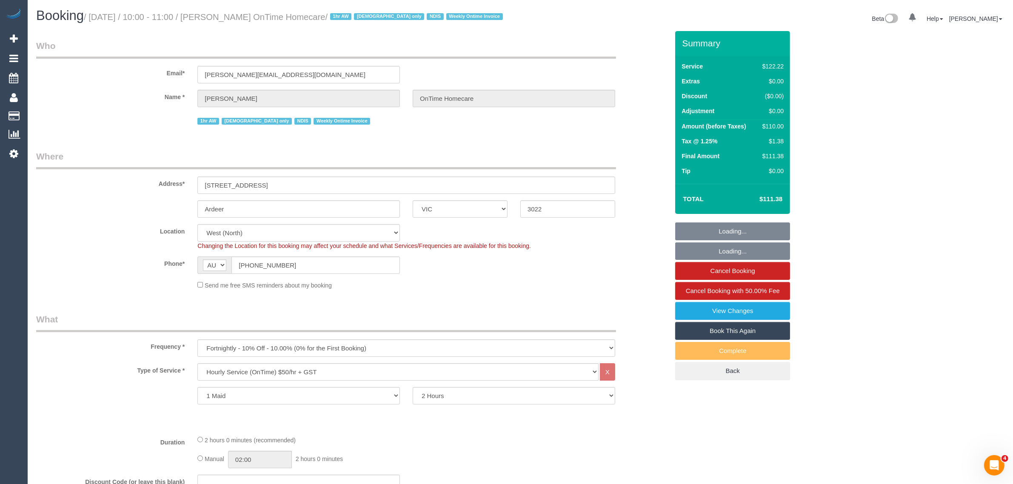
select select "string:AU"
select select "object:1346"
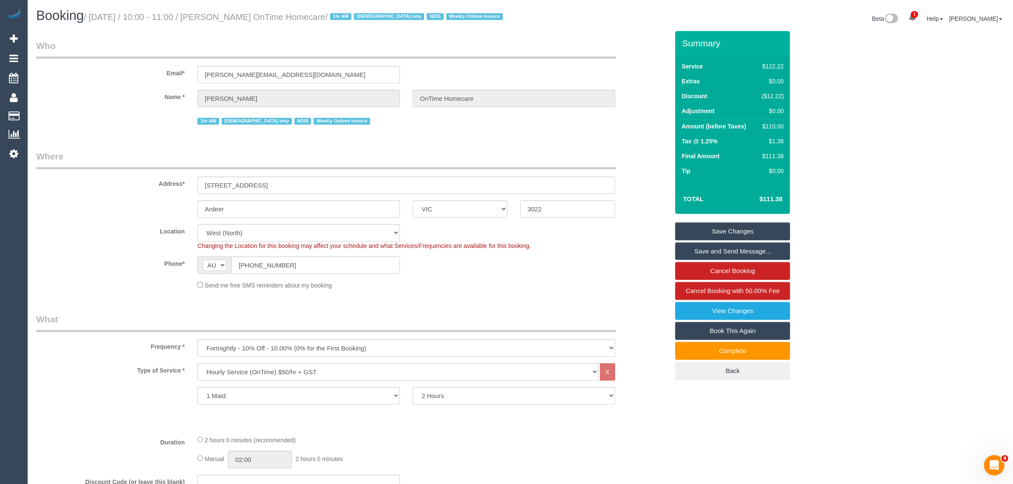
click at [648, 164] on div "Address* [STREET_ADDRESS]" at bounding box center [352, 172] width 645 height 44
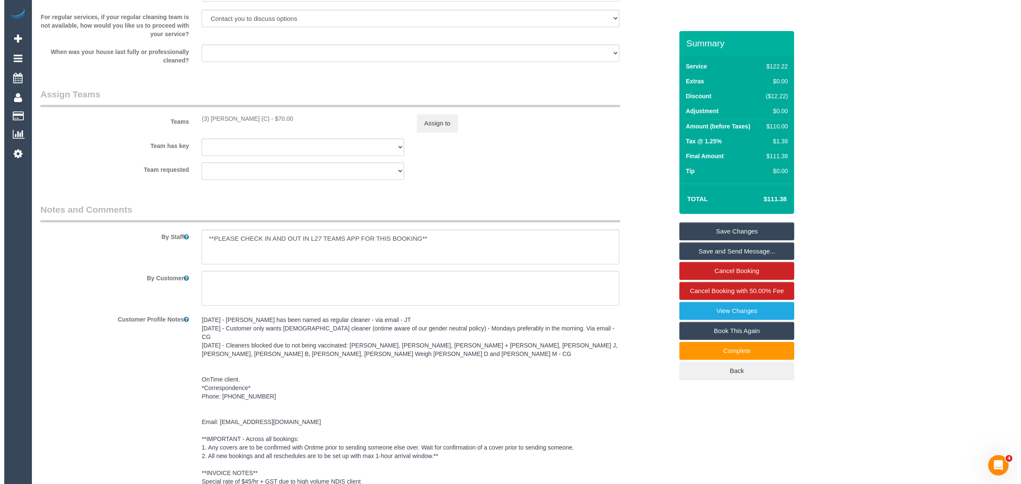
scroll to position [959, 0]
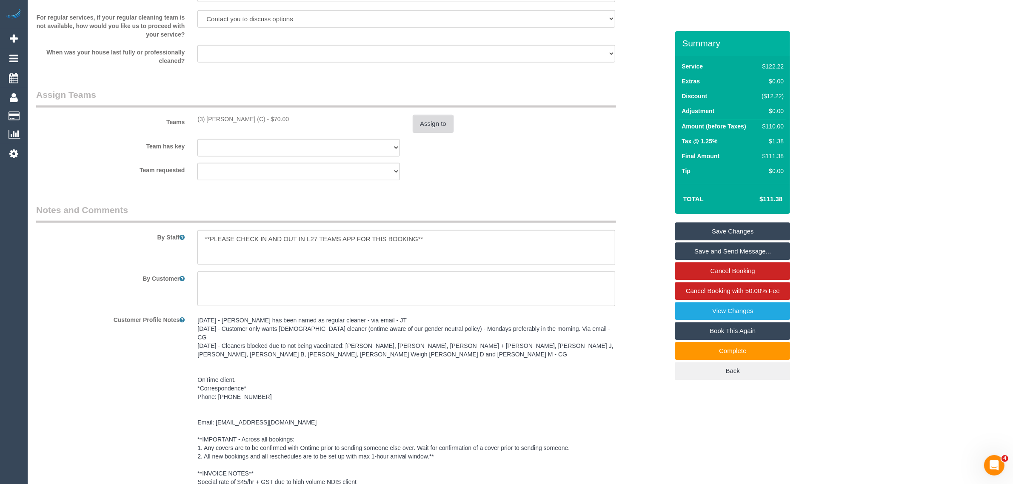
click at [429, 128] on button "Assign to" at bounding box center [432, 124] width 41 height 18
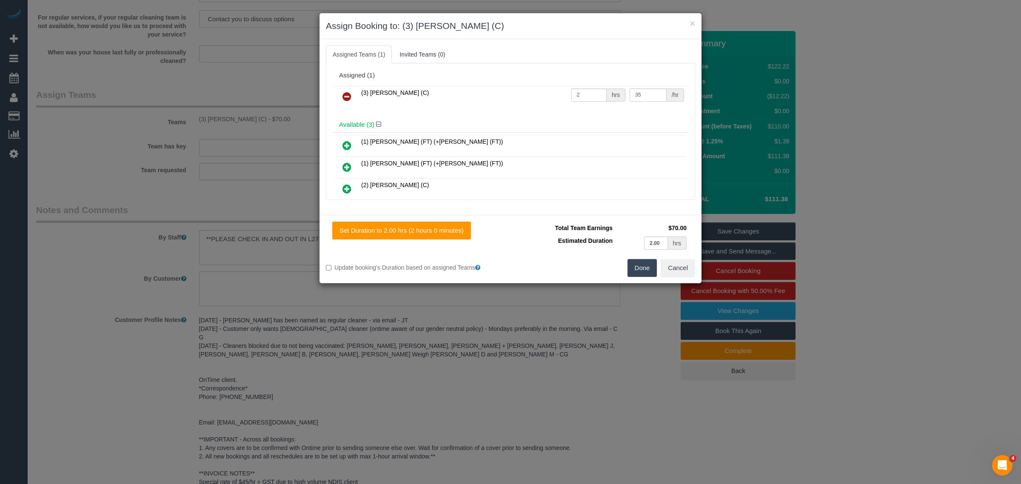
click at [347, 94] on icon at bounding box center [346, 96] width 9 height 10
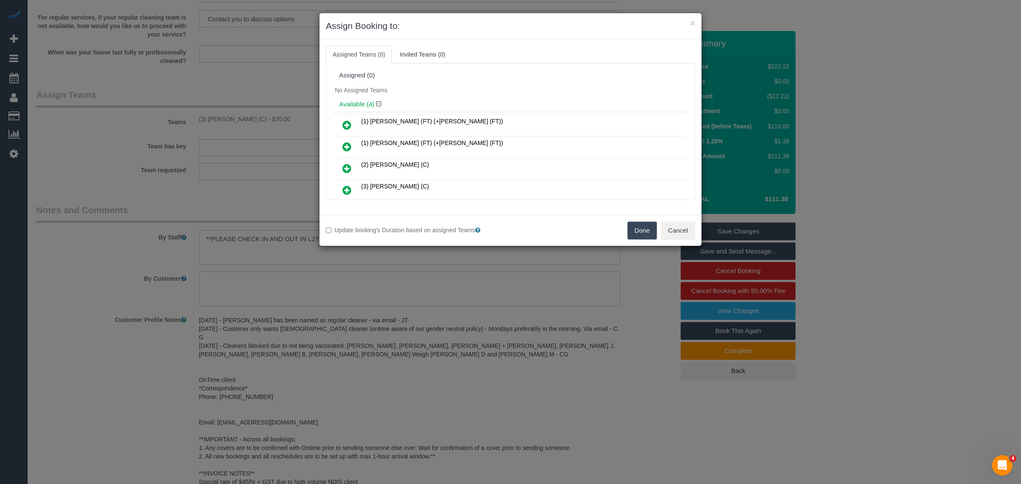
click at [635, 228] on button "Done" at bounding box center [642, 231] width 30 height 18
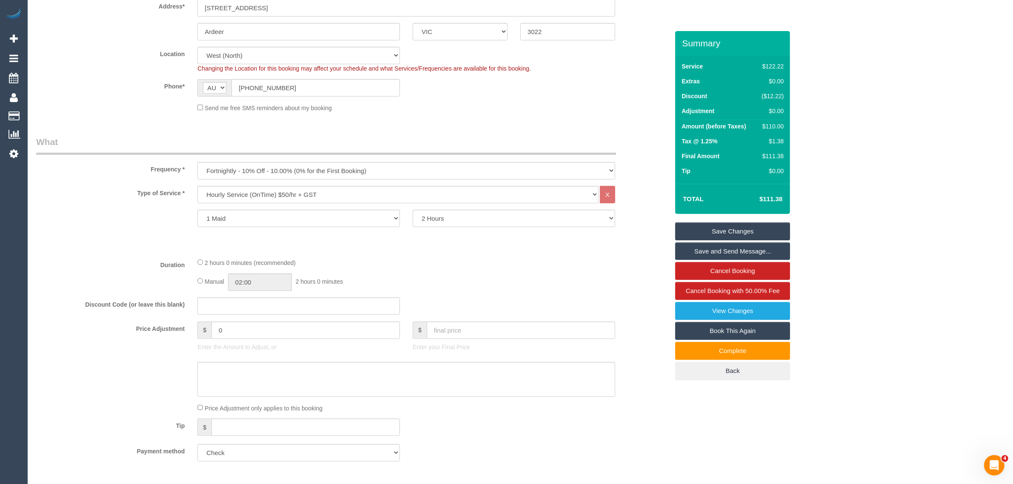
scroll to position [109, 0]
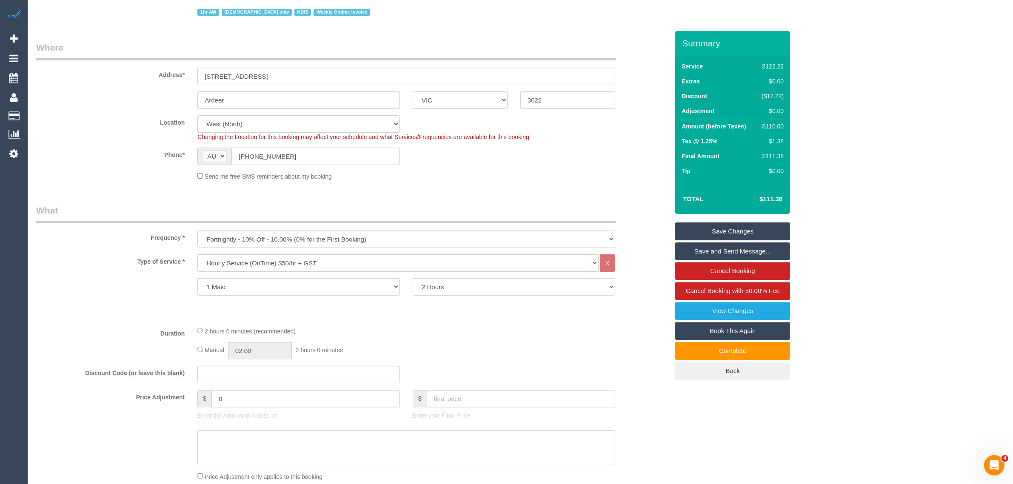
click at [717, 224] on link "Save Changes" at bounding box center [732, 231] width 115 height 18
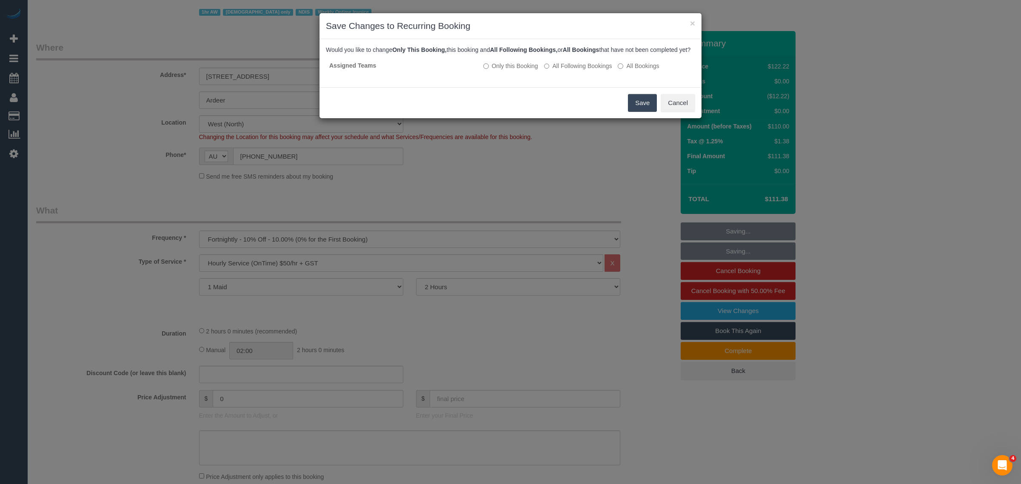
click at [633, 111] on button "Save" at bounding box center [642, 103] width 29 height 18
